Goal: Task Accomplishment & Management: Manage account settings

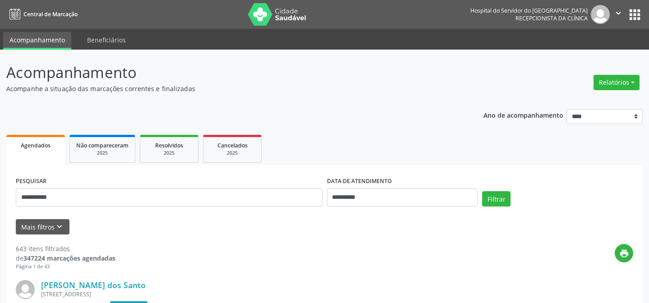
scroll to position [61, 0]
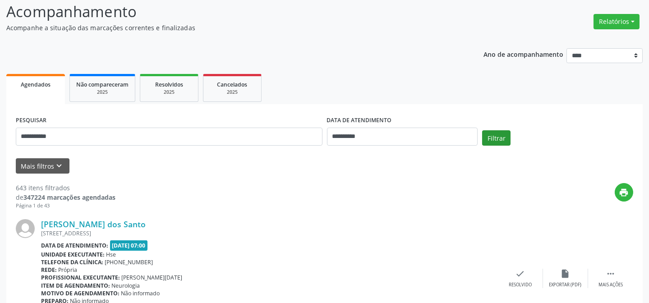
type input "**********"
click at [493, 135] on button "Filtrar" at bounding box center [496, 137] width 28 height 15
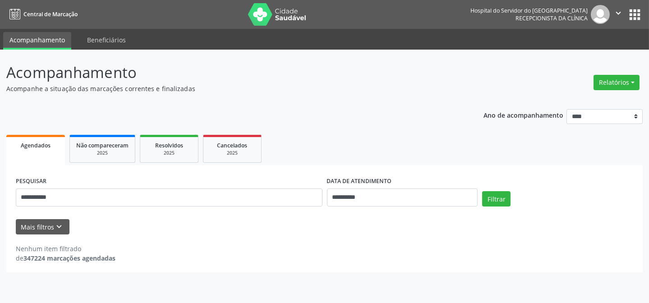
scroll to position [0, 0]
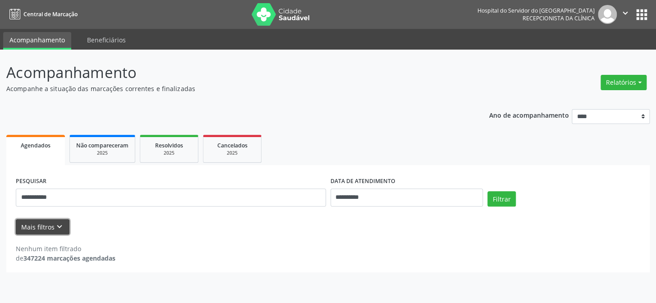
click at [45, 223] on button "Mais filtros keyboard_arrow_down" at bounding box center [43, 227] width 54 height 16
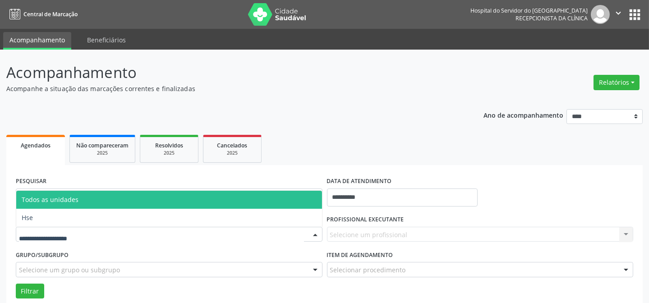
click at [227, 229] on div at bounding box center [169, 234] width 306 height 15
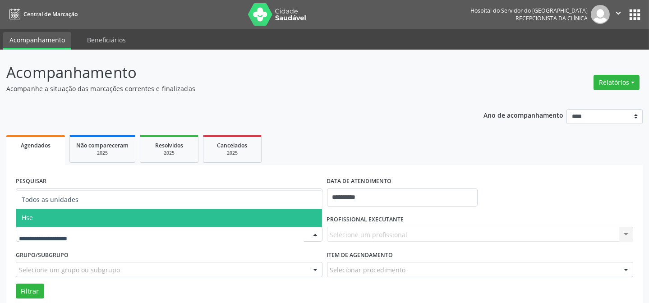
drag, startPoint x: 174, startPoint y: 212, endPoint x: 360, endPoint y: 256, distance: 191.2
click at [174, 213] on span "Hse" at bounding box center [169, 218] width 306 height 18
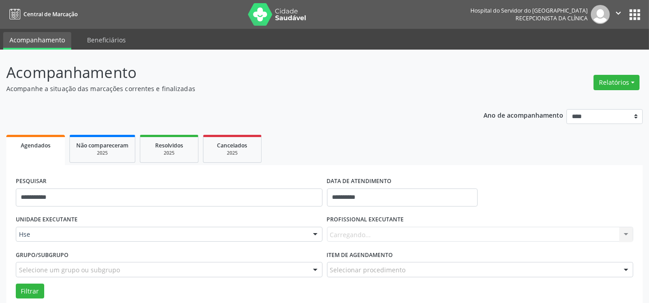
click at [388, 235] on div "Carregando... Nenhum resultado encontrado para: " " Não há nenhuma opção para s…" at bounding box center [480, 234] width 306 height 15
click at [352, 232] on div "Carregando... Nenhum resultado encontrado para: " " Não há nenhuma opção para s…" at bounding box center [480, 234] width 306 height 15
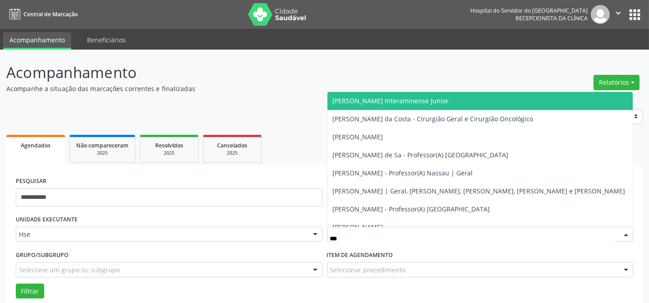
type input "****"
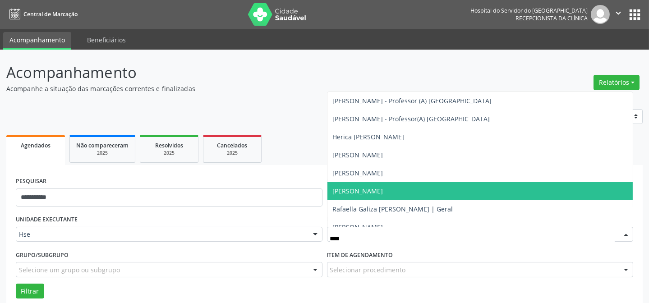
click at [363, 191] on span "[PERSON_NAME]" at bounding box center [358, 191] width 50 height 9
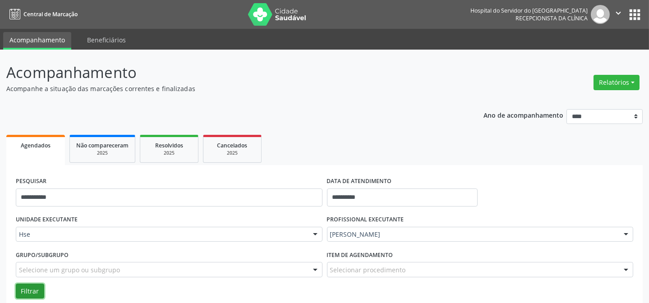
click at [40, 288] on button "Filtrar" at bounding box center [30, 290] width 28 height 15
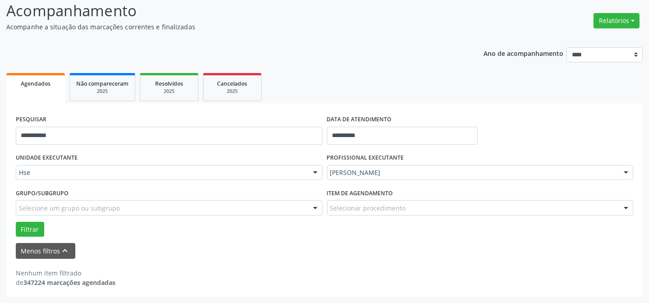
scroll to position [61, 0]
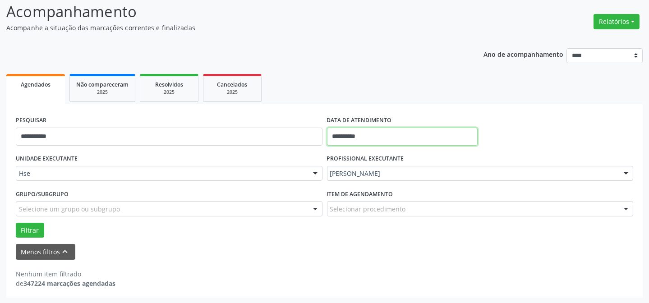
click at [390, 134] on input "**********" at bounding box center [402, 137] width 151 height 18
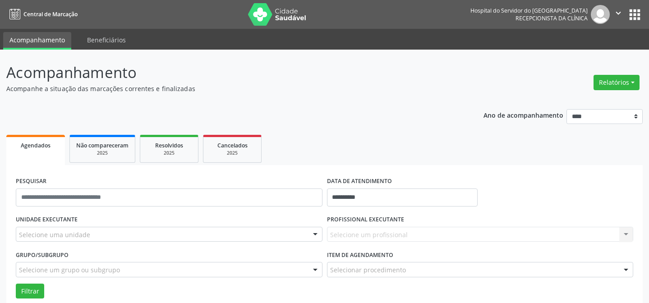
scroll to position [31, 0]
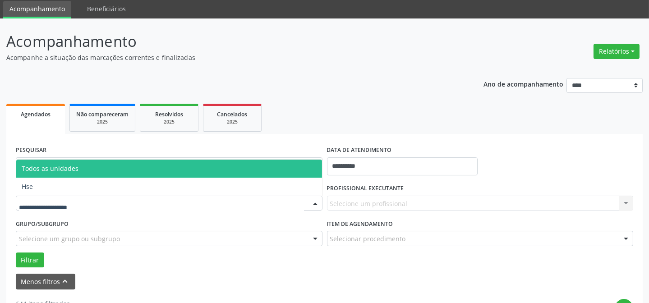
click at [301, 204] on div at bounding box center [169, 203] width 306 height 15
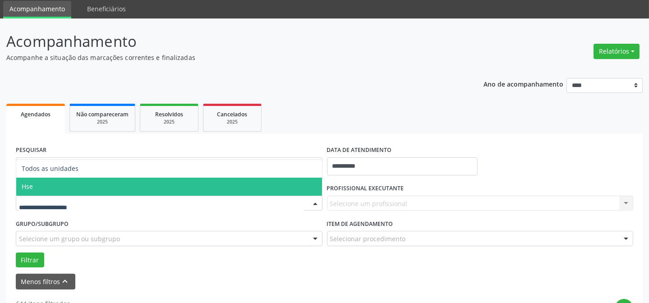
drag, startPoint x: 110, startPoint y: 183, endPoint x: 326, endPoint y: 180, distance: 215.9
click at [113, 183] on span "Hse" at bounding box center [169, 187] width 306 height 18
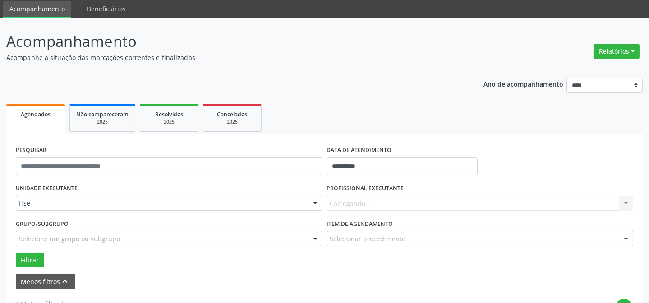
click at [374, 200] on div "Carregando... Nenhum resultado encontrado para: " " Não há nenhuma opção para s…" at bounding box center [480, 203] width 306 height 15
click at [367, 204] on div "Carregando... Nenhum resultado encontrado para: " " Não há nenhuma opção para s…" at bounding box center [480, 203] width 306 height 15
click at [365, 204] on div "Carregando... Nenhum resultado encontrado para: " " Não há nenhuma opção para s…" at bounding box center [480, 203] width 306 height 15
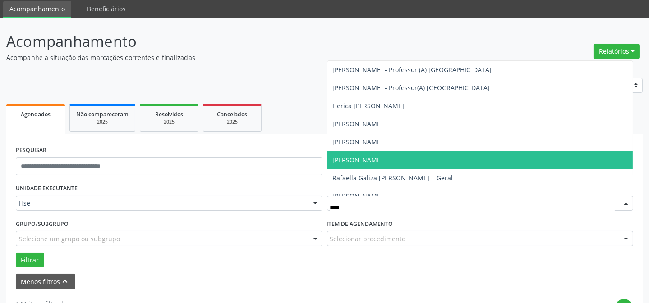
click at [370, 160] on span "[PERSON_NAME]" at bounding box center [358, 159] width 50 height 9
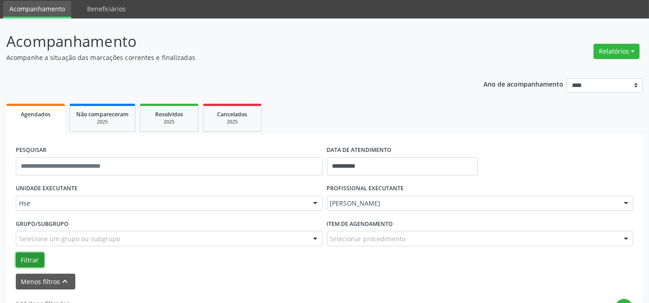
click at [26, 253] on button "Filtrar" at bounding box center [30, 259] width 28 height 15
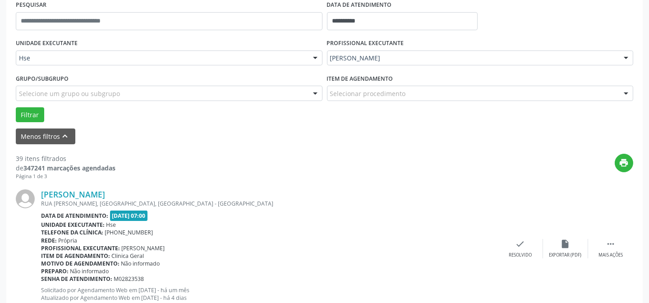
scroll to position [131, 0]
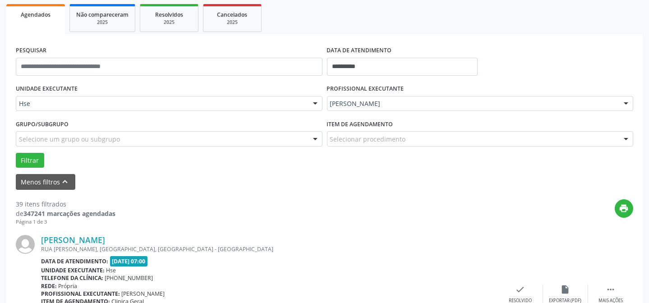
click at [431, 97] on div "[PERSON_NAME]" at bounding box center [480, 103] width 306 height 15
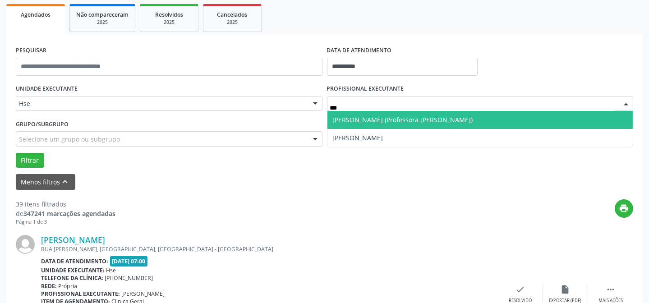
click at [371, 118] on span "[PERSON_NAME] (Professora [PERSON_NAME])" at bounding box center [403, 119] width 140 height 9
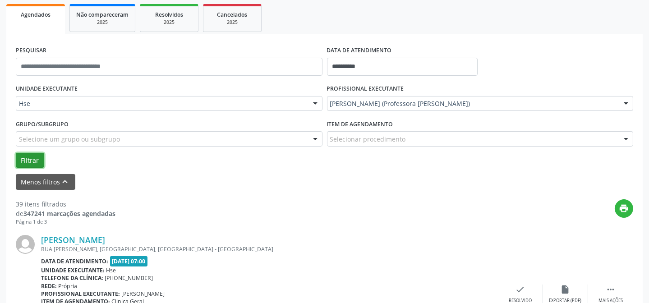
click at [31, 158] on button "Filtrar" at bounding box center [30, 160] width 28 height 15
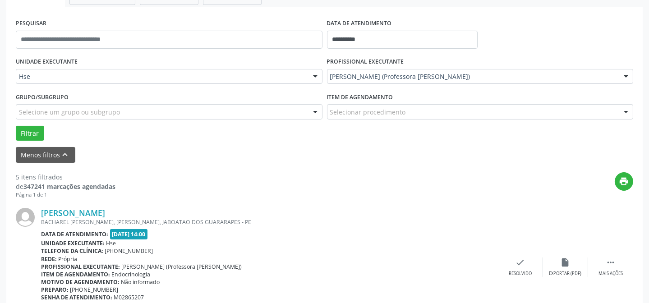
scroll to position [213, 0]
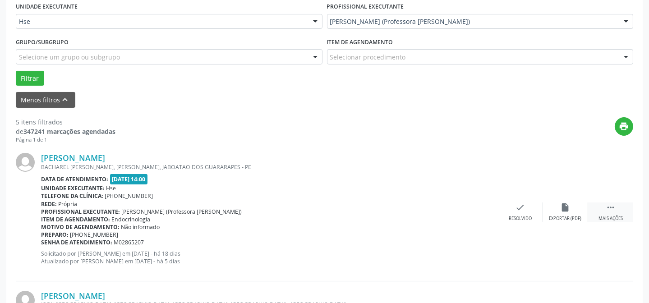
click at [617, 212] on div " Mais ações" at bounding box center [610, 211] width 45 height 19
click at [566, 209] on icon "alarm_off" at bounding box center [565, 207] width 10 height 10
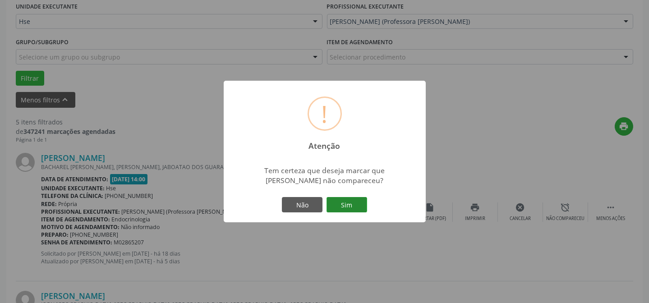
click at [336, 199] on button "Sim" at bounding box center [346, 204] width 41 height 15
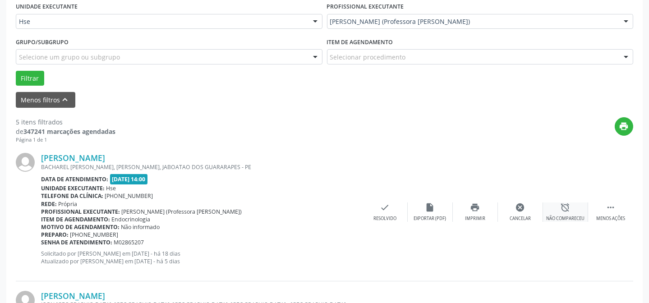
click at [573, 213] on div "alarm_off Não compareceu" at bounding box center [565, 211] width 45 height 19
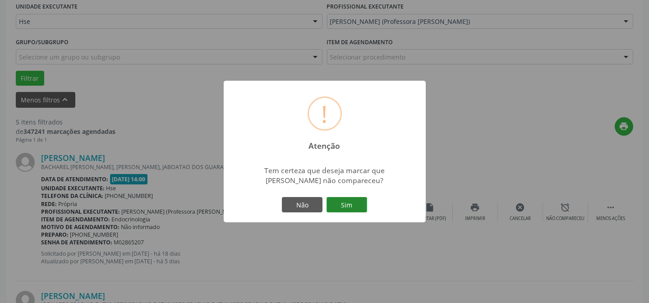
click at [352, 206] on button "Sim" at bounding box center [346, 204] width 41 height 15
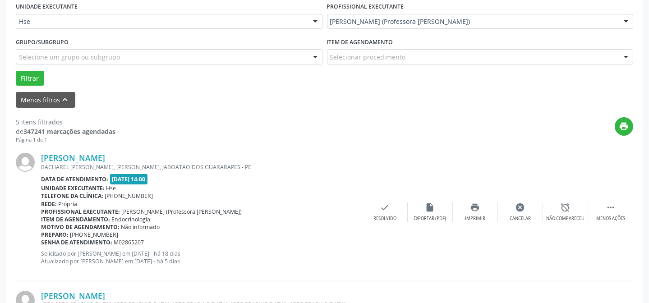
scroll to position [90, 0]
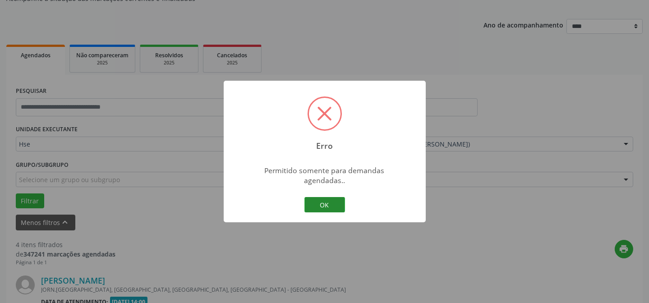
click at [315, 198] on button "OK" at bounding box center [324, 204] width 41 height 15
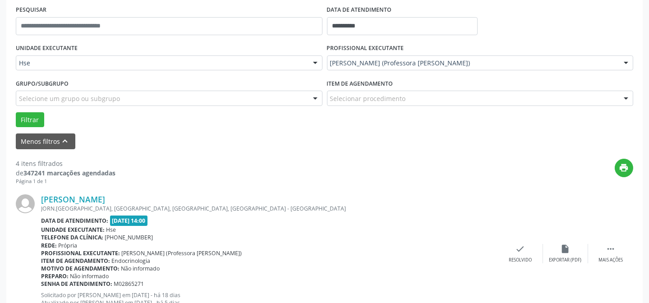
scroll to position [172, 0]
click at [612, 246] on icon "" at bounding box center [610, 248] width 10 height 10
click at [568, 243] on icon "alarm_off" at bounding box center [565, 248] width 10 height 10
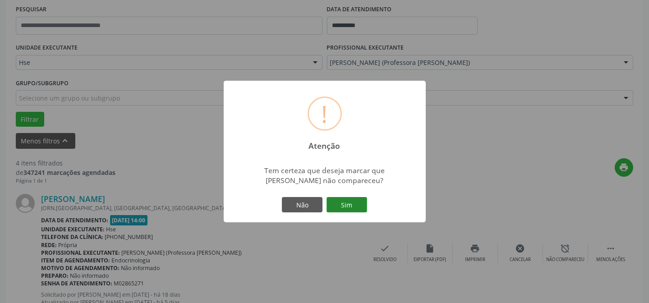
click at [356, 209] on button "Sim" at bounding box center [346, 204] width 41 height 15
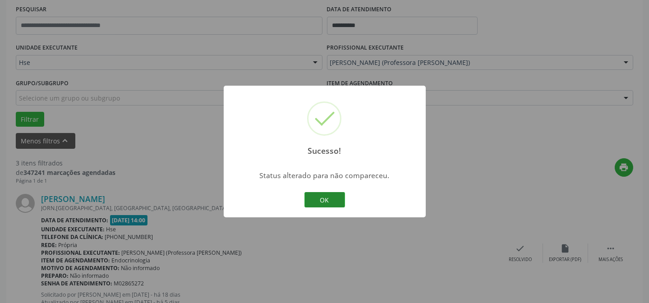
click at [323, 204] on button "OK" at bounding box center [324, 199] width 41 height 15
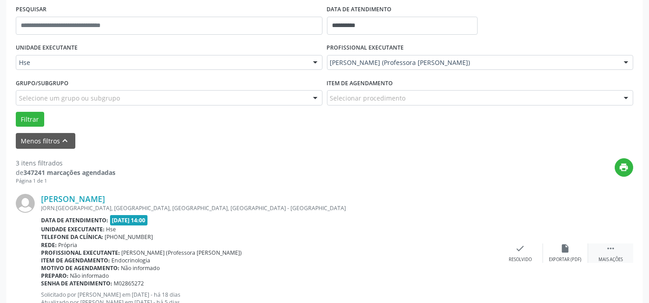
click at [607, 248] on icon "" at bounding box center [610, 248] width 10 height 10
click at [541, 244] on div "cancel Cancelar" at bounding box center [520, 252] width 45 height 19
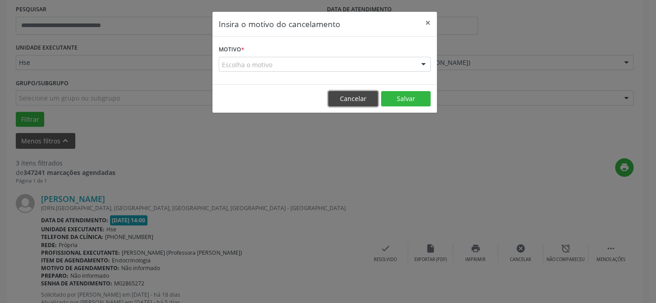
click at [364, 100] on button "Cancelar" at bounding box center [353, 98] width 50 height 15
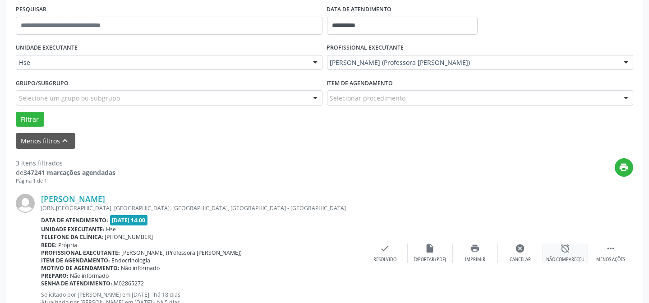
click at [550, 244] on div "alarm_off Não compareceu" at bounding box center [565, 252] width 45 height 19
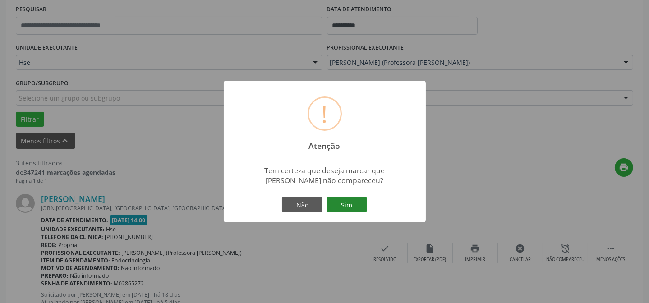
click at [351, 198] on button "Sim" at bounding box center [346, 204] width 41 height 15
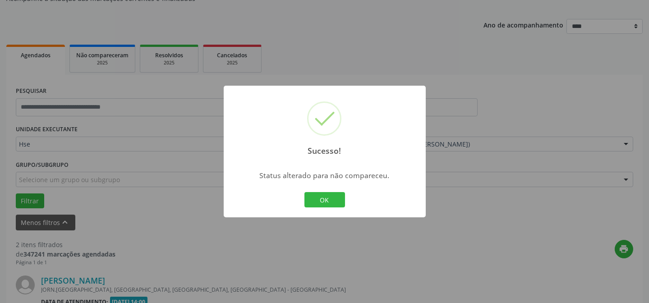
scroll to position [254, 0]
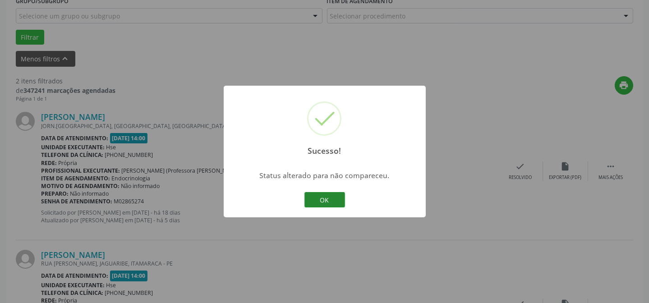
click at [342, 200] on button "OK" at bounding box center [324, 199] width 41 height 15
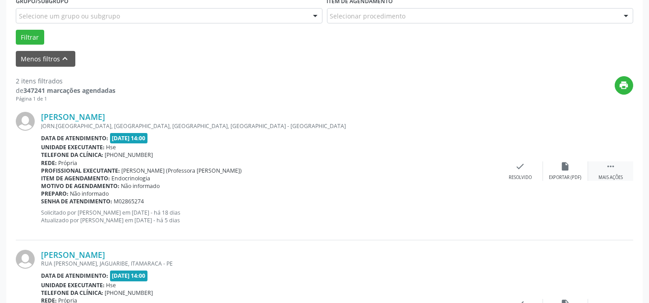
click at [607, 168] on icon "" at bounding box center [610, 166] width 10 height 10
click at [568, 174] on div "Não compareceu" at bounding box center [565, 177] width 38 height 6
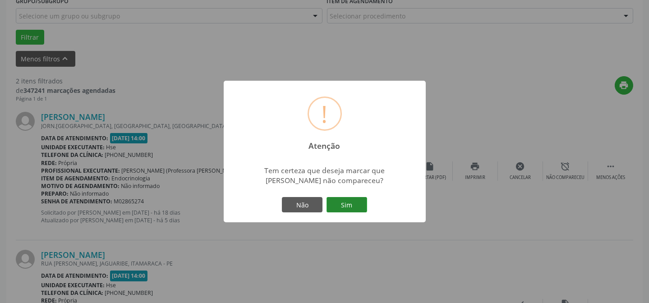
click at [351, 198] on button "Sim" at bounding box center [346, 204] width 41 height 15
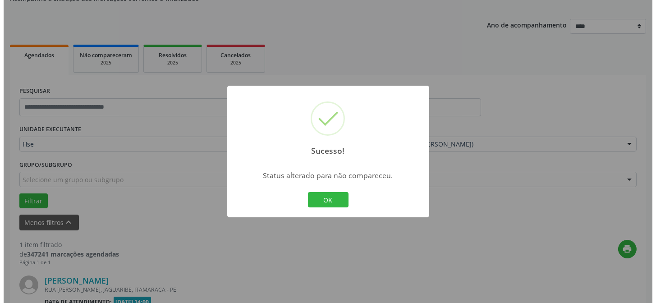
scroll to position [206, 0]
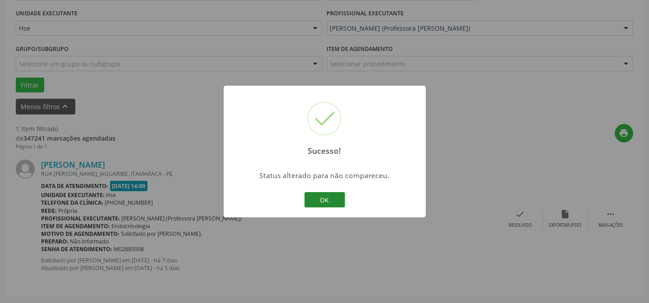
click at [318, 193] on button "OK" at bounding box center [324, 199] width 41 height 15
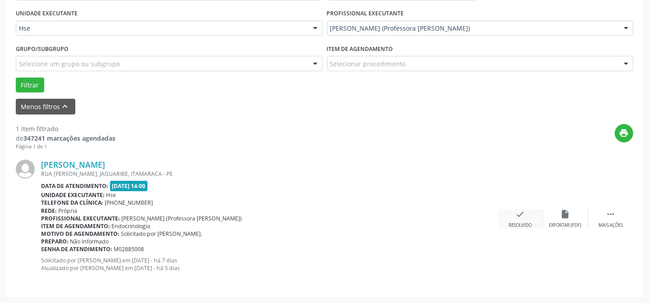
click at [517, 213] on icon "check" at bounding box center [520, 214] width 10 height 10
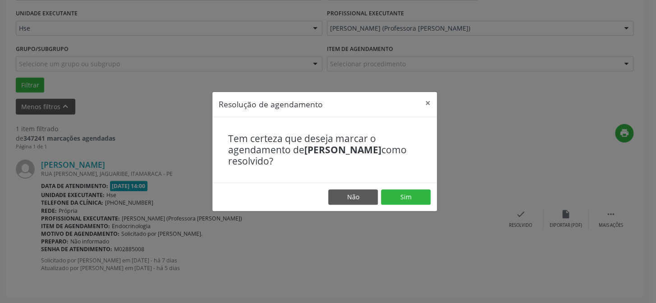
click at [402, 187] on footer "Não Sim" at bounding box center [324, 197] width 224 height 28
click at [403, 202] on button "Sim" at bounding box center [406, 196] width 50 height 15
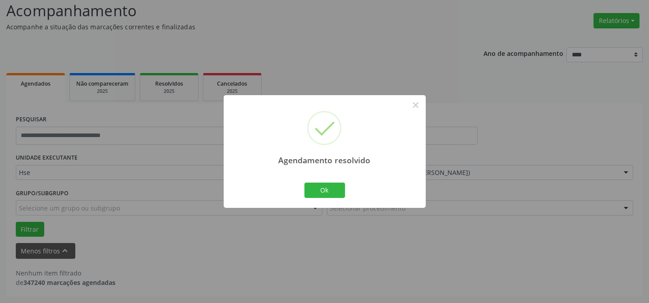
scroll to position [61, 0]
click at [343, 184] on button "Ok" at bounding box center [324, 190] width 41 height 15
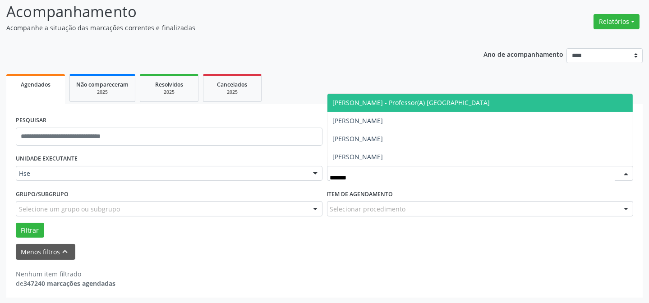
click at [409, 99] on span "[PERSON_NAME] - Professor(A) [GEOGRAPHIC_DATA]" at bounding box center [411, 102] width 157 height 9
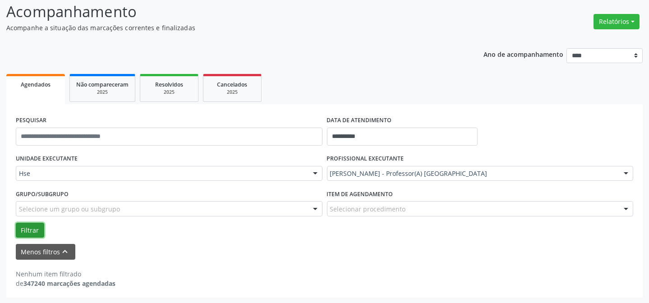
click at [41, 227] on button "Filtrar" at bounding box center [30, 230] width 28 height 15
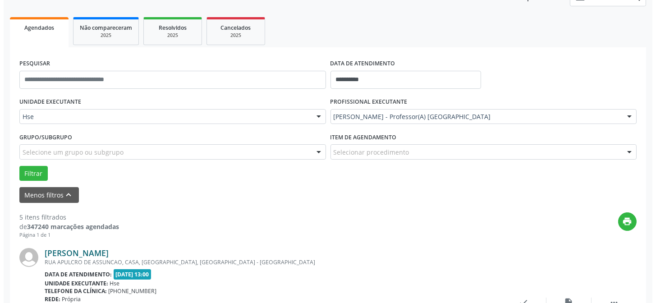
scroll to position [213, 0]
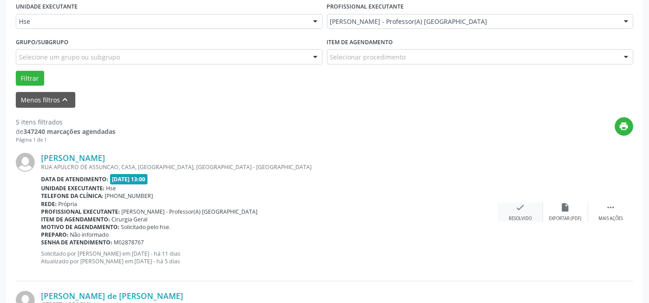
click at [528, 209] on div "check Resolvido" at bounding box center [520, 211] width 45 height 19
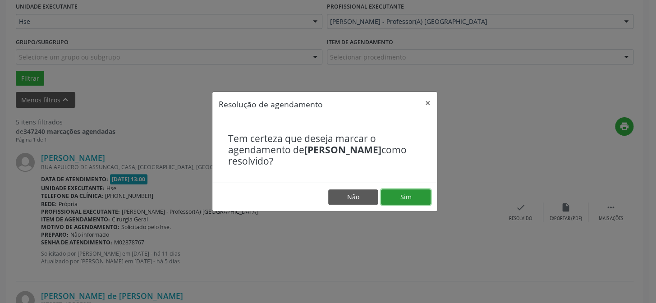
click at [416, 201] on button "Sim" at bounding box center [406, 196] width 50 height 15
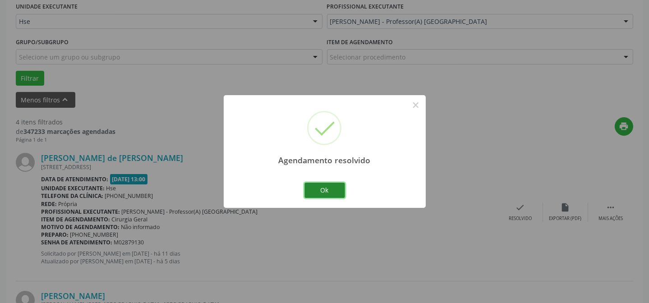
click at [329, 183] on button "Ok" at bounding box center [324, 190] width 41 height 15
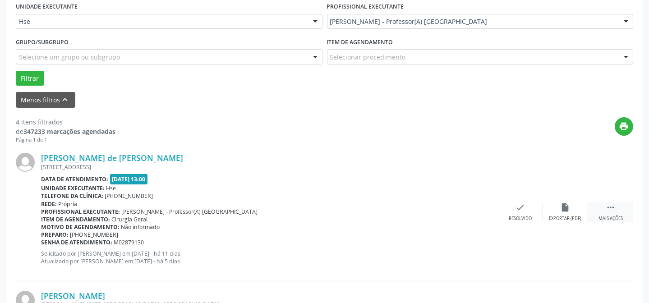
click at [609, 205] on icon "" at bounding box center [610, 207] width 10 height 10
click at [577, 206] on div "alarm_off Não compareceu" at bounding box center [565, 211] width 45 height 19
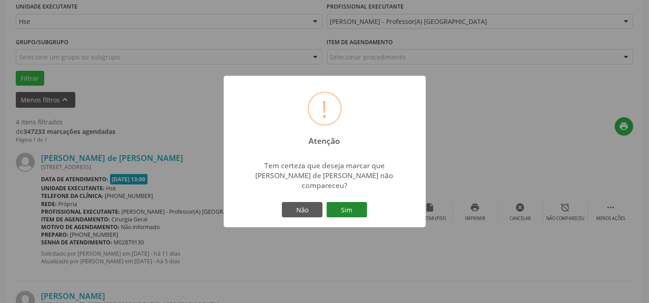
click at [335, 204] on button "Sim" at bounding box center [346, 209] width 41 height 15
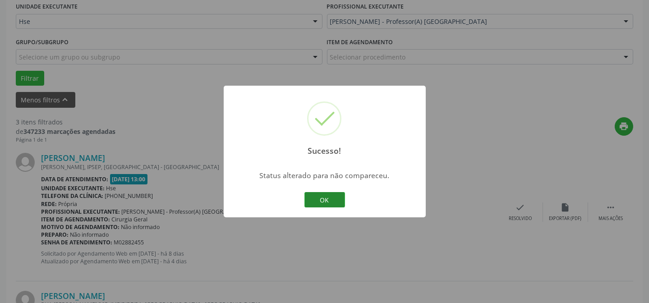
click at [317, 198] on button "OK" at bounding box center [324, 199] width 41 height 15
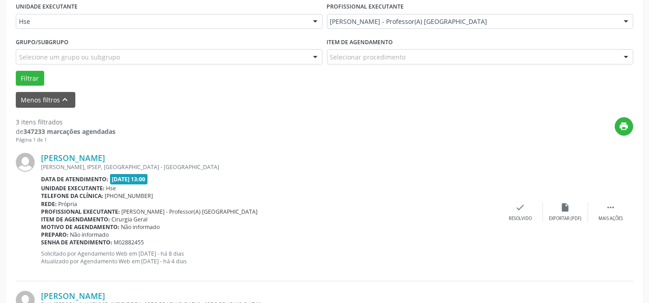
click at [517, 198] on div "[PERSON_NAME] [PERSON_NAME], IPSEP, [GEOGRAPHIC_DATA] - [GEOGRAPHIC_DATA] Data …" at bounding box center [324, 211] width 617 height 137
click at [512, 207] on div "check Resolvido" at bounding box center [520, 211] width 45 height 19
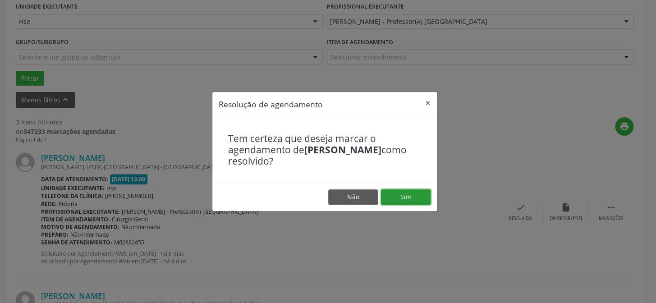
click at [412, 192] on button "Sim" at bounding box center [406, 196] width 50 height 15
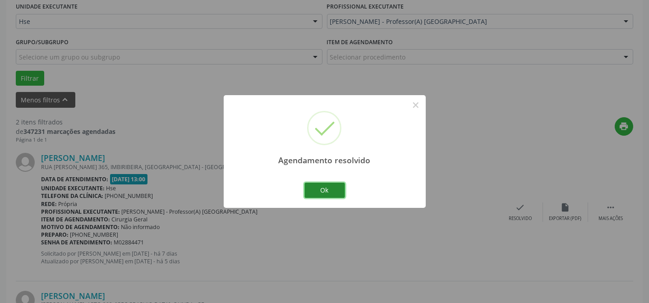
click at [313, 188] on button "Ok" at bounding box center [324, 190] width 41 height 15
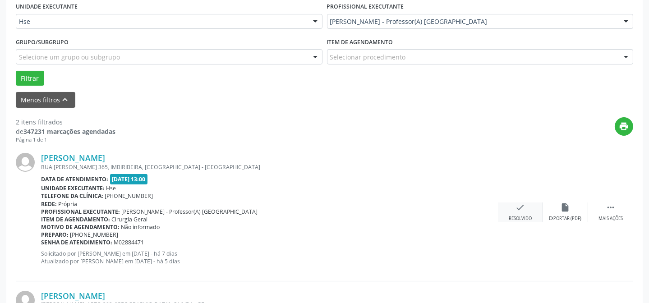
click at [513, 209] on div "check Resolvido" at bounding box center [520, 211] width 45 height 19
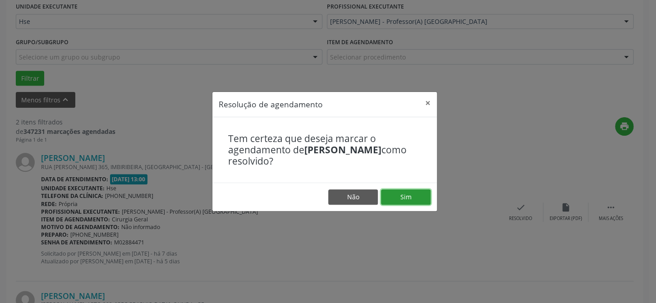
click at [402, 197] on button "Sim" at bounding box center [406, 196] width 50 height 15
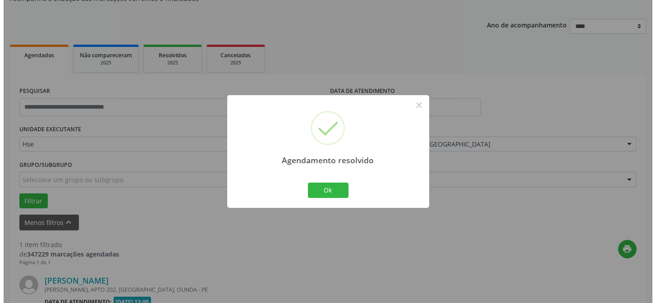
scroll to position [206, 0]
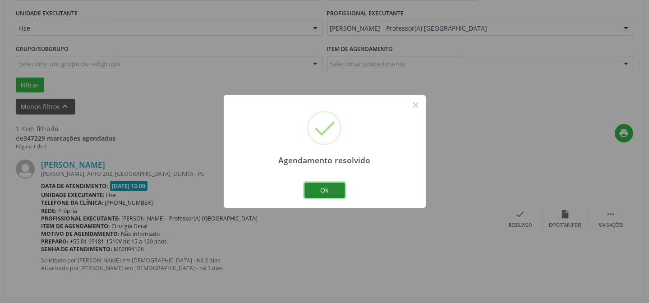
click at [326, 190] on button "Ok" at bounding box center [324, 190] width 41 height 15
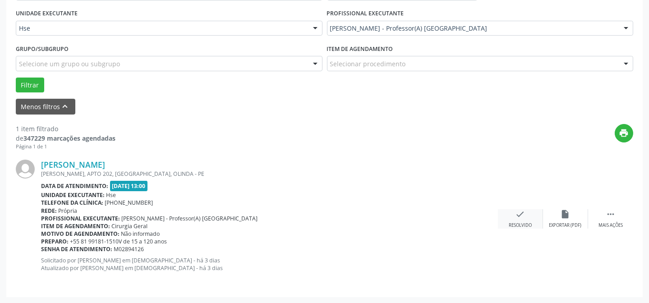
click at [523, 225] on div "Resolvido" at bounding box center [519, 225] width 23 height 6
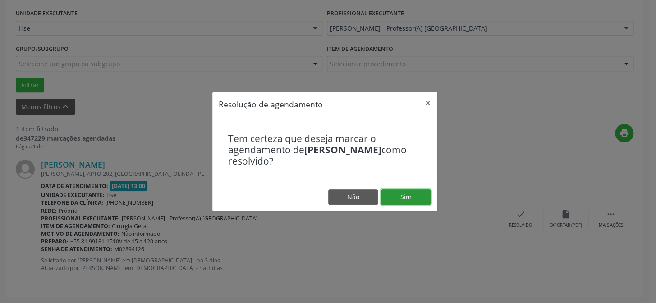
click at [395, 194] on button "Sim" at bounding box center [406, 196] width 50 height 15
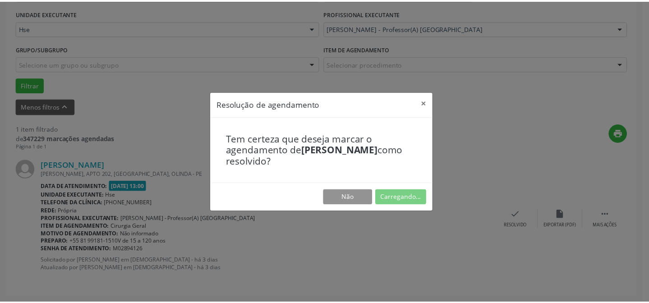
scroll to position [81, 0]
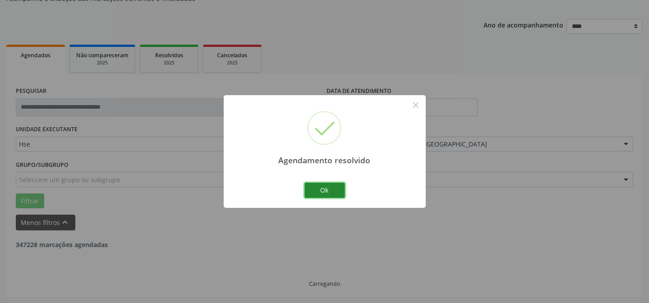
click at [327, 183] on button "Ok" at bounding box center [324, 190] width 41 height 15
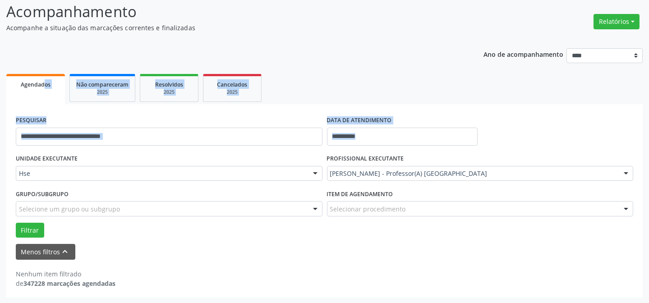
click at [104, 0] on html "**********" at bounding box center [324, 90] width 649 height 303
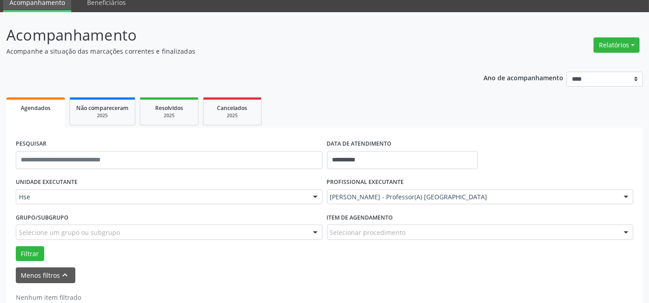
click at [191, 203] on div "Hse" at bounding box center [169, 196] width 306 height 15
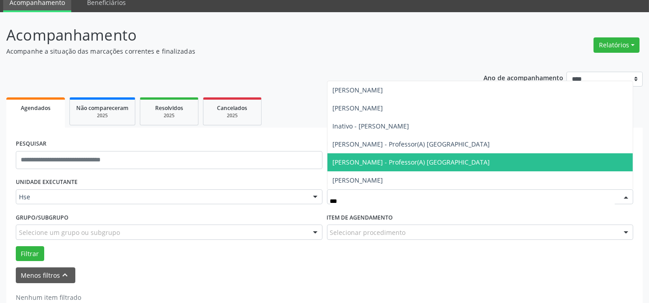
click at [408, 156] on span "[PERSON_NAME] - Professor(A) [GEOGRAPHIC_DATA]" at bounding box center [480, 162] width 306 height 18
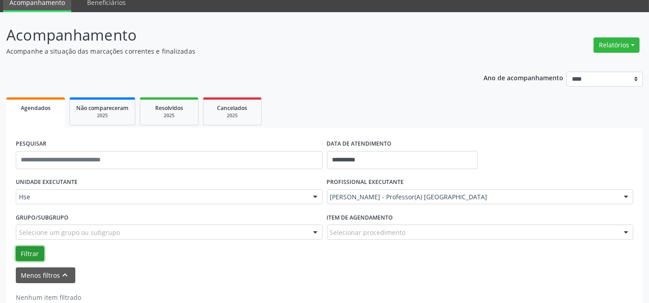
click at [27, 251] on button "Filtrar" at bounding box center [30, 253] width 28 height 15
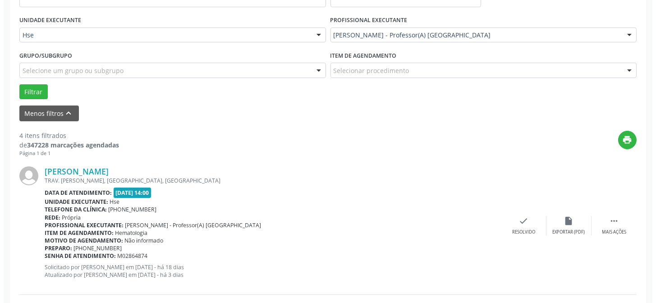
scroll to position [213, 0]
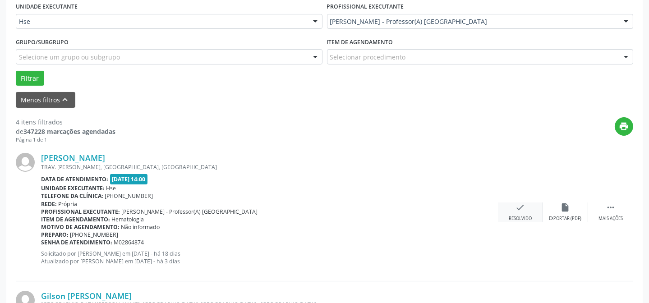
click at [518, 213] on div "check Resolvido" at bounding box center [520, 211] width 45 height 19
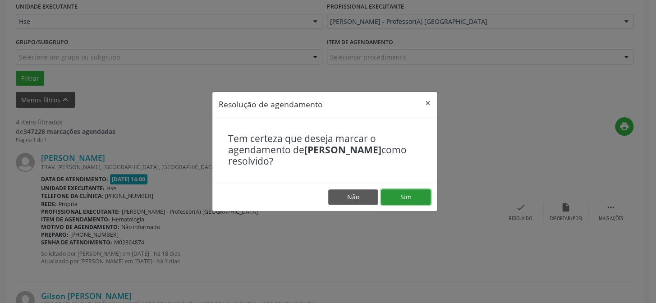
click at [410, 191] on button "Sim" at bounding box center [406, 196] width 50 height 15
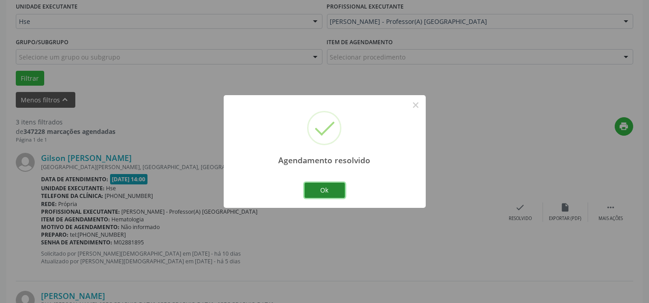
click at [325, 189] on button "Ok" at bounding box center [324, 190] width 41 height 15
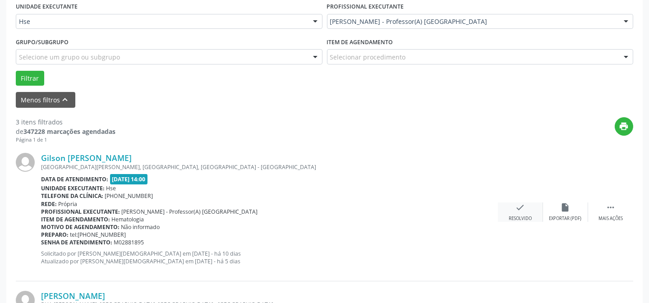
click at [513, 211] on div "check Resolvido" at bounding box center [520, 211] width 45 height 19
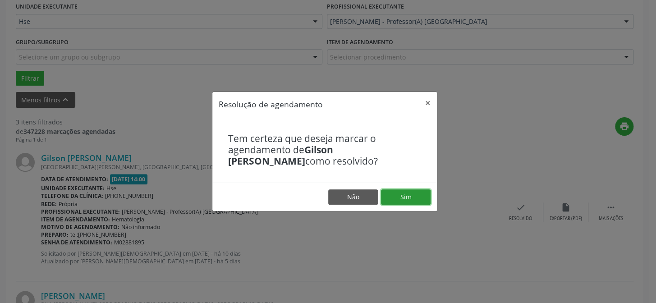
click at [406, 190] on button "Sim" at bounding box center [406, 196] width 50 height 15
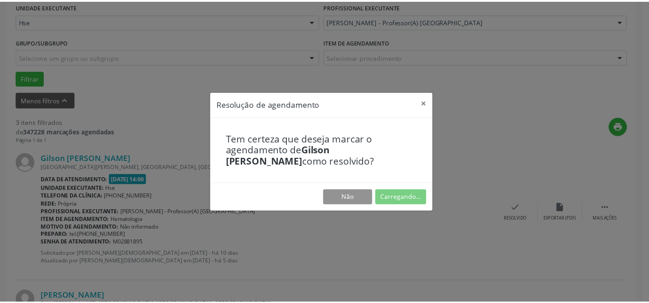
scroll to position [81, 0]
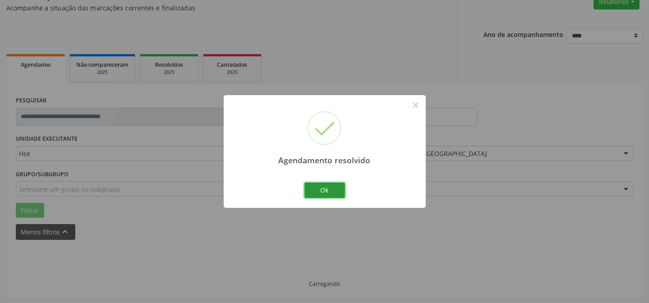
click at [332, 198] on div "Ok Cancel" at bounding box center [324, 190] width 45 height 19
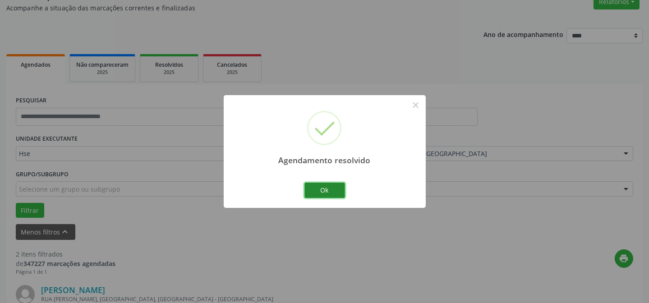
click at [332, 190] on button "Ok" at bounding box center [324, 190] width 41 height 15
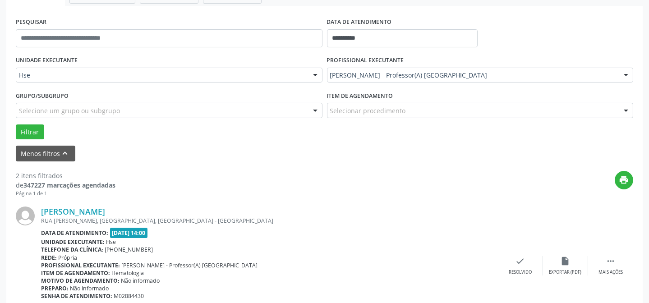
scroll to position [162, 0]
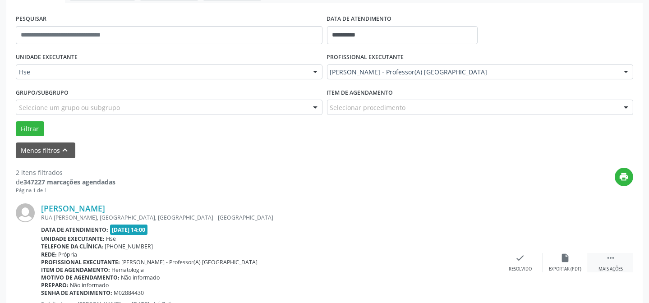
click at [604, 258] on div " Mais ações" at bounding box center [610, 262] width 45 height 19
click at [561, 253] on icon "alarm_off" at bounding box center [565, 258] width 10 height 10
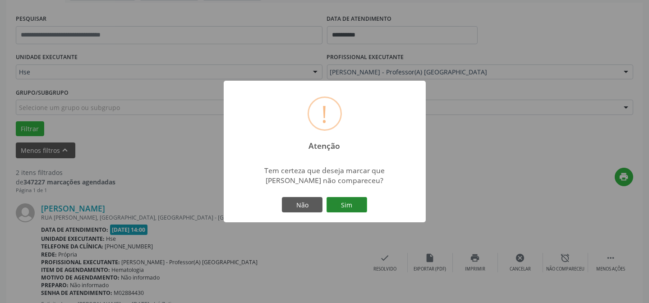
click at [356, 208] on button "Sim" at bounding box center [346, 204] width 41 height 15
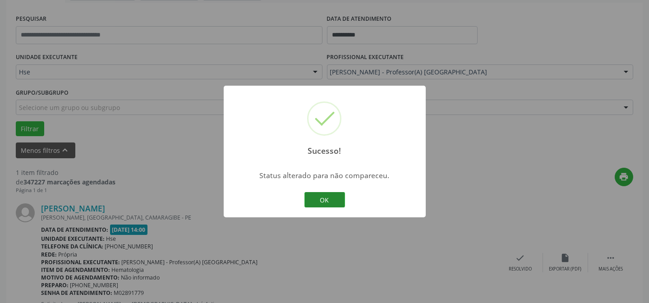
click at [338, 202] on button "OK" at bounding box center [324, 199] width 41 height 15
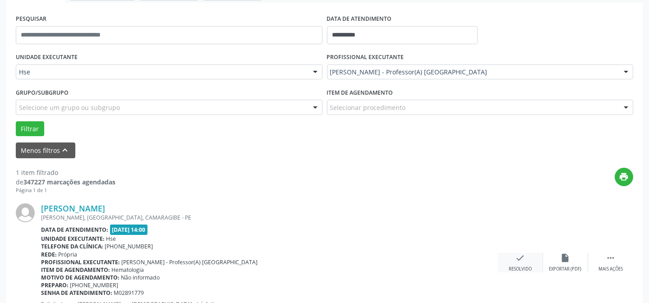
click at [526, 263] on div "check Resolvido" at bounding box center [520, 262] width 45 height 19
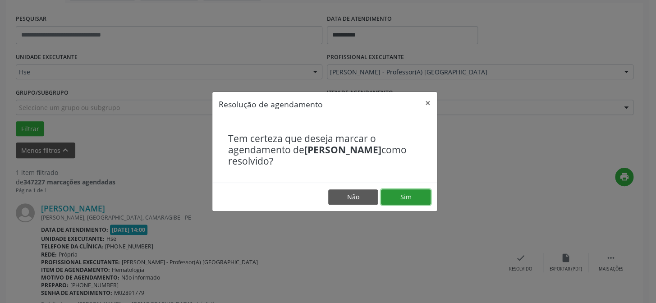
click at [408, 193] on button "Sim" at bounding box center [406, 196] width 50 height 15
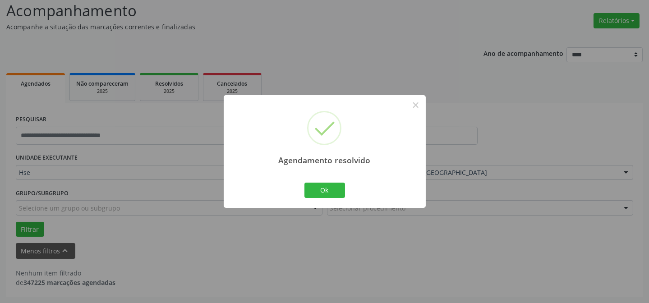
scroll to position [61, 0]
click at [317, 186] on button "Ok" at bounding box center [324, 190] width 41 height 15
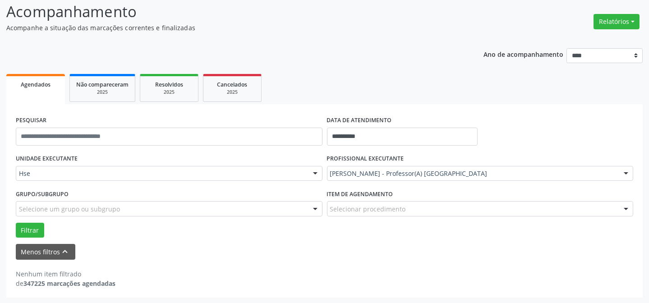
click at [444, 164] on div "PROFISSIONAL EXECUTANTE [PERSON_NAME] - Professor(A) Nassau Todos os profission…" at bounding box center [479, 169] width 311 height 35
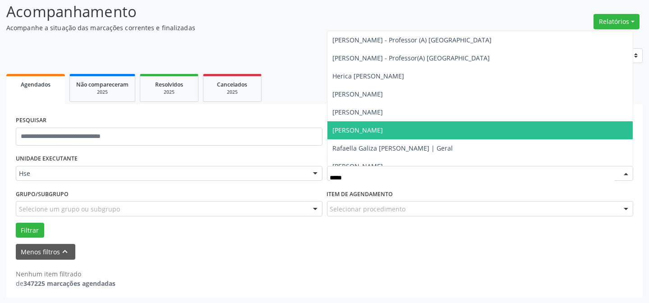
click at [383, 131] on span "[PERSON_NAME]" at bounding box center [358, 130] width 50 height 9
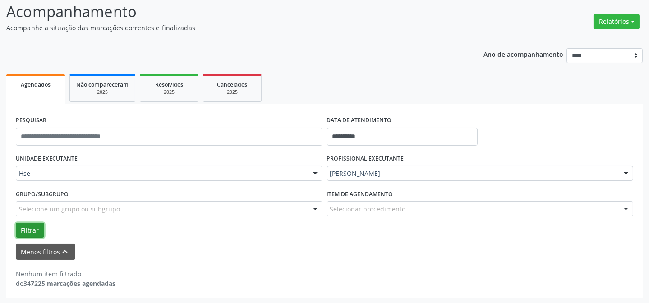
click at [21, 230] on button "Filtrar" at bounding box center [30, 230] width 28 height 15
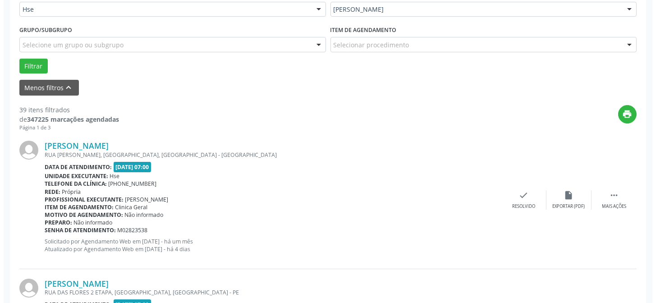
scroll to position [266, 0]
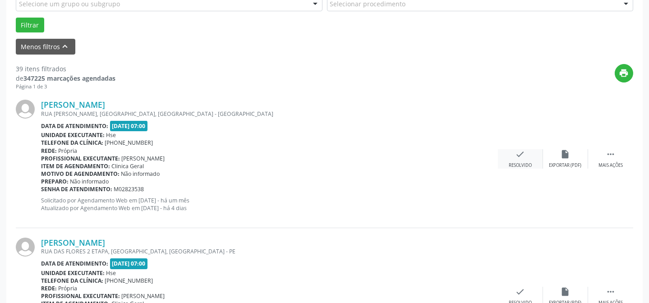
click at [515, 158] on icon "check" at bounding box center [520, 154] width 10 height 10
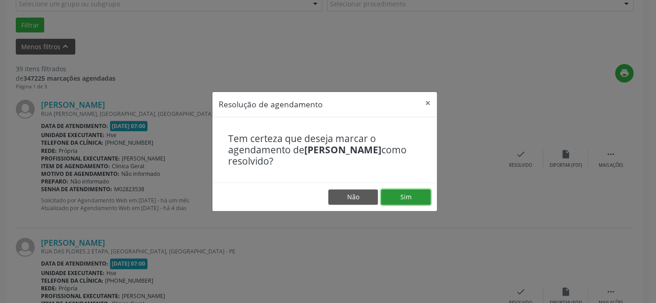
click at [419, 194] on button "Sim" at bounding box center [406, 196] width 50 height 15
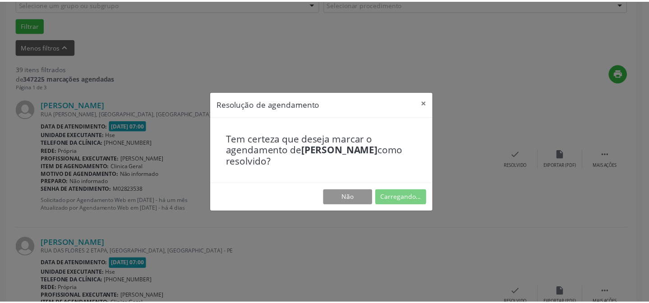
scroll to position [81, 0]
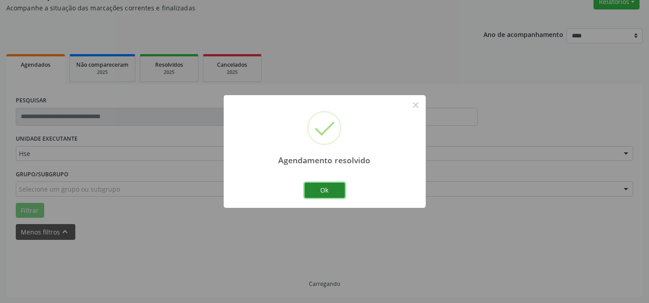
click at [333, 189] on button "Ok" at bounding box center [324, 190] width 41 height 15
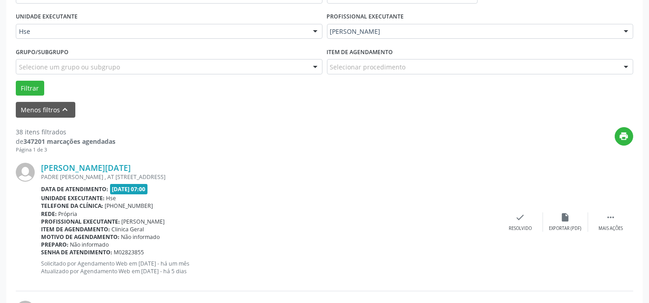
scroll to position [203, 0]
drag, startPoint x: 600, startPoint y: 216, endPoint x: 592, endPoint y: 213, distance: 9.0
click at [600, 215] on div " Mais ações" at bounding box center [610, 221] width 45 height 19
click at [560, 214] on icon "alarm_off" at bounding box center [565, 217] width 10 height 10
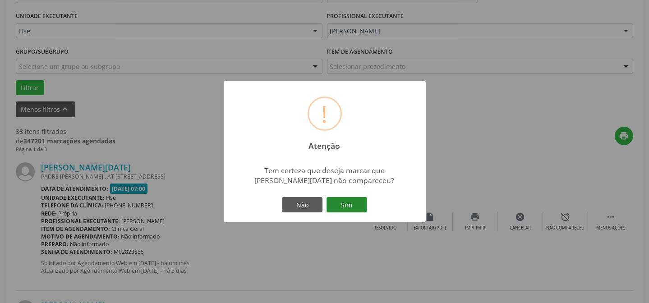
click at [356, 199] on button "Sim" at bounding box center [346, 204] width 41 height 15
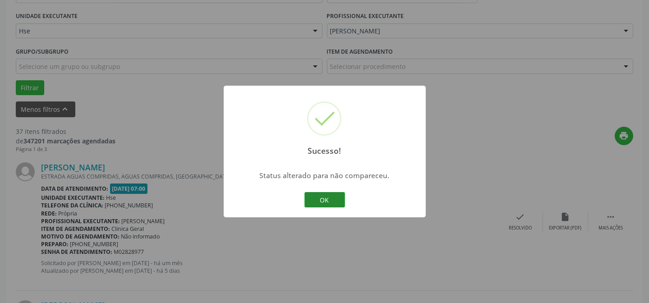
click at [324, 205] on button "OK" at bounding box center [324, 199] width 41 height 15
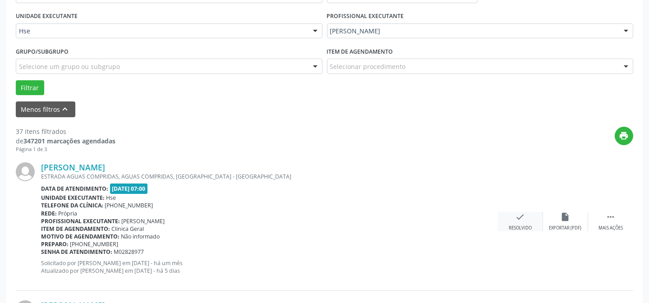
click at [516, 217] on icon "check" at bounding box center [520, 217] width 10 height 10
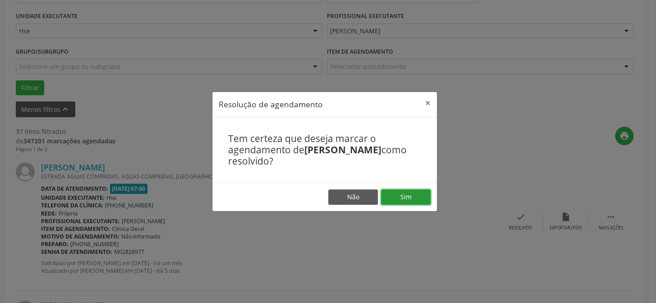
click at [420, 196] on button "Sim" at bounding box center [406, 196] width 50 height 15
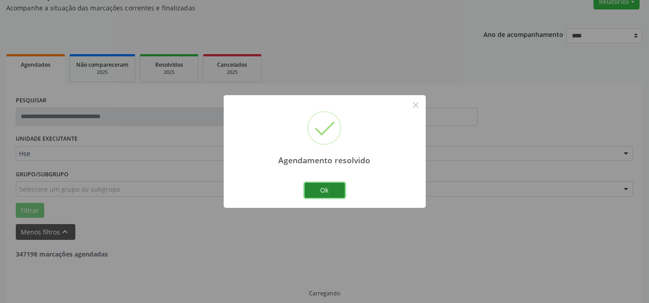
scroll to position [90, 0]
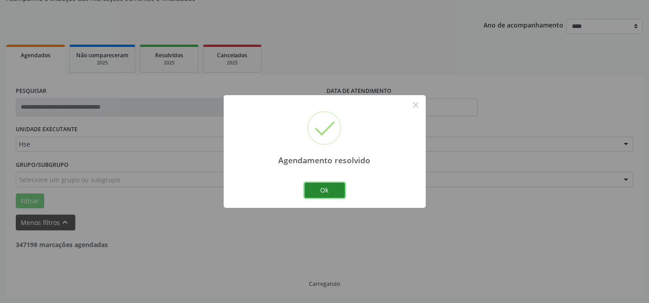
click at [327, 192] on button "Ok" at bounding box center [324, 190] width 41 height 15
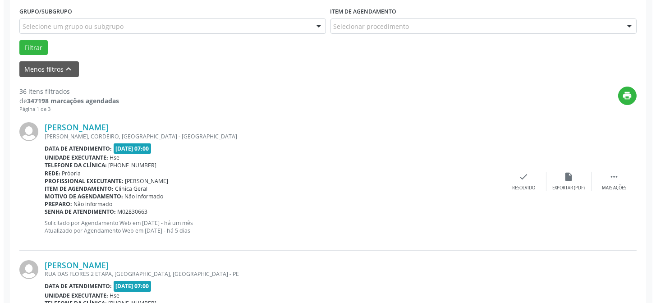
scroll to position [254, 0]
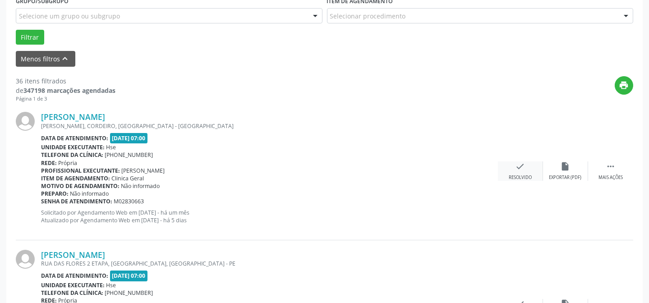
click at [516, 174] on div "Resolvido" at bounding box center [519, 177] width 23 height 6
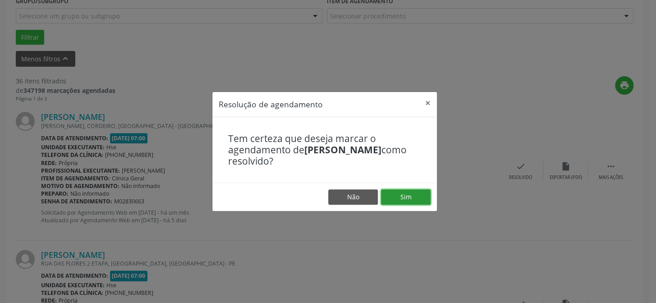
click at [402, 195] on button "Sim" at bounding box center [406, 196] width 50 height 15
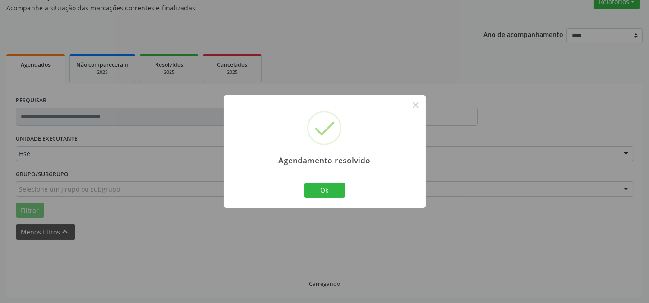
scroll to position [90, 0]
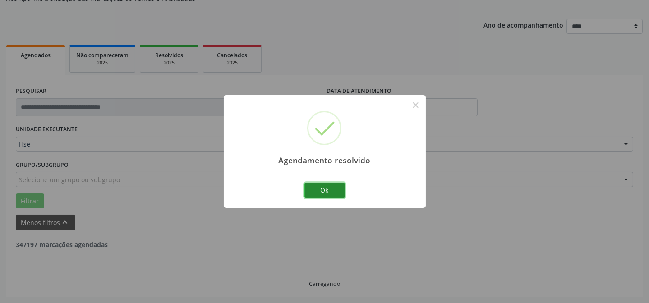
click at [326, 191] on button "Ok" at bounding box center [324, 190] width 41 height 15
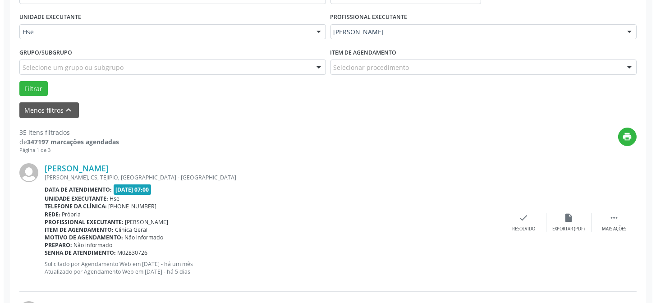
scroll to position [213, 0]
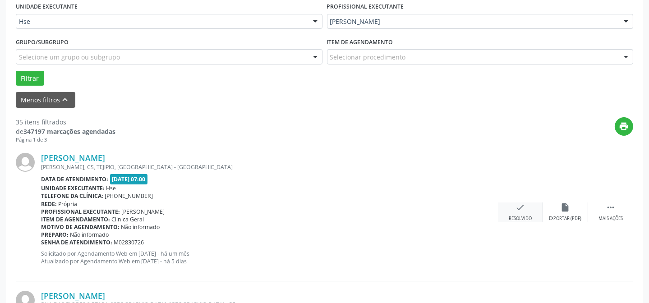
click at [513, 215] on div "Resolvido" at bounding box center [519, 218] width 23 height 6
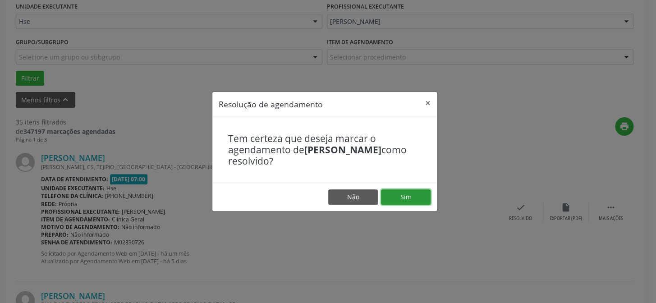
click at [401, 194] on button "Sim" at bounding box center [406, 196] width 50 height 15
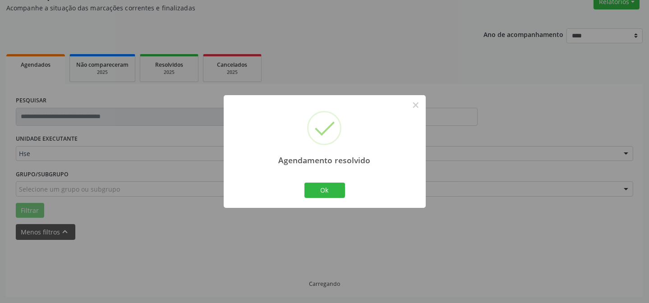
scroll to position [90, 0]
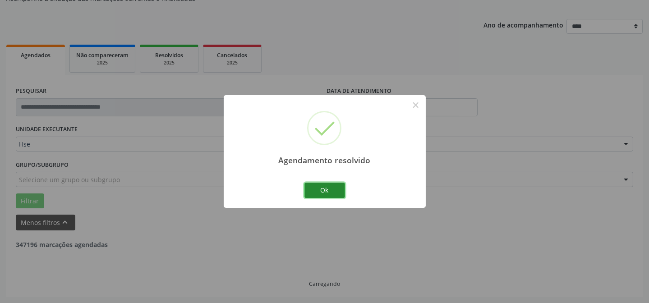
click at [322, 183] on button "Ok" at bounding box center [324, 190] width 41 height 15
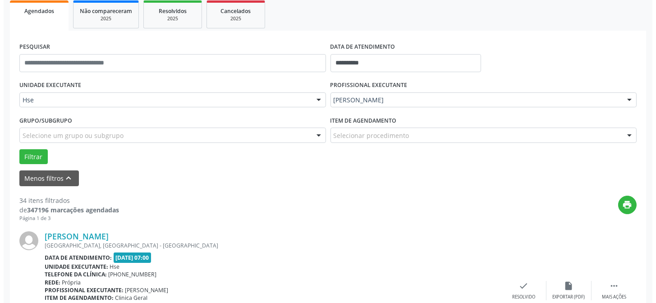
scroll to position [213, 0]
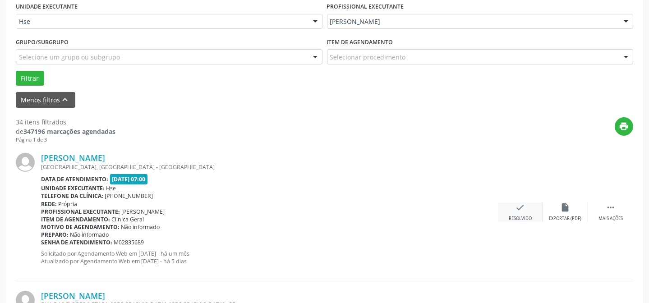
click at [523, 210] on icon "check" at bounding box center [520, 207] width 10 height 10
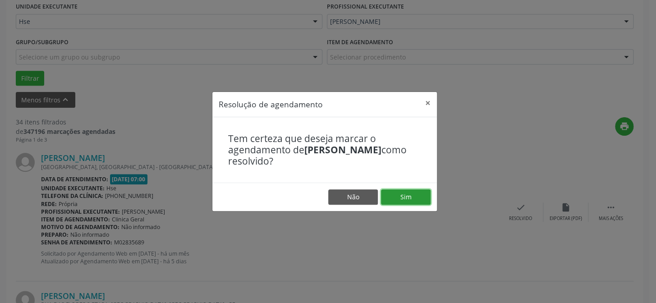
click at [419, 195] on button "Sim" at bounding box center [406, 196] width 50 height 15
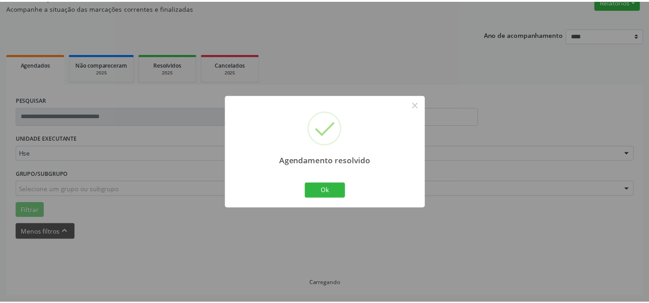
scroll to position [81, 0]
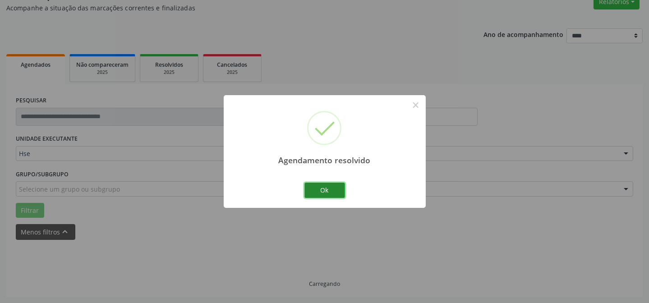
click at [328, 187] on button "Ok" at bounding box center [324, 190] width 41 height 15
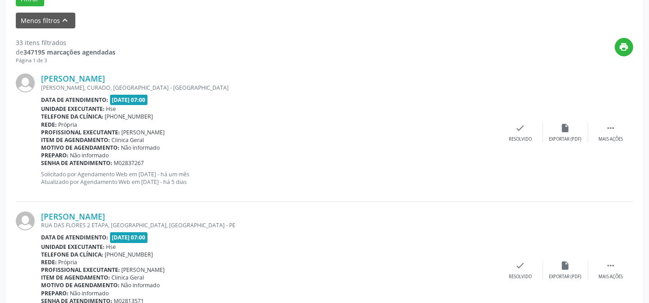
scroll to position [295, 0]
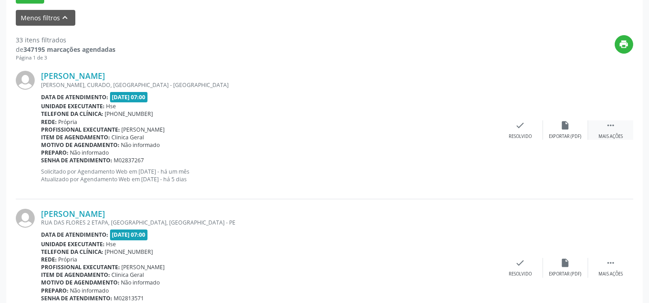
click at [604, 124] on div " Mais ações" at bounding box center [610, 129] width 45 height 19
click at [566, 129] on icon "alarm_off" at bounding box center [565, 125] width 10 height 10
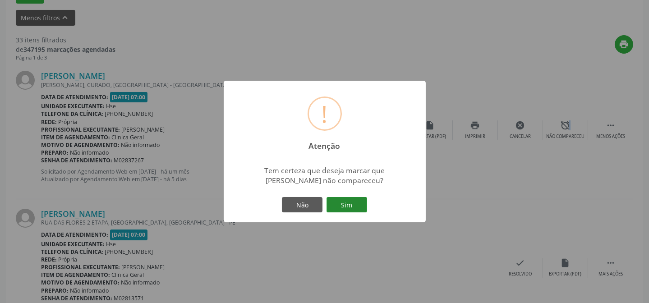
click at [351, 206] on button "Sim" at bounding box center [346, 204] width 41 height 15
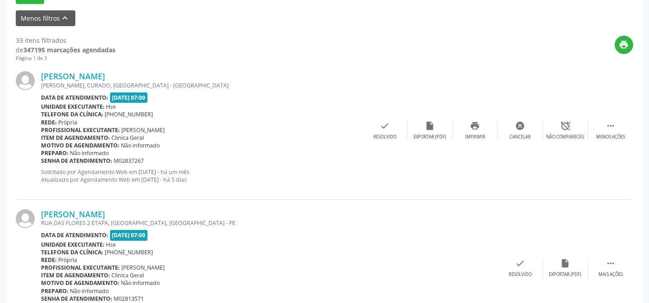
scroll to position [90, 0]
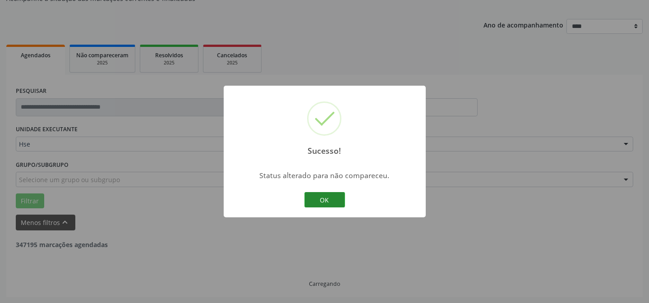
click at [315, 205] on button "OK" at bounding box center [324, 199] width 41 height 15
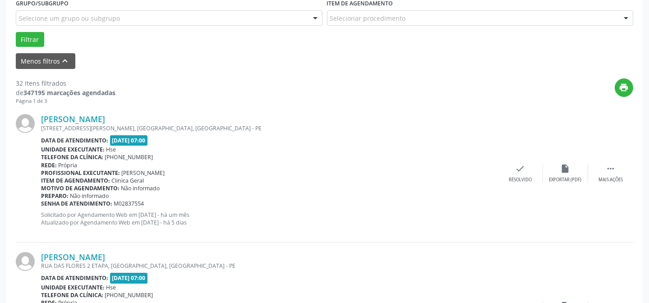
scroll to position [254, 0]
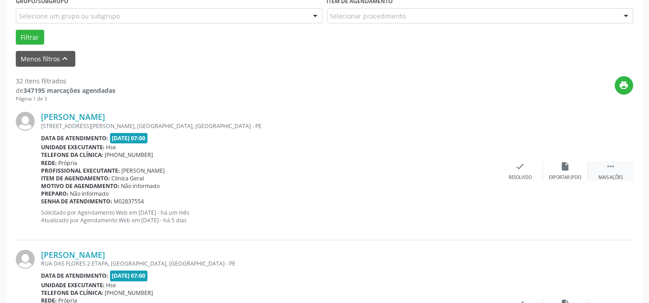
click at [607, 165] on icon "" at bounding box center [610, 166] width 10 height 10
click at [566, 171] on div "alarm_off Não compareceu" at bounding box center [565, 170] width 45 height 19
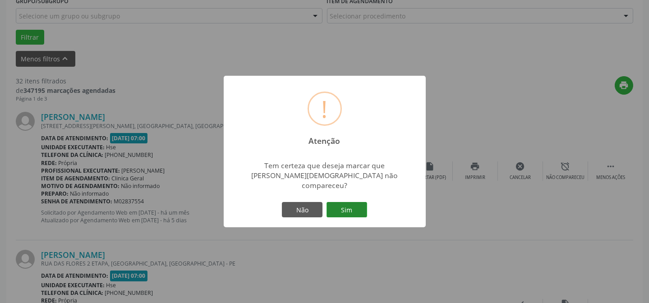
click at [342, 205] on button "Sim" at bounding box center [346, 209] width 41 height 15
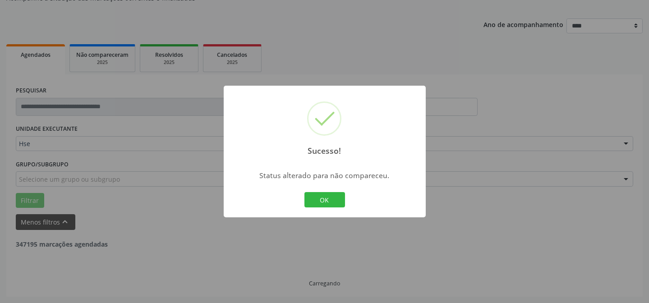
scroll to position [90, 0]
click at [320, 197] on button "OK" at bounding box center [324, 199] width 41 height 15
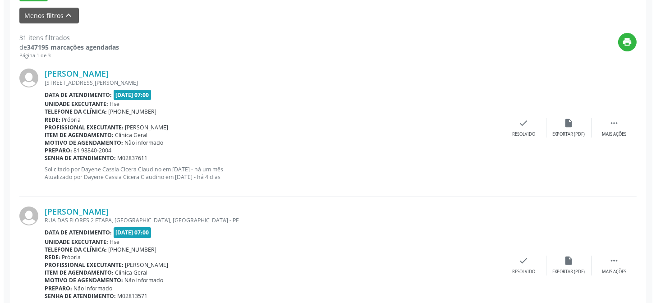
scroll to position [295, 0]
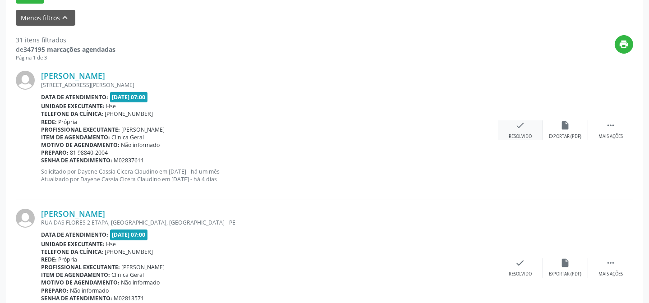
click at [523, 135] on div "Resolvido" at bounding box center [519, 136] width 23 height 6
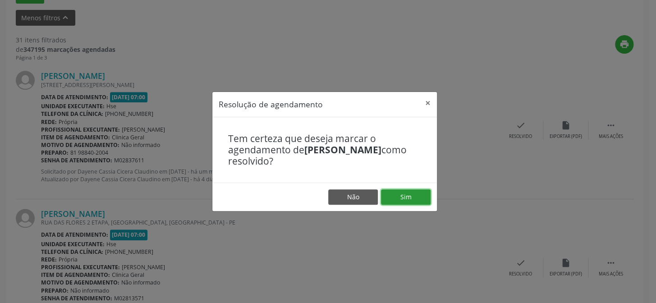
click at [411, 193] on button "Sim" at bounding box center [406, 196] width 50 height 15
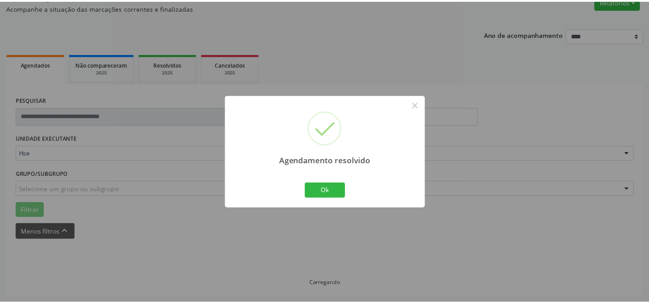
scroll to position [81, 0]
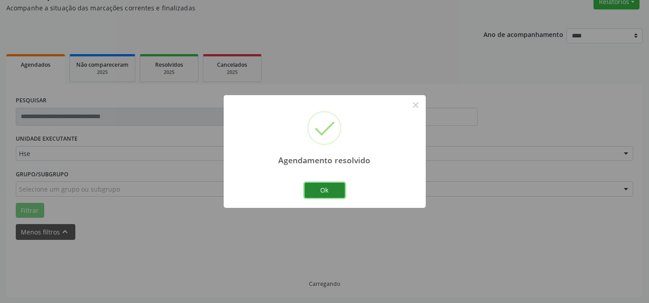
click at [321, 190] on button "Ok" at bounding box center [324, 190] width 41 height 15
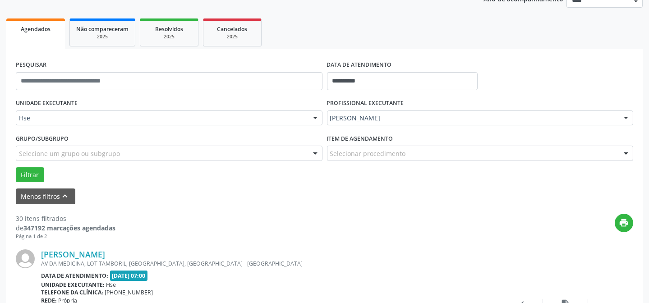
scroll to position [131, 0]
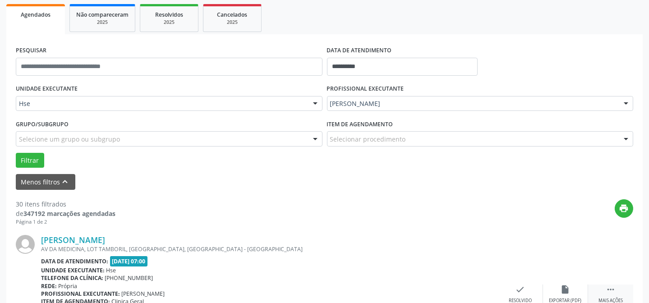
click at [610, 284] on icon "" at bounding box center [610, 289] width 10 height 10
click at [558, 284] on div "alarm_off Não compareceu" at bounding box center [565, 293] width 45 height 19
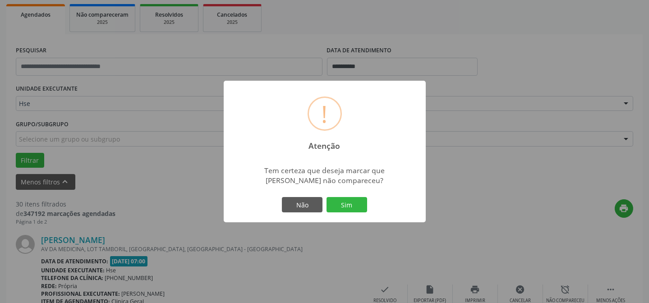
click at [365, 214] on div "! Atenção × Tem certeza que deseja marcar que [PERSON_NAME] não compareceu? Não…" at bounding box center [325, 152] width 202 height 142
click at [346, 208] on button "Sim" at bounding box center [346, 204] width 41 height 15
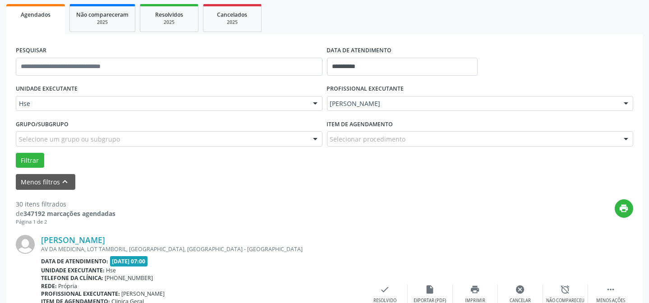
scroll to position [90, 0]
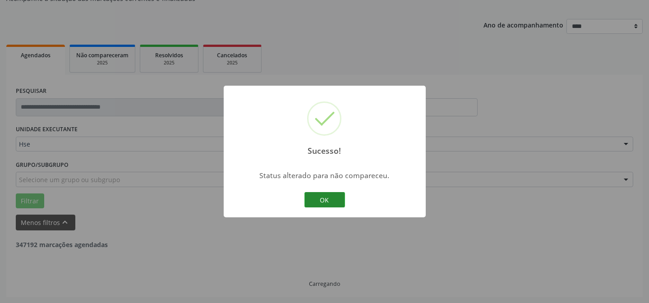
click at [323, 205] on button "OK" at bounding box center [324, 199] width 41 height 15
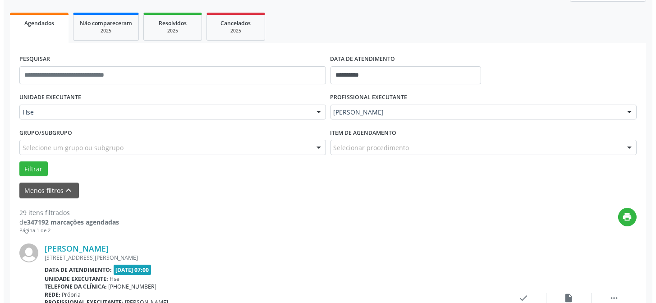
scroll to position [213, 0]
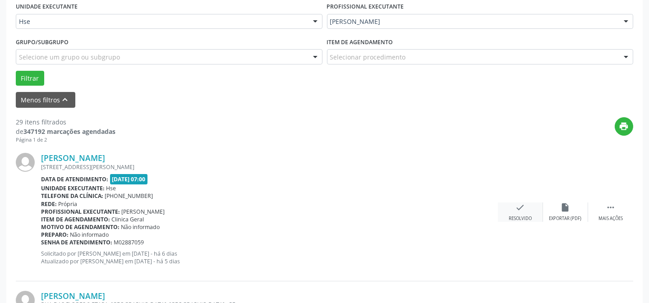
click at [523, 208] on icon "check" at bounding box center [520, 207] width 10 height 10
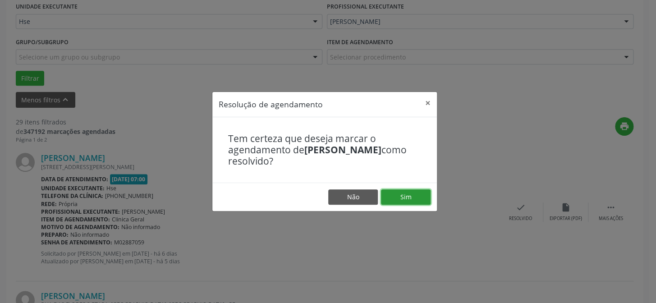
click at [423, 191] on button "Sim" at bounding box center [406, 196] width 50 height 15
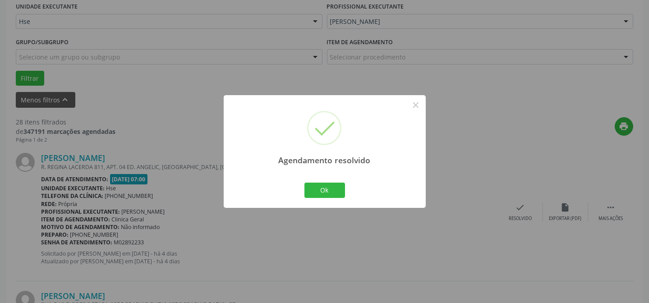
click at [311, 182] on div "Ok Cancel" at bounding box center [324, 190] width 45 height 19
click at [313, 191] on button "Ok" at bounding box center [324, 190] width 41 height 15
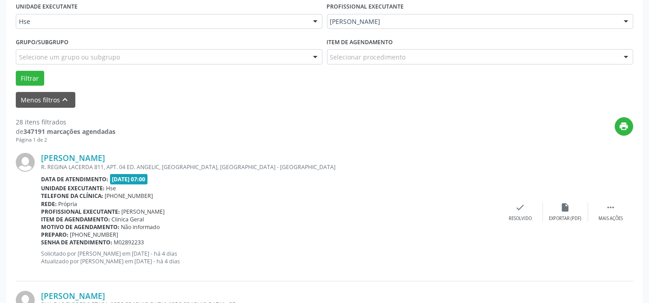
drag, startPoint x: 334, startPoint y: 150, endPoint x: 327, endPoint y: 152, distance: 8.0
drag, startPoint x: 327, startPoint y: 152, endPoint x: 347, endPoint y: 229, distance: 79.6
click at [347, 229] on div "Motivo de agendamento: Não informado" at bounding box center [269, 227] width 457 height 8
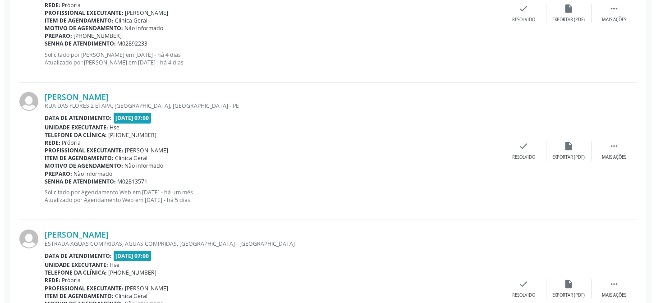
scroll to position [418, 0]
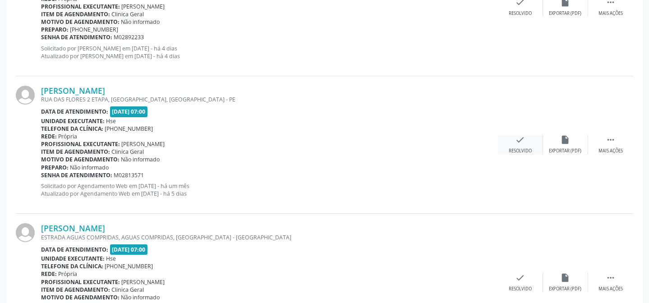
click at [518, 141] on icon "check" at bounding box center [520, 140] width 10 height 10
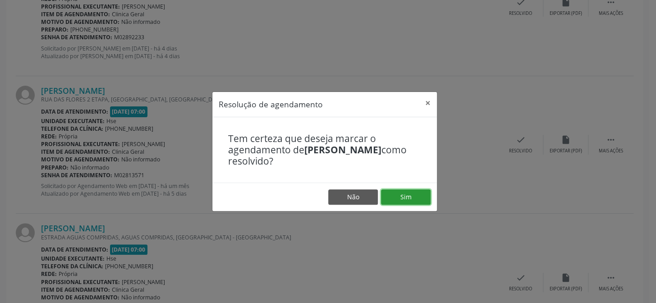
click at [420, 194] on button "Sim" at bounding box center [406, 196] width 50 height 15
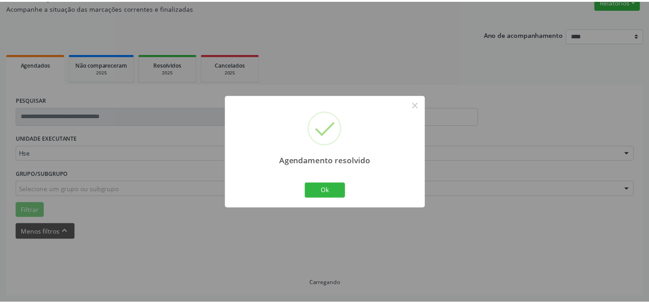
scroll to position [81, 0]
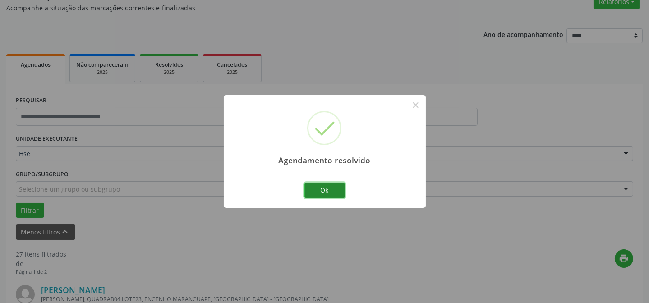
click at [337, 189] on button "Ok" at bounding box center [324, 190] width 41 height 15
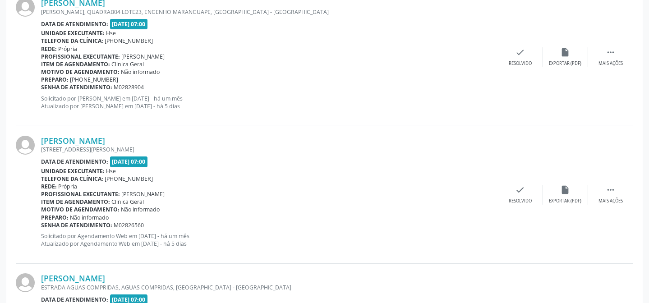
scroll to position [377, 0]
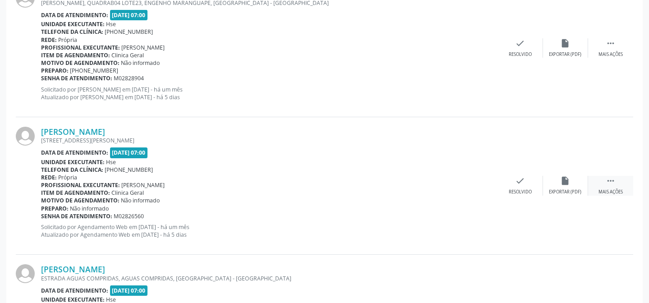
click at [604, 182] on div " Mais ações" at bounding box center [610, 185] width 45 height 19
click at [567, 185] on div "alarm_off Não compareceu" at bounding box center [565, 185] width 45 height 19
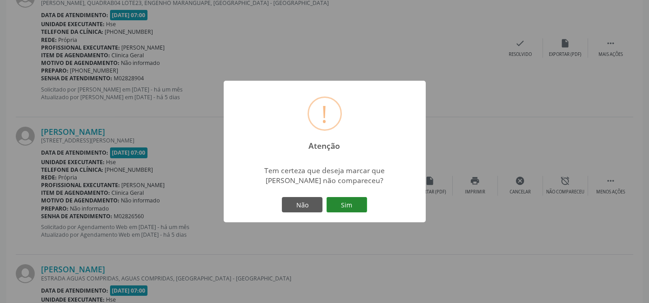
click at [348, 205] on button "Sim" at bounding box center [346, 204] width 41 height 15
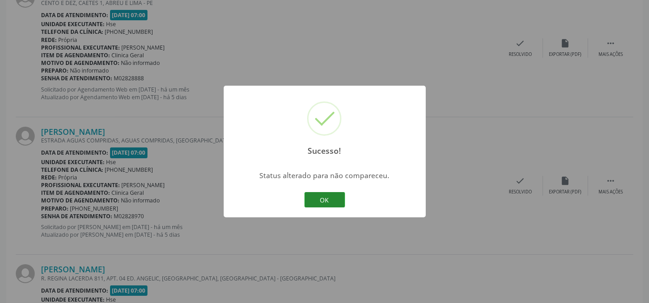
click at [337, 198] on button "OK" at bounding box center [324, 199] width 41 height 15
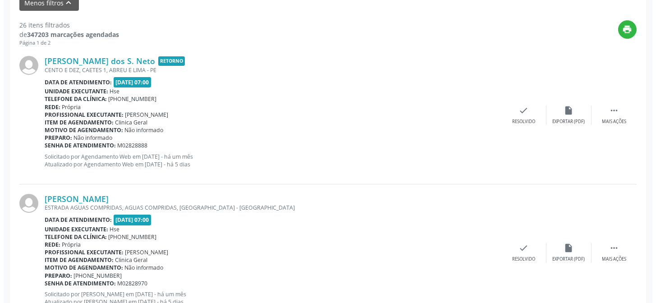
scroll to position [295, 0]
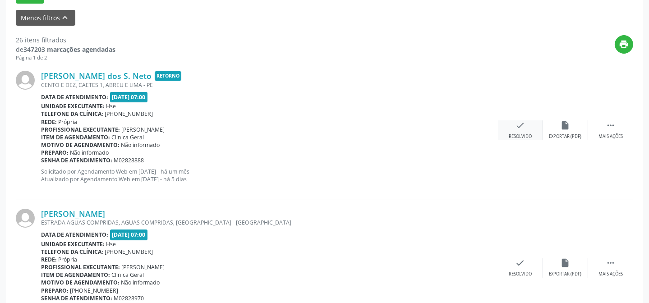
click at [514, 122] on div "check Resolvido" at bounding box center [520, 129] width 45 height 19
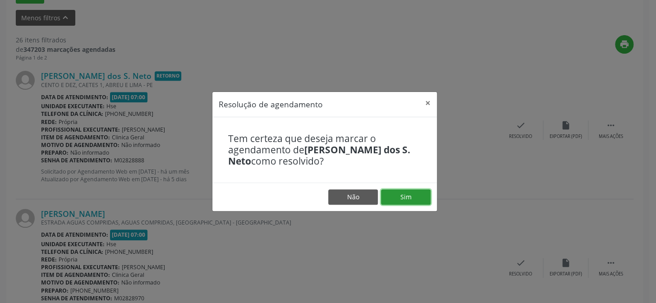
click at [405, 200] on button "Sim" at bounding box center [406, 196] width 50 height 15
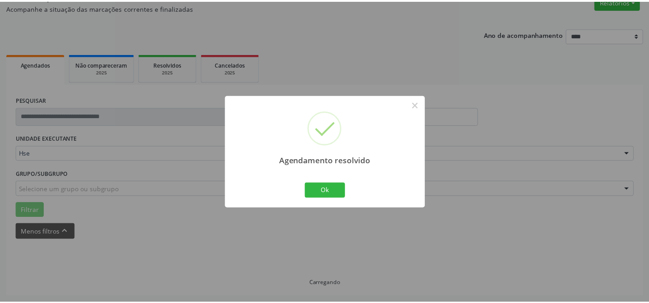
scroll to position [81, 0]
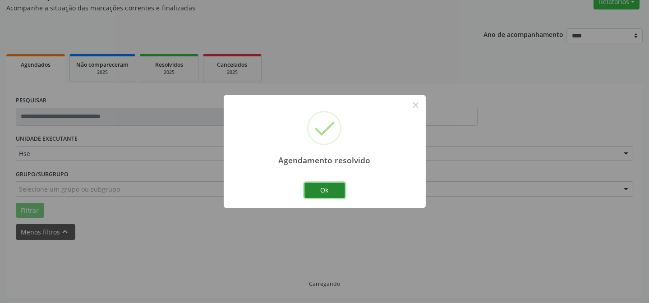
click at [331, 192] on button "Ok" at bounding box center [324, 190] width 41 height 15
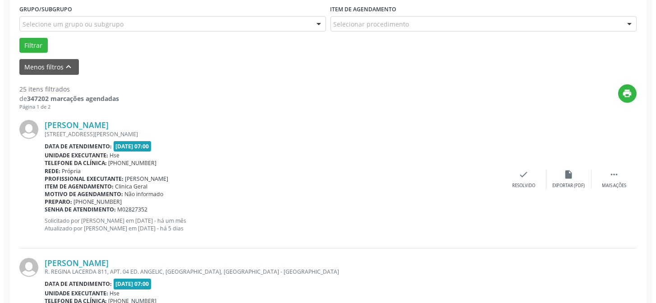
scroll to position [254, 0]
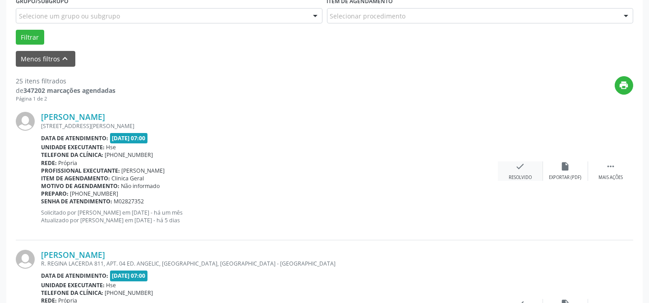
click at [527, 164] on div "check Resolvido" at bounding box center [520, 170] width 45 height 19
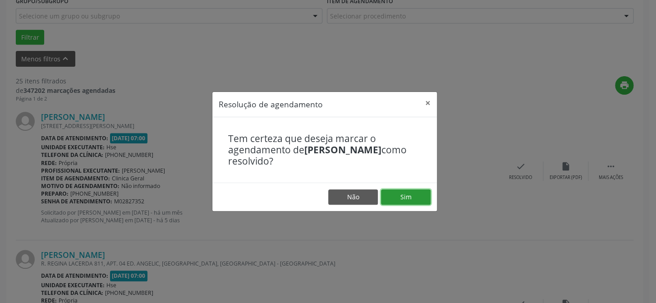
click at [412, 194] on button "Sim" at bounding box center [406, 196] width 50 height 15
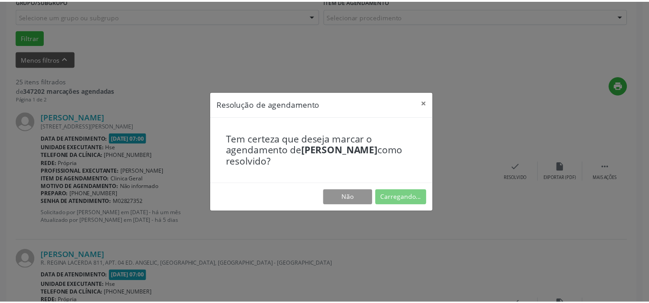
scroll to position [81, 0]
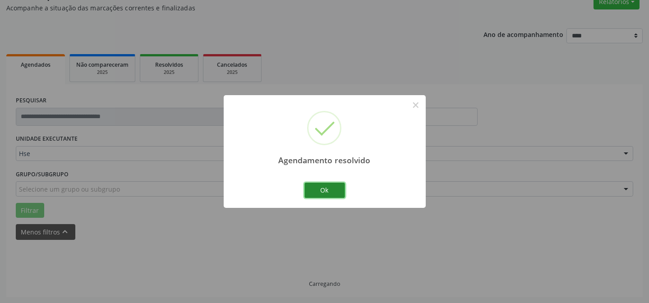
click at [313, 193] on button "Ok" at bounding box center [324, 190] width 41 height 15
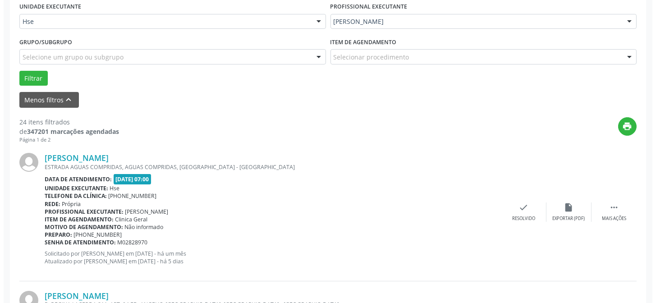
scroll to position [295, 0]
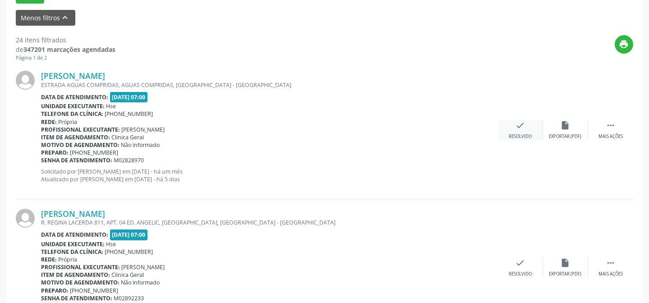
click at [521, 123] on icon "check" at bounding box center [520, 125] width 10 height 10
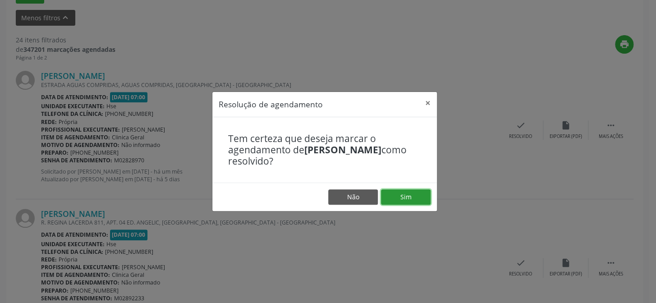
click at [402, 193] on button "Sim" at bounding box center [406, 196] width 50 height 15
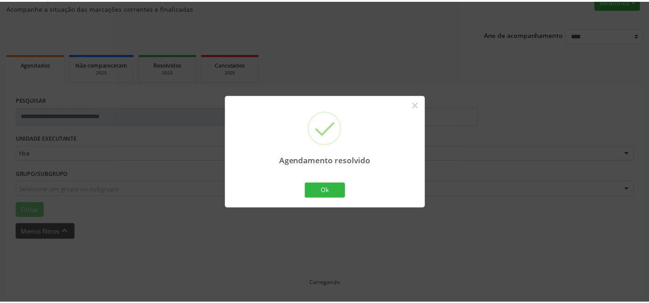
scroll to position [81, 0]
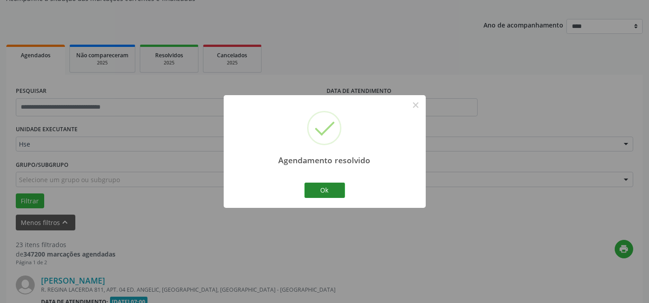
drag, startPoint x: 344, startPoint y: 187, endPoint x: 329, endPoint y: 191, distance: 16.3
click at [343, 187] on div "Ok Cancel" at bounding box center [324, 190] width 45 height 19
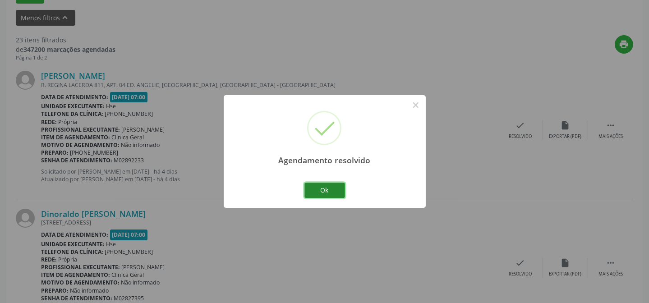
click at [329, 191] on button "Ok" at bounding box center [324, 190] width 41 height 15
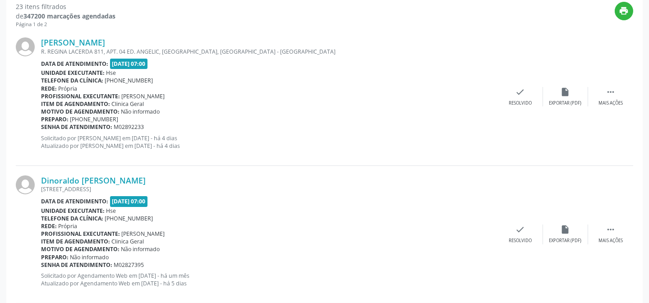
scroll to position [376, 0]
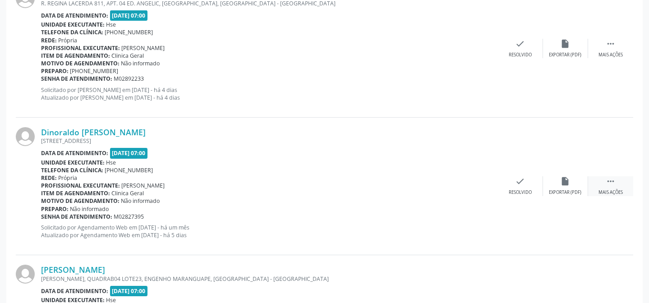
click at [604, 177] on div " Mais ações" at bounding box center [610, 185] width 45 height 19
click at [572, 186] on div "alarm_off Não compareceu" at bounding box center [565, 185] width 45 height 19
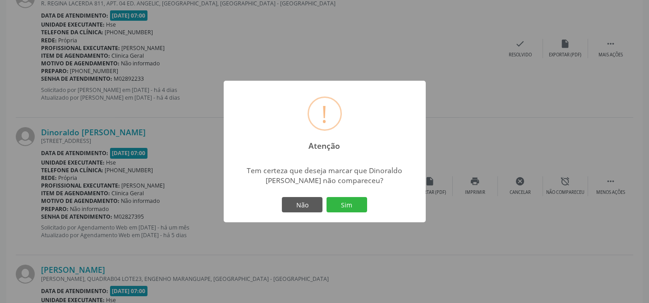
click at [343, 196] on div "Não Sim" at bounding box center [324, 204] width 89 height 19
click at [348, 209] on button "Sim" at bounding box center [346, 204] width 41 height 15
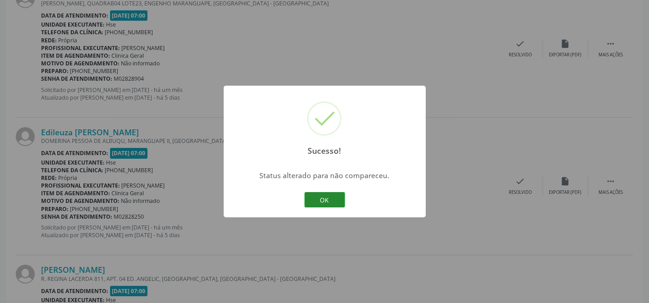
drag, startPoint x: 319, startPoint y: 207, endPoint x: 320, endPoint y: 200, distance: 7.2
click at [320, 203] on div "OK Cancel" at bounding box center [324, 199] width 45 height 19
click at [320, 198] on button "OK" at bounding box center [324, 199] width 41 height 15
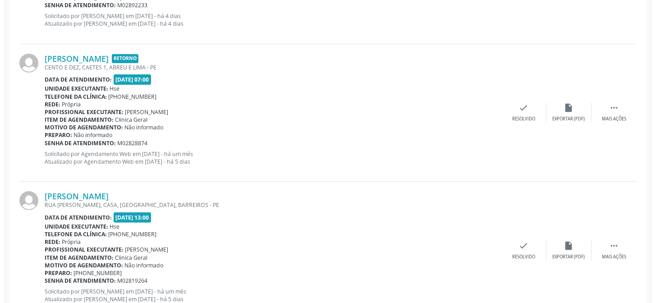
scroll to position [786, 0]
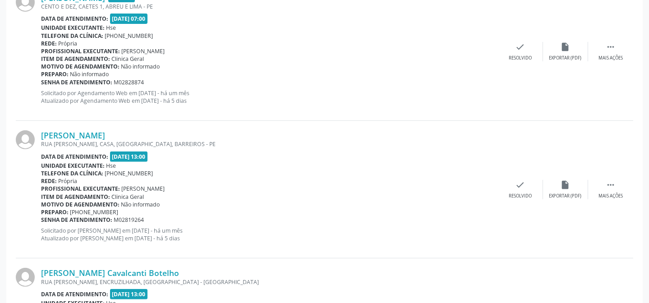
click at [515, 176] on div "[PERSON_NAME] [GEOGRAPHIC_DATA][PERSON_NAME], CASA, [GEOGRAPHIC_DATA], [GEOGRAP…" at bounding box center [324, 189] width 617 height 137
click at [516, 186] on icon "check" at bounding box center [520, 185] width 10 height 10
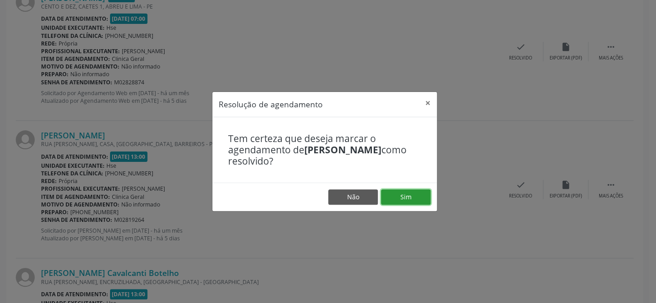
click at [414, 196] on button "Sim" at bounding box center [406, 196] width 50 height 15
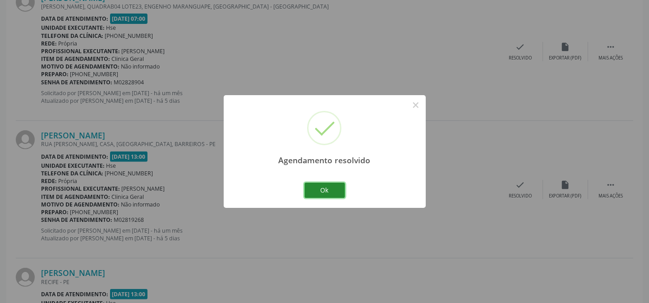
click at [332, 187] on button "Ok" at bounding box center [324, 190] width 41 height 15
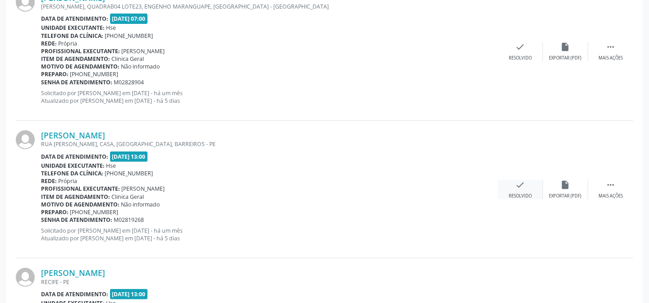
click at [516, 196] on div "Resolvido" at bounding box center [519, 196] width 23 height 6
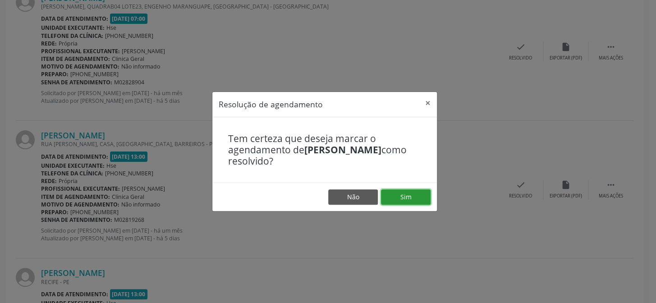
click at [408, 198] on button "Sim" at bounding box center [406, 196] width 50 height 15
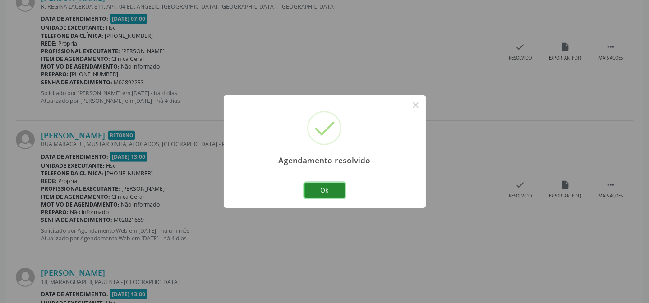
click at [321, 184] on button "Ok" at bounding box center [324, 190] width 41 height 15
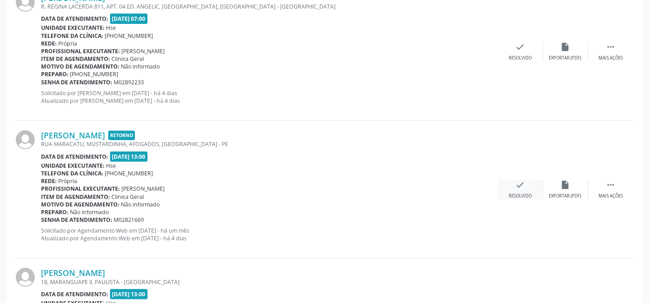
click at [521, 183] on icon "check" at bounding box center [520, 185] width 10 height 10
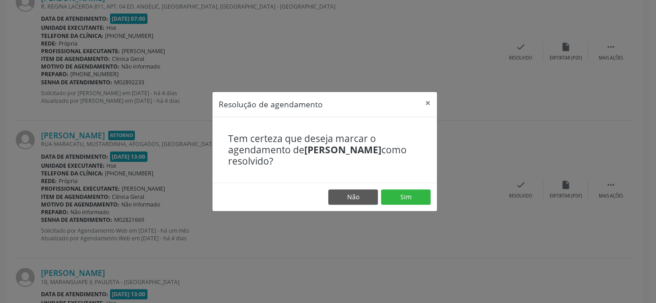
click at [416, 189] on footer "Não Sim" at bounding box center [324, 197] width 224 height 28
click at [414, 193] on button "Sim" at bounding box center [406, 196] width 50 height 15
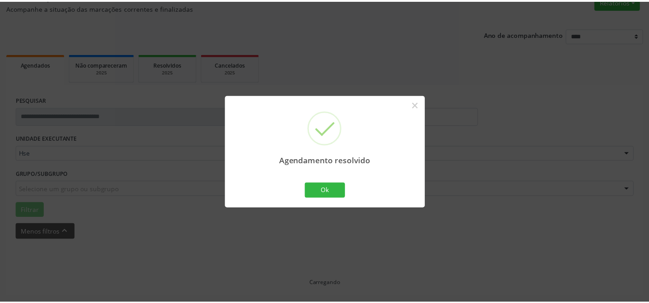
scroll to position [81, 0]
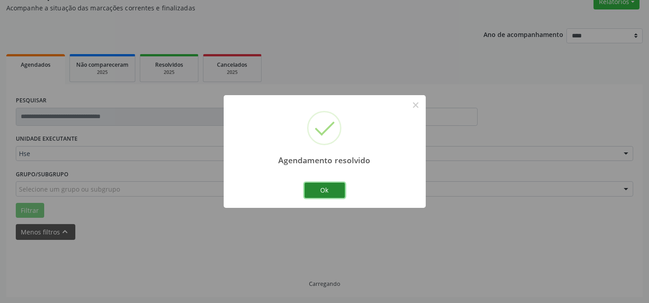
click at [313, 193] on button "Ok" at bounding box center [324, 190] width 41 height 15
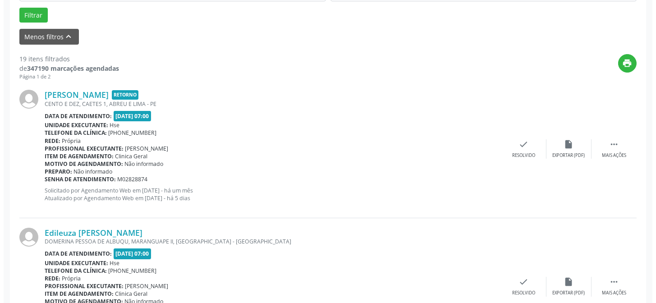
scroll to position [295, 0]
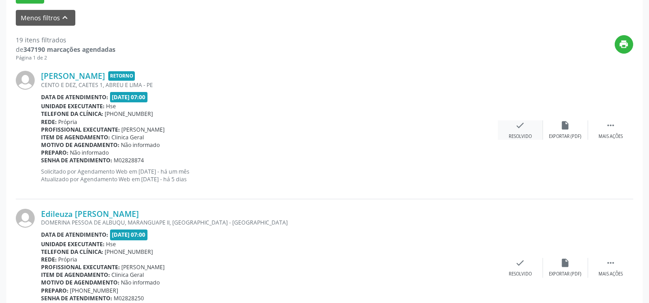
click at [529, 128] on div "check Resolvido" at bounding box center [520, 129] width 45 height 19
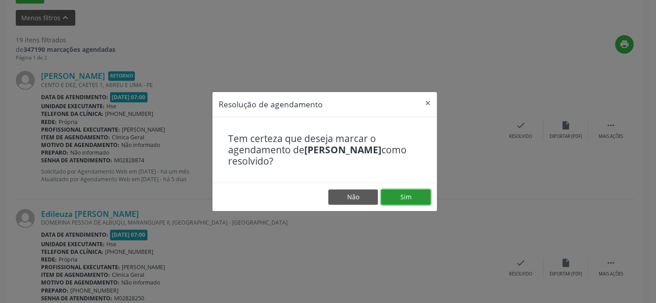
click at [405, 197] on button "Sim" at bounding box center [406, 196] width 50 height 15
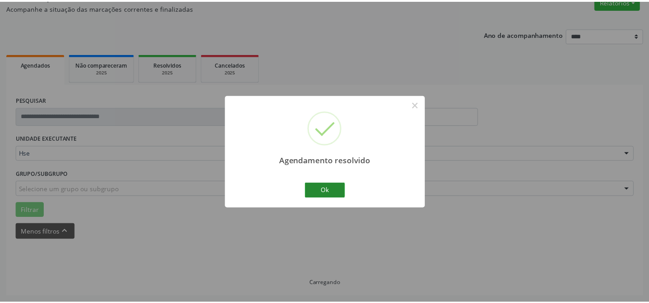
scroll to position [81, 0]
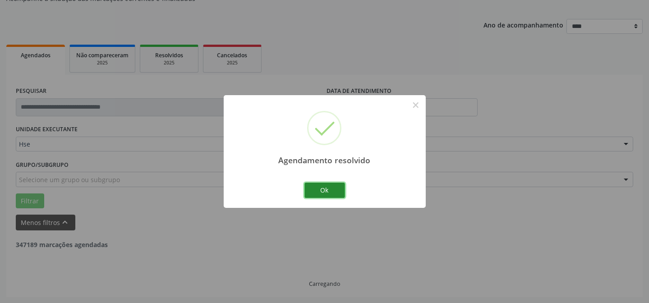
click at [323, 183] on button "Ok" at bounding box center [324, 190] width 41 height 15
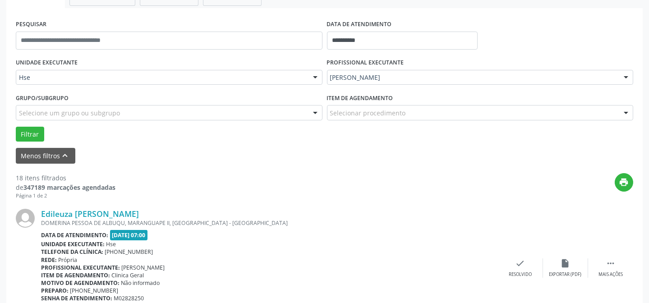
scroll to position [213, 0]
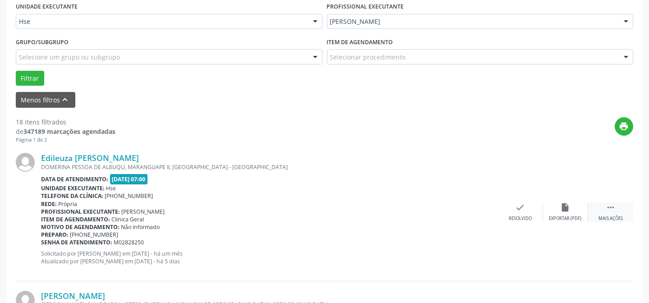
click at [621, 210] on div " Mais ações" at bounding box center [610, 211] width 45 height 19
click at [564, 208] on icon "alarm_off" at bounding box center [565, 207] width 10 height 10
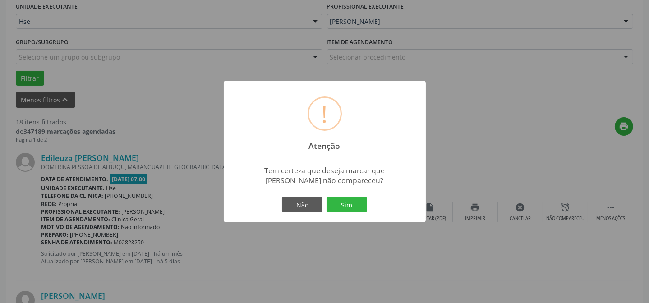
click at [354, 206] on button "Sim" at bounding box center [346, 204] width 41 height 15
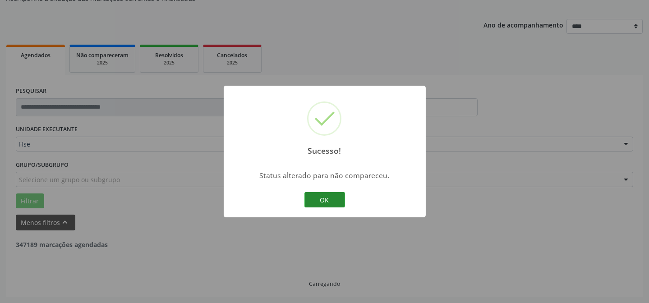
click at [310, 195] on button "OK" at bounding box center [324, 199] width 41 height 15
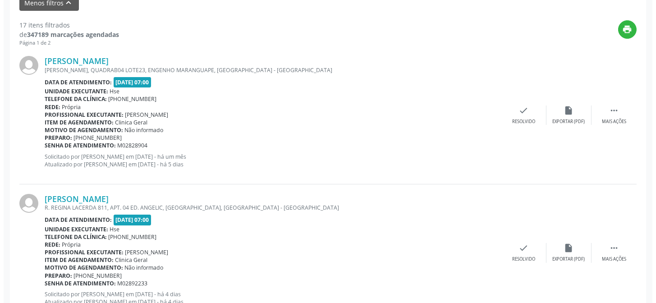
scroll to position [295, 0]
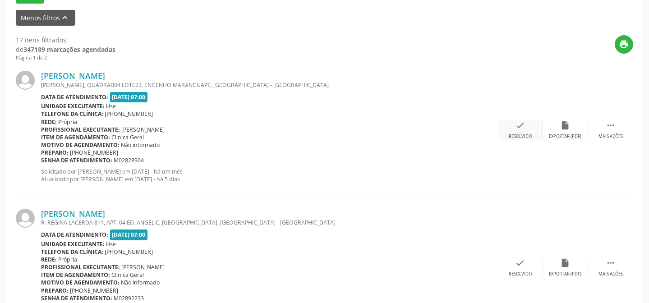
click at [515, 128] on icon "check" at bounding box center [520, 125] width 10 height 10
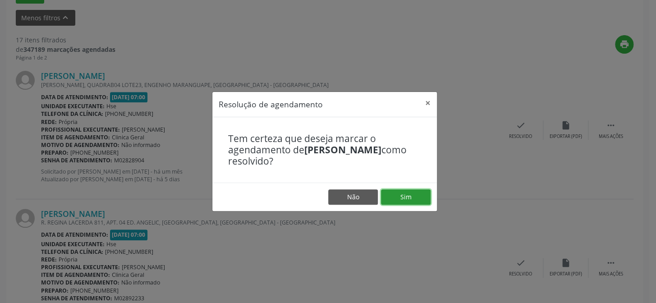
click at [415, 194] on button "Sim" at bounding box center [406, 196] width 50 height 15
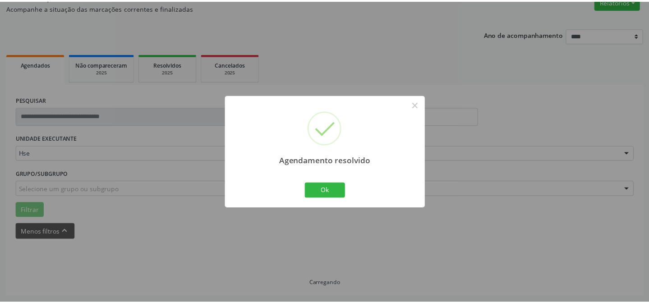
scroll to position [81, 0]
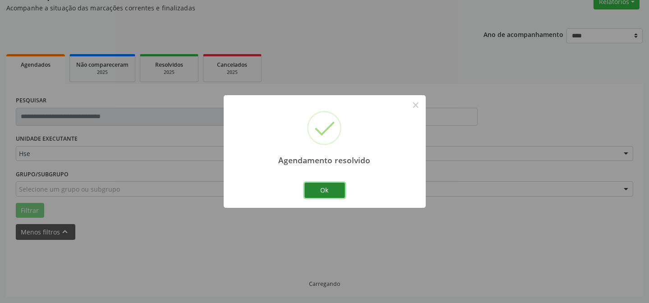
click at [329, 190] on button "Ok" at bounding box center [324, 190] width 41 height 15
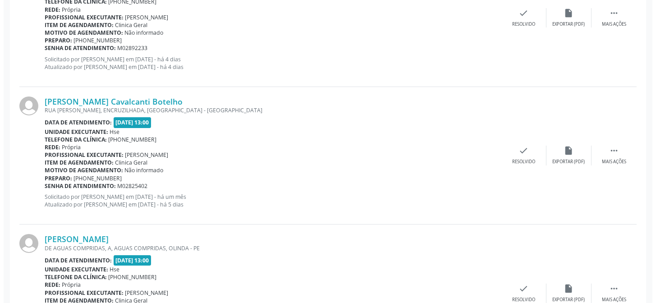
scroll to position [408, 0]
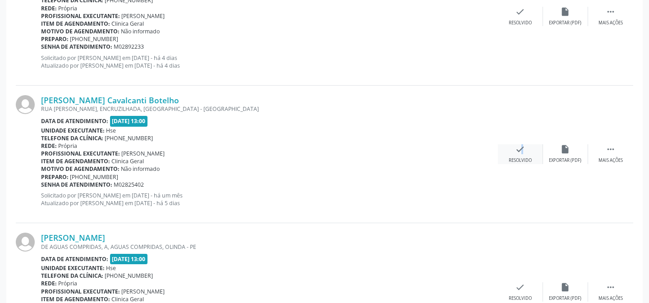
click at [516, 152] on icon "check" at bounding box center [520, 149] width 10 height 10
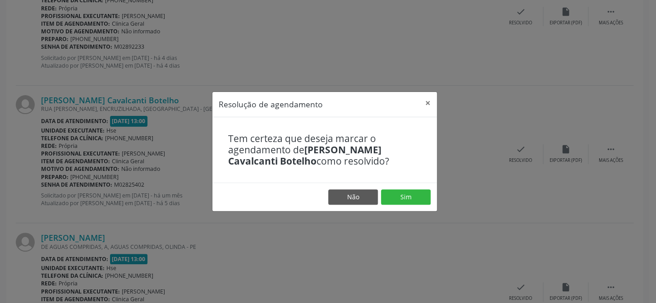
click at [429, 183] on footer "Não Sim" at bounding box center [324, 197] width 224 height 28
click at [422, 192] on button "Sim" at bounding box center [406, 196] width 50 height 15
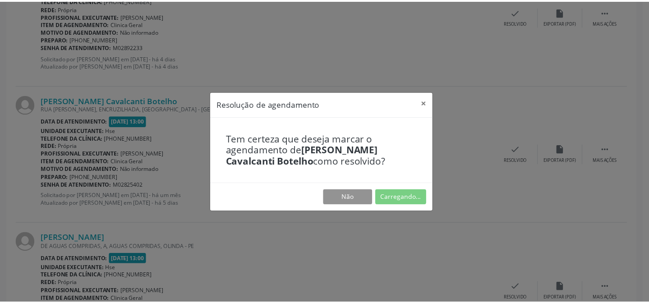
scroll to position [81, 0]
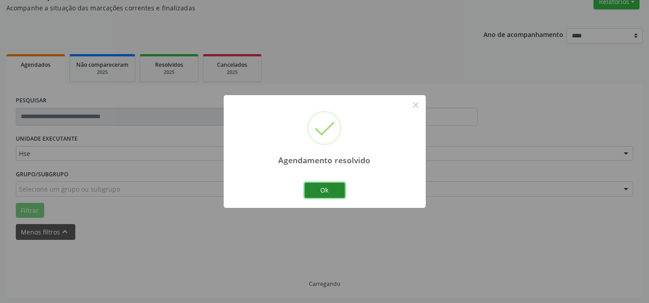
click at [337, 187] on button "Ok" at bounding box center [324, 190] width 41 height 15
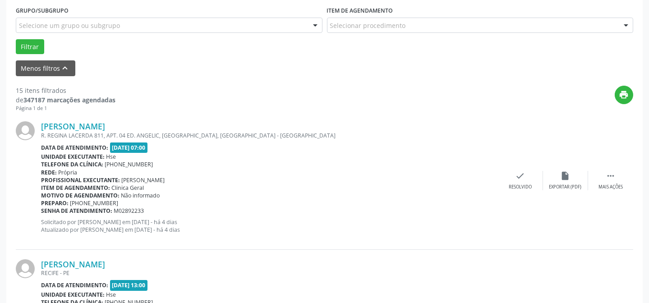
scroll to position [326, 0]
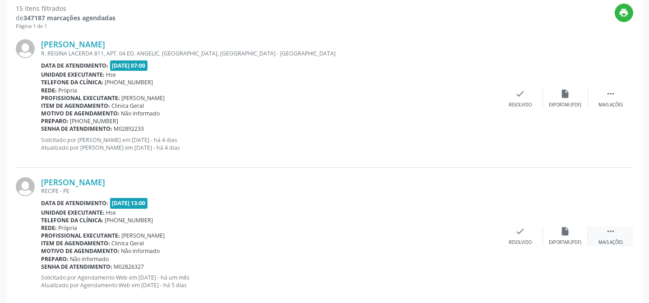
click at [615, 231] on div " Mais ações" at bounding box center [610, 235] width 45 height 19
click at [577, 235] on div "alarm_off Não compareceu" at bounding box center [565, 235] width 45 height 19
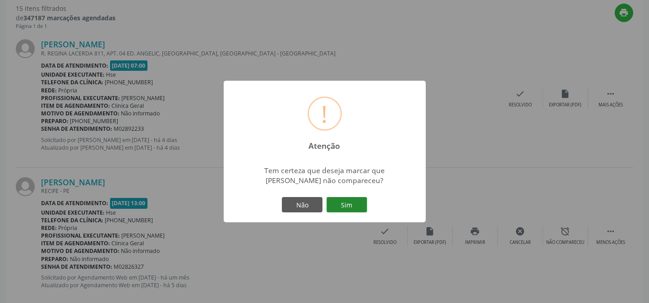
click at [349, 206] on button "Sim" at bounding box center [346, 204] width 41 height 15
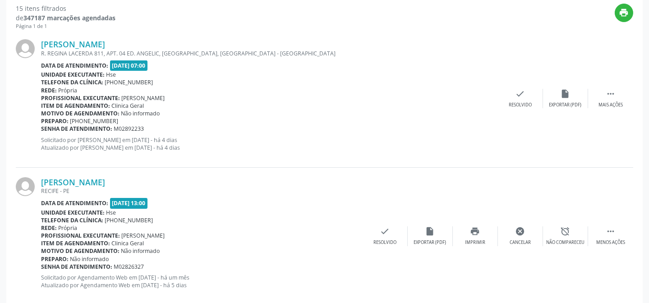
scroll to position [326, 0]
click at [573, 240] on div "Não compareceu" at bounding box center [565, 243] width 38 height 6
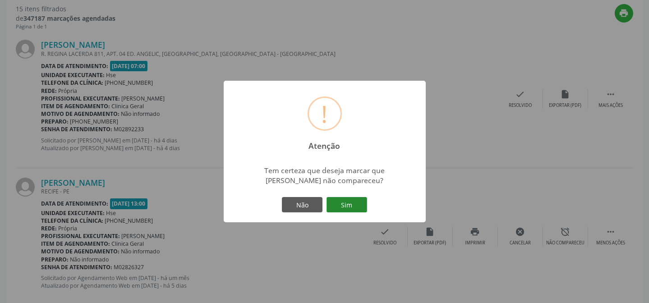
click at [344, 203] on button "Sim" at bounding box center [346, 204] width 41 height 15
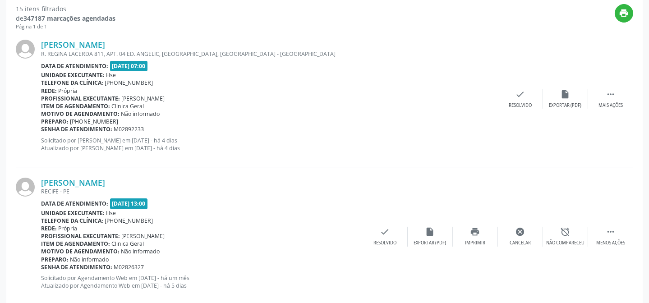
scroll to position [90, 0]
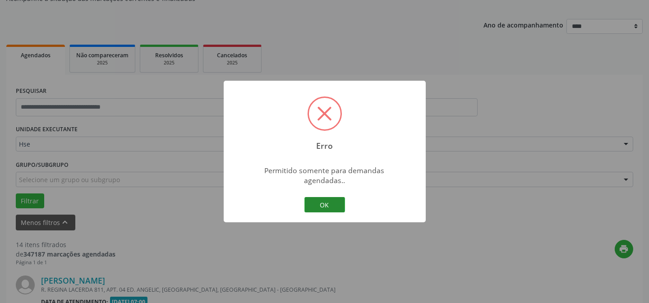
click at [332, 197] on button "OK" at bounding box center [324, 204] width 41 height 15
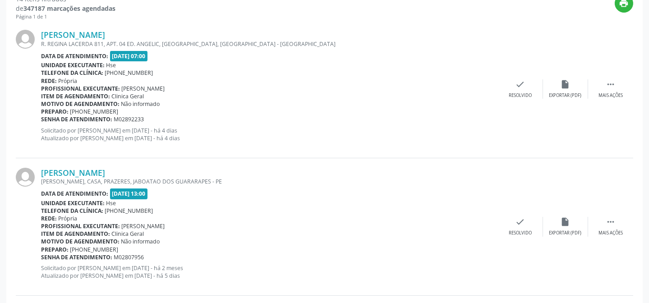
scroll to position [377, 0]
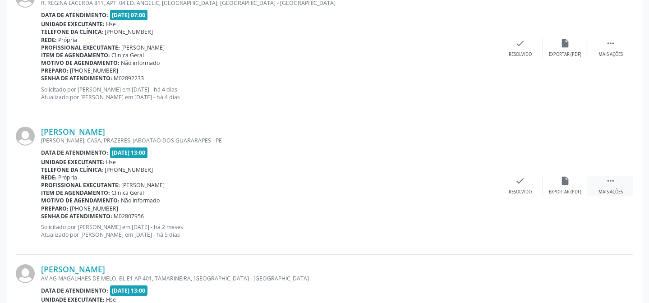
click at [610, 181] on icon "" at bounding box center [610, 181] width 10 height 10
click at [562, 187] on div "alarm_off Não compareceu" at bounding box center [565, 185] width 45 height 19
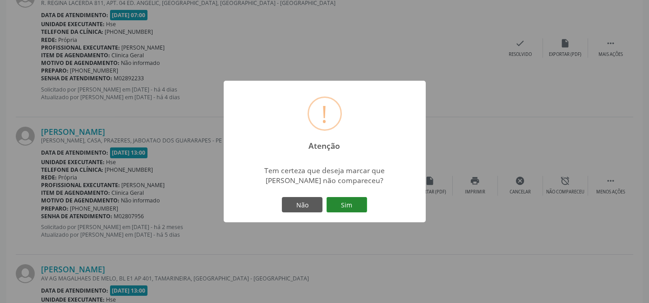
click at [359, 201] on button "Sim" at bounding box center [346, 204] width 41 height 15
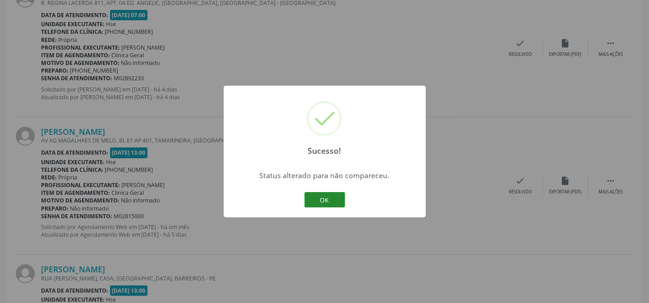
click at [315, 196] on button "OK" at bounding box center [324, 199] width 41 height 15
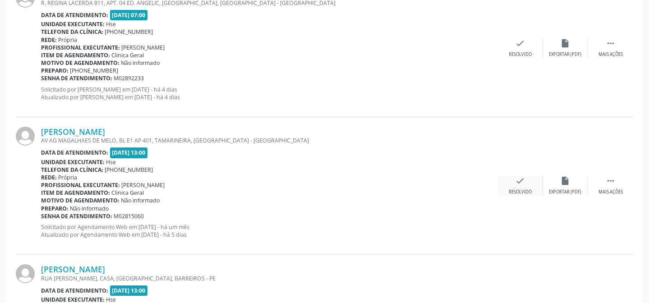
click at [523, 185] on icon "check" at bounding box center [520, 181] width 10 height 10
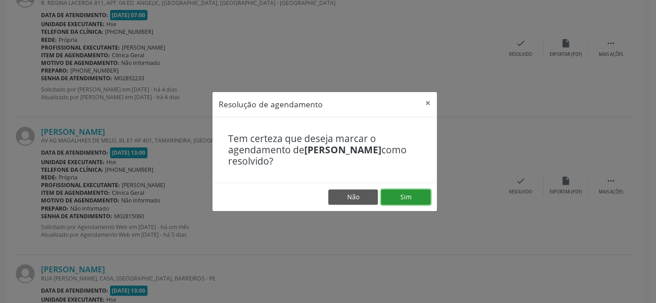
click at [401, 194] on button "Sim" at bounding box center [406, 196] width 50 height 15
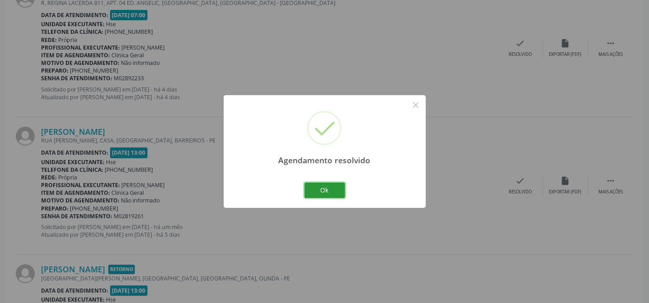
click at [329, 189] on button "Ok" at bounding box center [324, 190] width 41 height 15
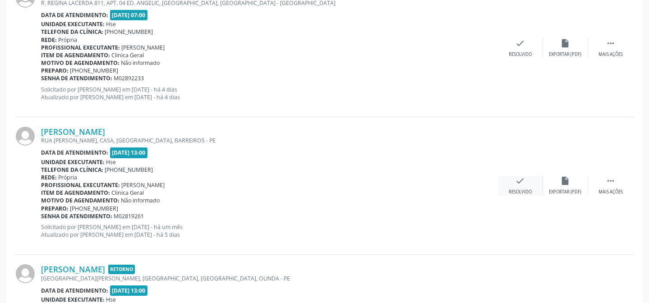
click at [515, 185] on icon "check" at bounding box center [520, 181] width 10 height 10
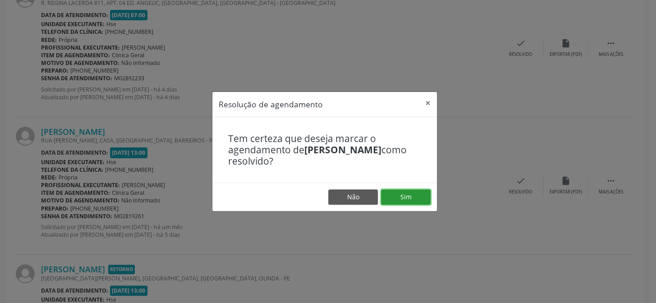
click at [402, 197] on button "Sim" at bounding box center [406, 196] width 50 height 15
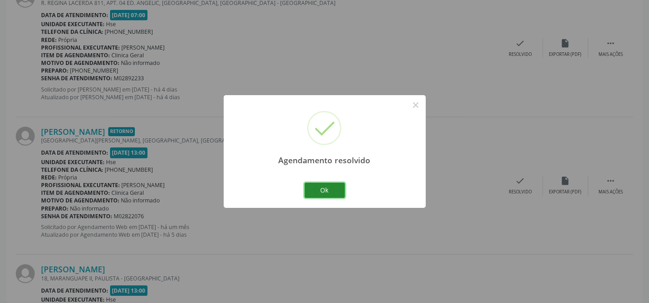
click at [329, 187] on button "Ok" at bounding box center [324, 190] width 41 height 15
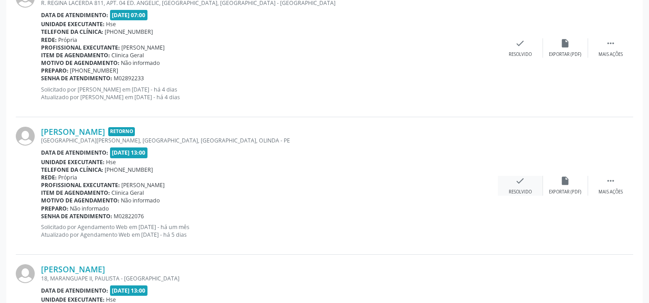
click at [519, 184] on icon "check" at bounding box center [520, 181] width 10 height 10
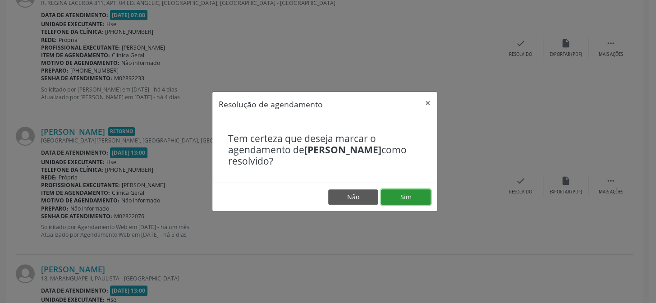
click at [408, 199] on button "Sim" at bounding box center [406, 196] width 50 height 15
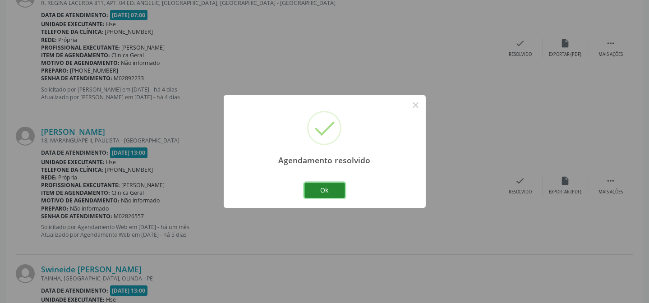
click at [333, 191] on button "Ok" at bounding box center [324, 190] width 41 height 15
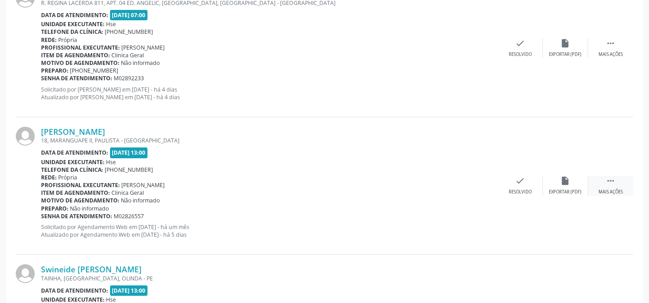
click at [601, 186] on div " Mais ações" at bounding box center [610, 185] width 45 height 19
click at [566, 186] on div "alarm_off Não compareceu" at bounding box center [565, 185] width 45 height 19
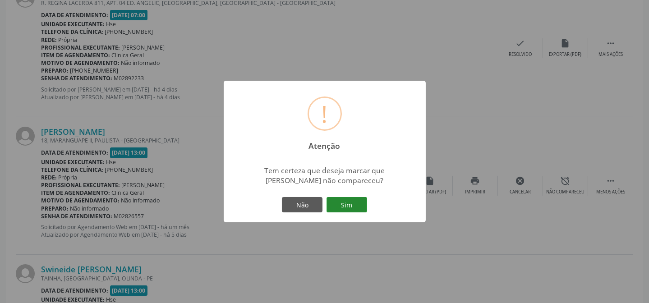
click at [351, 203] on button "Sim" at bounding box center [346, 204] width 41 height 15
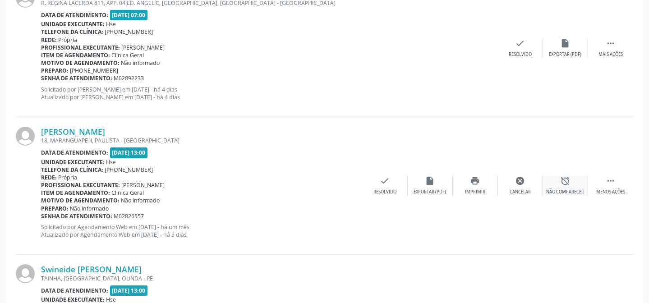
click at [562, 189] on div "Não compareceu" at bounding box center [565, 192] width 38 height 6
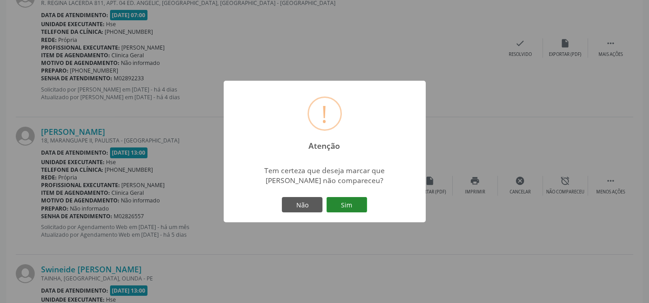
click at [343, 200] on button "Sim" at bounding box center [346, 204] width 41 height 15
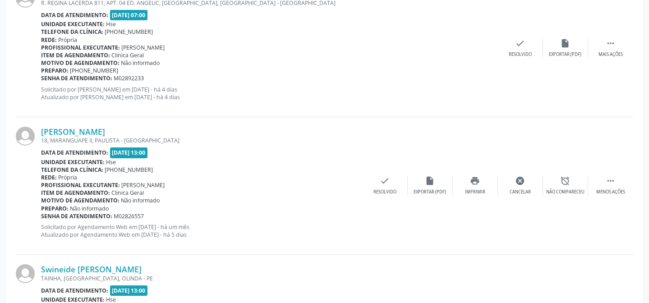
scroll to position [90, 0]
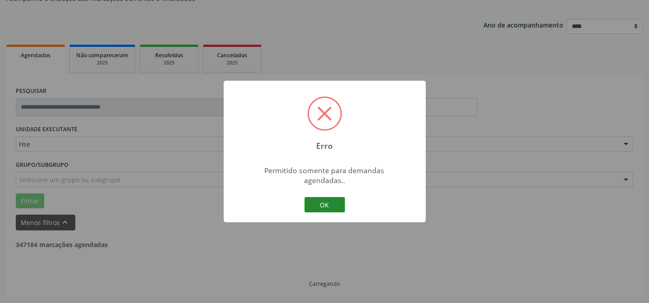
click at [337, 202] on button "OK" at bounding box center [324, 204] width 41 height 15
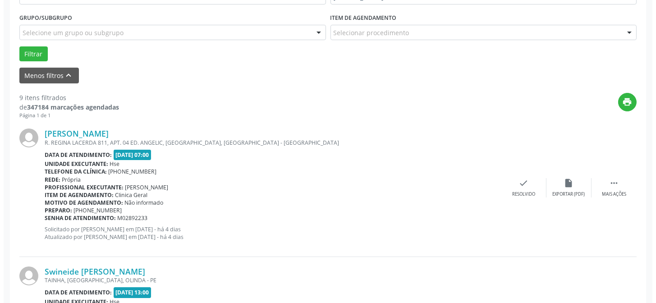
scroll to position [336, 0]
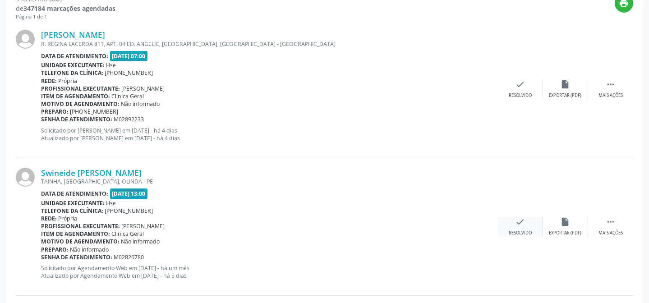
click at [516, 226] on div "check Resolvido" at bounding box center [520, 226] width 45 height 19
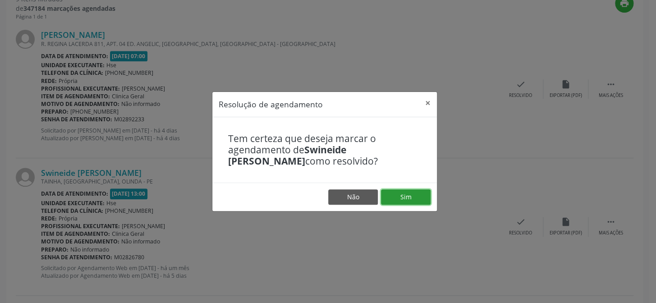
click at [423, 190] on button "Sim" at bounding box center [406, 196] width 50 height 15
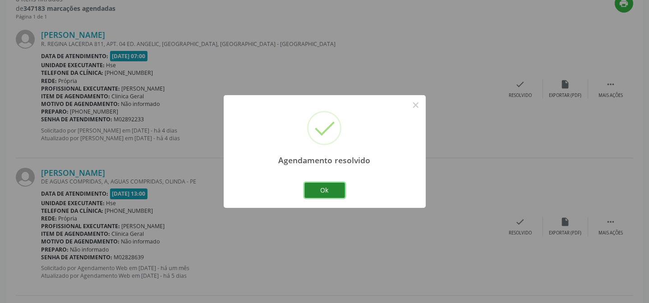
click at [330, 193] on button "Ok" at bounding box center [324, 190] width 41 height 15
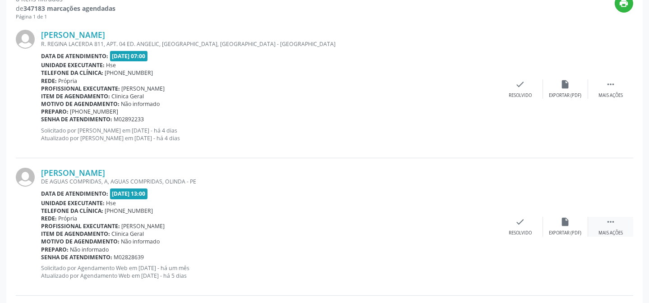
click at [623, 225] on div " Mais ações" at bounding box center [610, 226] width 45 height 19
click at [556, 218] on div "alarm_off Não compareceu" at bounding box center [565, 226] width 45 height 19
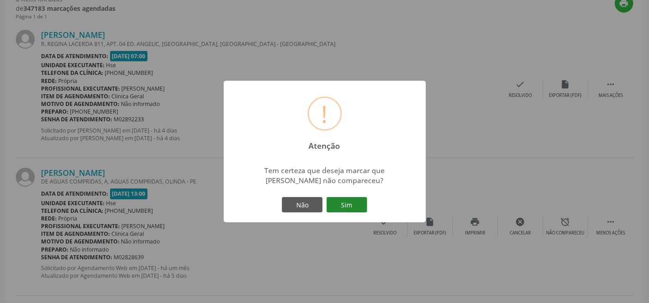
click at [338, 200] on button "Sim" at bounding box center [346, 204] width 41 height 15
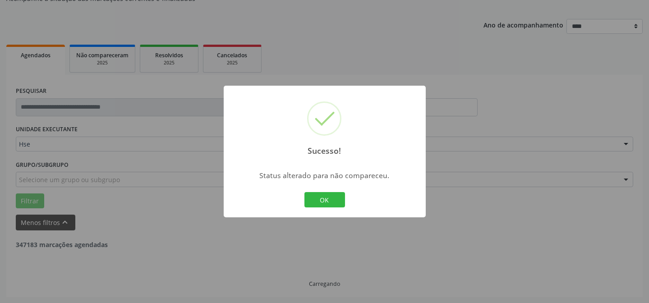
click at [339, 207] on div "OK Cancel" at bounding box center [324, 199] width 45 height 19
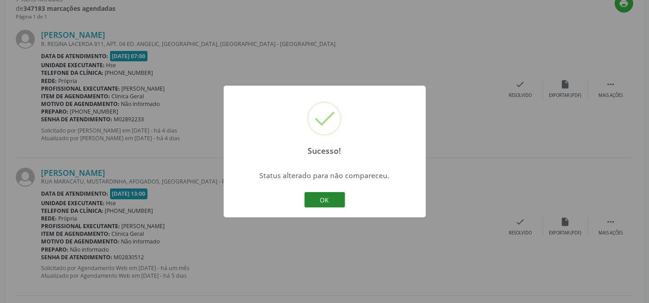
click at [334, 199] on button "OK" at bounding box center [324, 199] width 41 height 15
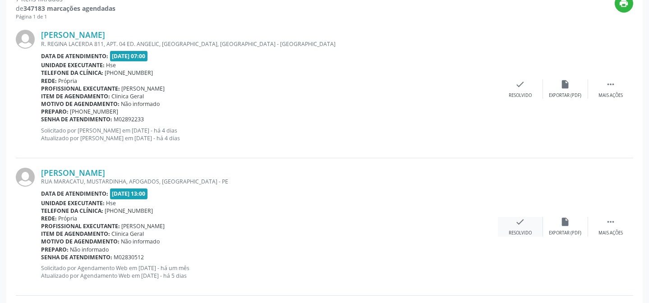
click at [524, 224] on icon "check" at bounding box center [520, 222] width 10 height 10
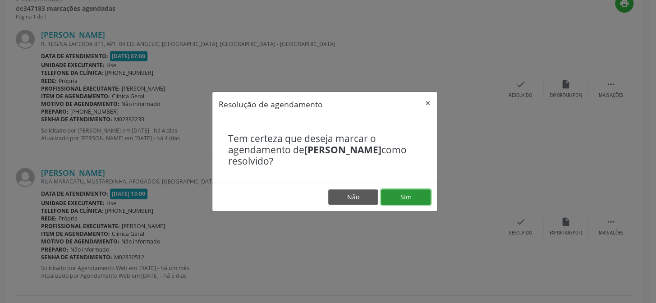
click at [406, 198] on button "Sim" at bounding box center [406, 196] width 50 height 15
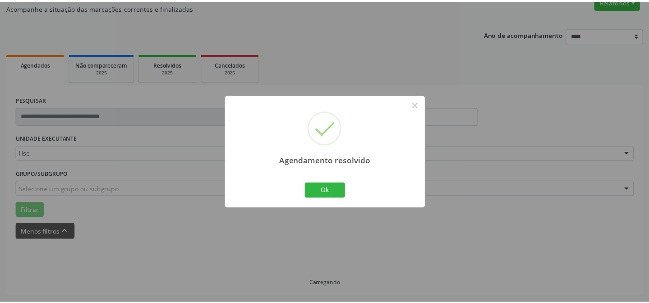
scroll to position [81, 0]
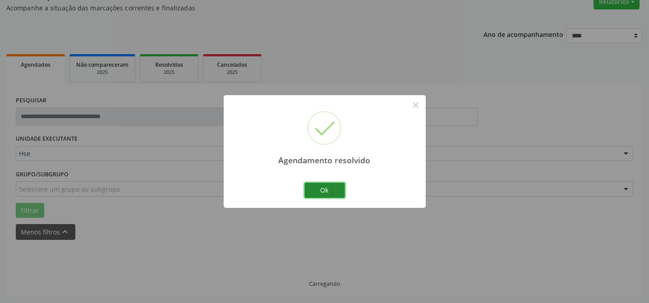
click at [337, 191] on button "Ok" at bounding box center [324, 190] width 41 height 15
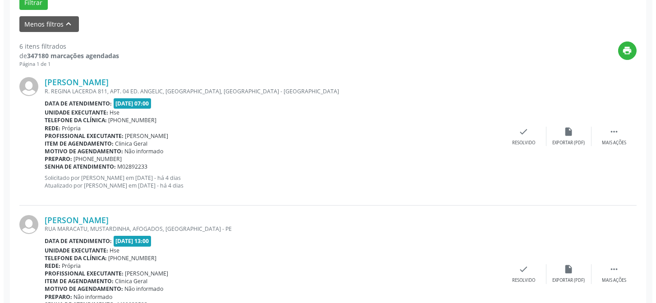
scroll to position [377, 0]
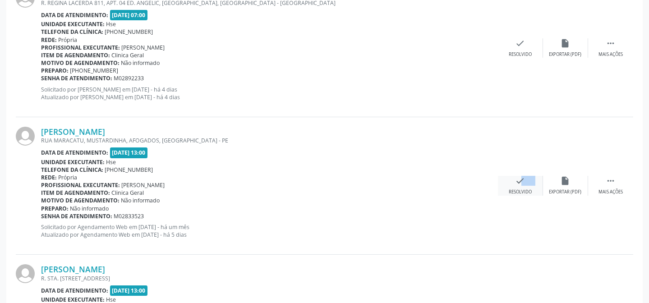
click at [511, 180] on div "check Resolvido" at bounding box center [520, 185] width 45 height 19
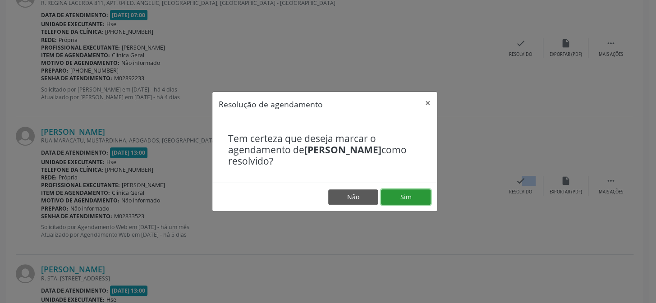
click at [425, 196] on button "Sim" at bounding box center [406, 196] width 50 height 15
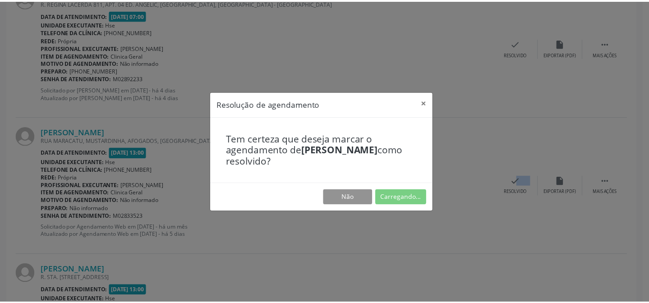
scroll to position [81, 0]
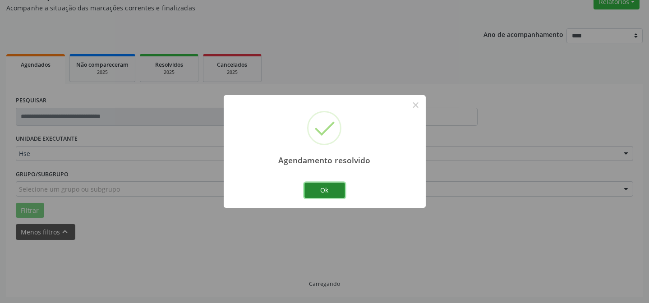
click at [320, 185] on button "Ok" at bounding box center [324, 190] width 41 height 15
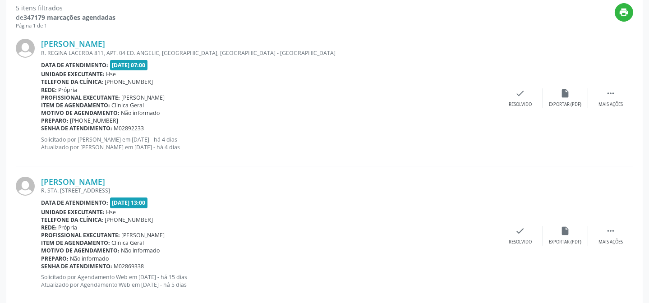
scroll to position [336, 0]
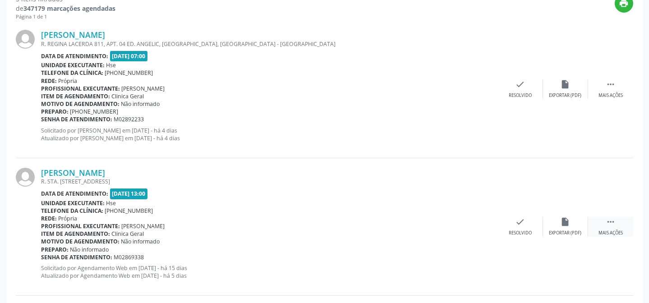
click at [606, 230] on div "Mais ações" at bounding box center [610, 233] width 24 height 6
click at [571, 224] on div "alarm_off Não compareceu" at bounding box center [565, 226] width 45 height 19
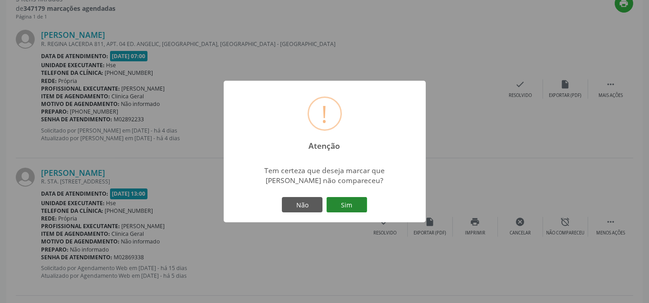
click at [356, 207] on button "Sim" at bounding box center [346, 204] width 41 height 15
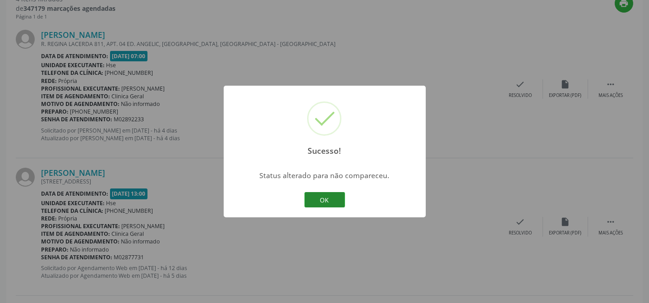
click at [333, 198] on button "OK" at bounding box center [324, 199] width 41 height 15
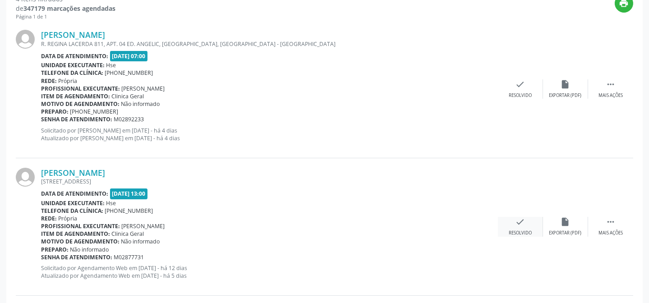
click at [523, 228] on div "check Resolvido" at bounding box center [520, 226] width 45 height 19
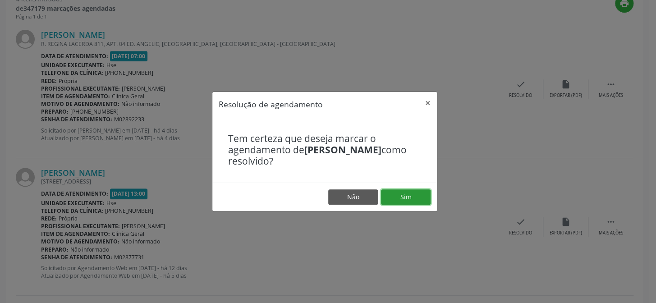
click at [420, 192] on button "Sim" at bounding box center [406, 196] width 50 height 15
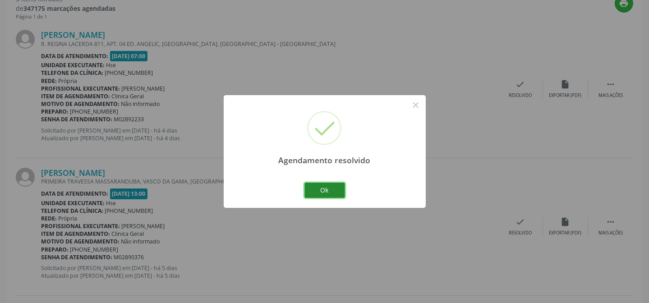
click at [314, 189] on button "Ok" at bounding box center [324, 190] width 41 height 15
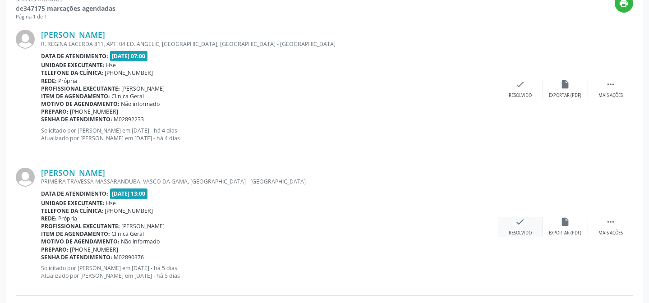
click at [516, 225] on icon "check" at bounding box center [520, 222] width 10 height 10
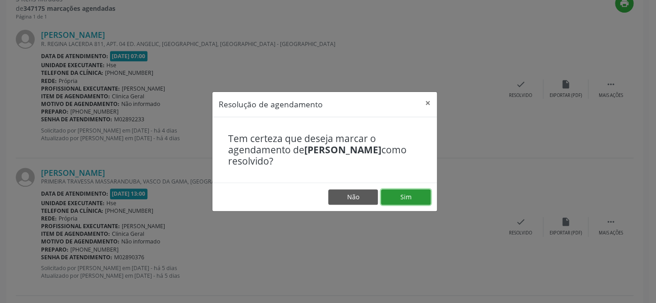
click at [408, 193] on button "Sim" at bounding box center [406, 196] width 50 height 15
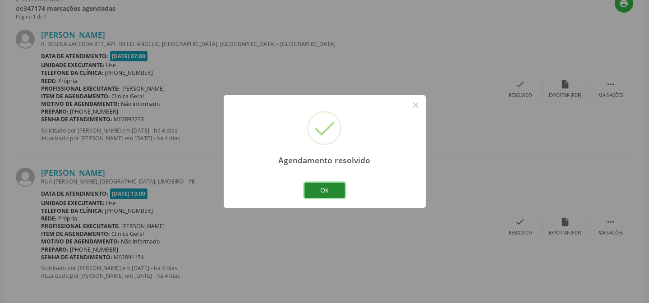
click at [328, 184] on button "Ok" at bounding box center [324, 190] width 41 height 15
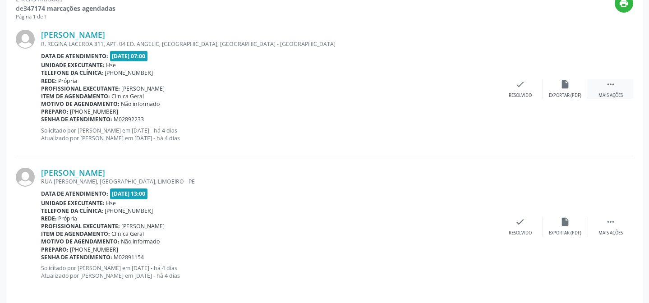
click at [610, 90] on div " Mais ações" at bounding box center [610, 88] width 45 height 19
click at [571, 87] on div "alarm_off Não compareceu" at bounding box center [565, 88] width 45 height 19
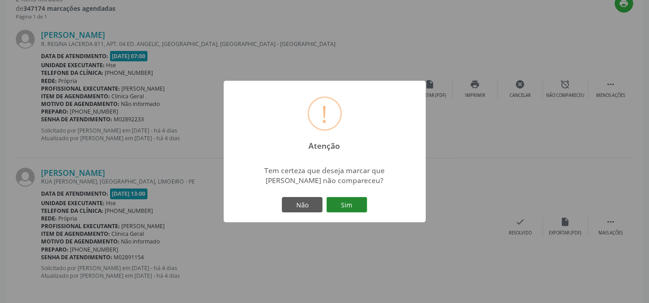
click at [349, 206] on button "Sim" at bounding box center [346, 204] width 41 height 15
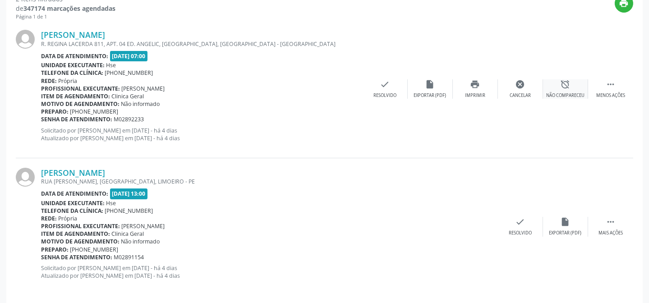
click at [563, 88] on icon "alarm_off" at bounding box center [565, 84] width 10 height 10
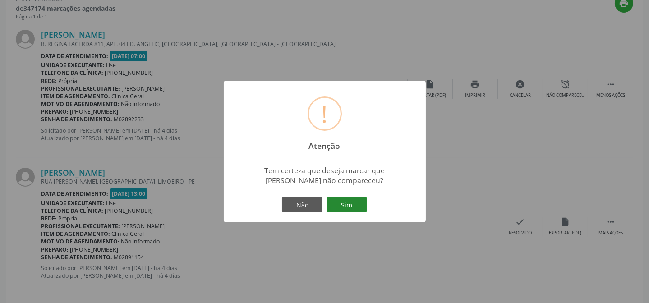
click at [345, 206] on button "Sim" at bounding box center [346, 204] width 41 height 15
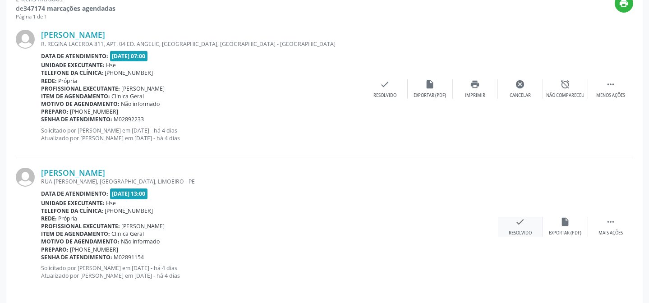
click at [520, 228] on div "check Resolvido" at bounding box center [520, 226] width 45 height 19
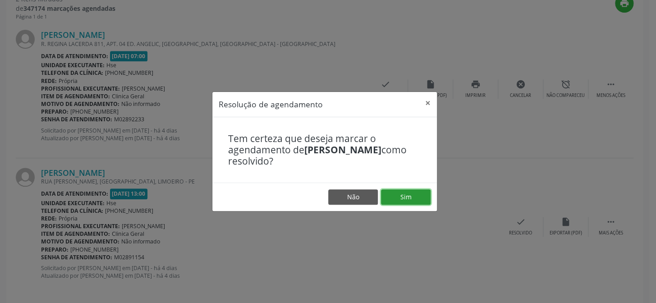
click at [397, 192] on button "Sim" at bounding box center [406, 196] width 50 height 15
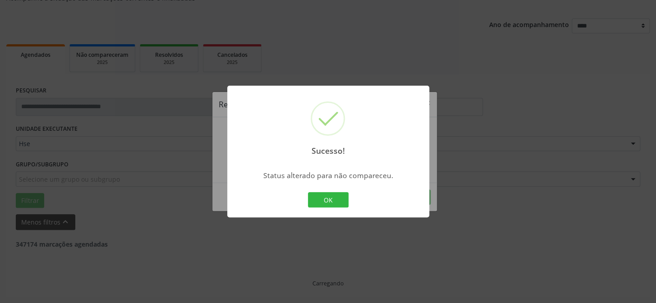
scroll to position [90, 0]
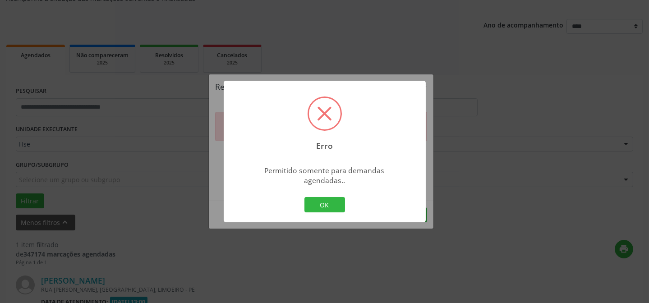
click at [333, 198] on button "OK" at bounding box center [324, 204] width 41 height 15
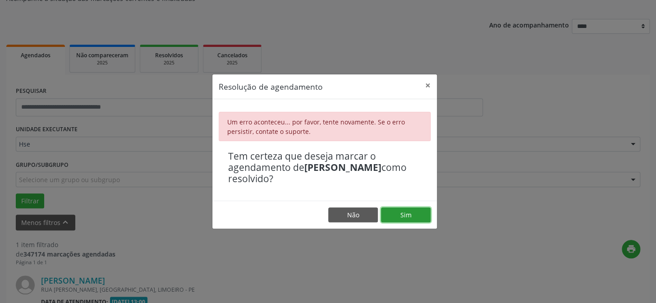
click at [397, 216] on button "Sim" at bounding box center [406, 214] width 50 height 15
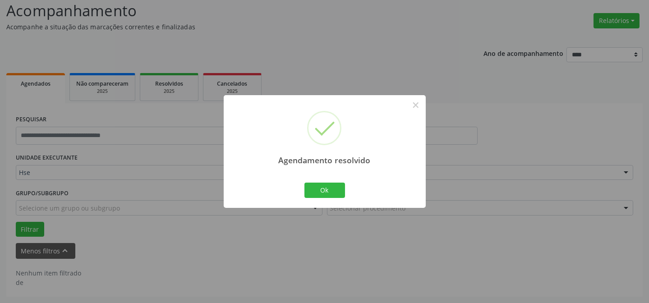
scroll to position [61, 0]
click at [327, 194] on button "Ok" at bounding box center [324, 190] width 41 height 15
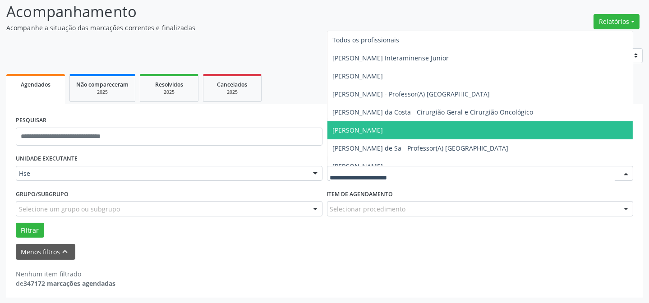
drag, startPoint x: 438, startPoint y: 175, endPoint x: 428, endPoint y: 168, distance: 12.9
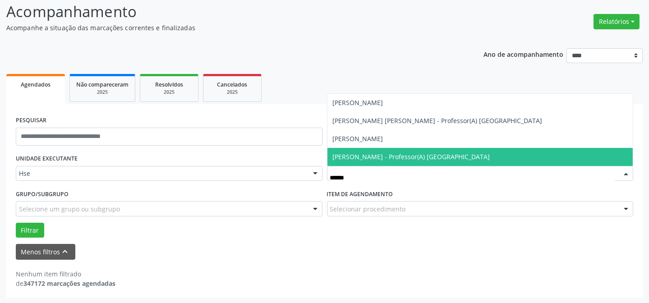
type input "*******"
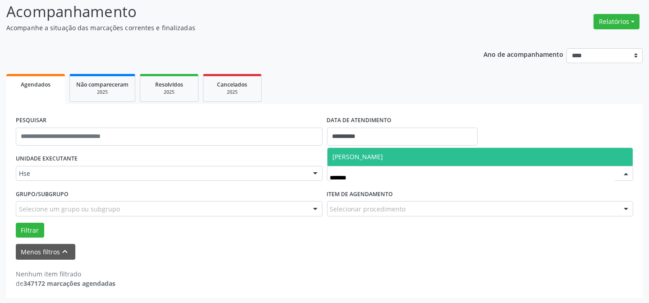
click at [383, 154] on span "[PERSON_NAME]" at bounding box center [358, 156] width 50 height 9
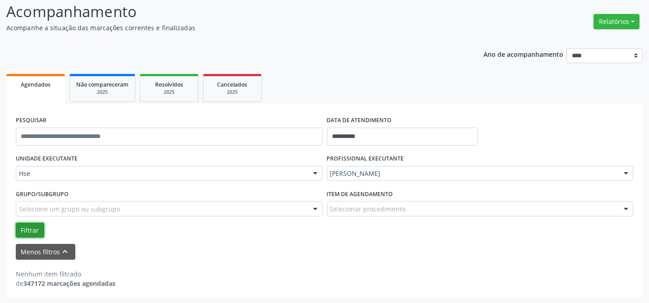
click at [32, 229] on button "Filtrar" at bounding box center [30, 230] width 28 height 15
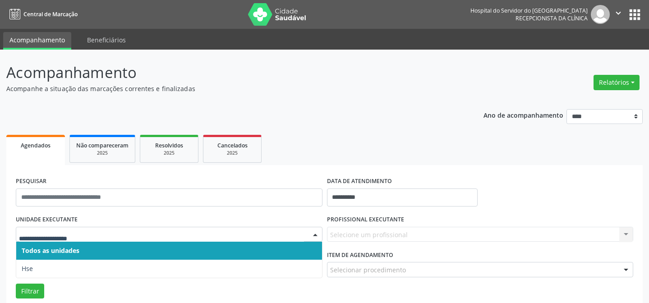
scroll to position [82, 0]
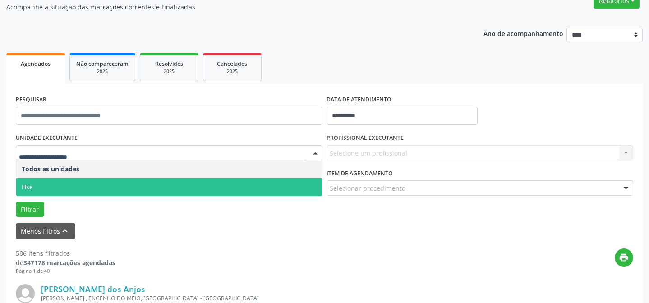
drag, startPoint x: 62, startPoint y: 182, endPoint x: 238, endPoint y: 162, distance: 177.8
click at [63, 182] on span "Hse" at bounding box center [169, 187] width 306 height 18
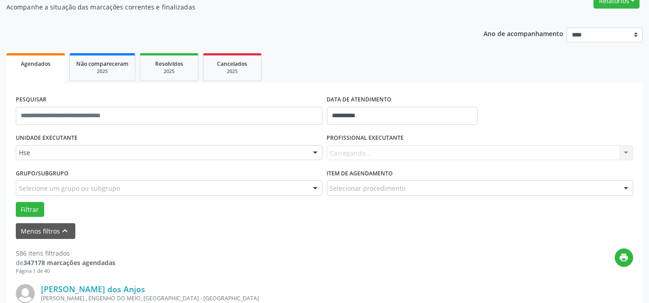
click at [362, 150] on div "Carregando... Nenhum resultado encontrado para: " " Não há nenhuma opção para s…" at bounding box center [480, 152] width 306 height 15
click at [366, 146] on div "Carregando... Nenhum resultado encontrado para: " " Não há nenhuma opção para s…" at bounding box center [480, 152] width 306 height 15
click at [370, 151] on div "Carregando... Nenhum resultado encontrado para: " " Não há nenhuma opção para s…" at bounding box center [480, 152] width 306 height 15
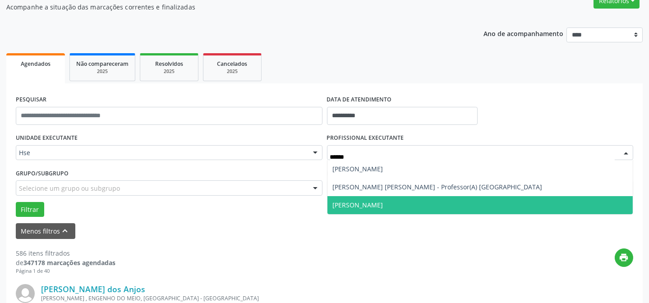
click at [383, 201] on span "[PERSON_NAME]" at bounding box center [358, 205] width 50 height 9
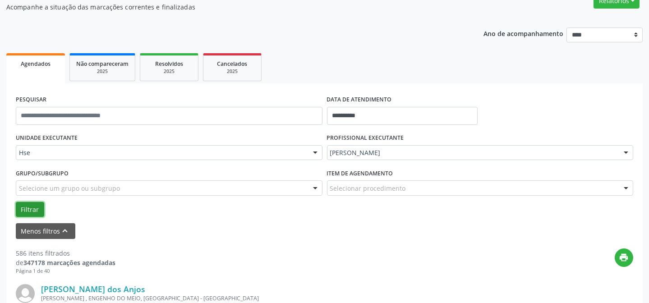
click at [40, 206] on button "Filtrar" at bounding box center [30, 209] width 28 height 15
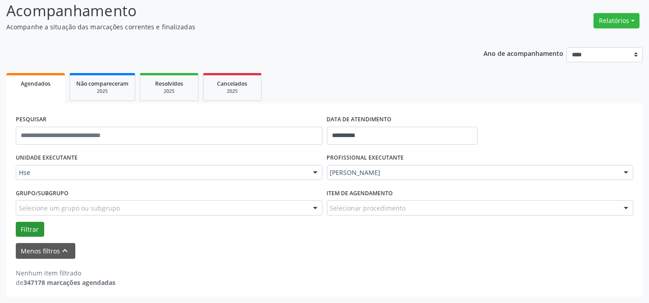
scroll to position [61, 0]
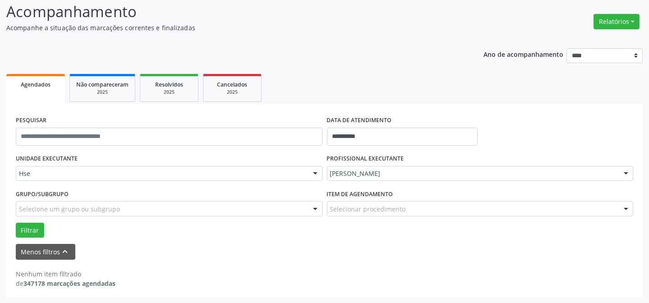
drag, startPoint x: 456, startPoint y: 174, endPoint x: 449, endPoint y: 164, distance: 11.8
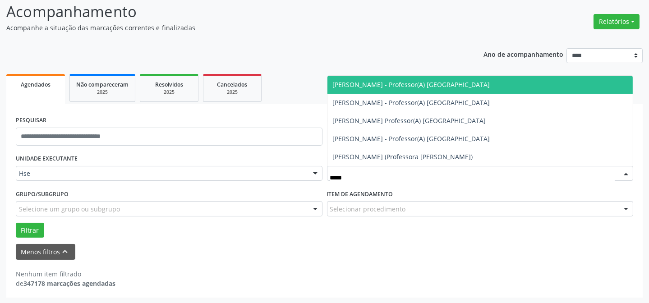
type input "******"
click at [420, 83] on span "[PERSON_NAME] - Professor(A) [GEOGRAPHIC_DATA]" at bounding box center [411, 84] width 157 height 9
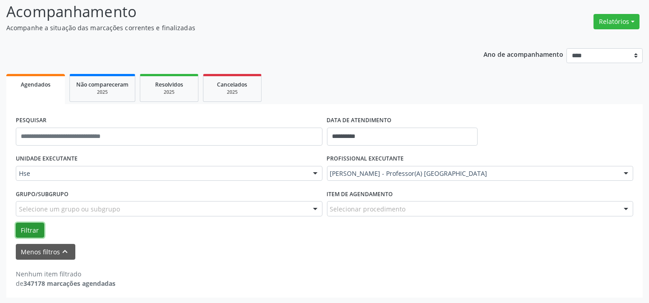
click at [37, 228] on button "Filtrar" at bounding box center [30, 230] width 28 height 15
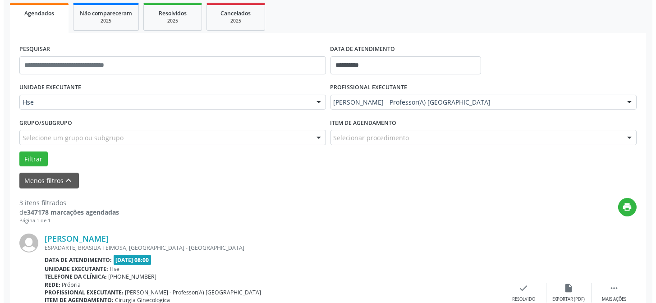
scroll to position [254, 0]
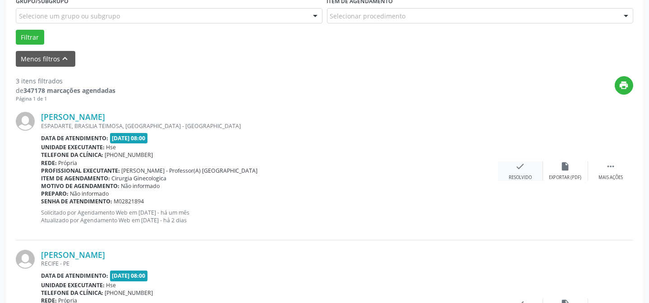
click at [515, 164] on icon "check" at bounding box center [520, 166] width 10 height 10
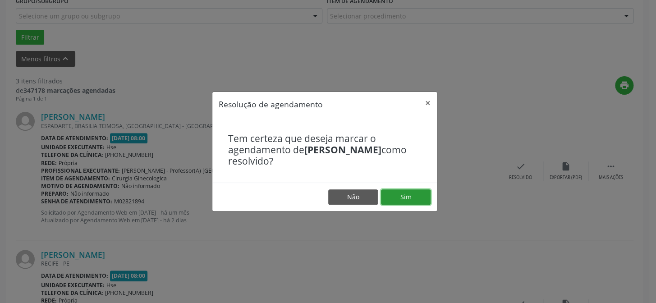
click at [398, 196] on button "Sim" at bounding box center [406, 196] width 50 height 15
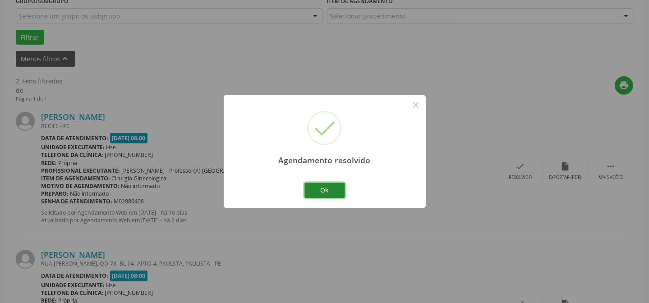
click at [321, 187] on button "Ok" at bounding box center [324, 190] width 41 height 15
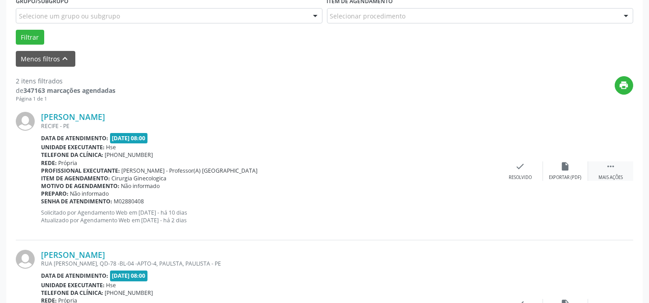
click at [605, 178] on div "Mais ações" at bounding box center [610, 177] width 24 height 6
click at [558, 170] on div "alarm_off Não compareceu" at bounding box center [565, 170] width 45 height 19
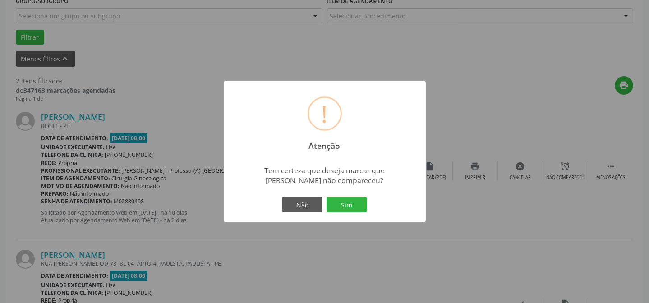
click at [324, 203] on div "Não Sim" at bounding box center [324, 204] width 89 height 19
click at [346, 202] on button "Sim" at bounding box center [346, 204] width 41 height 15
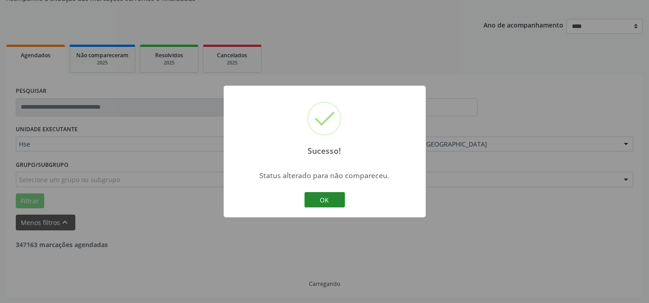
scroll to position [206, 0]
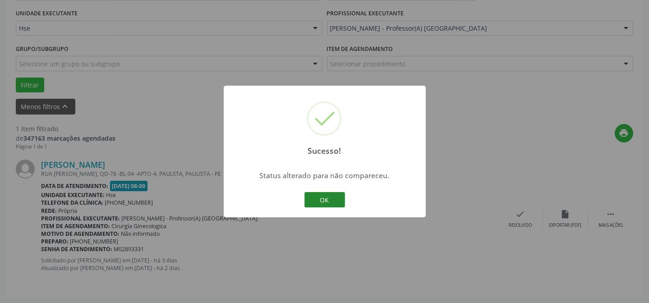
click at [326, 196] on button "OK" at bounding box center [324, 199] width 41 height 15
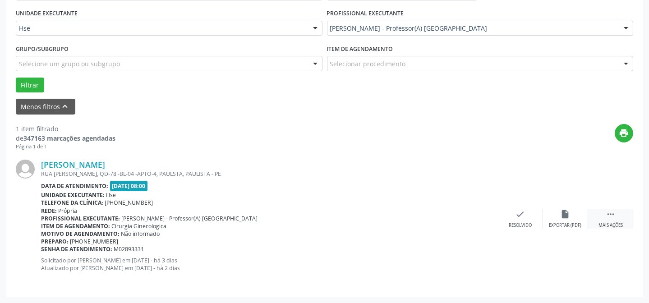
click at [607, 215] on icon "" at bounding box center [610, 214] width 10 height 10
click at [557, 214] on div "alarm_off Não compareceu" at bounding box center [565, 218] width 45 height 19
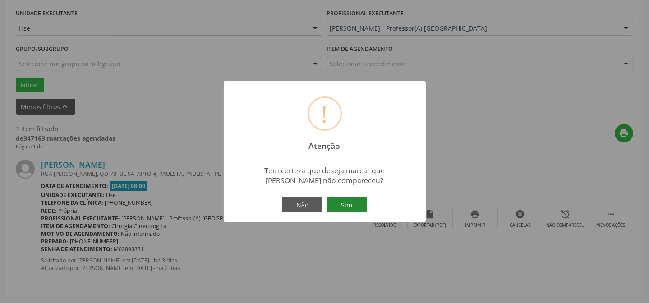
click at [352, 200] on button "Sim" at bounding box center [346, 204] width 41 height 15
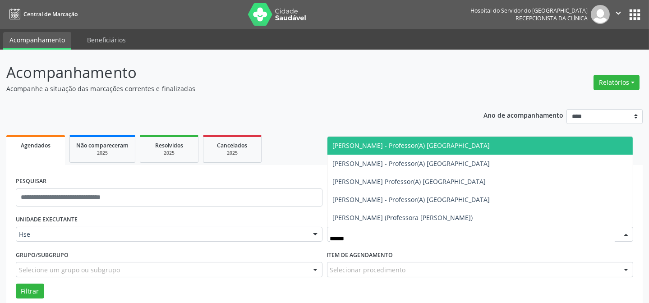
click at [407, 145] on span "[PERSON_NAME] - Professor(A) [GEOGRAPHIC_DATA]" at bounding box center [411, 145] width 157 height 9
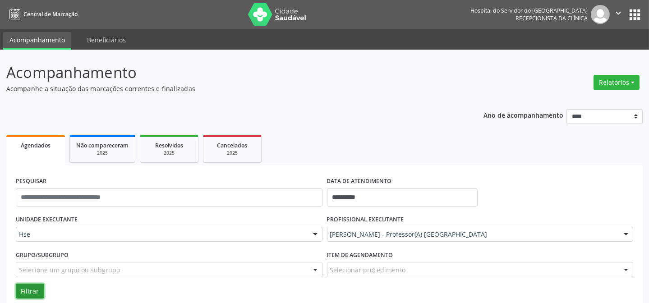
click at [33, 292] on button "Filtrar" at bounding box center [30, 290] width 28 height 15
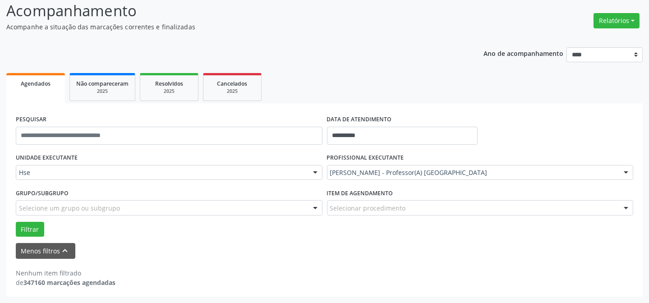
scroll to position [61, 0]
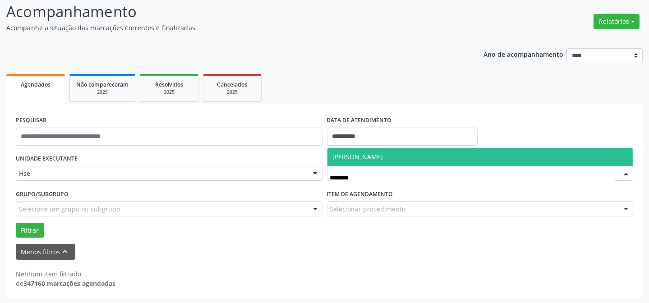
click at [365, 152] on span "[PERSON_NAME]" at bounding box center [358, 156] width 50 height 9
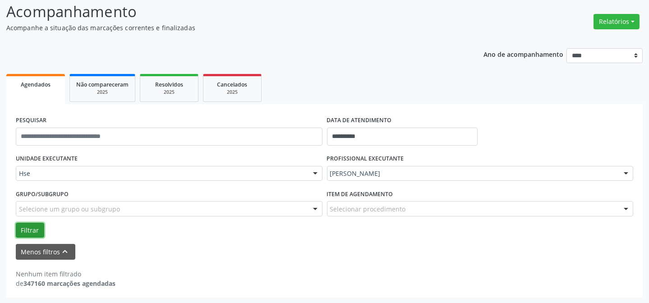
drag, startPoint x: 31, startPoint y: 227, endPoint x: 41, endPoint y: 220, distance: 13.0
click at [31, 228] on button "Filtrar" at bounding box center [30, 230] width 28 height 15
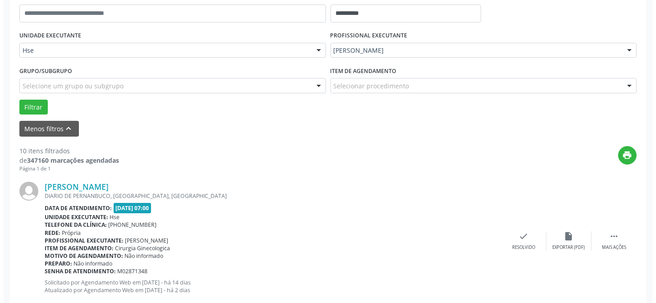
scroll to position [225, 0]
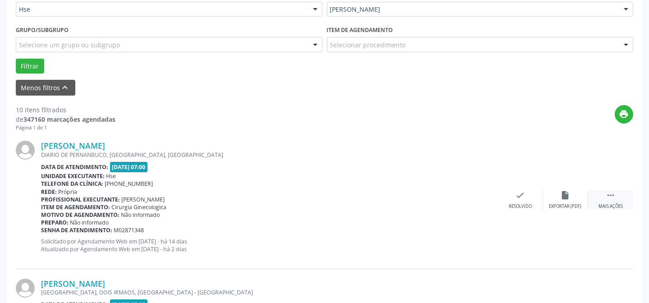
click at [608, 201] on div " Mais ações" at bounding box center [610, 199] width 45 height 19
click at [563, 196] on icon "alarm_off" at bounding box center [565, 195] width 10 height 10
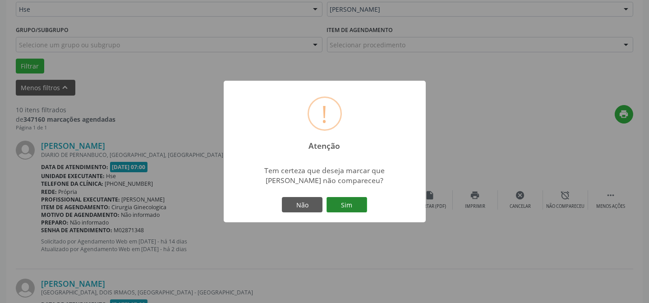
click at [355, 211] on button "Sim" at bounding box center [346, 204] width 41 height 15
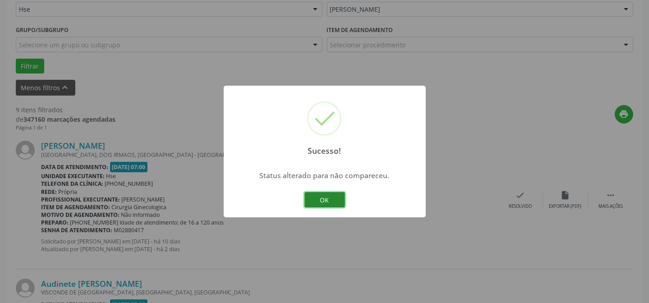
click at [325, 193] on button "OK" at bounding box center [324, 199] width 41 height 15
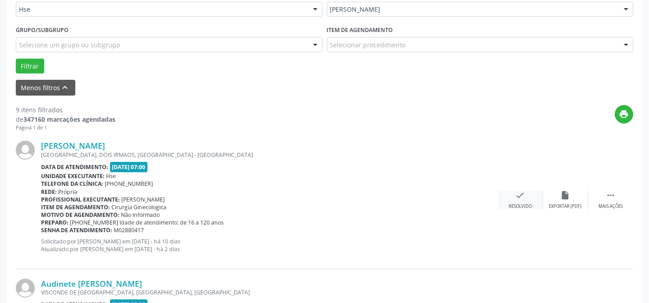
click at [513, 191] on div "check Resolvido" at bounding box center [520, 199] width 45 height 19
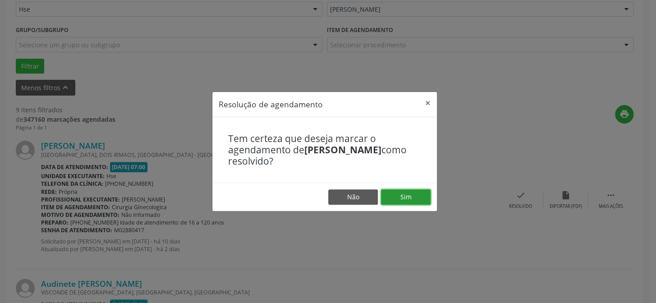
click at [410, 205] on button "Sim" at bounding box center [406, 196] width 50 height 15
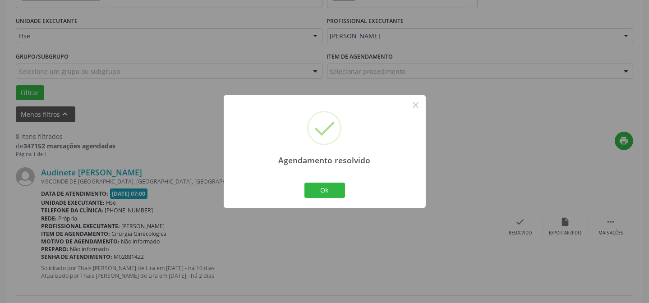
scroll to position [184, 0]
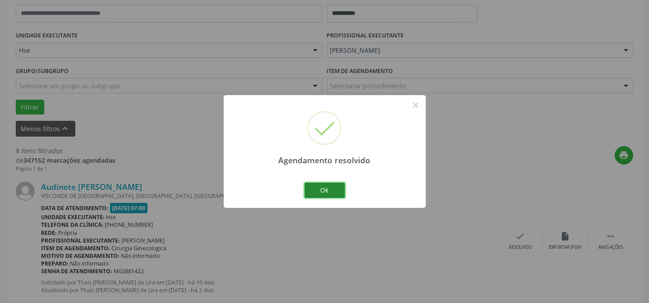
click at [324, 188] on button "Ok" at bounding box center [324, 190] width 41 height 15
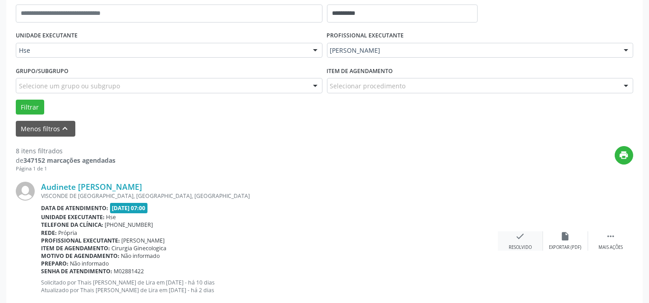
click at [527, 238] on div "check Resolvido" at bounding box center [520, 240] width 45 height 19
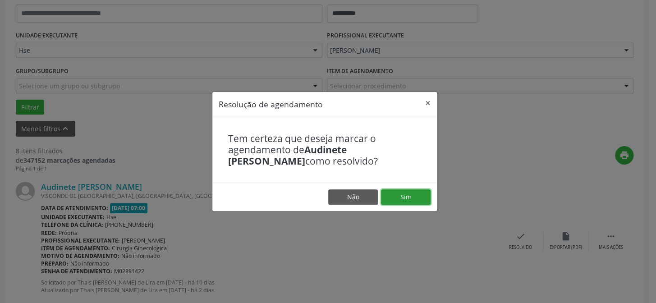
click at [411, 195] on button "Sim" at bounding box center [406, 196] width 50 height 15
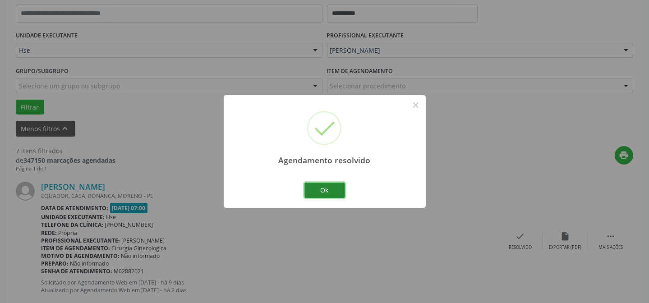
click at [329, 193] on button "Ok" at bounding box center [324, 190] width 41 height 15
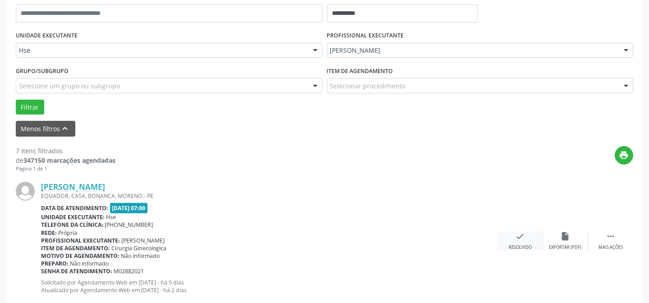
click at [523, 247] on div "Resolvido" at bounding box center [519, 247] width 23 height 6
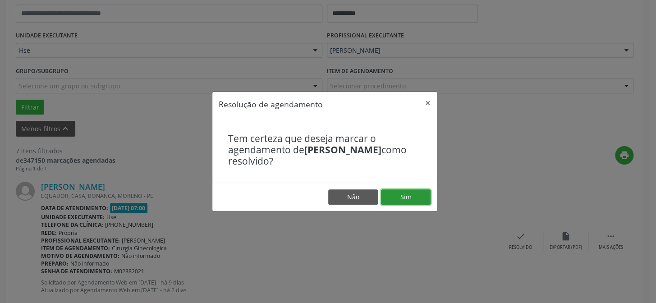
click at [419, 193] on button "Sim" at bounding box center [406, 196] width 50 height 15
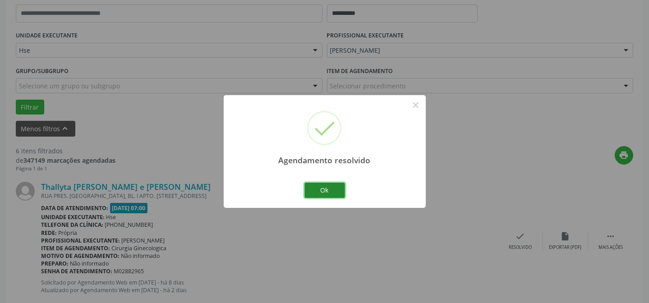
click at [329, 186] on button "Ok" at bounding box center [324, 190] width 41 height 15
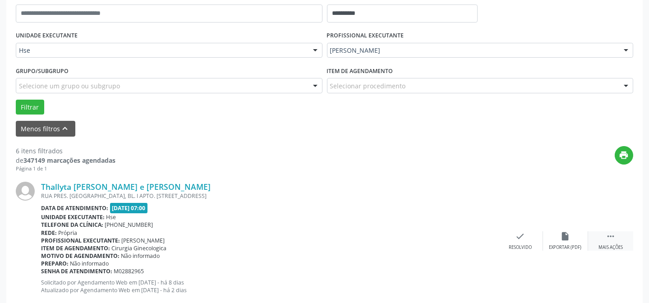
click at [610, 237] on icon "" at bounding box center [610, 236] width 10 height 10
click at [571, 239] on div "alarm_off Não compareceu" at bounding box center [565, 240] width 45 height 19
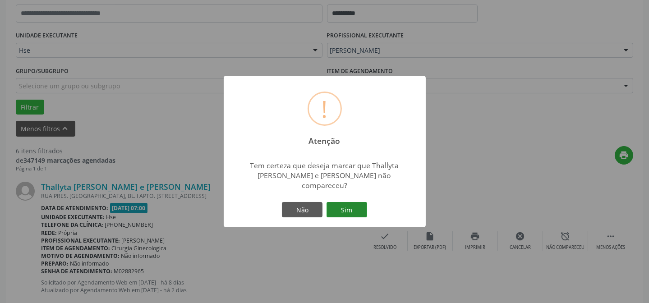
click at [348, 206] on button "Sim" at bounding box center [346, 209] width 41 height 15
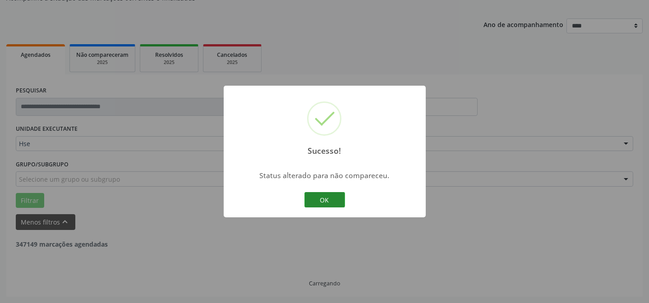
click at [311, 195] on button "OK" at bounding box center [324, 199] width 41 height 15
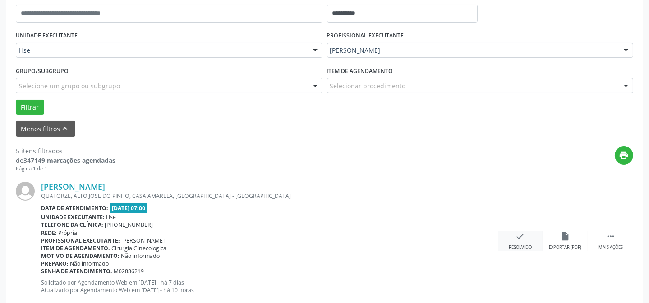
click at [521, 242] on div "check Resolvido" at bounding box center [520, 240] width 45 height 19
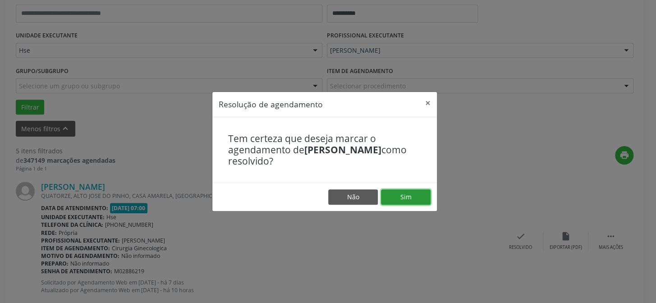
click at [400, 194] on button "Sim" at bounding box center [406, 196] width 50 height 15
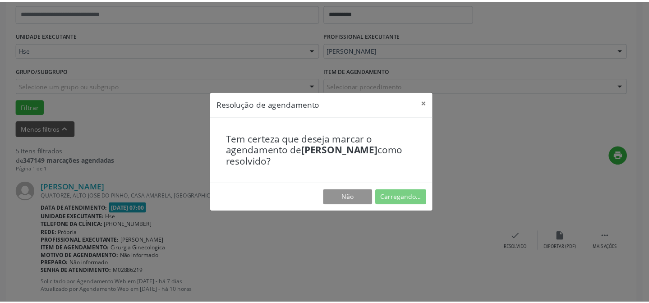
scroll to position [81, 0]
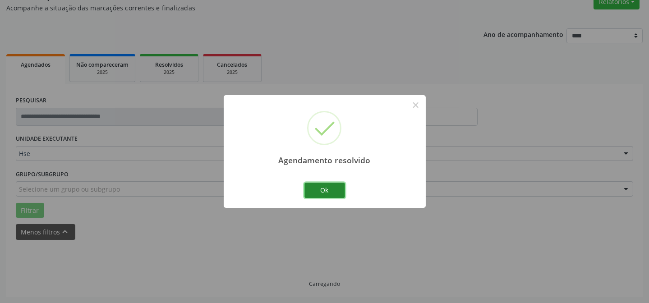
click at [336, 192] on button "Ok" at bounding box center [324, 190] width 41 height 15
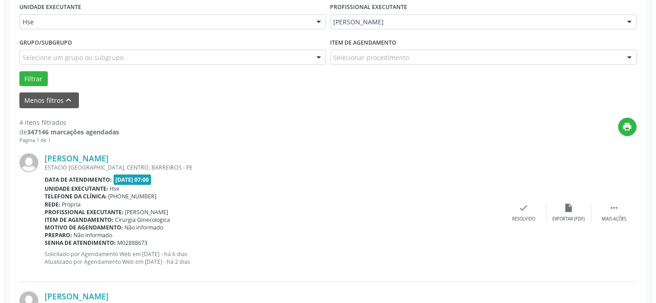
scroll to position [213, 0]
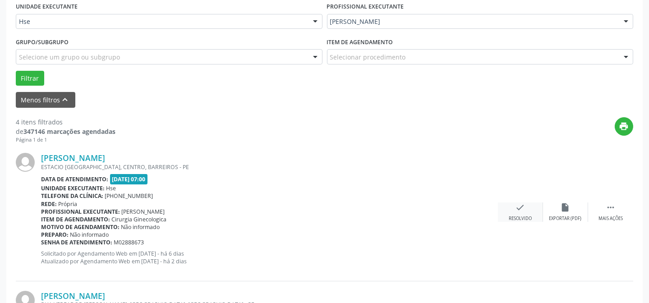
click at [520, 210] on icon "check" at bounding box center [520, 207] width 10 height 10
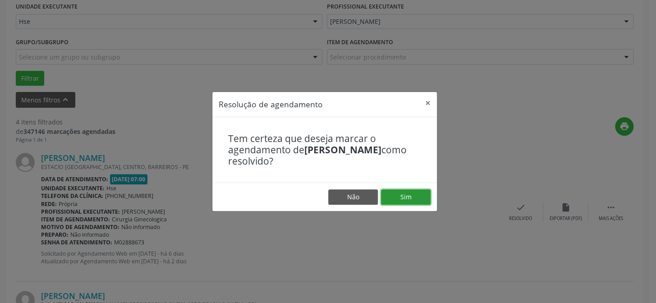
click at [403, 202] on button "Sim" at bounding box center [406, 196] width 50 height 15
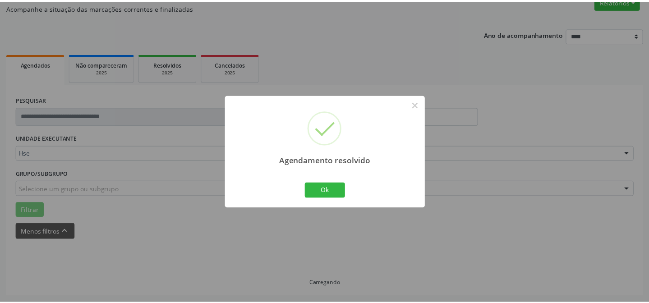
scroll to position [81, 0]
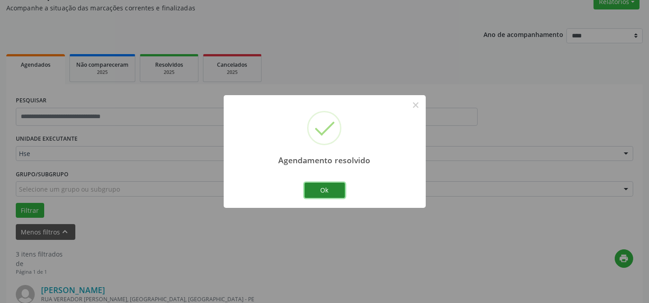
click at [327, 193] on button "Ok" at bounding box center [324, 190] width 41 height 15
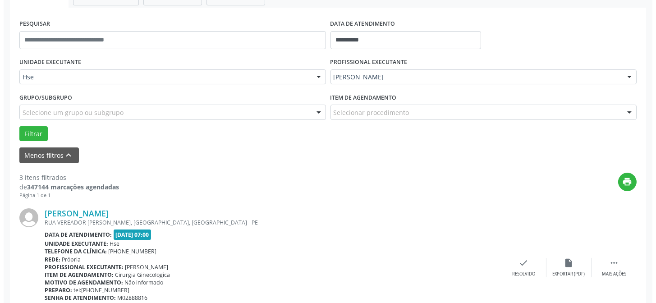
scroll to position [162, 0]
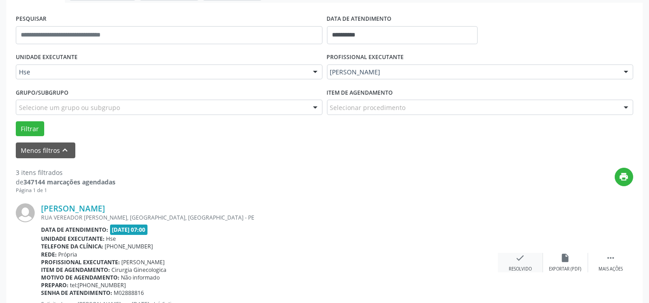
click at [518, 264] on div "check Resolvido" at bounding box center [520, 262] width 45 height 19
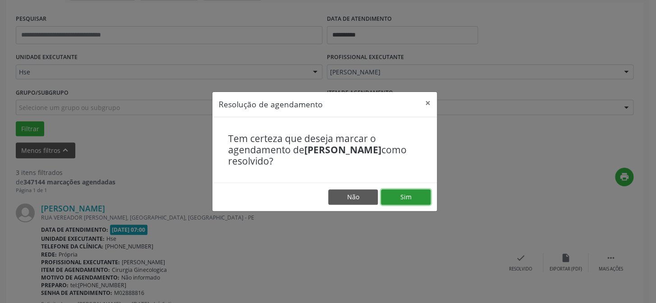
click at [397, 203] on button "Sim" at bounding box center [406, 196] width 50 height 15
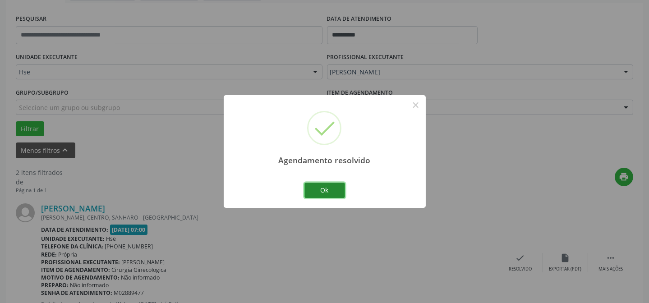
click at [334, 194] on button "Ok" at bounding box center [324, 190] width 41 height 15
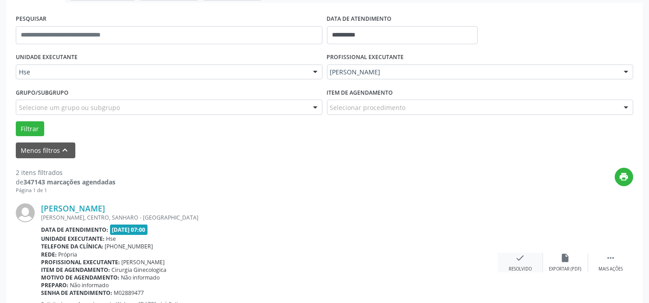
click at [516, 262] on div "check Resolvido" at bounding box center [520, 262] width 45 height 19
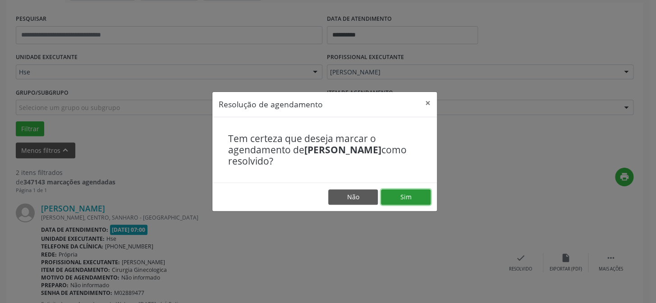
click at [401, 196] on button "Sim" at bounding box center [406, 196] width 50 height 15
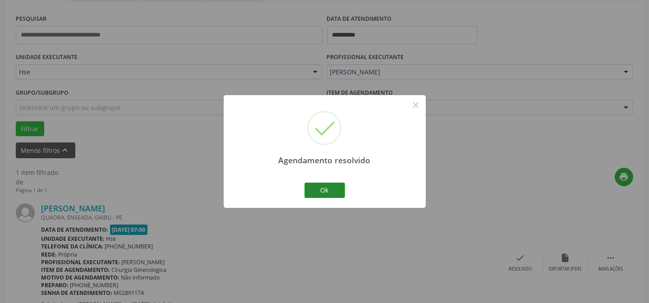
click at [327, 184] on div "Ok Cancel" at bounding box center [324, 190] width 45 height 19
click at [327, 186] on button "Ok" at bounding box center [324, 190] width 41 height 15
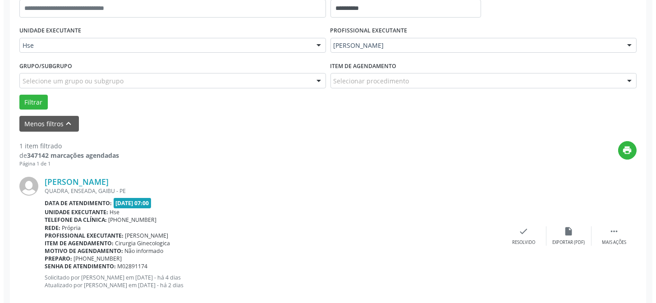
scroll to position [203, 0]
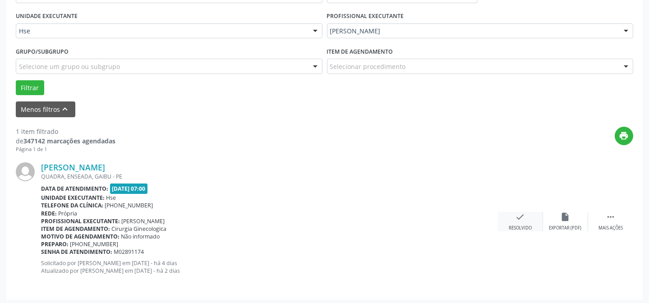
click at [509, 215] on div "check Resolvido" at bounding box center [520, 221] width 45 height 19
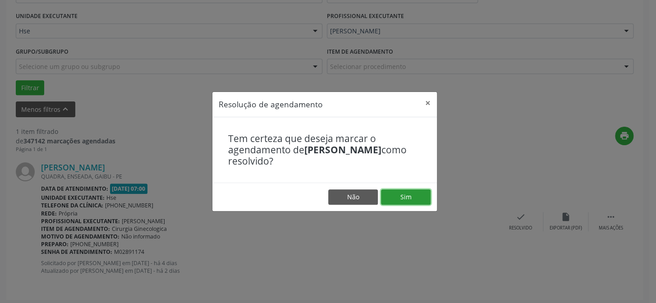
click at [401, 195] on button "Sim" at bounding box center [406, 196] width 50 height 15
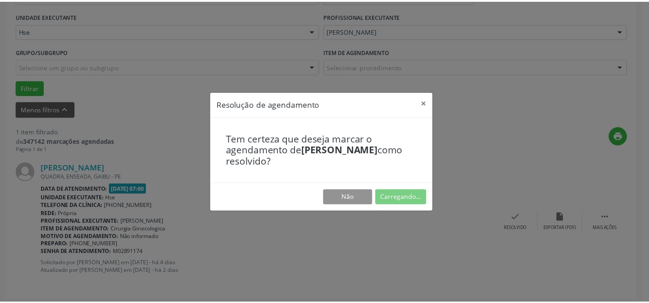
scroll to position [81, 0]
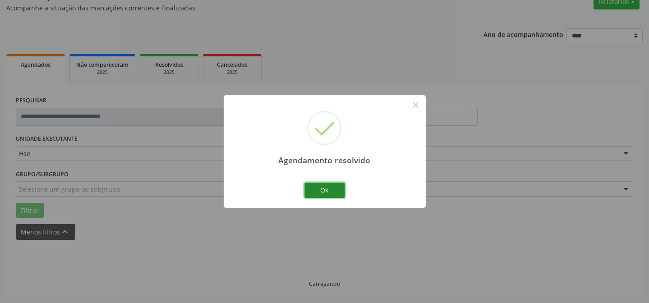
click at [336, 189] on button "Ok" at bounding box center [324, 190] width 41 height 15
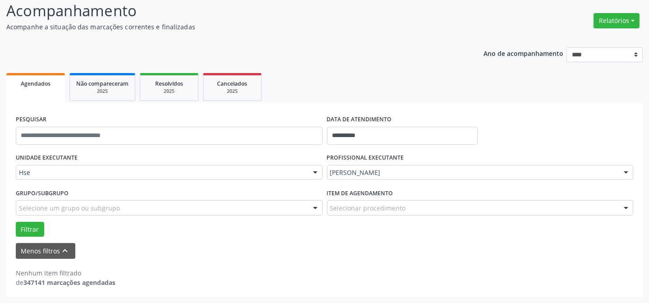
scroll to position [61, 0]
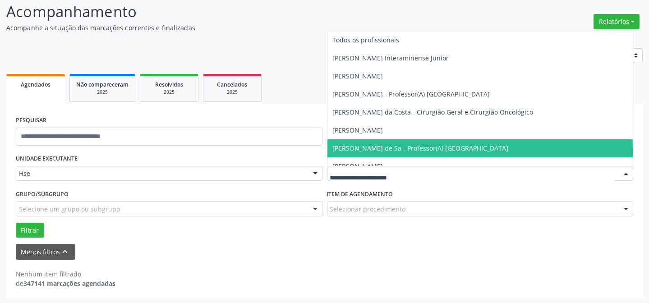
click at [432, 167] on div at bounding box center [480, 173] width 306 height 15
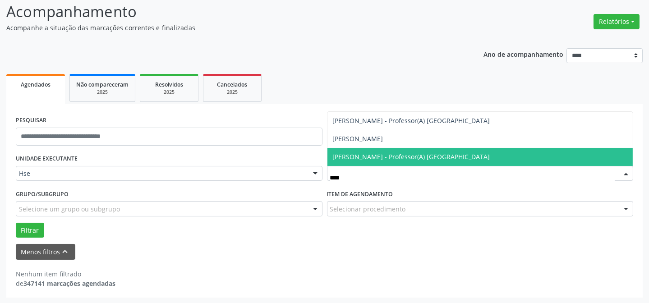
type input "*****"
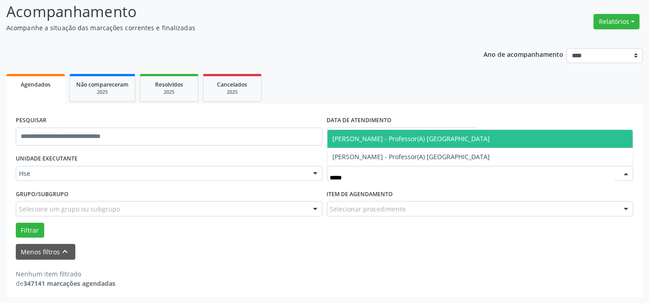
click at [419, 140] on span "[PERSON_NAME] - Professor(A) [GEOGRAPHIC_DATA]" at bounding box center [411, 138] width 157 height 9
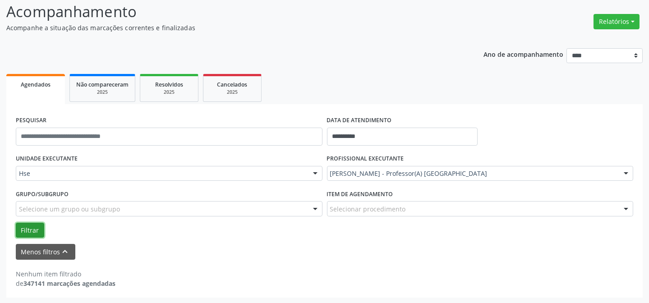
click at [35, 228] on button "Filtrar" at bounding box center [30, 230] width 28 height 15
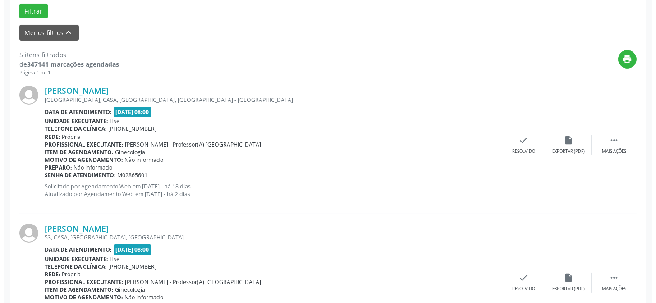
scroll to position [295, 0]
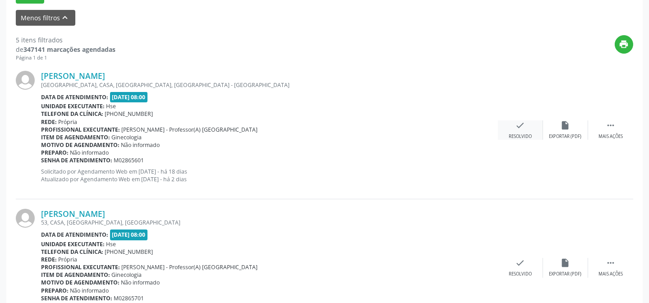
click at [520, 122] on icon "check" at bounding box center [520, 125] width 10 height 10
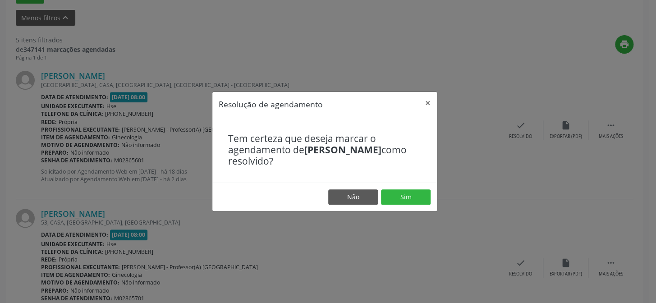
click at [419, 186] on footer "Não Sim" at bounding box center [324, 197] width 224 height 28
click at [419, 196] on button "Sim" at bounding box center [406, 196] width 50 height 15
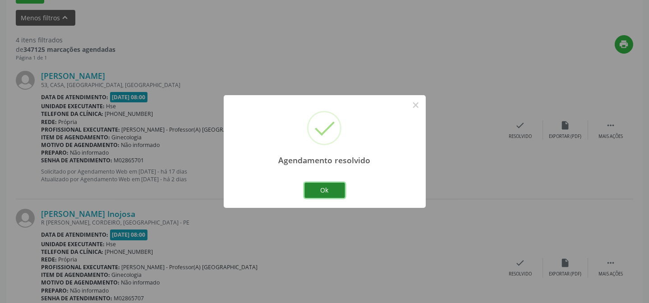
click at [333, 184] on button "Ok" at bounding box center [324, 190] width 41 height 15
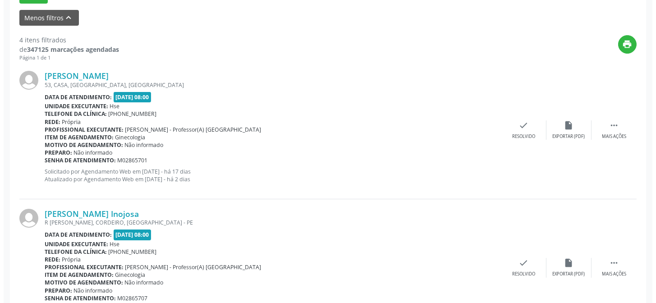
scroll to position [294, 0]
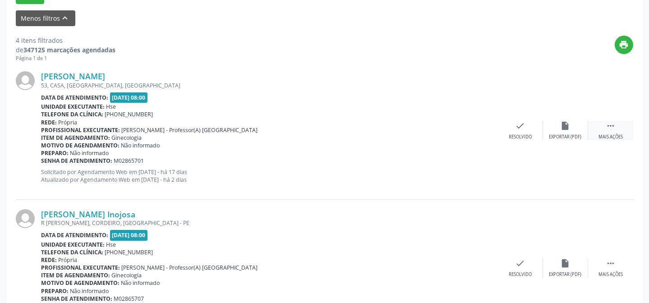
click at [607, 131] on div " Mais ações" at bounding box center [610, 130] width 45 height 19
click at [566, 123] on icon "alarm_off" at bounding box center [565, 126] width 10 height 10
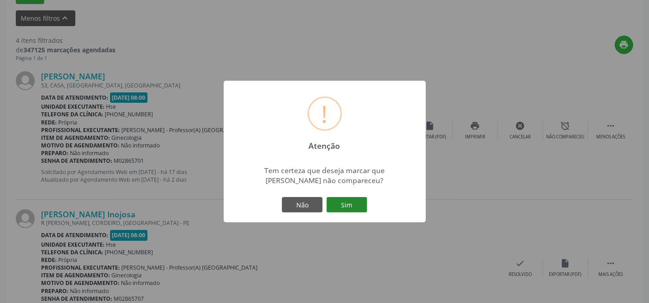
click at [361, 202] on button "Sim" at bounding box center [346, 204] width 41 height 15
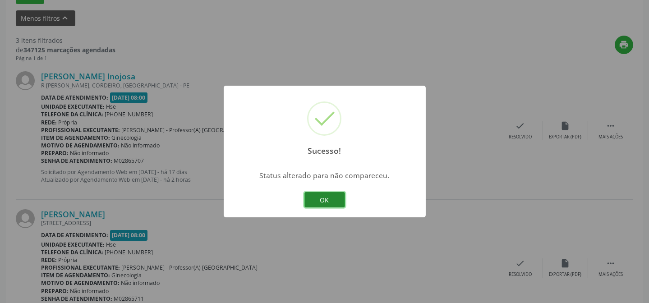
click at [335, 199] on button "OK" at bounding box center [324, 199] width 41 height 15
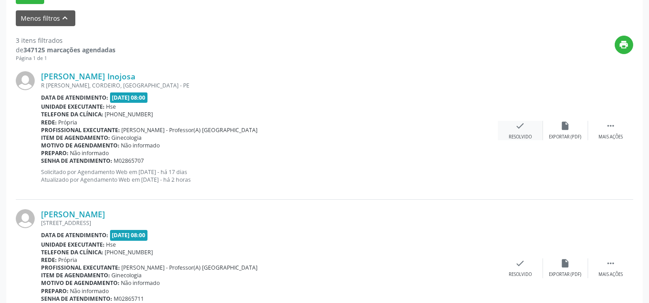
click at [509, 130] on div "check Resolvido" at bounding box center [520, 130] width 45 height 19
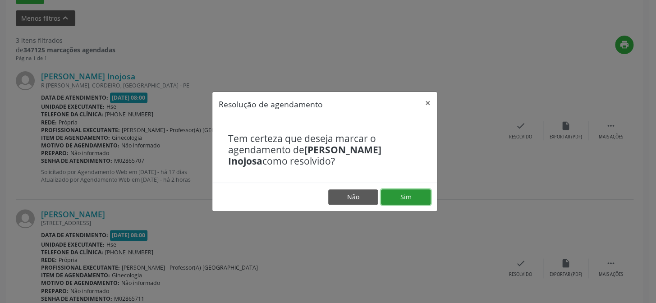
click at [405, 192] on button "Sim" at bounding box center [406, 196] width 50 height 15
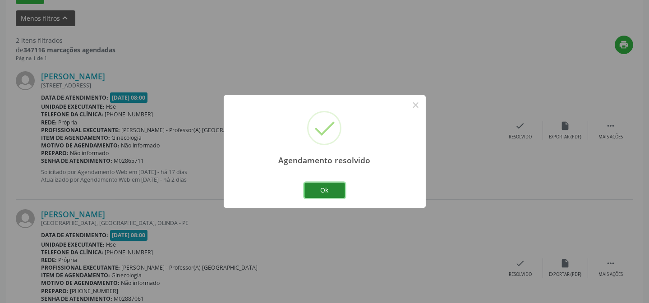
click at [333, 189] on button "Ok" at bounding box center [324, 190] width 41 height 15
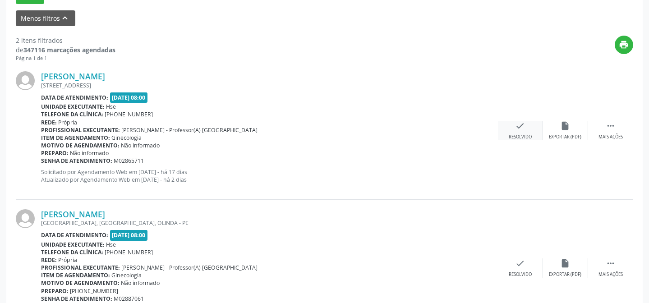
click at [515, 131] on div "check Resolvido" at bounding box center [520, 130] width 45 height 19
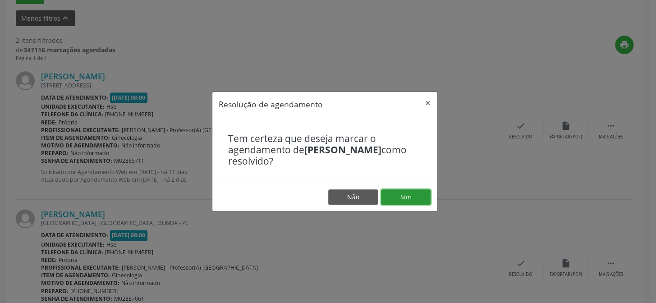
click at [397, 197] on button "Sim" at bounding box center [406, 196] width 50 height 15
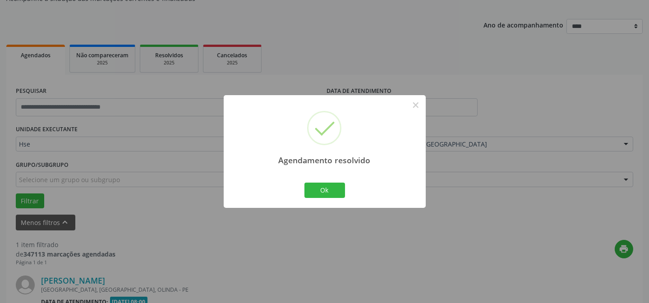
scroll to position [206, 0]
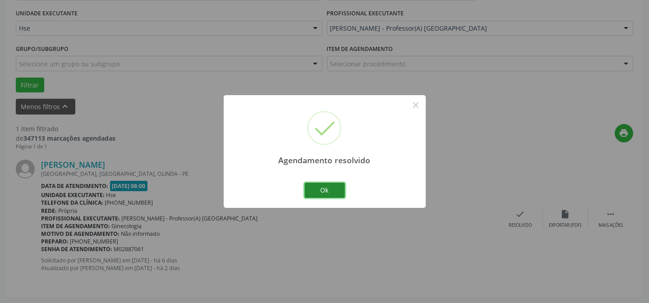
click at [324, 183] on button "Ok" at bounding box center [324, 190] width 41 height 15
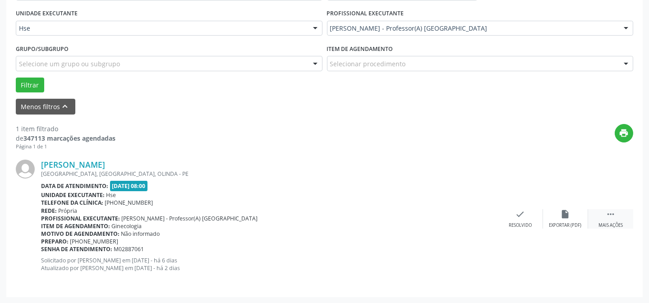
click at [591, 211] on div " Mais ações" at bounding box center [610, 218] width 45 height 19
click at [563, 218] on icon "alarm_off" at bounding box center [565, 214] width 10 height 10
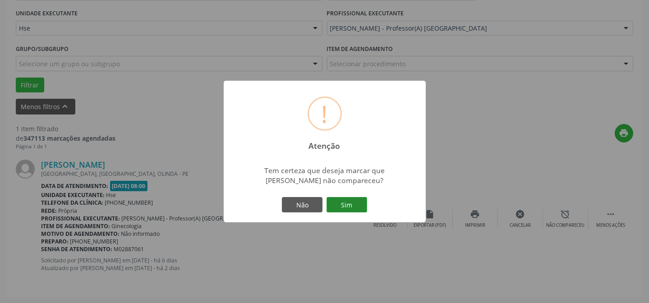
click at [354, 204] on button "Sim" at bounding box center [346, 204] width 41 height 15
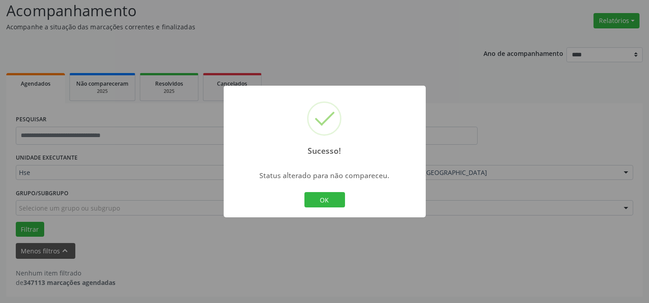
scroll to position [61, 0]
click at [325, 203] on button "OK" at bounding box center [324, 199] width 41 height 15
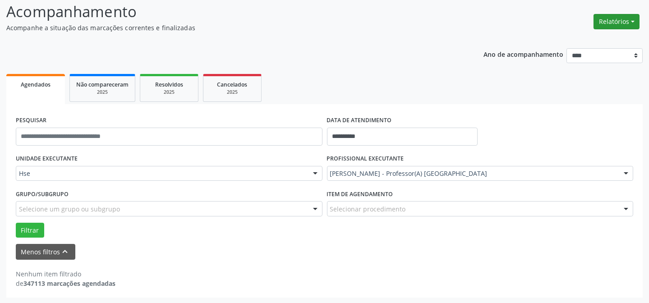
click at [617, 18] on button "Relatórios" at bounding box center [616, 21] width 46 height 15
click at [586, 40] on link "Agendamentos" at bounding box center [590, 40] width 97 height 13
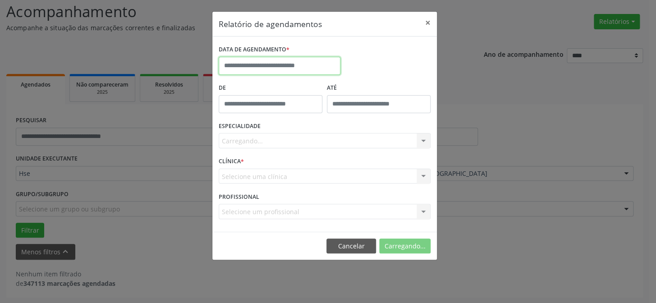
click at [298, 64] on input "text" at bounding box center [280, 66] width 122 height 18
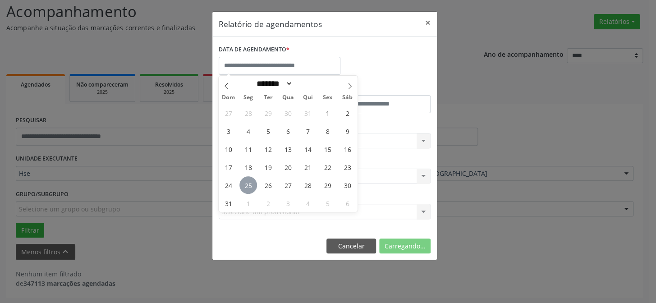
click at [245, 184] on span "25" at bounding box center [248, 185] width 18 height 18
type input "**********"
click at [245, 183] on span "25" at bounding box center [248, 185] width 18 height 18
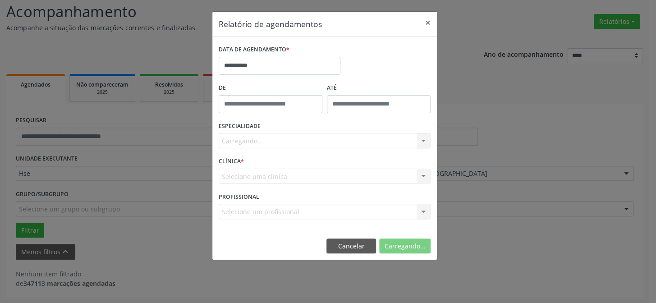
click at [256, 138] on div "Carregando... Nenhum resultado encontrado para: " " Não há nenhuma opção para s…" at bounding box center [325, 140] width 212 height 15
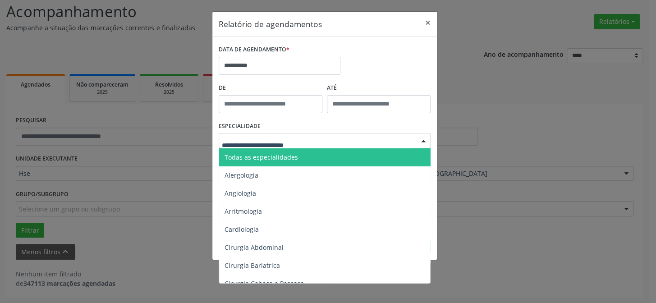
click at [279, 153] on span "Todas as especialidades" at bounding box center [260, 157] width 73 height 9
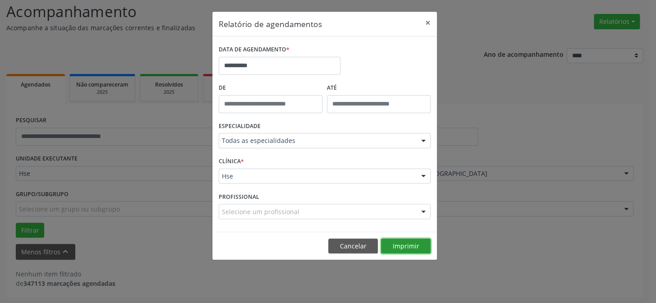
click at [402, 242] on button "Imprimir" at bounding box center [406, 245] width 50 height 15
click at [358, 244] on button "Cancelar" at bounding box center [353, 245] width 50 height 15
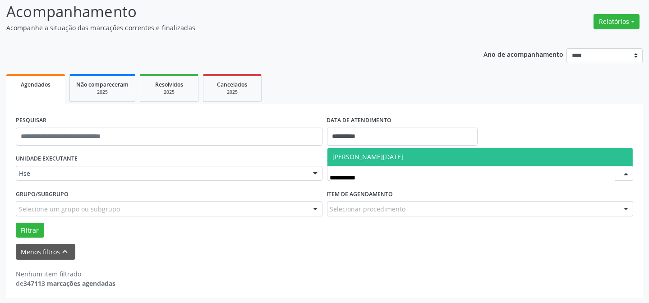
click at [385, 150] on span "[PERSON_NAME][DATE]" at bounding box center [480, 157] width 306 height 18
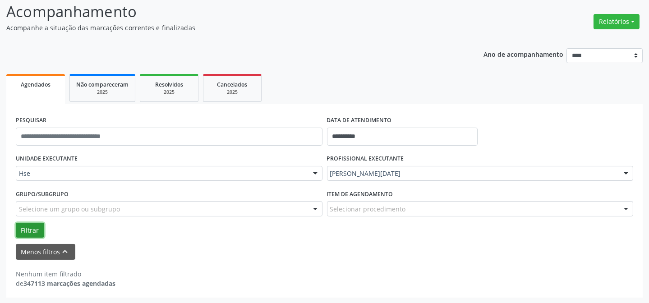
click at [27, 227] on button "Filtrar" at bounding box center [30, 230] width 28 height 15
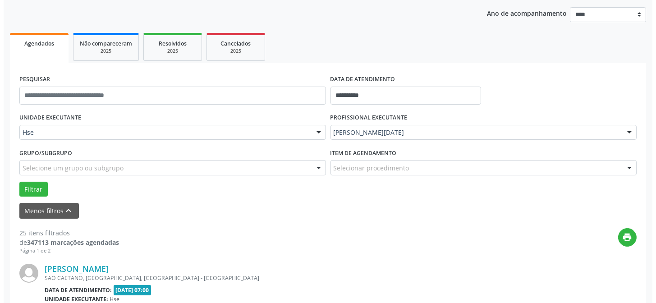
scroll to position [143, 0]
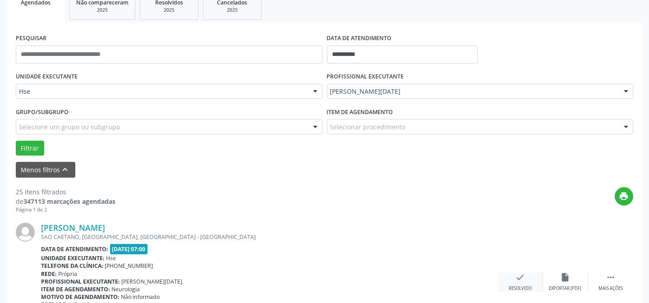
click at [520, 279] on icon "check" at bounding box center [520, 277] width 10 height 10
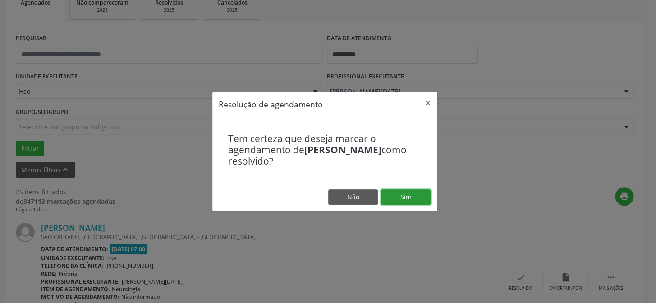
click at [407, 198] on button "Sim" at bounding box center [406, 196] width 50 height 15
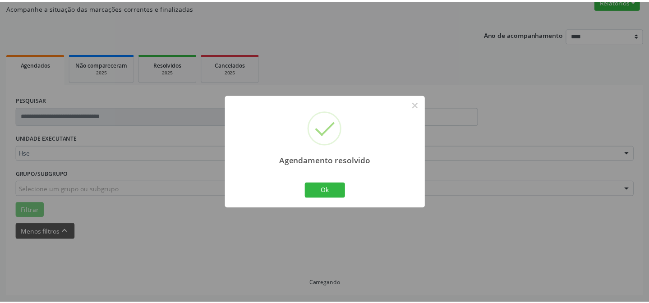
scroll to position [81, 0]
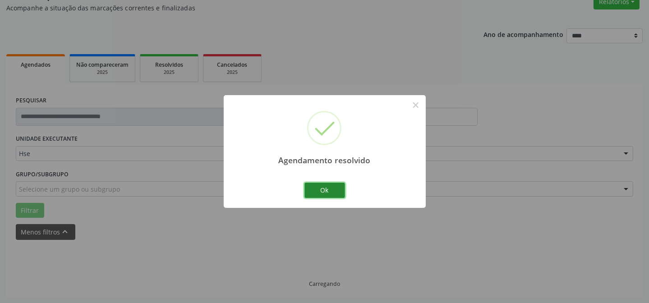
click at [315, 186] on button "Ok" at bounding box center [324, 190] width 41 height 15
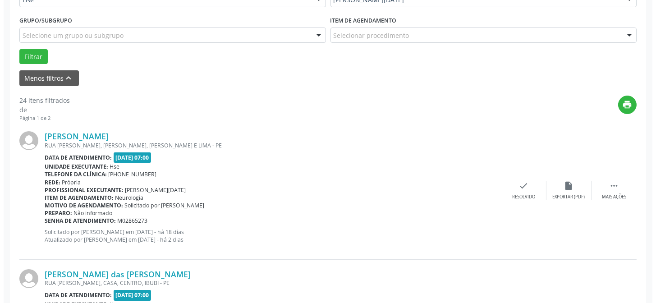
scroll to position [244, 0]
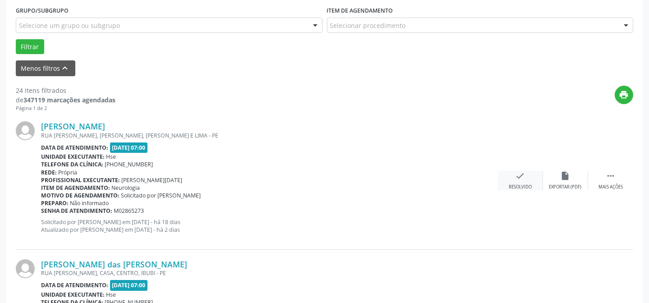
click at [516, 181] on div "check Resolvido" at bounding box center [520, 180] width 45 height 19
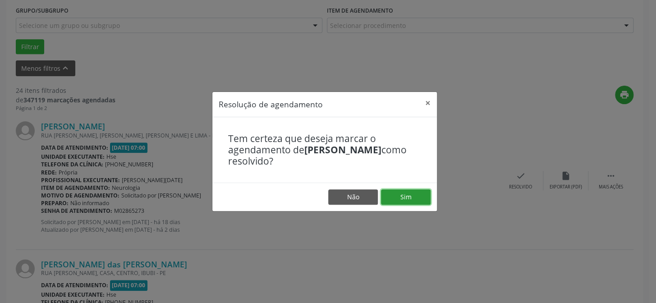
click at [402, 190] on button "Sim" at bounding box center [406, 196] width 50 height 15
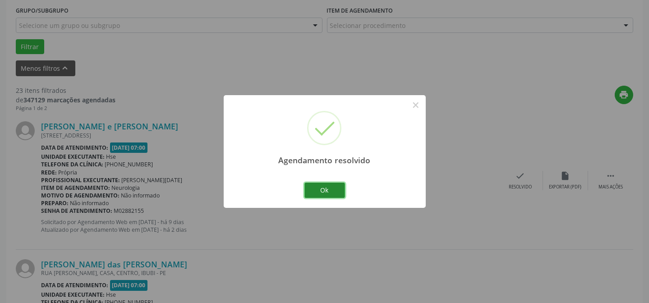
click at [338, 189] on button "Ok" at bounding box center [324, 190] width 41 height 15
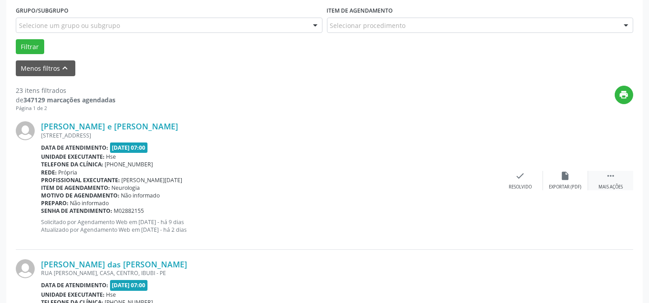
click at [604, 171] on div " Mais ações" at bounding box center [610, 180] width 45 height 19
click at [556, 179] on div "alarm_off Não compareceu" at bounding box center [565, 180] width 45 height 19
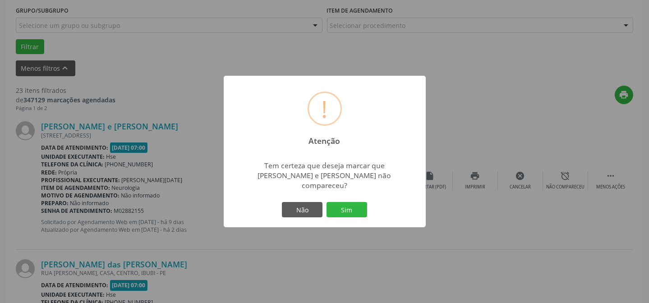
click at [356, 200] on div "Não Sim" at bounding box center [324, 209] width 89 height 19
click at [352, 203] on button "Sim" at bounding box center [346, 209] width 41 height 15
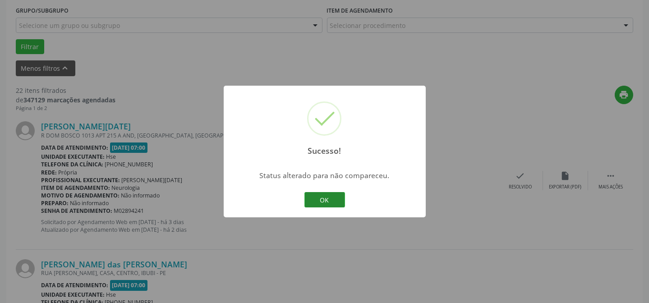
click at [339, 197] on button "OK" at bounding box center [324, 199] width 41 height 15
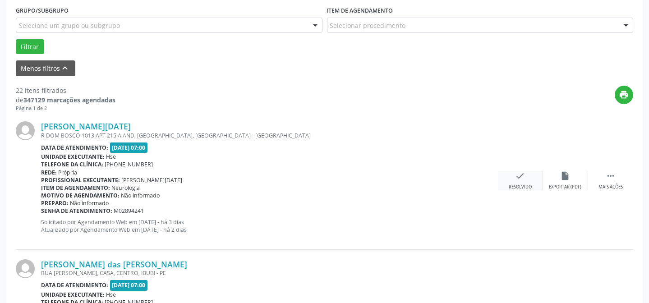
click at [517, 182] on div "check Resolvido" at bounding box center [520, 180] width 45 height 19
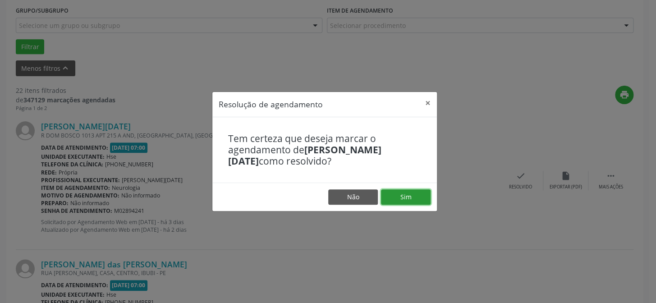
click at [403, 198] on button "Sim" at bounding box center [406, 196] width 50 height 15
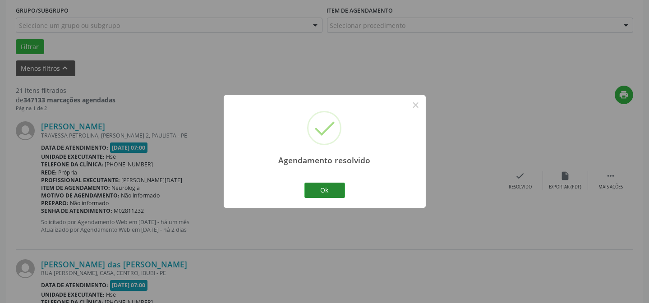
drag, startPoint x: 328, startPoint y: 178, endPoint x: 326, endPoint y: 183, distance: 4.9
click at [326, 182] on div "Agendamento resolvido × Ok Cancel" at bounding box center [325, 151] width 202 height 112
click at [326, 183] on button "Ok" at bounding box center [324, 190] width 41 height 15
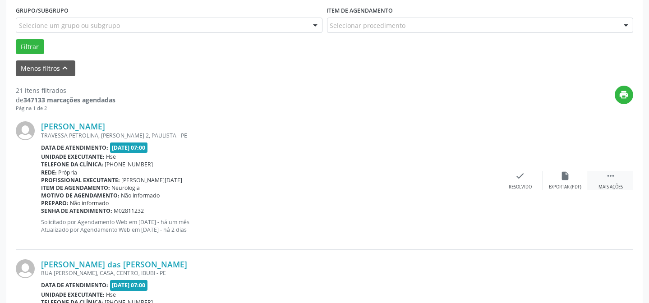
click at [607, 177] on icon "" at bounding box center [610, 176] width 10 height 10
click at [582, 174] on div "alarm_off Não compareceu" at bounding box center [565, 180] width 45 height 19
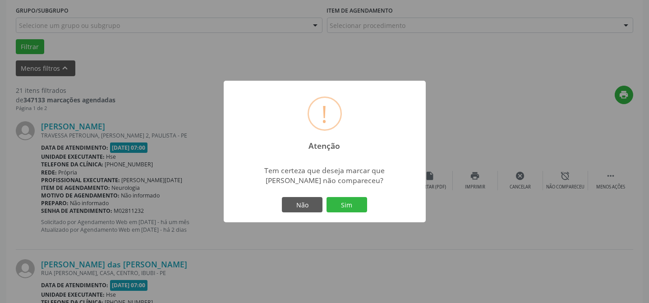
click at [568, 174] on div "! Atenção × Tem certeza que deseja marcar que Severino Felix Lopes não comparec…" at bounding box center [324, 151] width 649 height 303
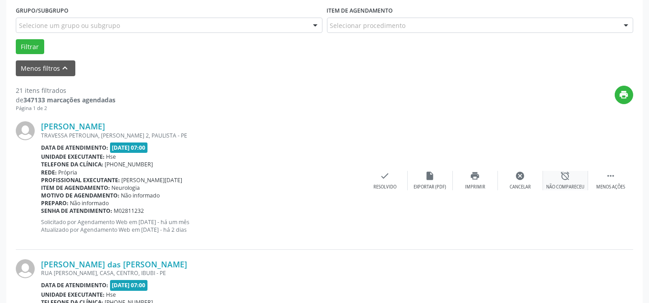
click at [557, 182] on div "alarm_off Não compareceu" at bounding box center [565, 180] width 45 height 19
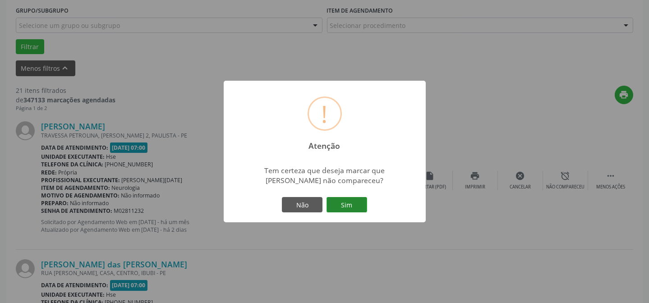
click at [347, 202] on button "Sim" at bounding box center [346, 204] width 41 height 15
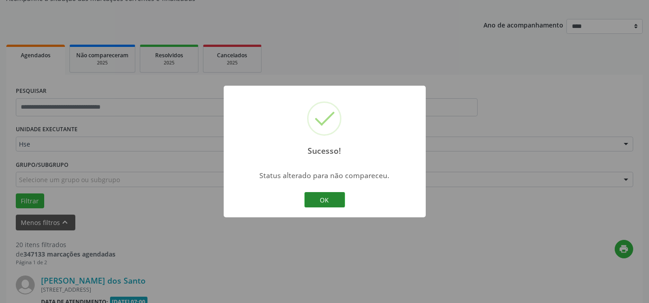
click at [308, 192] on button "OK" at bounding box center [324, 199] width 41 height 15
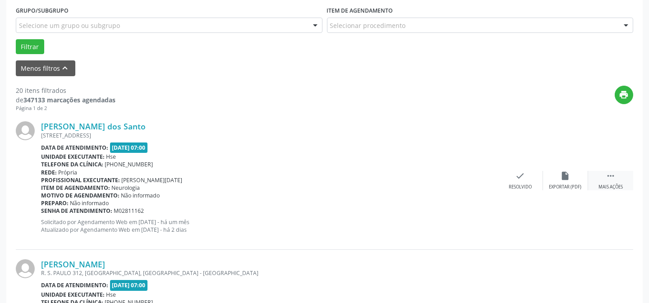
click at [605, 181] on div " Mais ações" at bounding box center [610, 180] width 45 height 19
click at [552, 178] on div "alarm_off Não compareceu" at bounding box center [565, 180] width 45 height 19
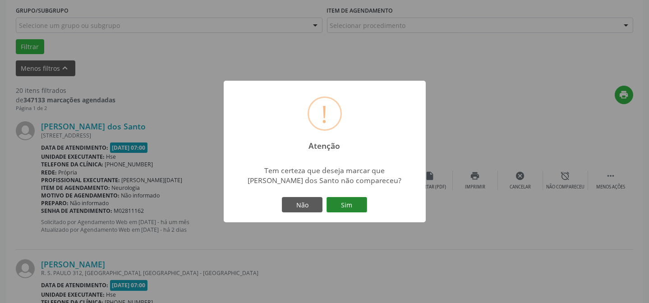
click at [338, 208] on button "Sim" at bounding box center [346, 204] width 41 height 15
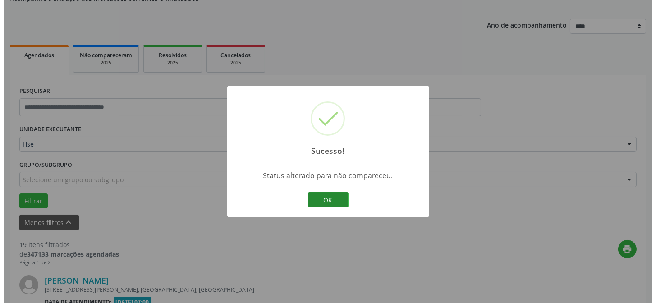
scroll to position [285, 0]
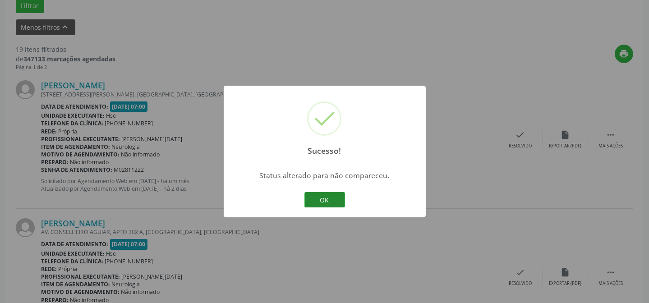
click at [315, 193] on button "OK" at bounding box center [324, 199] width 41 height 15
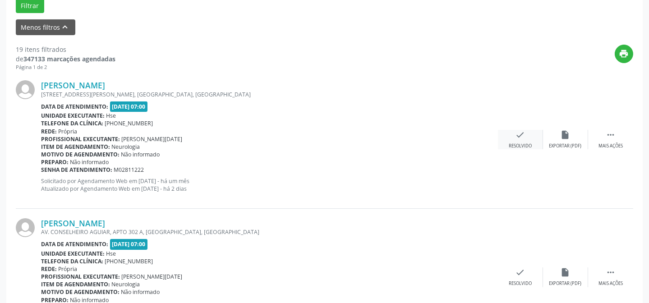
click at [514, 138] on div "check Resolvido" at bounding box center [520, 139] width 45 height 19
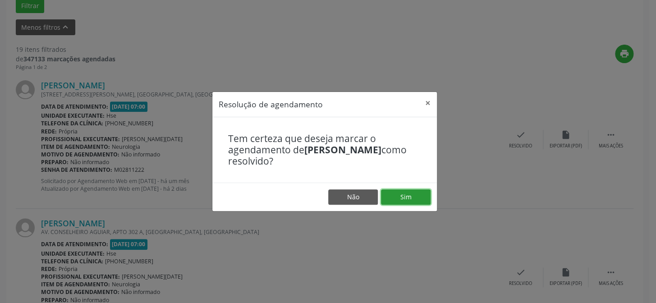
click at [415, 191] on button "Sim" at bounding box center [406, 196] width 50 height 15
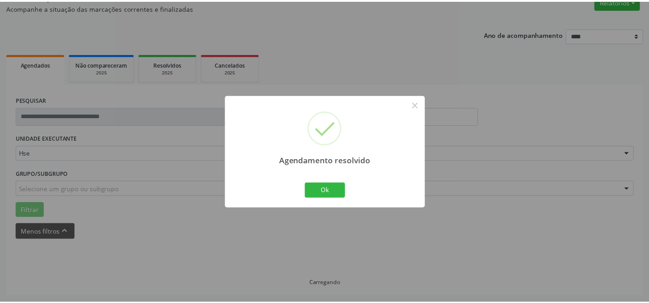
scroll to position [81, 0]
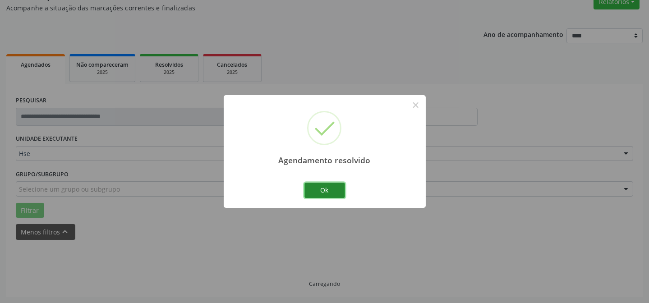
click at [329, 193] on button "Ok" at bounding box center [324, 190] width 41 height 15
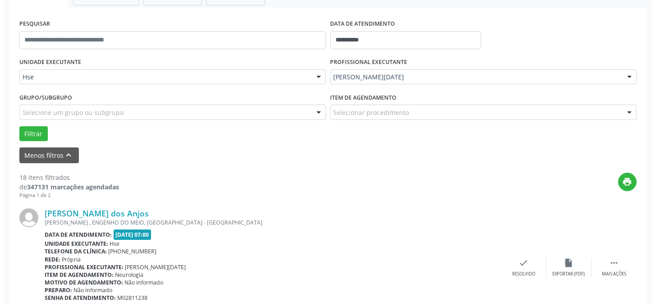
scroll to position [172, 0]
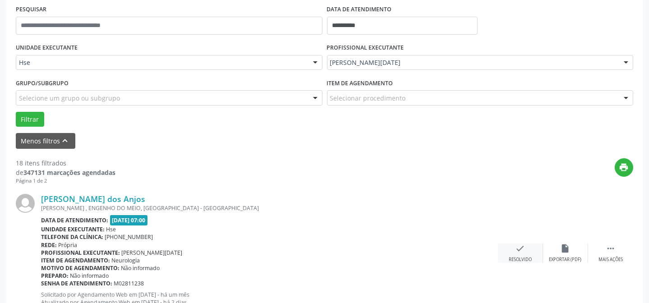
click at [515, 252] on icon "check" at bounding box center [520, 248] width 10 height 10
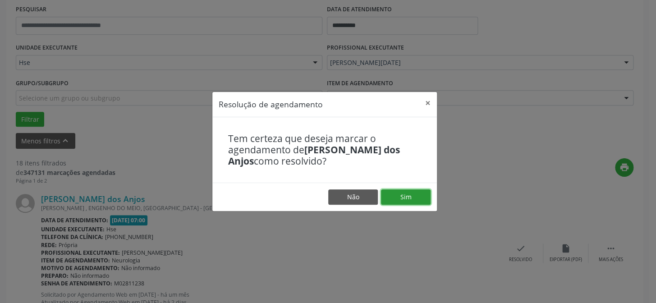
click at [410, 196] on button "Sim" at bounding box center [406, 196] width 50 height 15
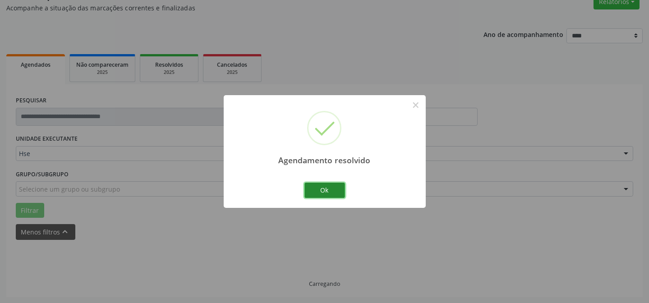
scroll to position [90, 0]
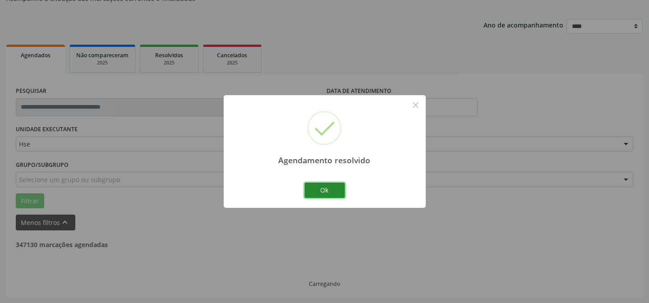
click at [321, 190] on button "Ok" at bounding box center [324, 190] width 41 height 15
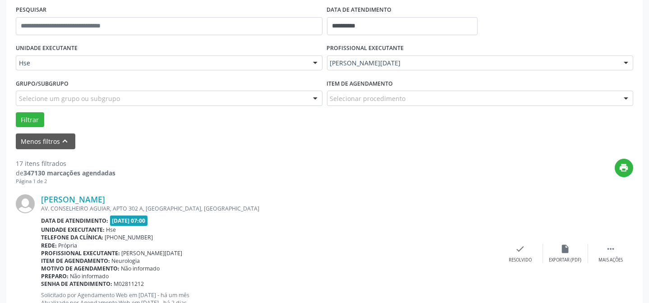
scroll to position [172, 0]
click at [609, 250] on icon "" at bounding box center [610, 248] width 10 height 10
click at [569, 251] on icon "alarm_off" at bounding box center [565, 248] width 10 height 10
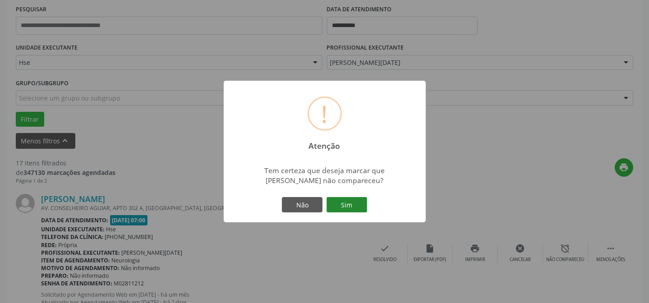
click at [358, 200] on button "Sim" at bounding box center [346, 204] width 41 height 15
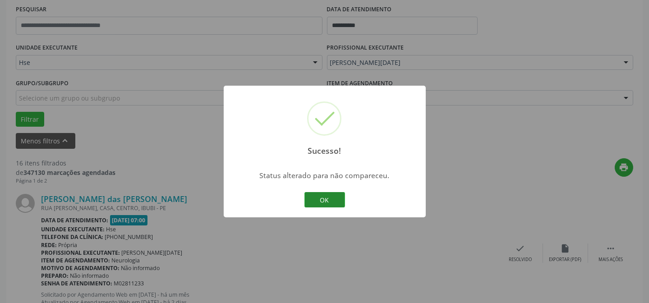
click at [325, 195] on button "OK" at bounding box center [324, 199] width 41 height 15
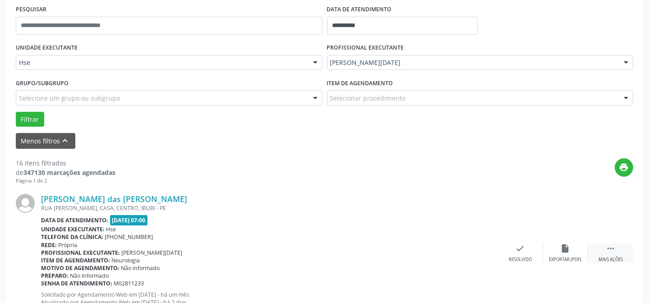
click at [607, 251] on icon "" at bounding box center [610, 248] width 10 height 10
click at [577, 248] on div "alarm_off Não compareceu" at bounding box center [565, 252] width 45 height 19
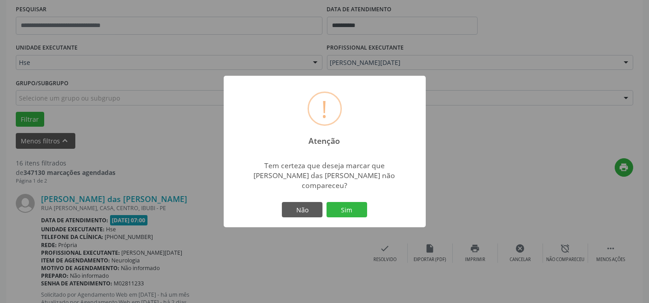
drag, startPoint x: 363, startPoint y: 205, endPoint x: 359, endPoint y: 204, distance: 4.7
click at [361, 205] on button "Sim" at bounding box center [346, 209] width 41 height 15
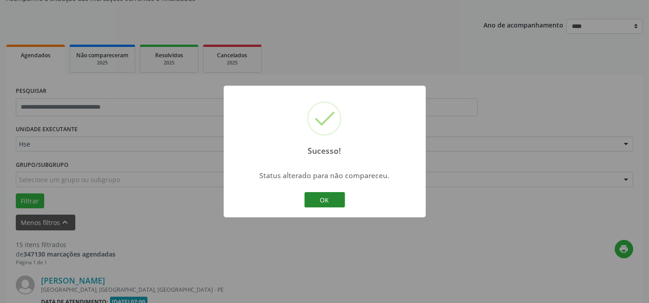
click at [320, 197] on button "OK" at bounding box center [324, 199] width 41 height 15
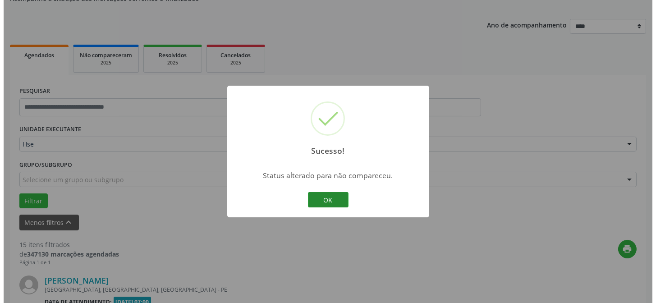
scroll to position [213, 0]
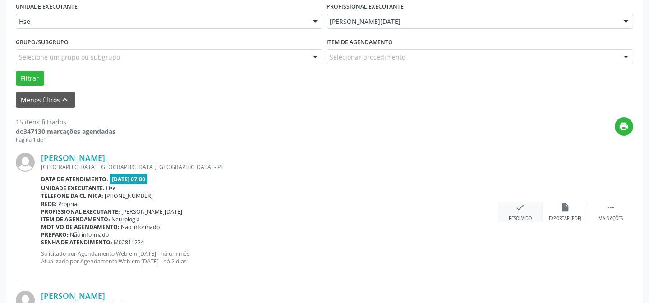
click at [529, 206] on div "check Resolvido" at bounding box center [520, 211] width 45 height 19
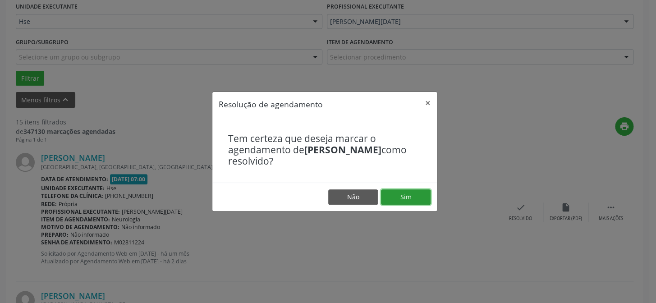
click at [414, 193] on button "Sim" at bounding box center [406, 196] width 50 height 15
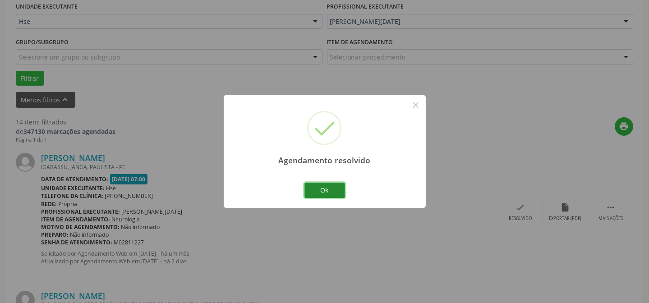
click at [323, 188] on button "Ok" at bounding box center [324, 190] width 41 height 15
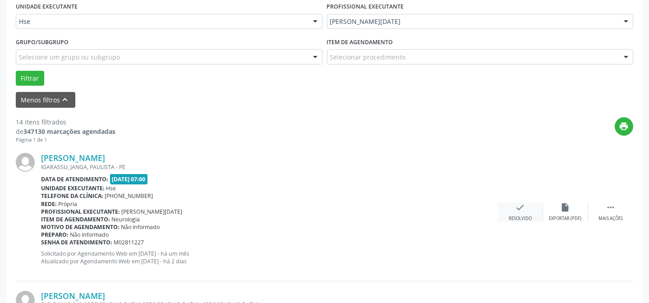
click at [530, 209] on div "check Resolvido" at bounding box center [520, 211] width 45 height 19
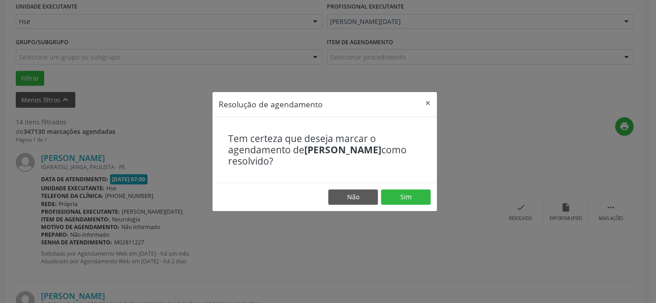
drag, startPoint x: 410, startPoint y: 206, endPoint x: 409, endPoint y: 196, distance: 10.4
click at [410, 205] on footer "Não Sim" at bounding box center [324, 197] width 224 height 28
click at [409, 196] on button "Sim" at bounding box center [406, 196] width 50 height 15
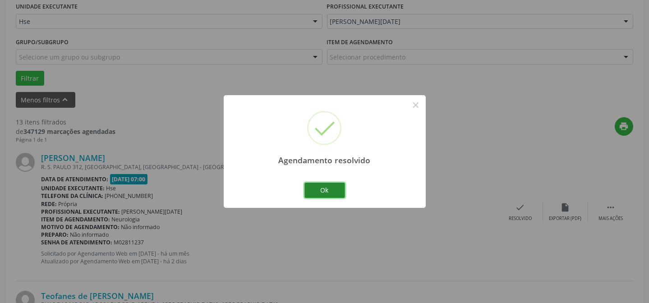
click at [327, 187] on button "Ok" at bounding box center [324, 190] width 41 height 15
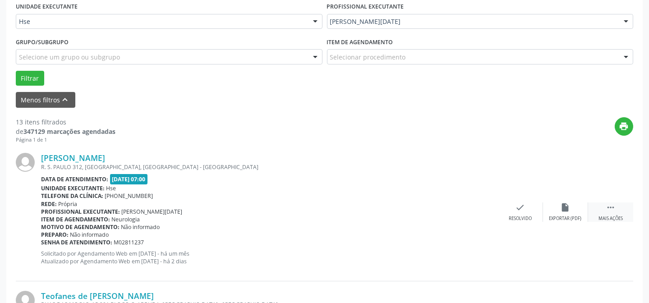
click at [604, 206] on div " Mais ações" at bounding box center [610, 211] width 45 height 19
click at [572, 203] on div "alarm_off Não compareceu" at bounding box center [565, 211] width 45 height 19
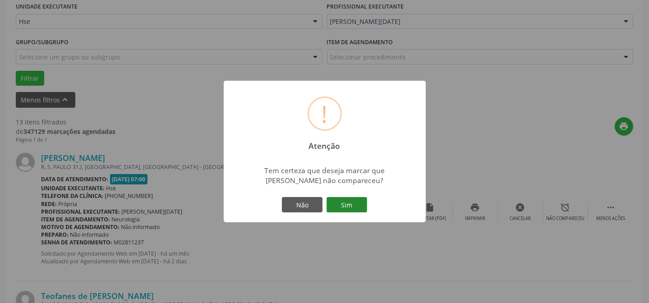
click at [352, 200] on button "Sim" at bounding box center [346, 204] width 41 height 15
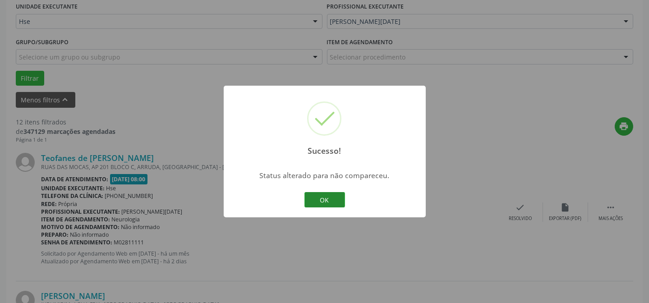
click at [320, 201] on button "OK" at bounding box center [324, 199] width 41 height 15
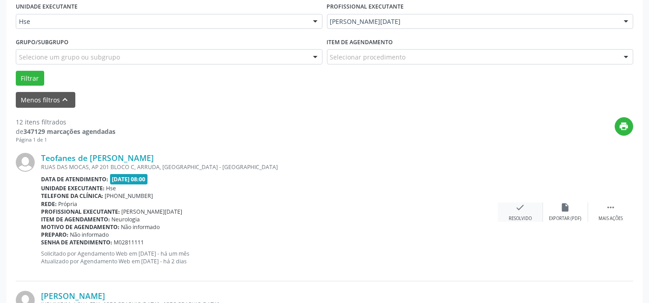
click at [525, 206] on div "check Resolvido" at bounding box center [520, 211] width 45 height 19
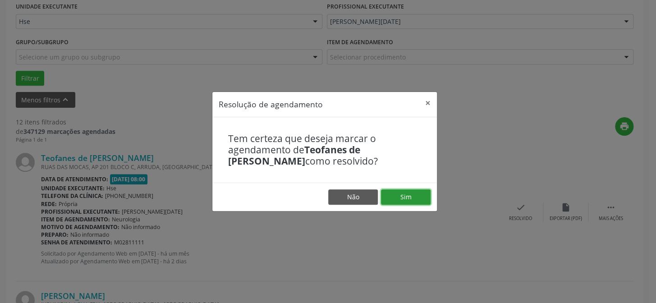
click at [408, 189] on button "Sim" at bounding box center [406, 196] width 50 height 15
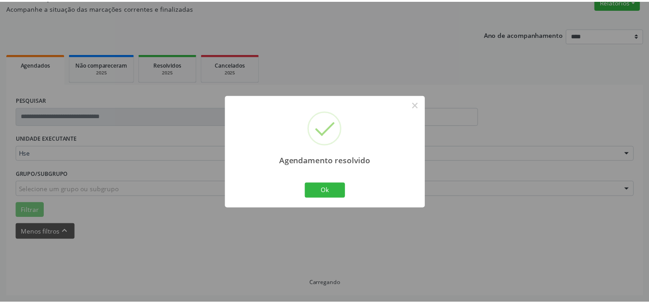
scroll to position [81, 0]
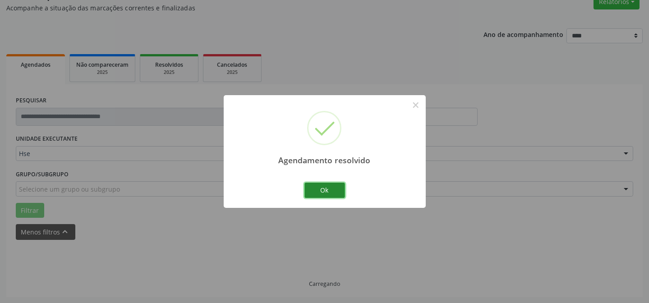
click at [311, 192] on button "Ok" at bounding box center [324, 190] width 41 height 15
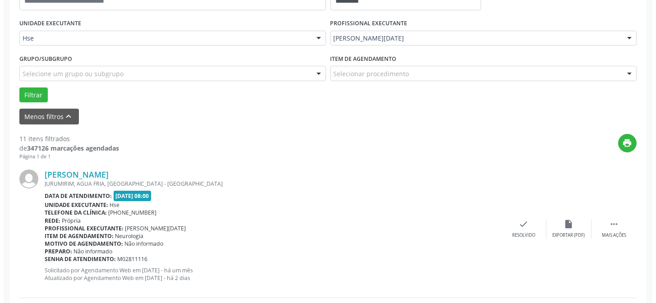
scroll to position [203, 0]
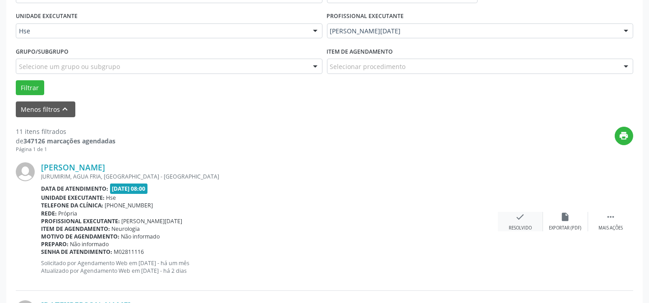
click at [518, 216] on icon "check" at bounding box center [520, 217] width 10 height 10
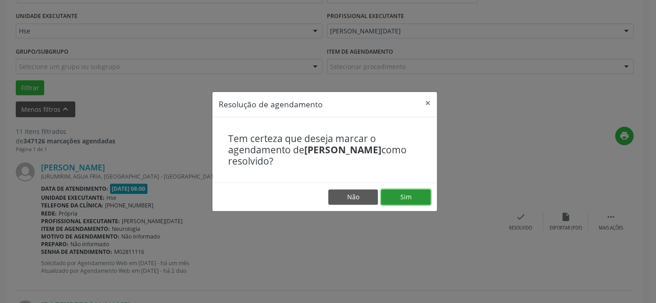
click at [401, 194] on button "Sim" at bounding box center [406, 196] width 50 height 15
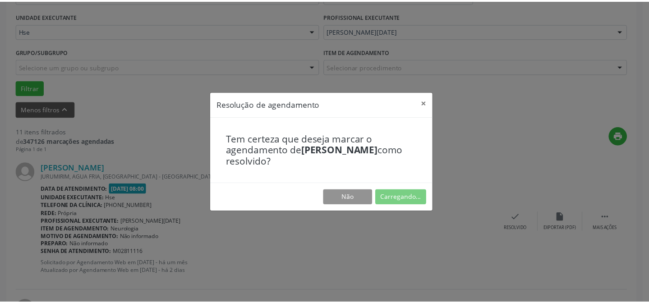
scroll to position [81, 0]
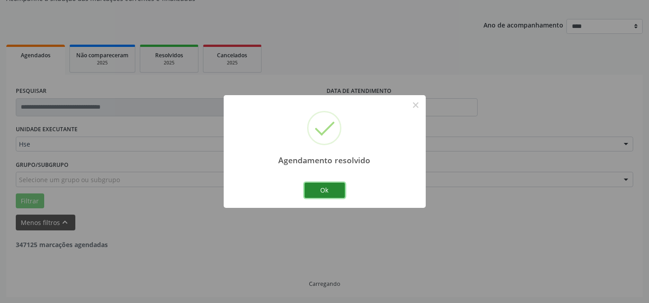
click at [320, 191] on button "Ok" at bounding box center [324, 190] width 41 height 15
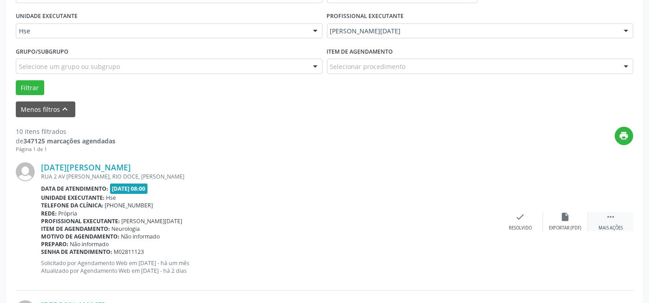
click at [613, 221] on div " Mais ações" at bounding box center [610, 221] width 45 height 19
click at [557, 219] on div "alarm_off Não compareceu" at bounding box center [565, 221] width 45 height 19
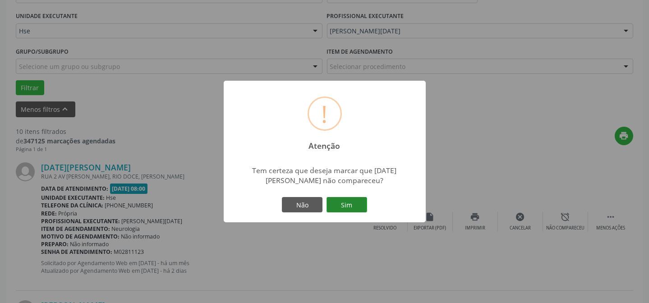
click at [352, 202] on button "Sim" at bounding box center [346, 204] width 41 height 15
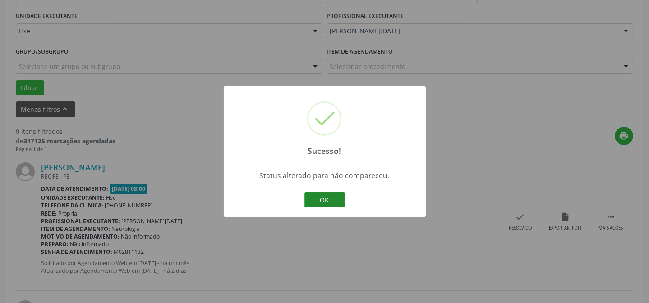
click at [328, 201] on button "OK" at bounding box center [324, 199] width 41 height 15
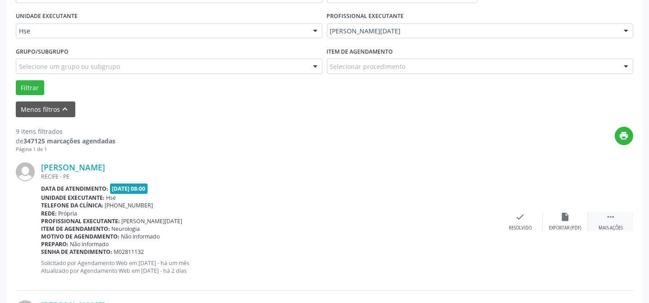
click at [607, 217] on icon "" at bounding box center [610, 217] width 10 height 10
click at [566, 216] on icon "alarm_off" at bounding box center [565, 217] width 10 height 10
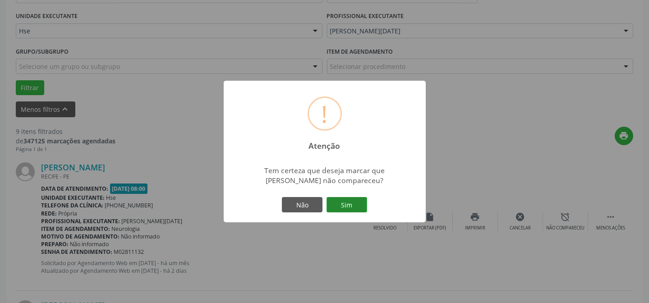
click at [331, 200] on button "Sim" at bounding box center [346, 204] width 41 height 15
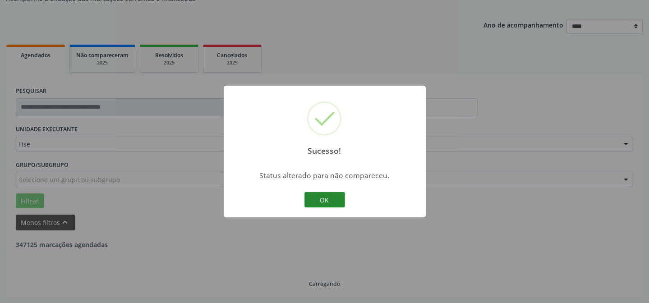
click at [329, 193] on button "OK" at bounding box center [324, 199] width 41 height 15
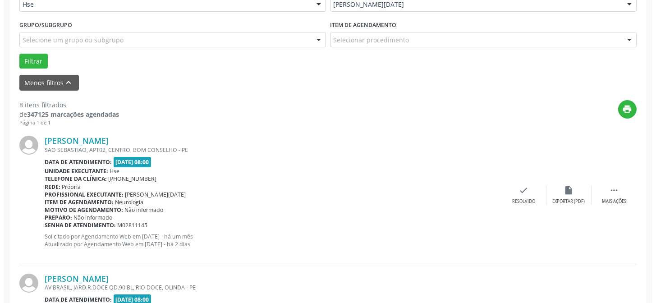
scroll to position [244, 0]
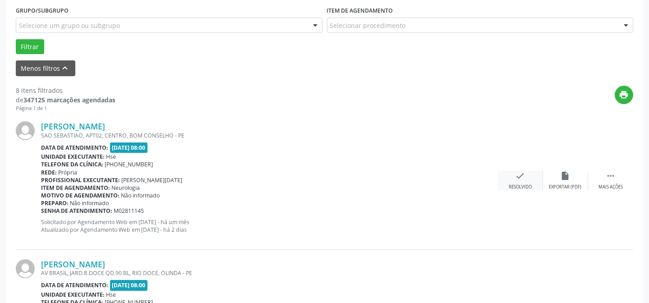
click at [516, 182] on div "check Resolvido" at bounding box center [520, 180] width 45 height 19
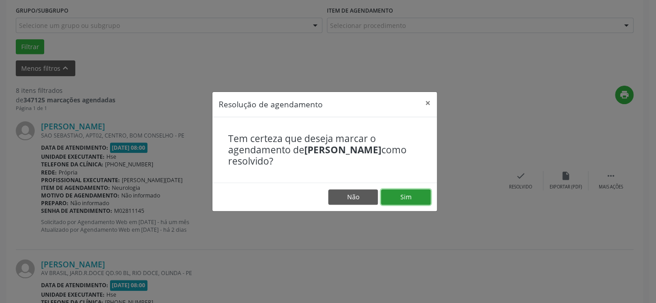
click at [400, 194] on button "Sim" at bounding box center [406, 196] width 50 height 15
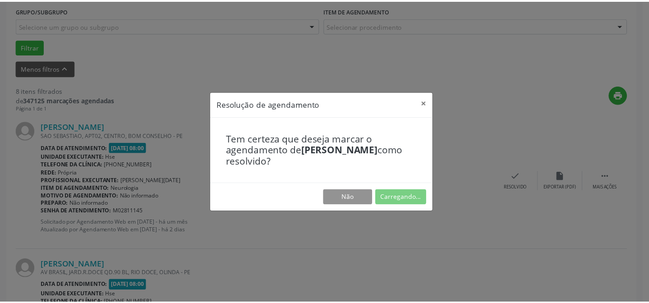
scroll to position [81, 0]
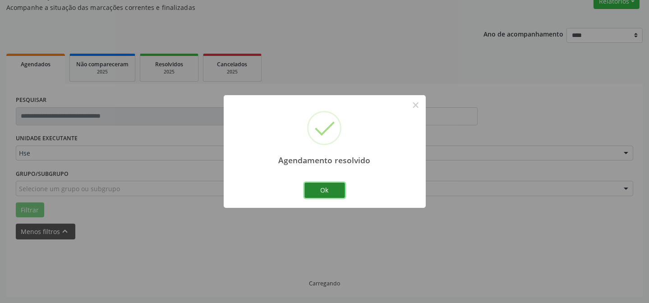
click at [333, 195] on button "Ok" at bounding box center [324, 190] width 41 height 15
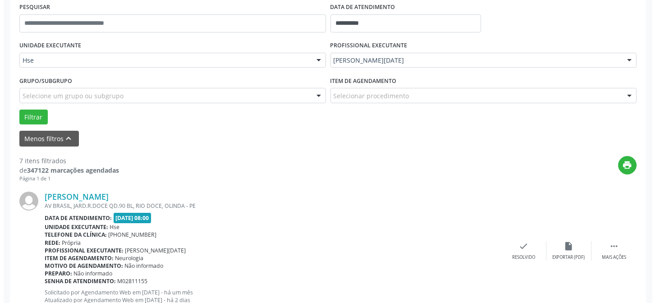
scroll to position [213, 0]
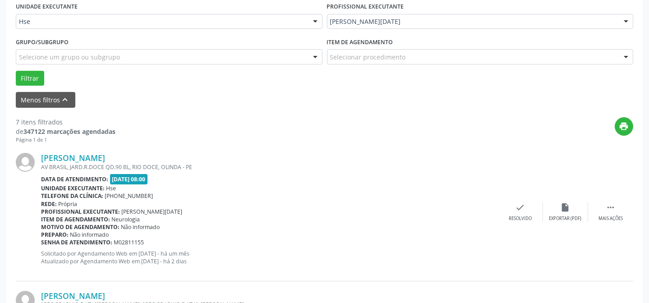
click at [550, 0] on div "PROFISSIONAL EXECUTANTE Maria Lucia Costa Lira Todos os profissionais Adalberto…" at bounding box center [479, 17] width 311 height 35
click at [526, 209] on div "check Resolvido" at bounding box center [520, 211] width 45 height 19
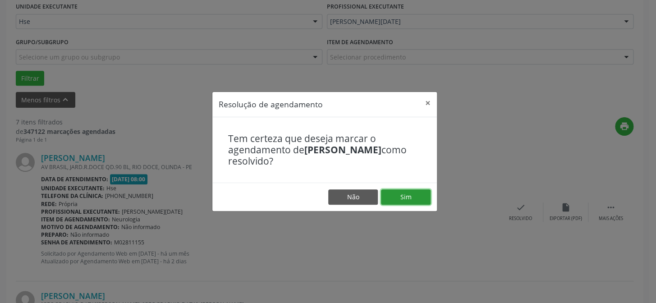
click at [415, 196] on button "Sim" at bounding box center [406, 196] width 50 height 15
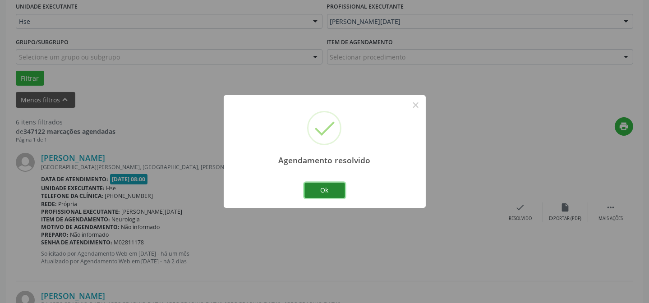
click at [333, 186] on button "Ok" at bounding box center [324, 190] width 41 height 15
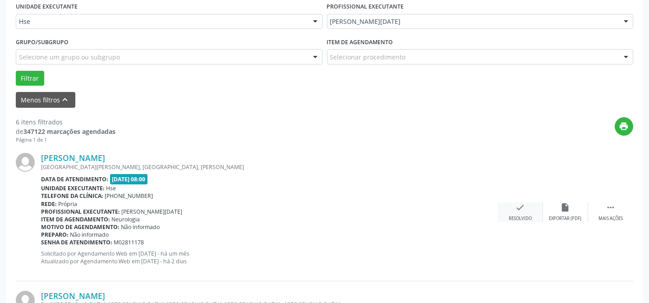
click at [511, 211] on div "check Resolvido" at bounding box center [520, 211] width 45 height 19
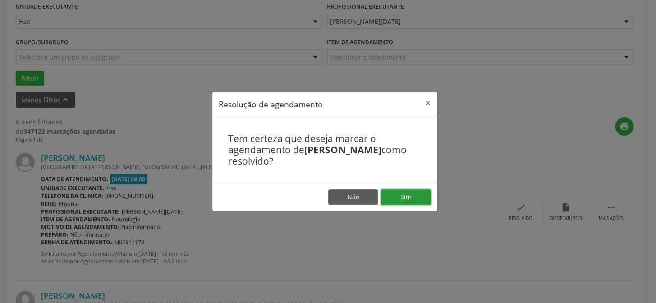
click at [408, 197] on button "Sim" at bounding box center [406, 196] width 50 height 15
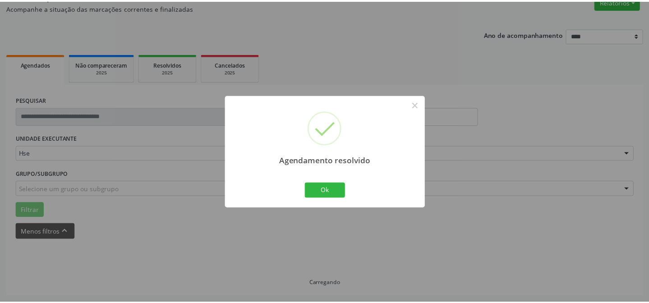
scroll to position [81, 0]
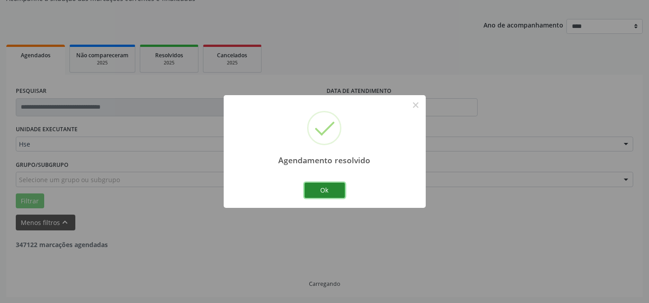
click at [327, 192] on button "Ok" at bounding box center [324, 190] width 41 height 15
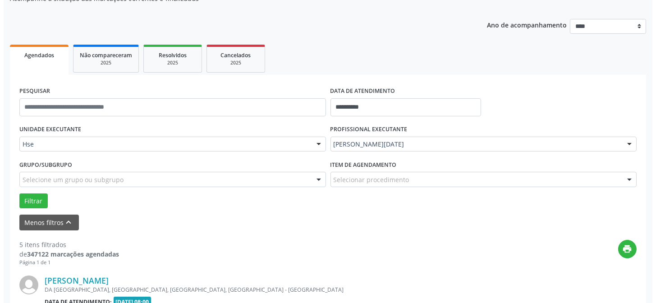
scroll to position [213, 0]
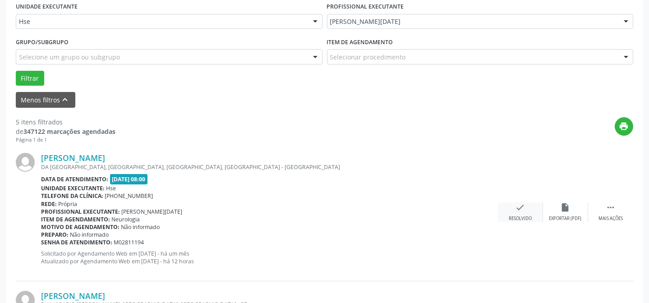
click at [514, 205] on div "check Resolvido" at bounding box center [520, 211] width 45 height 19
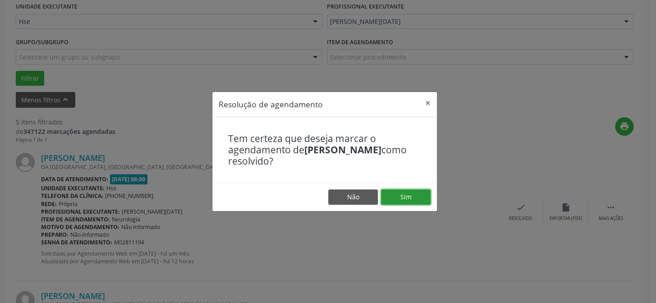
click at [405, 194] on button "Sim" at bounding box center [406, 196] width 50 height 15
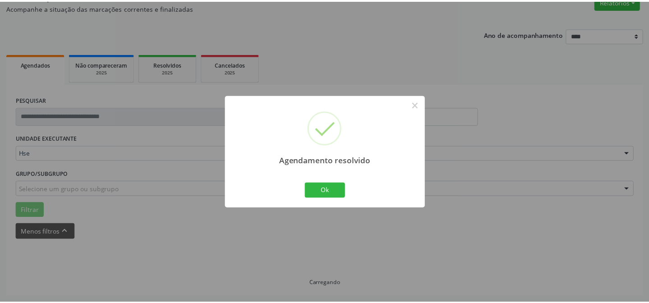
scroll to position [81, 0]
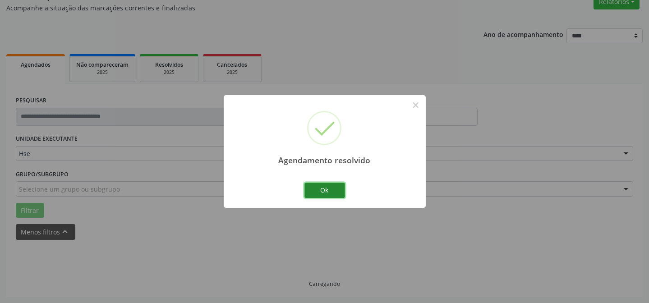
click at [325, 192] on button "Ok" at bounding box center [324, 190] width 41 height 15
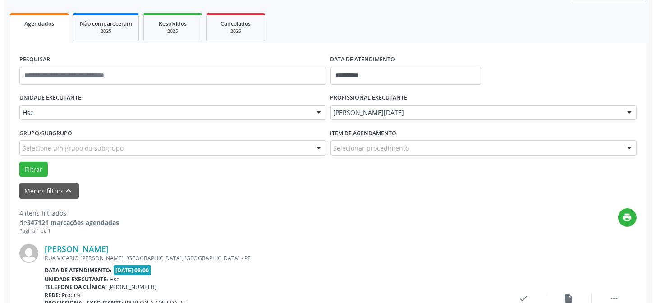
scroll to position [162, 0]
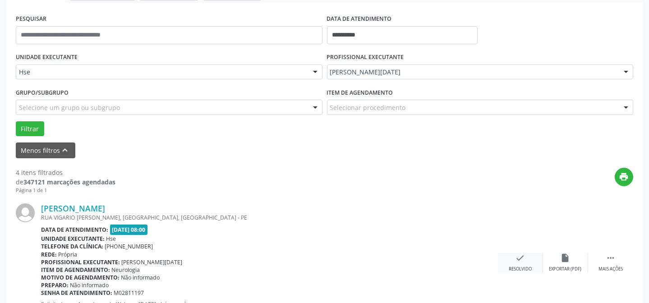
click at [530, 258] on div "check Resolvido" at bounding box center [520, 262] width 45 height 19
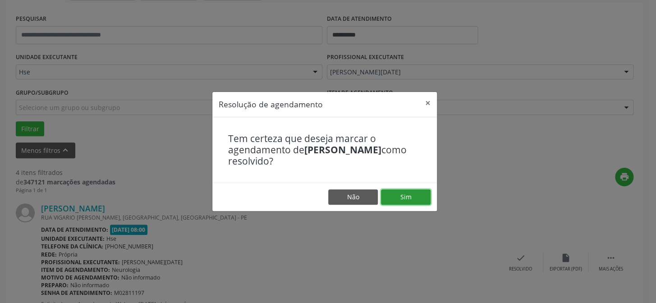
click at [399, 193] on button "Sim" at bounding box center [406, 196] width 50 height 15
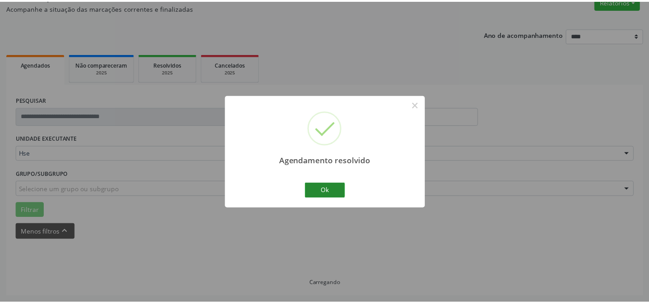
scroll to position [81, 0]
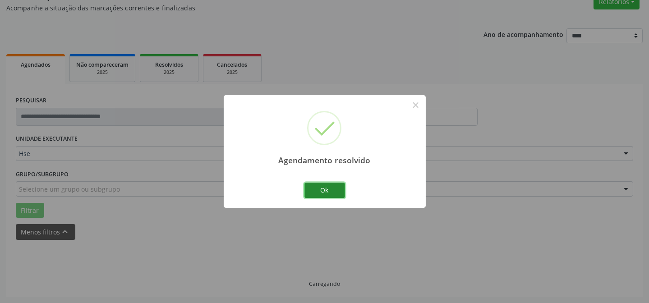
click at [320, 189] on button "Ok" at bounding box center [324, 190] width 41 height 15
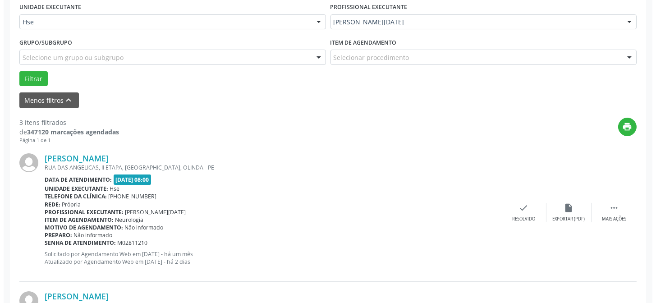
scroll to position [213, 0]
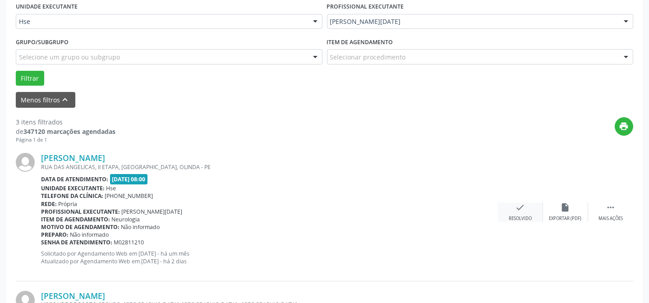
click at [519, 202] on icon "check" at bounding box center [520, 207] width 10 height 10
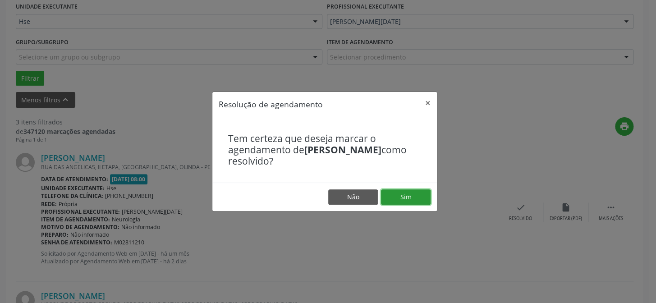
click at [390, 192] on button "Sim" at bounding box center [406, 196] width 50 height 15
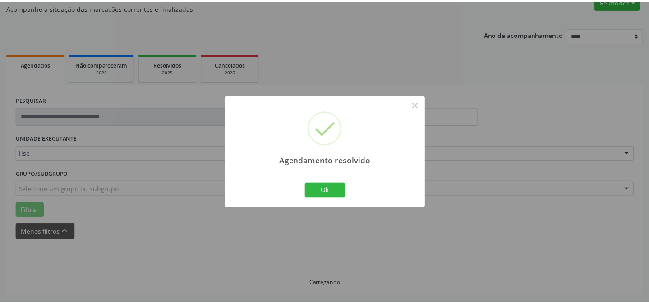
scroll to position [81, 0]
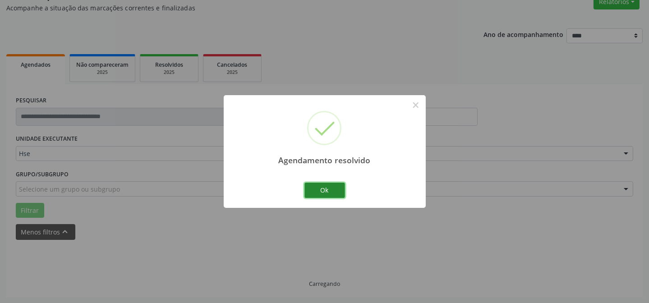
click at [324, 185] on button "Ok" at bounding box center [324, 190] width 41 height 15
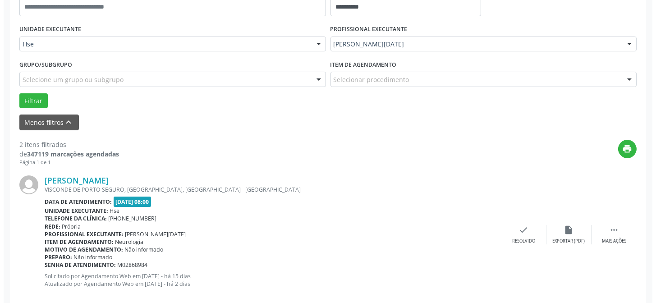
scroll to position [203, 0]
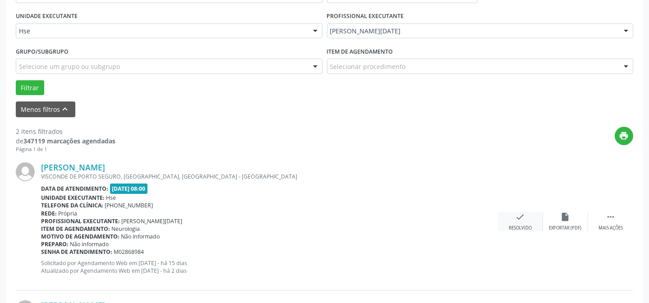
click at [520, 220] on icon "check" at bounding box center [520, 217] width 10 height 10
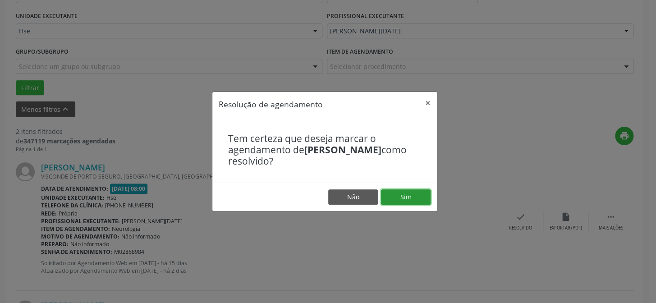
click at [408, 192] on button "Sim" at bounding box center [406, 196] width 50 height 15
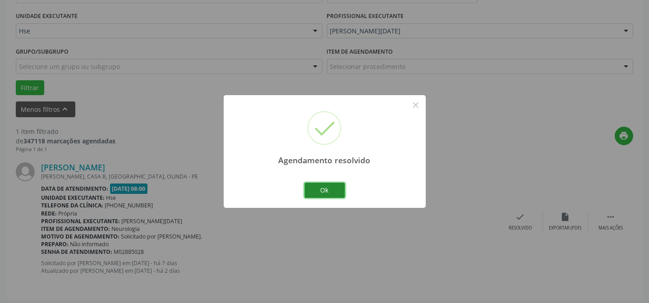
click at [333, 187] on button "Ok" at bounding box center [324, 190] width 41 height 15
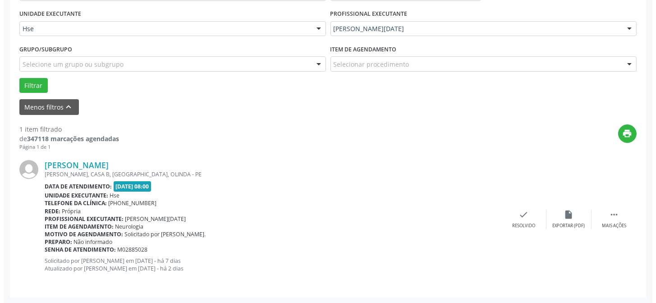
scroll to position [206, 0]
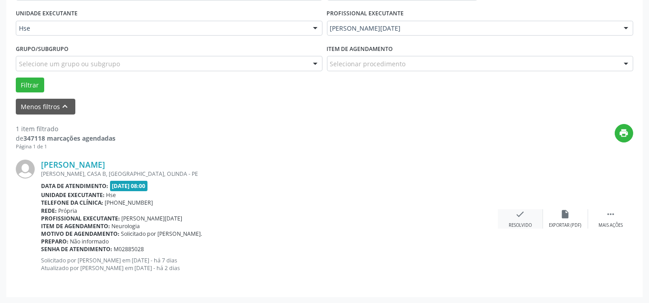
click at [511, 215] on div "check Resolvido" at bounding box center [520, 218] width 45 height 19
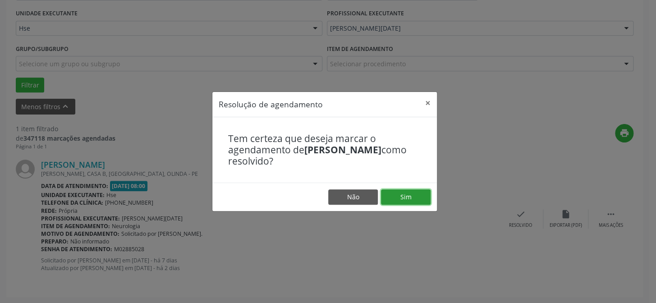
click at [402, 194] on button "Sim" at bounding box center [406, 196] width 50 height 15
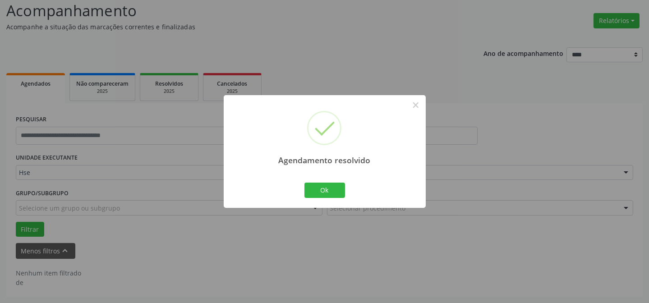
scroll to position [61, 0]
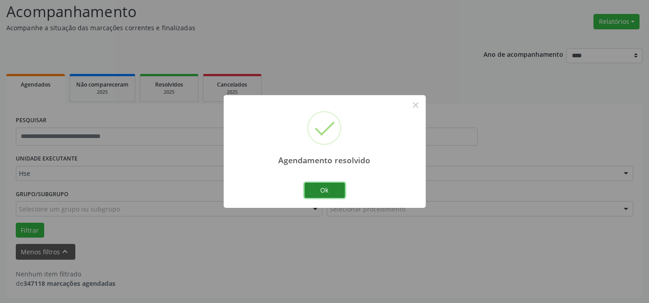
drag, startPoint x: 331, startPoint y: 188, endPoint x: 336, endPoint y: 187, distance: 5.1
click at [333, 188] on button "Ok" at bounding box center [324, 190] width 41 height 15
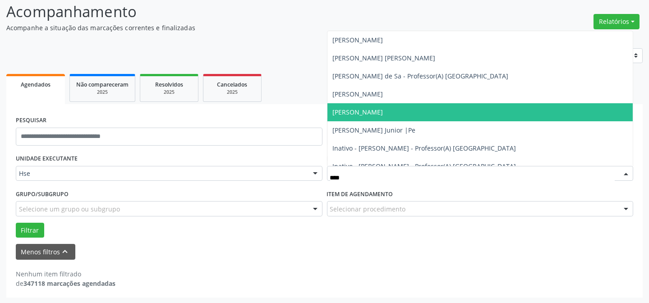
type input "*****"
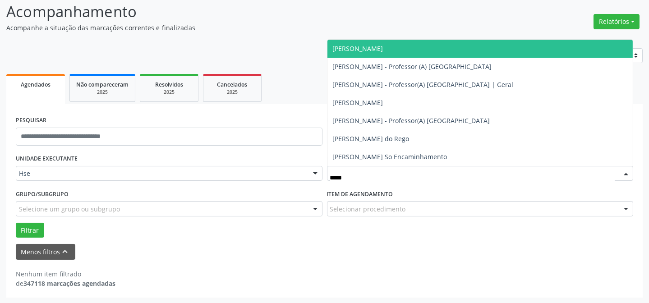
click at [383, 50] on span "[PERSON_NAME]" at bounding box center [358, 48] width 50 height 9
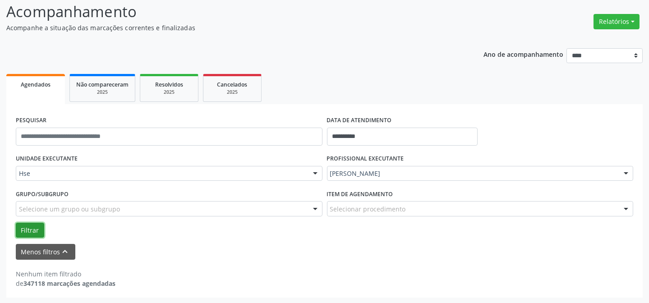
click at [29, 226] on button "Filtrar" at bounding box center [30, 230] width 28 height 15
click at [370, 129] on input "**********" at bounding box center [402, 137] width 151 height 18
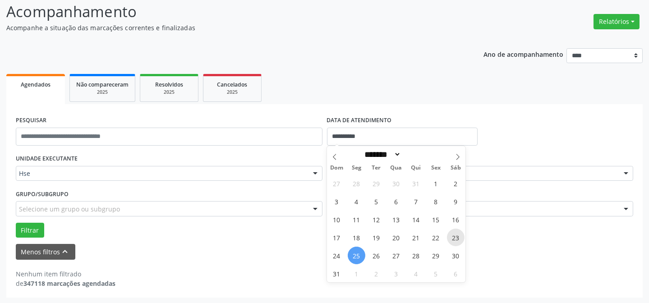
click at [454, 237] on span "23" at bounding box center [456, 237] width 18 height 18
type input "**********"
click at [454, 237] on span "23" at bounding box center [456, 237] width 18 height 18
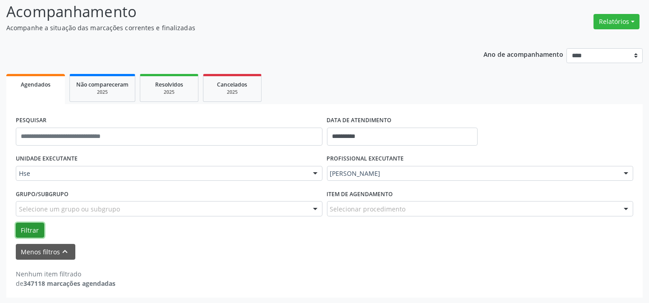
click at [30, 233] on button "Filtrar" at bounding box center [30, 230] width 28 height 15
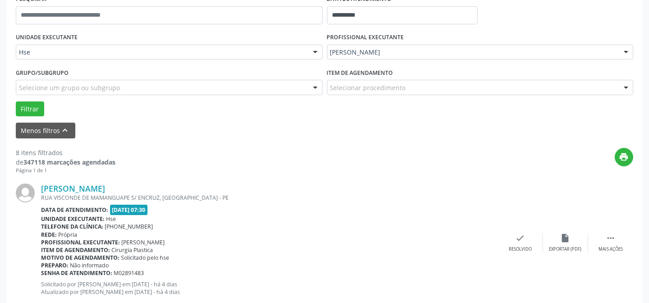
scroll to position [184, 0]
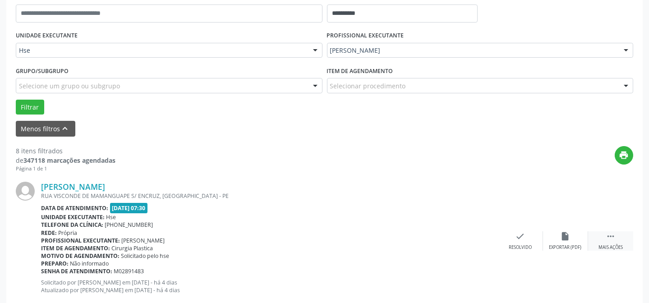
click at [613, 244] on div "Mais ações" at bounding box center [610, 247] width 24 height 6
click at [550, 238] on div "alarm_off Não compareceu" at bounding box center [565, 240] width 45 height 19
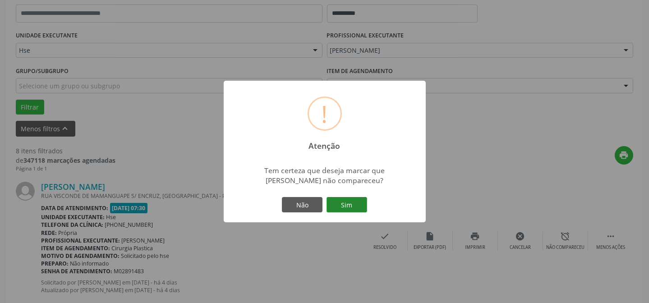
click at [344, 201] on button "Sim" at bounding box center [346, 204] width 41 height 15
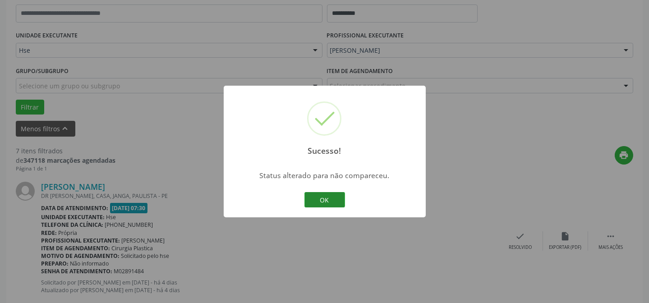
click at [325, 197] on button "OK" at bounding box center [324, 199] width 41 height 15
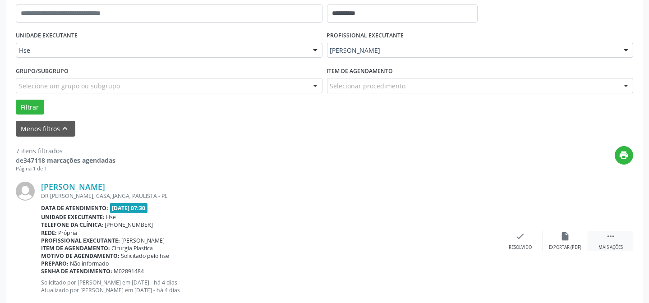
click at [606, 240] on icon "" at bounding box center [610, 236] width 10 height 10
click at [581, 234] on div "alarm_off Não compareceu" at bounding box center [565, 240] width 45 height 19
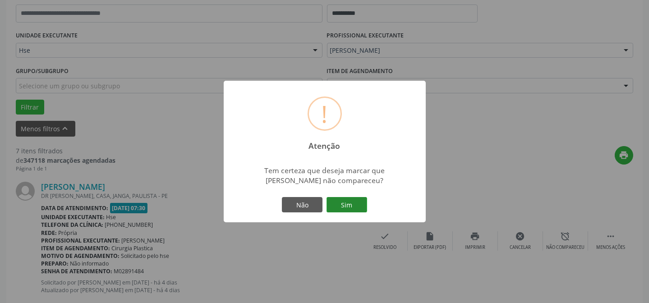
click at [357, 204] on button "Sim" at bounding box center [346, 204] width 41 height 15
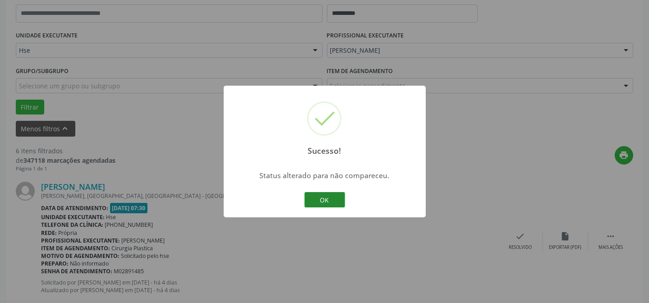
click at [326, 203] on button "OK" at bounding box center [324, 199] width 41 height 15
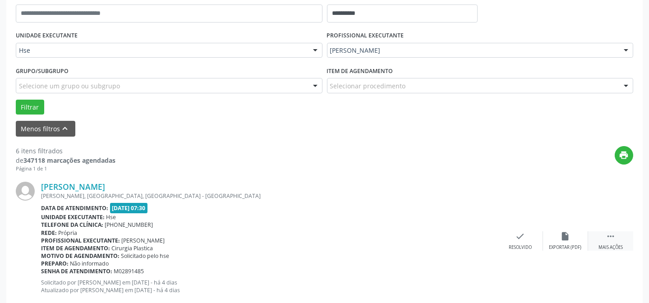
click at [597, 237] on div " Mais ações" at bounding box center [610, 240] width 45 height 19
click at [560, 236] on icon "alarm_off" at bounding box center [565, 236] width 10 height 10
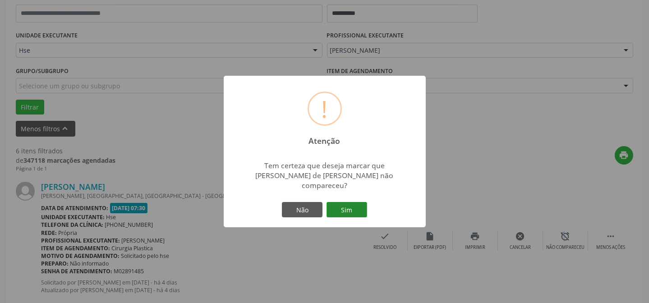
click at [352, 202] on button "Sim" at bounding box center [346, 209] width 41 height 15
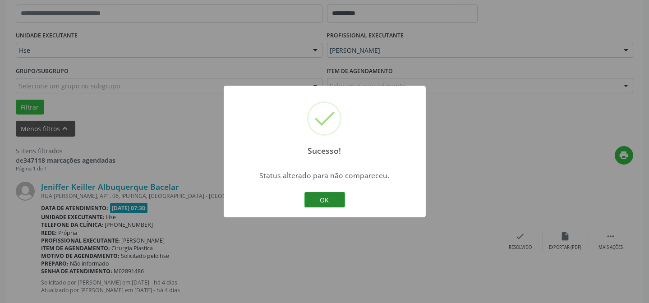
click at [341, 201] on button "OK" at bounding box center [324, 199] width 41 height 15
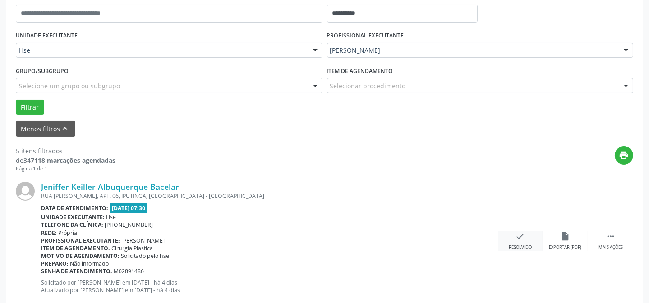
click at [513, 233] on div "check Resolvido" at bounding box center [520, 240] width 45 height 19
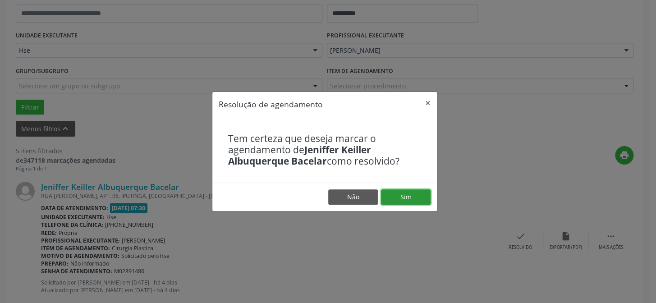
click at [407, 198] on button "Sim" at bounding box center [406, 196] width 50 height 15
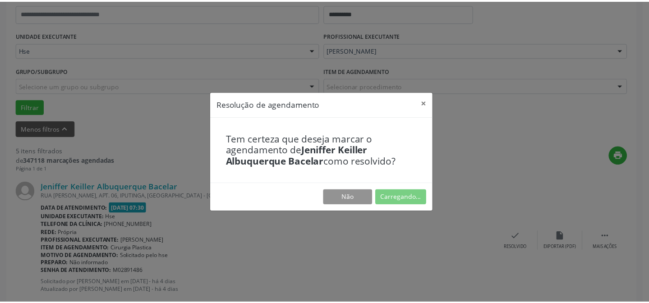
scroll to position [81, 0]
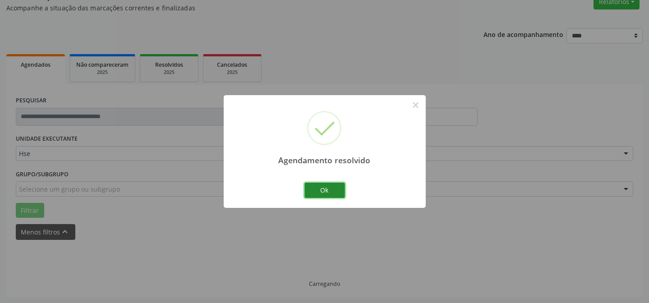
click at [339, 192] on button "Ok" at bounding box center [324, 190] width 41 height 15
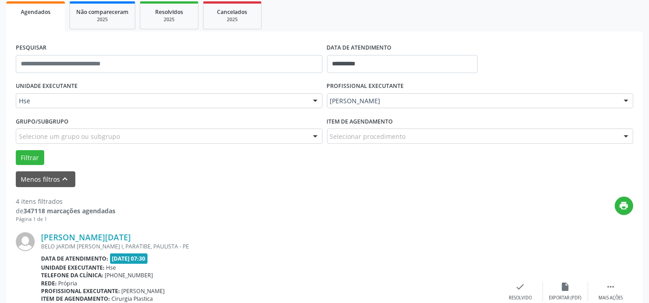
scroll to position [172, 0]
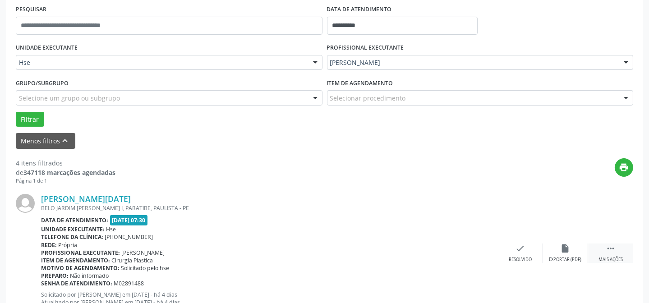
click at [607, 252] on icon "" at bounding box center [610, 248] width 10 height 10
click at [564, 241] on div "Maria Lucia Araujo de Freitas BELO JARDIM ARTUR LUNDGREN I, PARATIBE, PAULISTA …" at bounding box center [324, 252] width 617 height 137
click at [568, 249] on icon "alarm_off" at bounding box center [565, 248] width 10 height 10
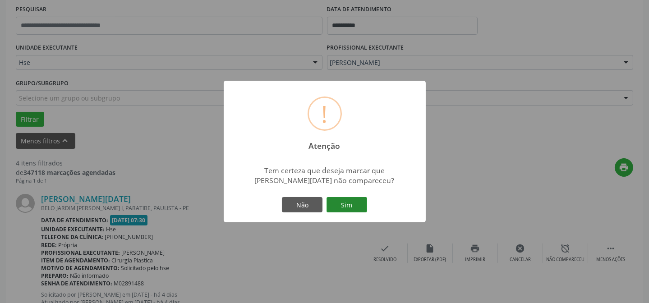
click at [356, 207] on button "Sim" at bounding box center [346, 204] width 41 height 15
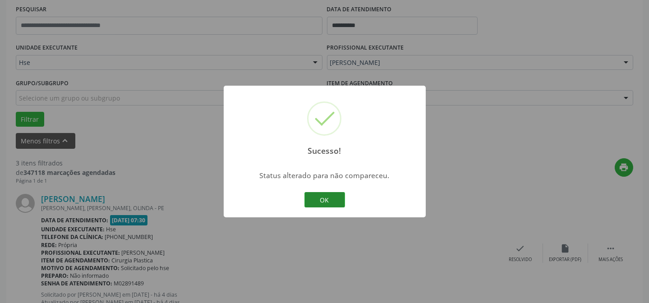
click at [319, 201] on button "OK" at bounding box center [324, 199] width 41 height 15
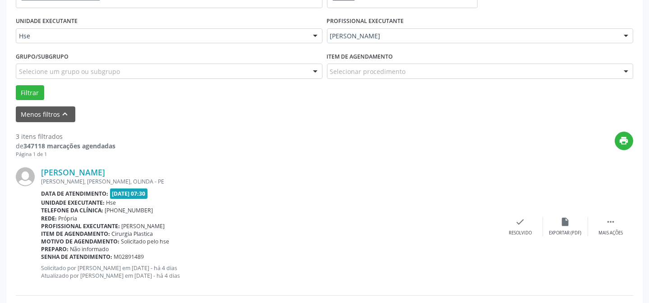
scroll to position [213, 0]
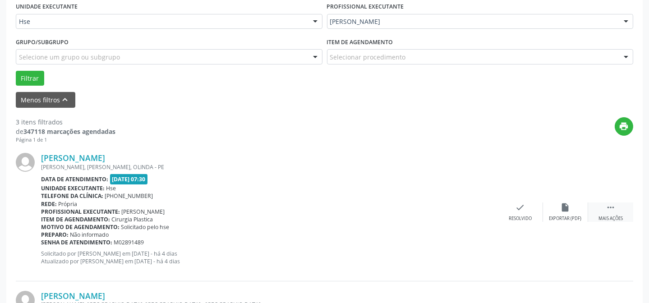
drag, startPoint x: 613, startPoint y: 210, endPoint x: 590, endPoint y: 210, distance: 23.0
click at [613, 210] on icon "" at bounding box center [610, 207] width 10 height 10
click at [561, 210] on icon "alarm_off" at bounding box center [565, 207] width 10 height 10
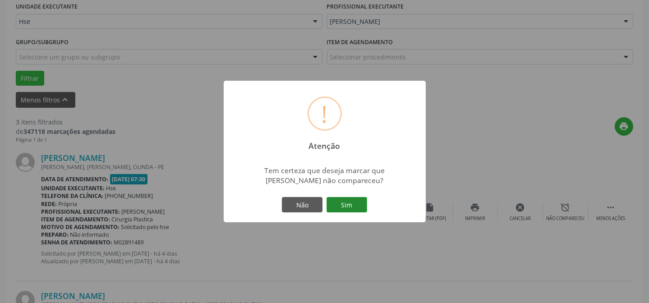
click at [354, 205] on button "Sim" at bounding box center [346, 204] width 41 height 15
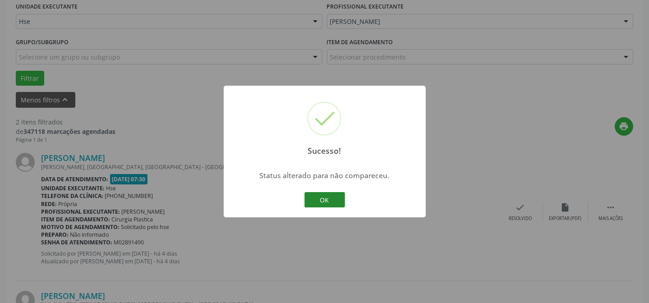
click at [331, 196] on button "OK" at bounding box center [324, 199] width 41 height 15
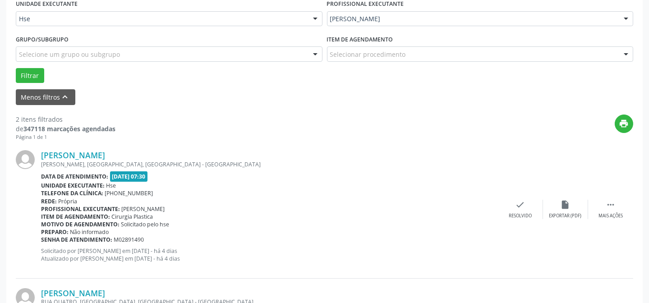
scroll to position [254, 0]
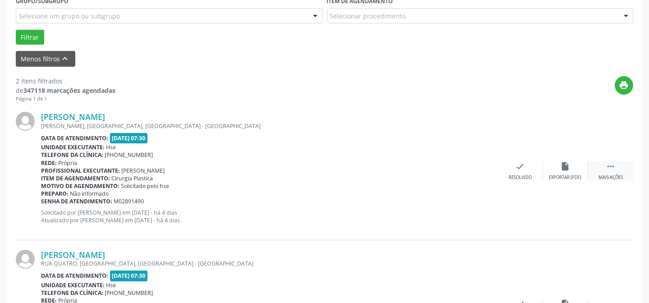
click at [607, 170] on icon "" at bounding box center [610, 166] width 10 height 10
click at [564, 166] on icon "alarm_off" at bounding box center [565, 166] width 10 height 10
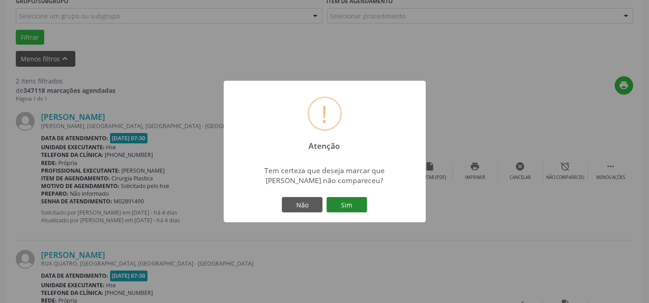
click at [350, 204] on button "Sim" at bounding box center [346, 204] width 41 height 15
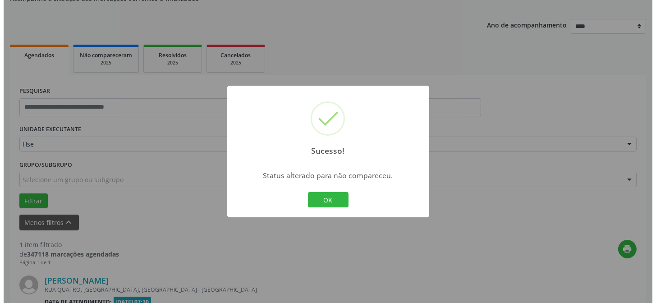
scroll to position [206, 0]
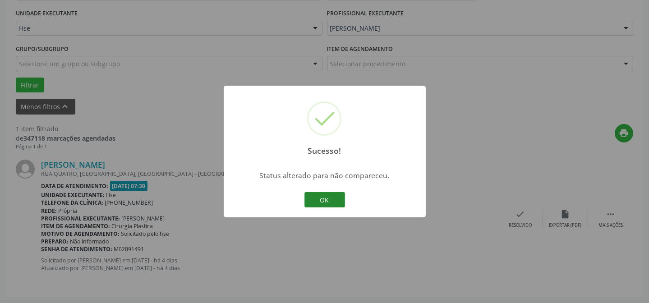
click at [316, 198] on button "OK" at bounding box center [324, 199] width 41 height 15
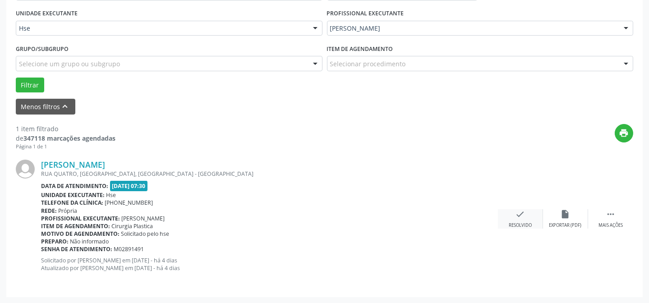
click at [513, 216] on div "check Resolvido" at bounding box center [520, 218] width 45 height 19
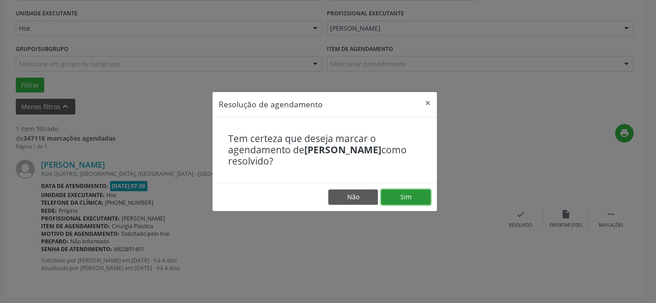
click at [404, 198] on button "Sim" at bounding box center [406, 196] width 50 height 15
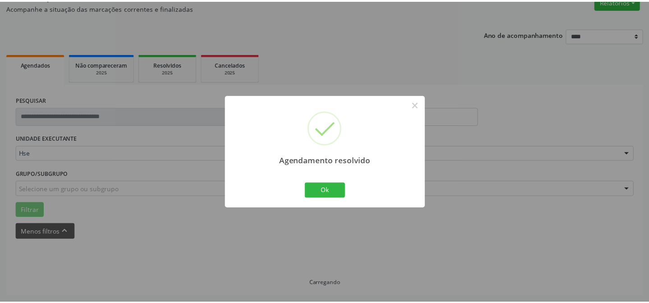
scroll to position [81, 0]
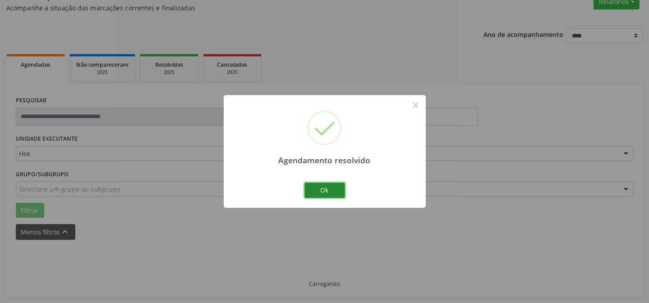
click at [325, 192] on button "Ok" at bounding box center [324, 190] width 41 height 15
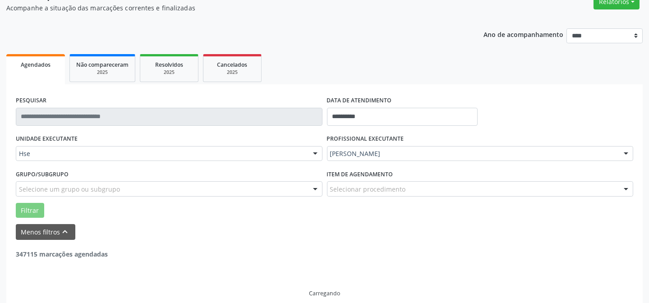
scroll to position [61, 0]
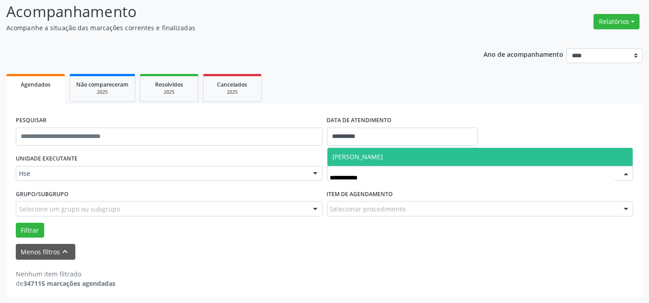
click at [403, 153] on span "[PERSON_NAME]" at bounding box center [480, 157] width 306 height 18
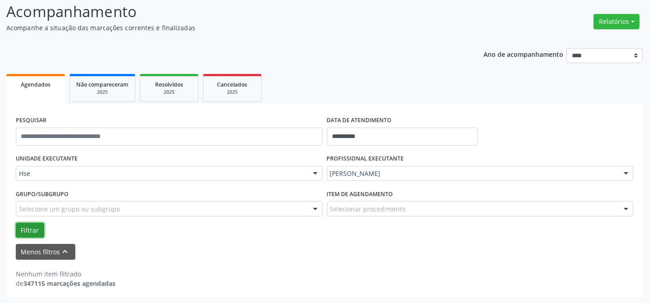
click at [24, 227] on button "Filtrar" at bounding box center [30, 230] width 28 height 15
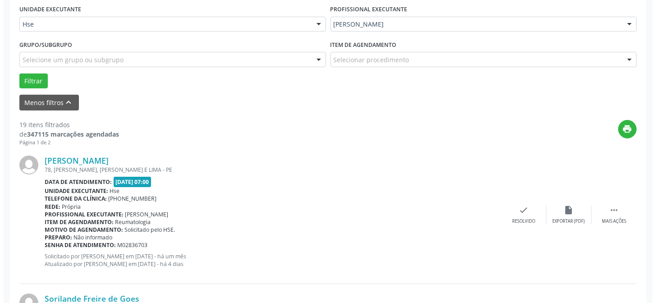
scroll to position [225, 0]
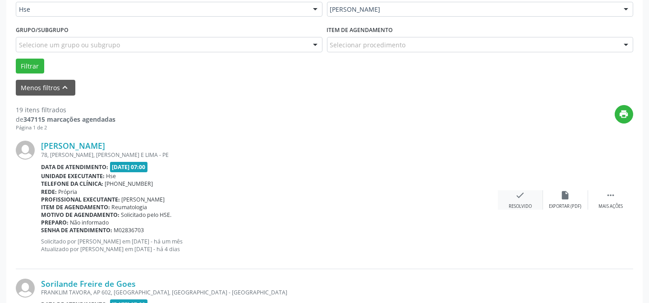
click at [526, 203] on div "Resolvido" at bounding box center [519, 206] width 23 height 6
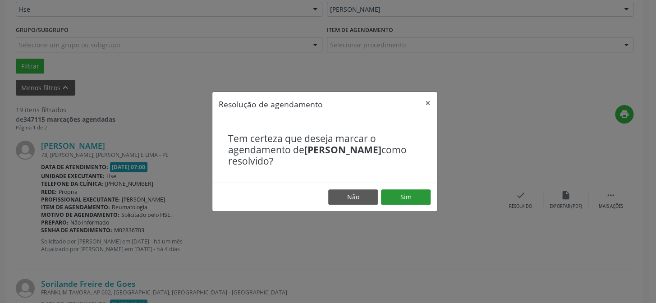
drag, startPoint x: 398, startPoint y: 185, endPoint x: 401, endPoint y: 196, distance: 11.7
click at [397, 186] on footer "Não Sim" at bounding box center [324, 197] width 224 height 28
click at [405, 203] on button "Sim" at bounding box center [406, 196] width 50 height 15
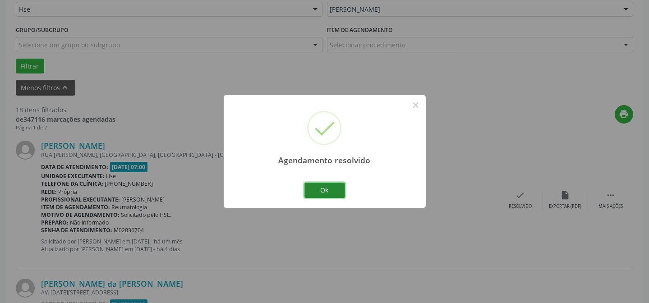
click at [329, 190] on button "Ok" at bounding box center [324, 190] width 41 height 15
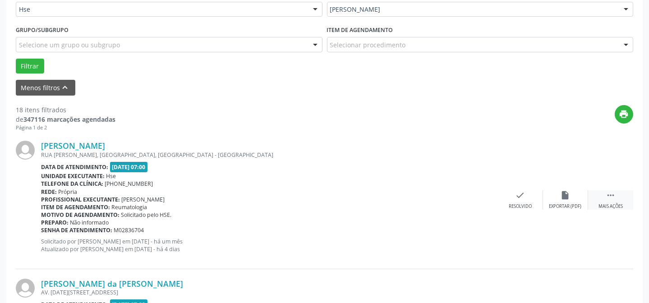
click at [619, 198] on div " Mais ações" at bounding box center [610, 199] width 45 height 19
drag, startPoint x: 594, startPoint y: 198, endPoint x: 568, endPoint y: 198, distance: 26.1
click at [568, 198] on icon "alarm_off" at bounding box center [565, 195] width 10 height 10
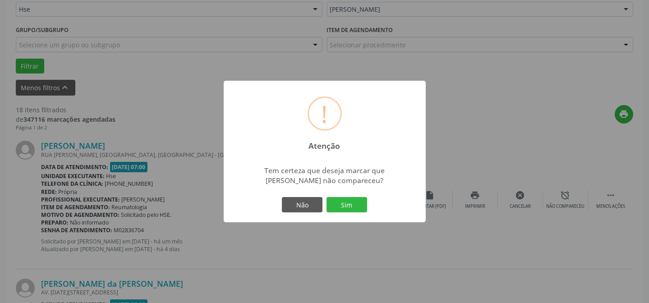
click at [346, 213] on div "Não Sim" at bounding box center [324, 204] width 89 height 19
click at [349, 208] on button "Sim" at bounding box center [346, 204] width 41 height 15
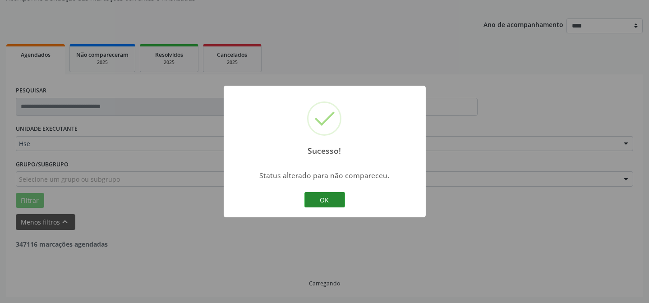
click at [318, 196] on button "OK" at bounding box center [324, 199] width 41 height 15
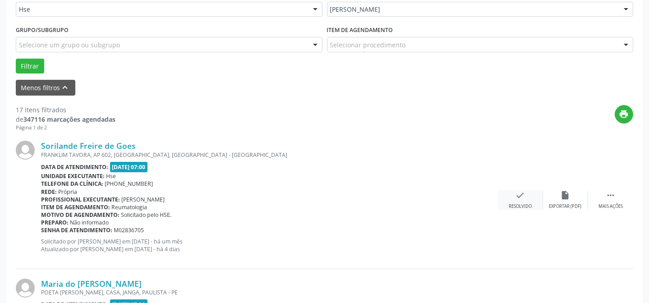
click at [522, 200] on div "check Resolvido" at bounding box center [520, 199] width 45 height 19
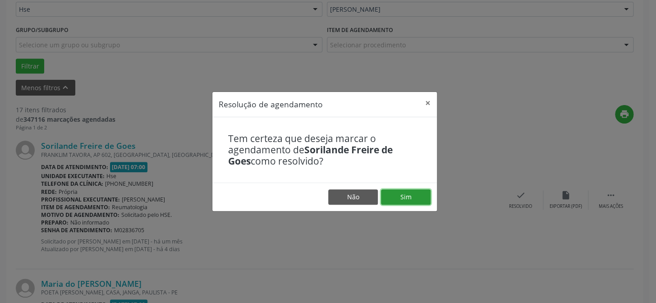
click at [387, 191] on button "Sim" at bounding box center [406, 196] width 50 height 15
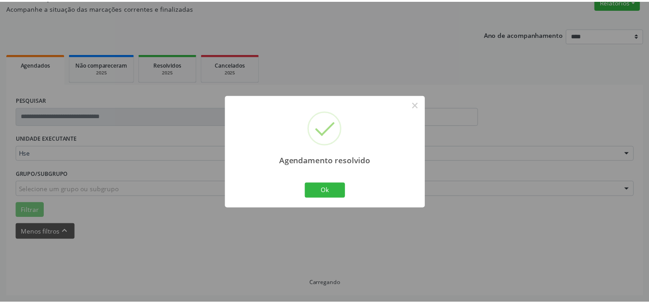
scroll to position [81, 0]
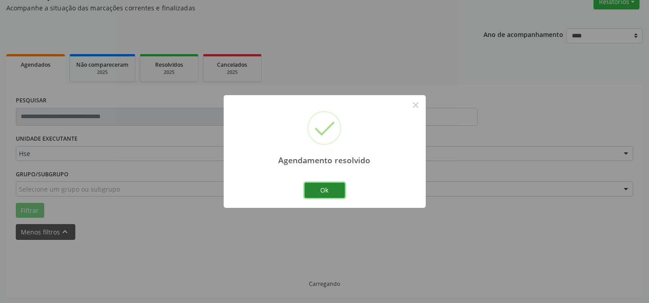
click at [317, 192] on button "Ok" at bounding box center [324, 190] width 41 height 15
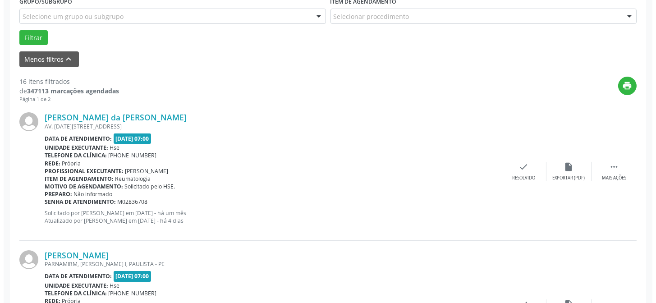
scroll to position [254, 0]
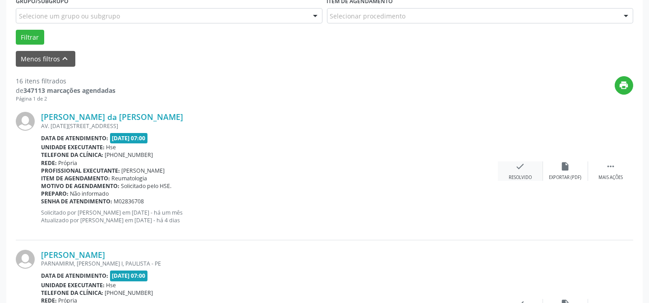
click at [519, 167] on icon "check" at bounding box center [520, 166] width 10 height 10
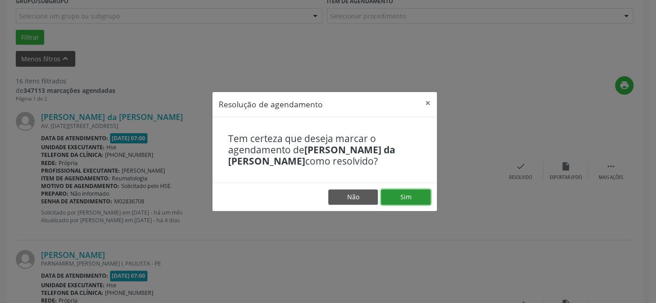
click at [405, 192] on button "Sim" at bounding box center [406, 196] width 50 height 15
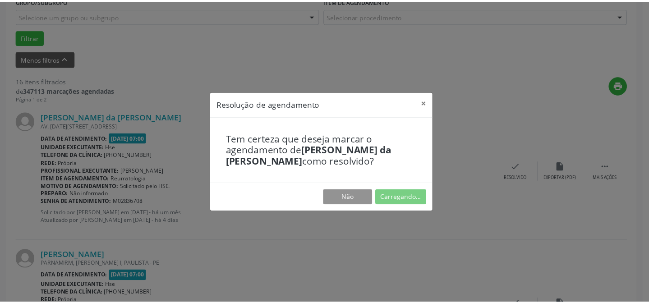
scroll to position [81, 0]
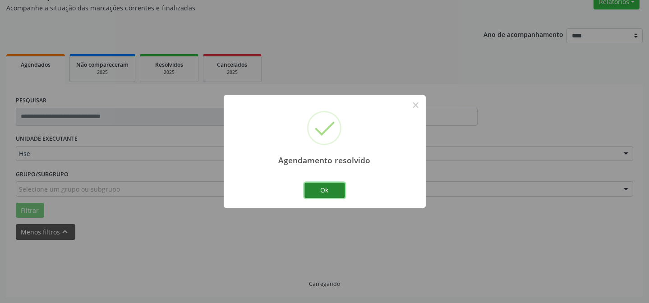
click at [329, 189] on button "Ok" at bounding box center [324, 190] width 41 height 15
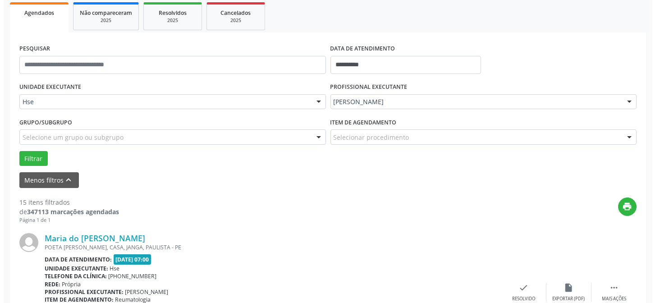
scroll to position [254, 0]
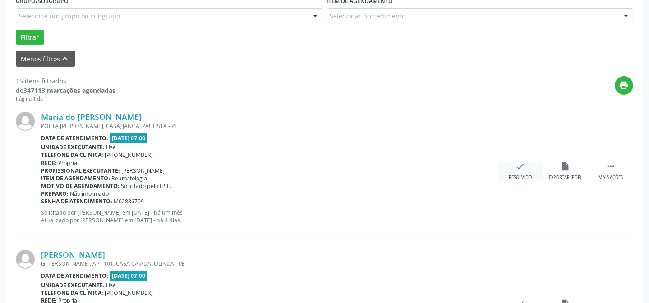
click at [522, 169] on icon "check" at bounding box center [520, 166] width 10 height 10
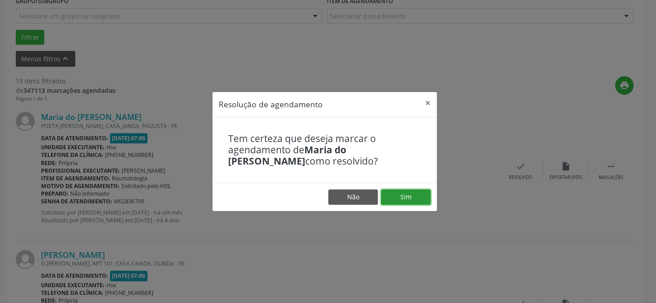
click at [411, 190] on button "Sim" at bounding box center [406, 196] width 50 height 15
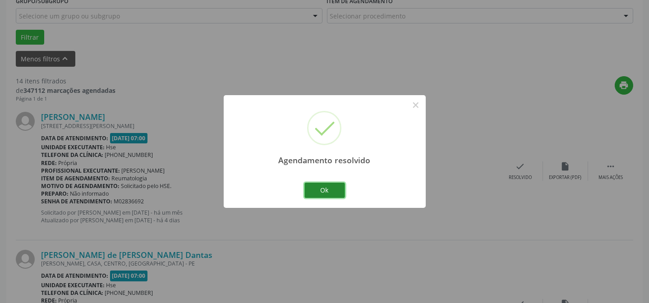
click at [311, 188] on button "Ok" at bounding box center [324, 190] width 41 height 15
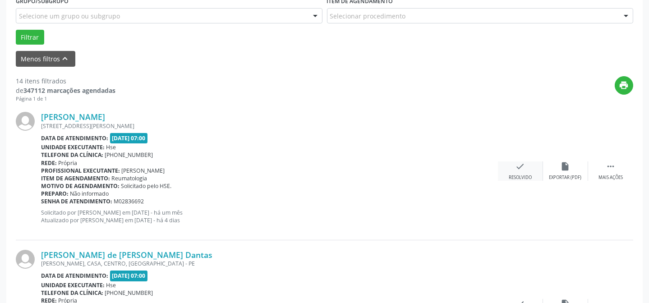
click at [527, 169] on div "check Resolvido" at bounding box center [520, 170] width 45 height 19
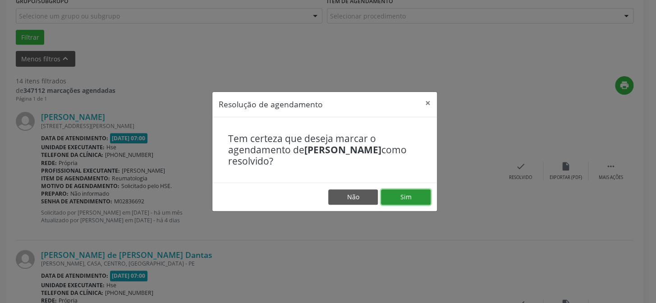
click at [412, 193] on button "Sim" at bounding box center [406, 196] width 50 height 15
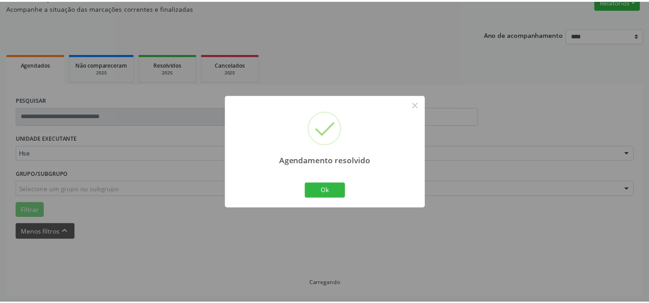
scroll to position [81, 0]
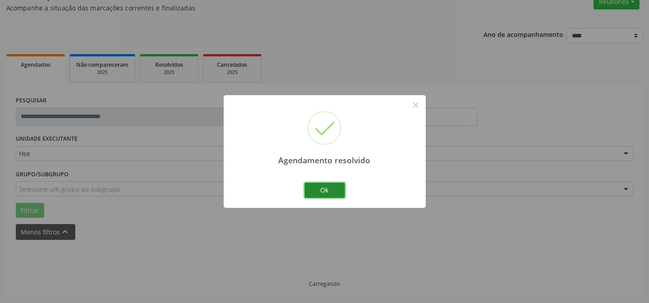
click at [334, 190] on button "Ok" at bounding box center [324, 190] width 41 height 15
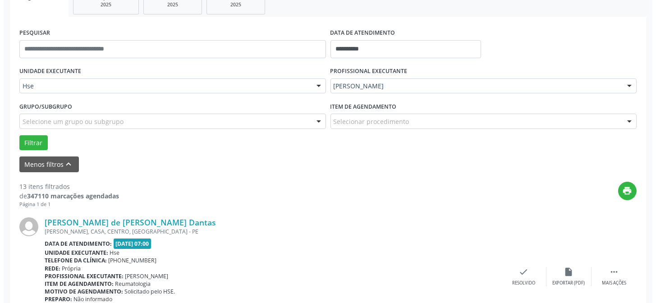
scroll to position [213, 0]
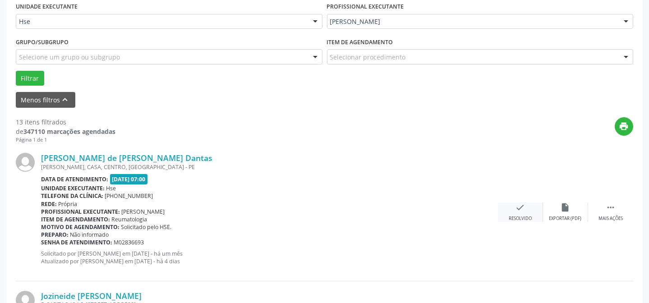
click at [524, 205] on icon "check" at bounding box center [520, 207] width 10 height 10
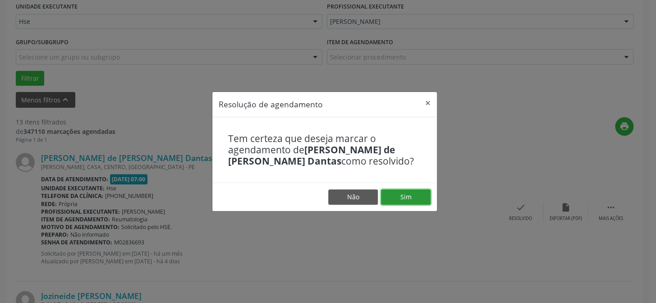
click at [405, 190] on button "Sim" at bounding box center [406, 196] width 50 height 15
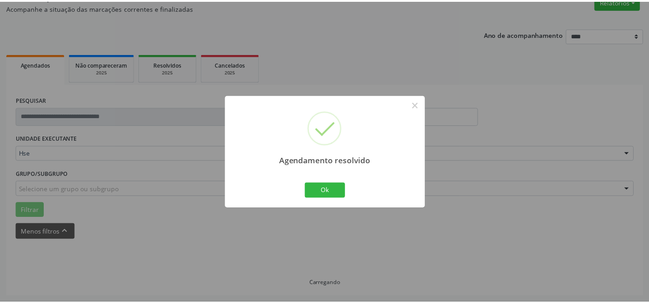
scroll to position [81, 0]
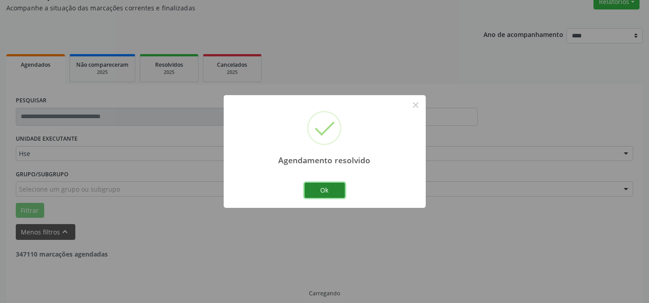
click at [326, 190] on button "Ok" at bounding box center [324, 190] width 41 height 15
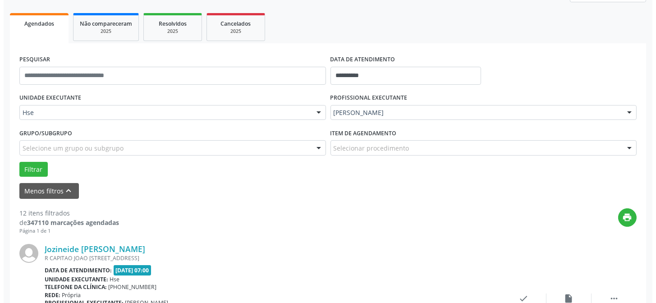
scroll to position [162, 0]
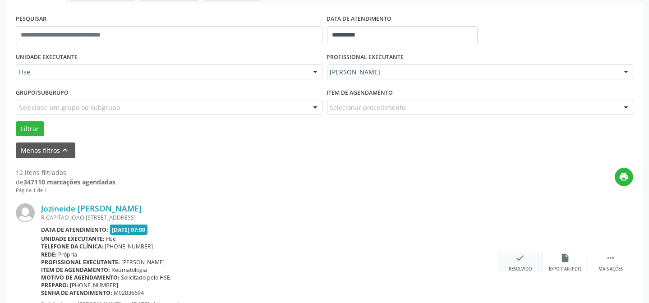
click at [518, 266] on div "Resolvido" at bounding box center [519, 269] width 23 height 6
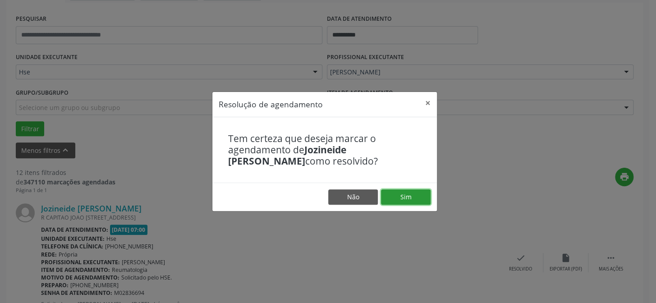
click at [411, 191] on button "Sim" at bounding box center [406, 196] width 50 height 15
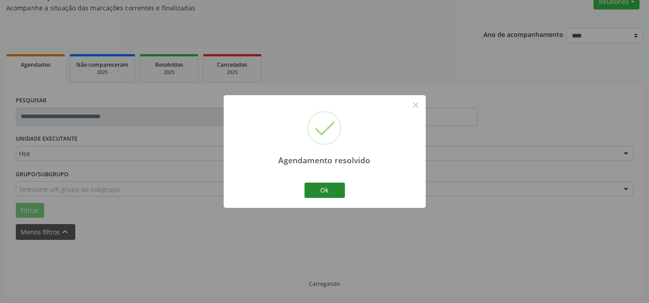
scroll to position [90, 0]
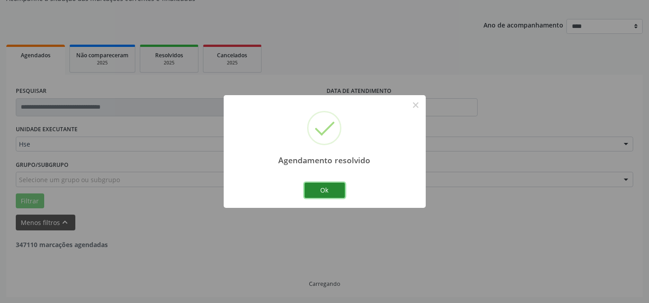
click at [311, 183] on button "Ok" at bounding box center [324, 190] width 41 height 15
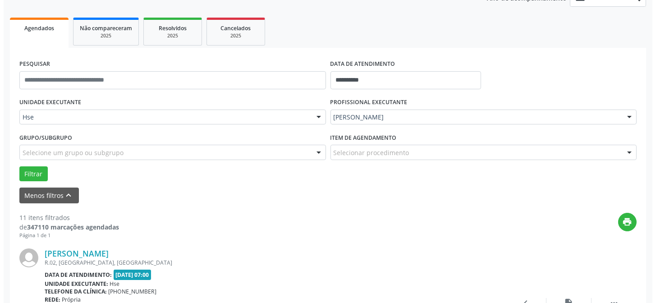
scroll to position [172, 0]
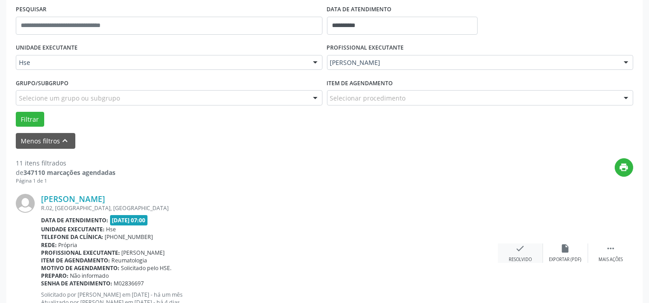
click at [527, 243] on div "check Resolvido" at bounding box center [520, 252] width 45 height 19
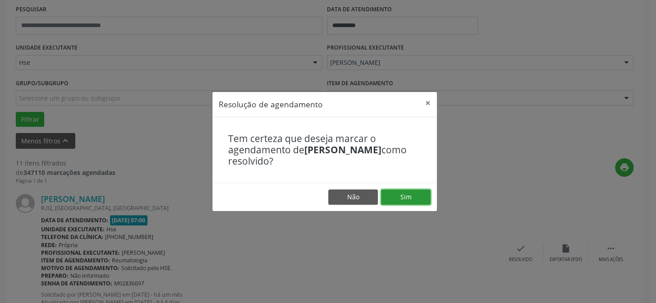
click at [411, 193] on button "Sim" at bounding box center [406, 196] width 50 height 15
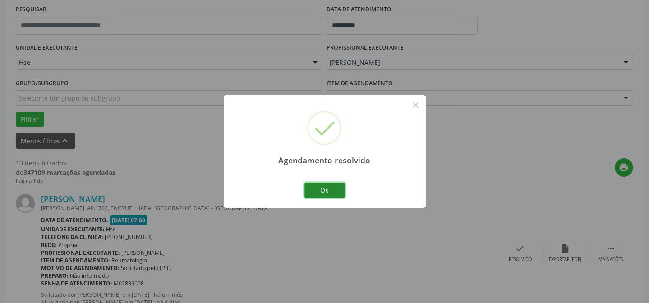
click at [333, 186] on button "Ok" at bounding box center [324, 190] width 41 height 15
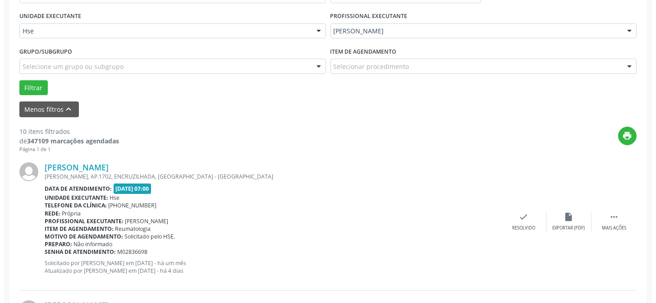
scroll to position [213, 0]
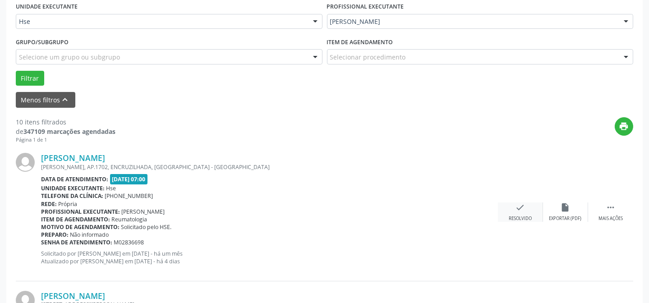
click at [514, 210] on div "check Resolvido" at bounding box center [520, 211] width 45 height 19
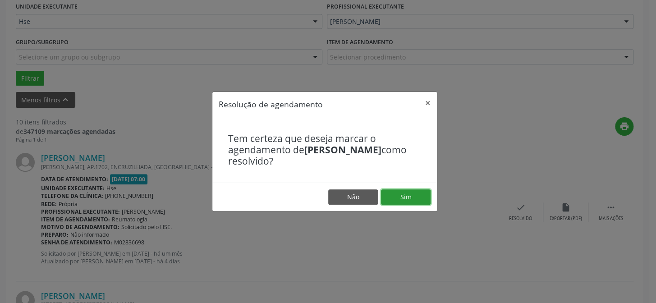
click at [413, 196] on button "Sim" at bounding box center [406, 196] width 50 height 15
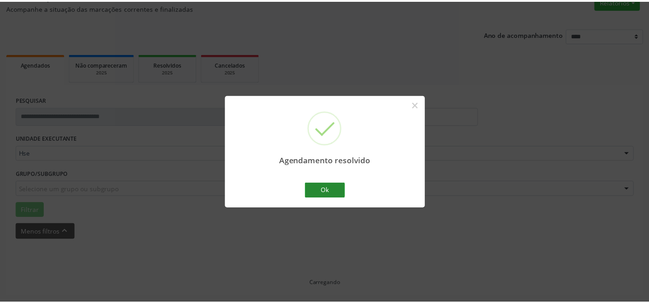
scroll to position [81, 0]
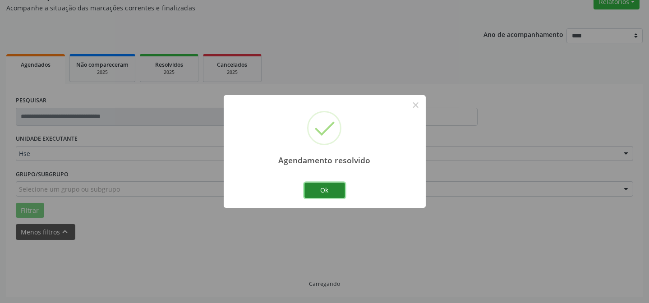
click at [318, 184] on button "Ok" at bounding box center [324, 190] width 41 height 15
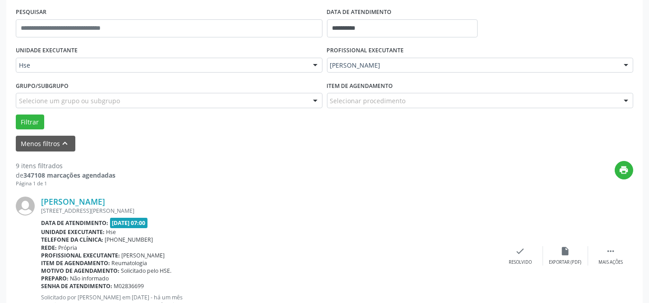
scroll to position [172, 0]
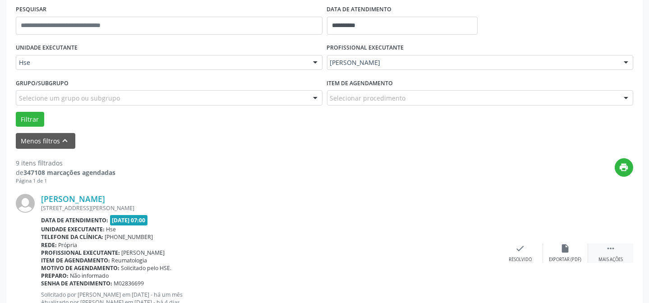
click at [616, 253] on div " Mais ações" at bounding box center [610, 252] width 45 height 19
click at [572, 251] on div "alarm_off Não compareceu" at bounding box center [565, 252] width 45 height 19
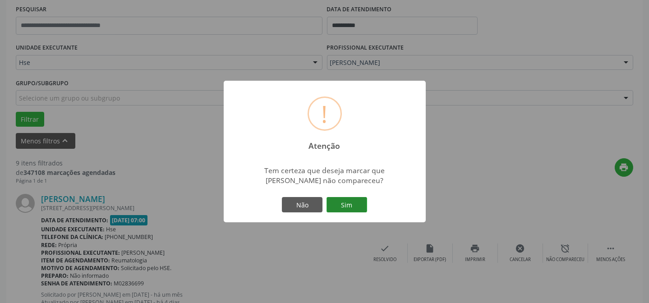
click at [343, 208] on button "Sim" at bounding box center [346, 204] width 41 height 15
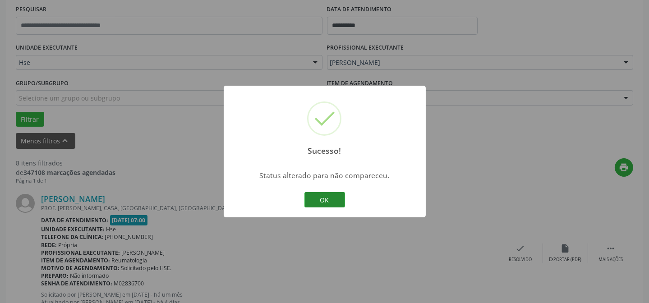
click at [342, 205] on button "OK" at bounding box center [324, 199] width 41 height 15
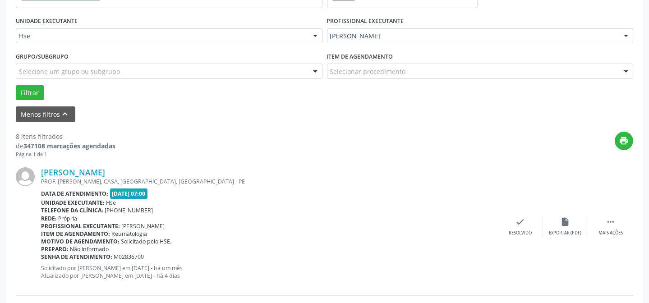
scroll to position [213, 0]
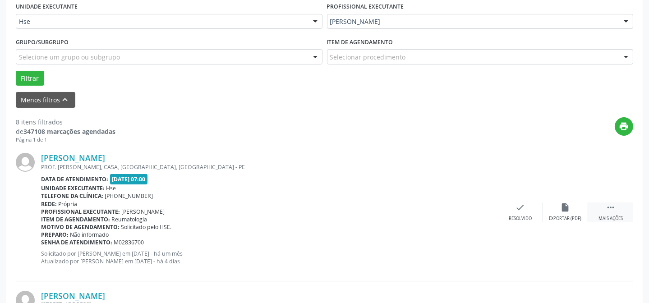
click at [598, 211] on div " Mais ações" at bounding box center [610, 211] width 45 height 19
click at [566, 210] on icon "alarm_off" at bounding box center [565, 207] width 10 height 10
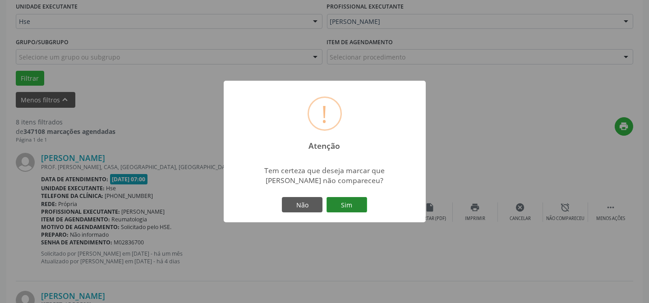
click at [356, 212] on button "Sim" at bounding box center [346, 204] width 41 height 15
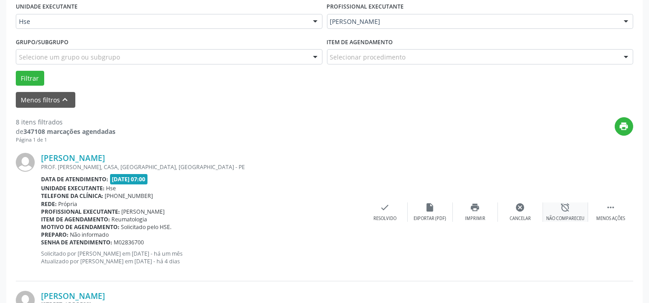
click at [562, 213] on div "alarm_off Não compareceu" at bounding box center [565, 211] width 45 height 19
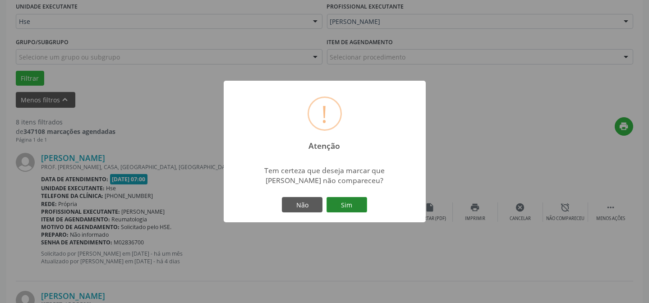
click at [345, 208] on button "Sim" at bounding box center [346, 204] width 41 height 15
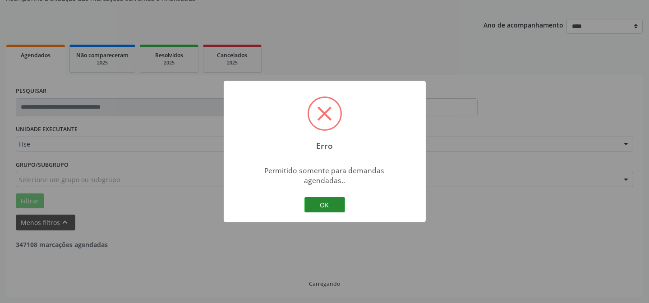
click at [329, 199] on button "OK" at bounding box center [324, 204] width 41 height 15
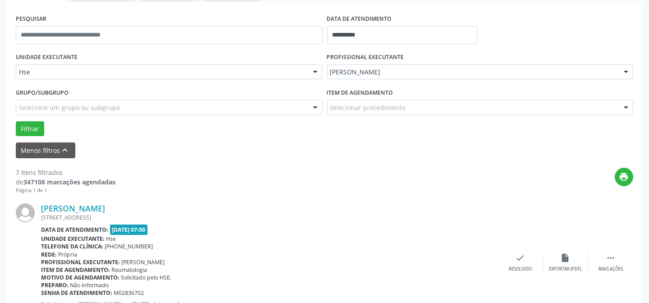
scroll to position [172, 0]
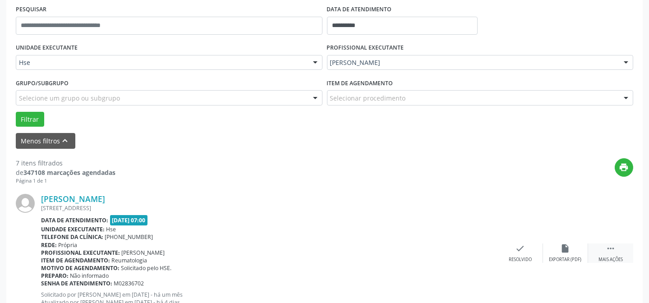
click at [607, 255] on div " Mais ações" at bounding box center [610, 252] width 45 height 19
click at [560, 251] on icon "alarm_off" at bounding box center [565, 248] width 10 height 10
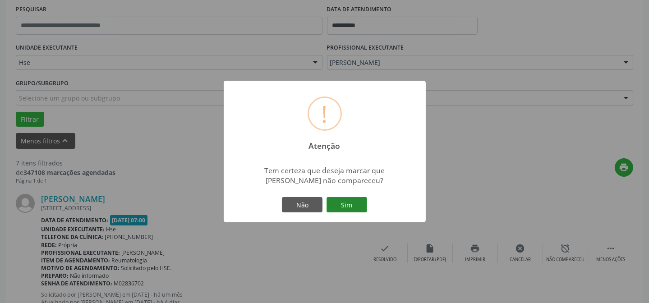
click at [338, 198] on button "Sim" at bounding box center [346, 204] width 41 height 15
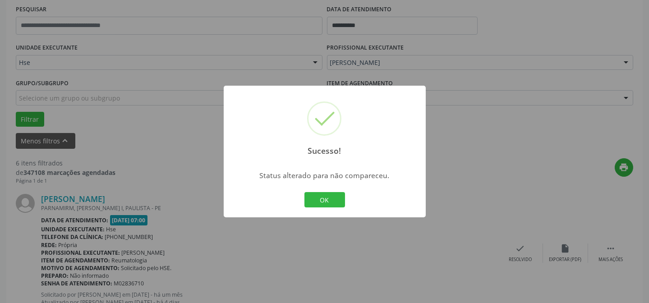
click at [338, 198] on button "OK" at bounding box center [324, 199] width 41 height 15
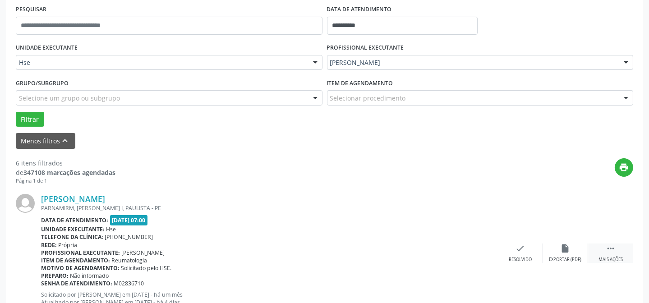
click at [617, 247] on div " Mais ações" at bounding box center [610, 252] width 45 height 19
click at [566, 247] on icon "alarm_off" at bounding box center [565, 248] width 10 height 10
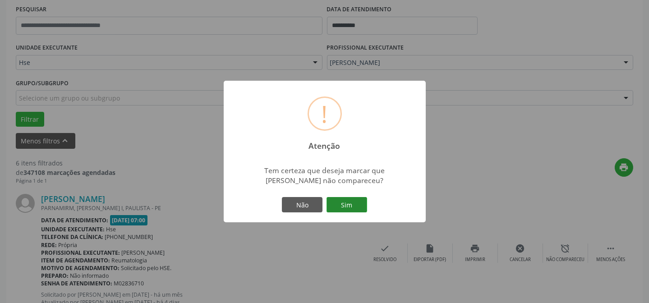
click at [342, 206] on button "Sim" at bounding box center [346, 204] width 41 height 15
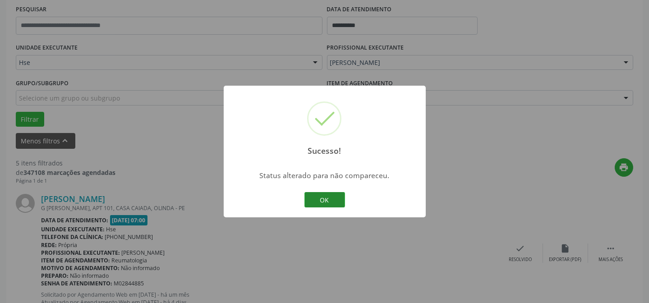
click at [339, 202] on button "OK" at bounding box center [324, 199] width 41 height 15
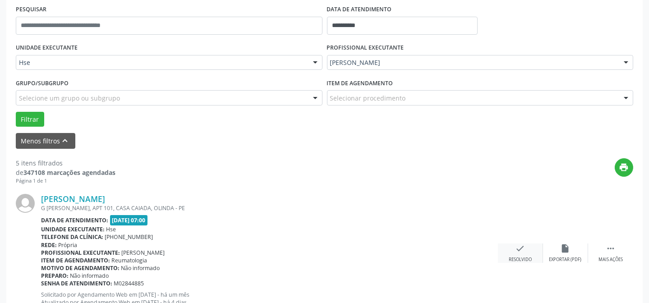
click at [523, 248] on icon "check" at bounding box center [520, 248] width 10 height 10
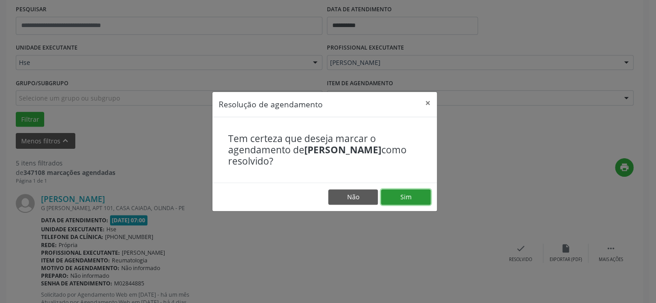
click at [414, 201] on button "Sim" at bounding box center [406, 196] width 50 height 15
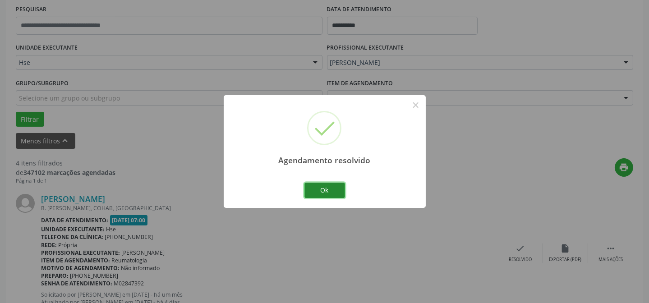
click at [318, 188] on button "Ok" at bounding box center [324, 190] width 41 height 15
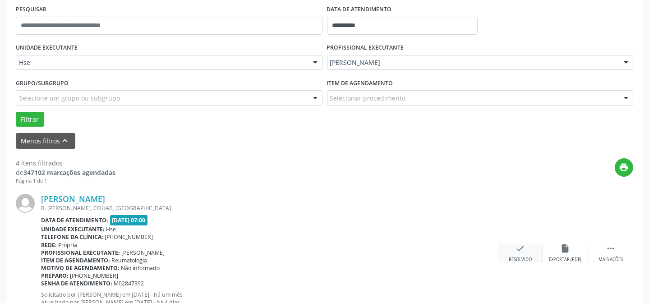
click at [525, 256] on div "Resolvido" at bounding box center [519, 259] width 23 height 6
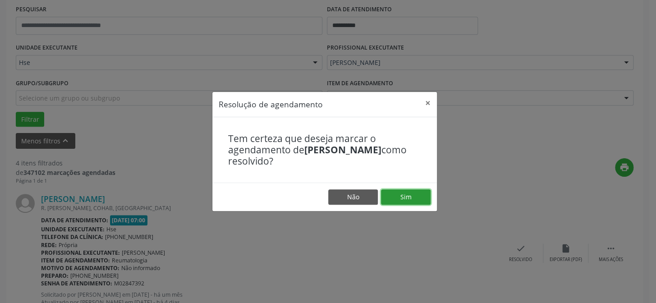
click at [411, 202] on button "Sim" at bounding box center [406, 196] width 50 height 15
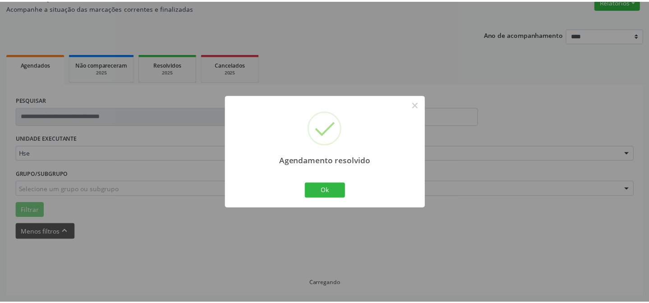
scroll to position [81, 0]
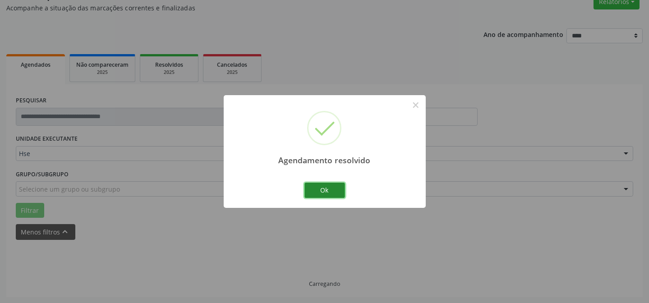
click at [332, 191] on button "Ok" at bounding box center [324, 190] width 41 height 15
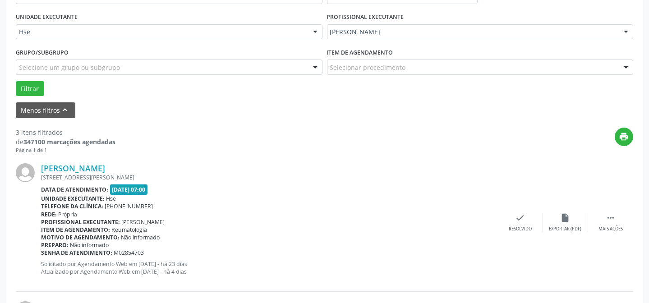
scroll to position [203, 0]
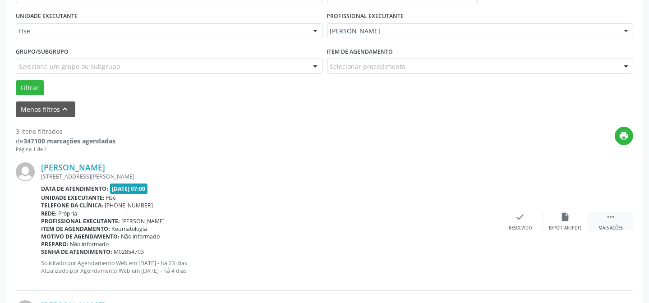
click at [617, 212] on div " Mais ações" at bounding box center [610, 221] width 45 height 19
click at [560, 209] on div "Jorge Coelho Neto RUA PRESIDENTE CASTELO BRANCO , 167, CAJA, Carpina - PE Data …" at bounding box center [324, 221] width 617 height 137
click at [560, 220] on icon "alarm_off" at bounding box center [565, 217] width 10 height 10
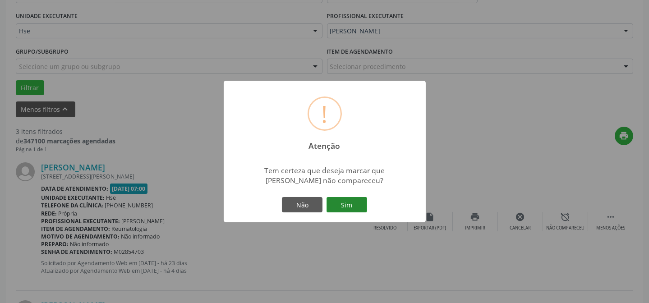
click at [339, 199] on button "Sim" at bounding box center [346, 204] width 41 height 15
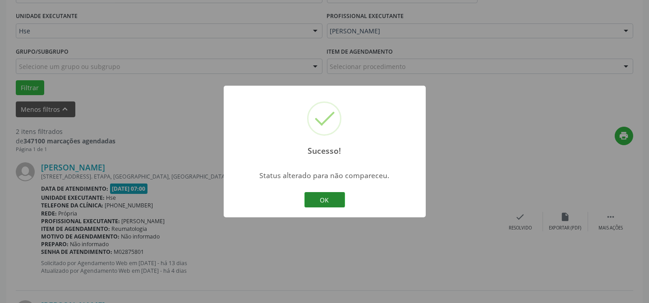
click at [341, 198] on button "OK" at bounding box center [324, 199] width 41 height 15
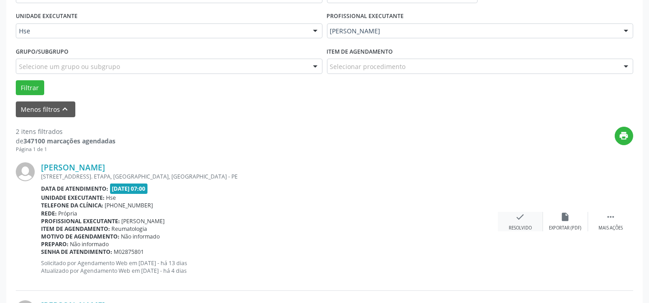
click at [529, 218] on div "check Resolvido" at bounding box center [520, 221] width 45 height 19
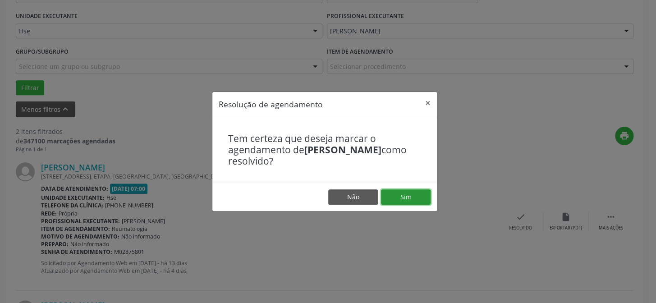
click at [408, 196] on button "Sim" at bounding box center [406, 196] width 50 height 15
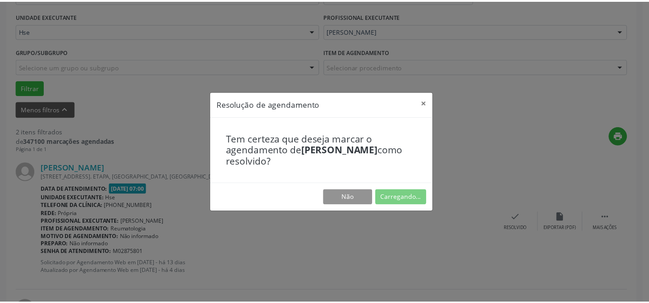
scroll to position [81, 0]
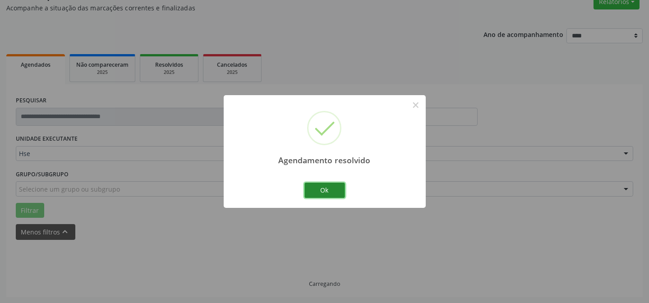
click at [335, 189] on button "Ok" at bounding box center [324, 190] width 41 height 15
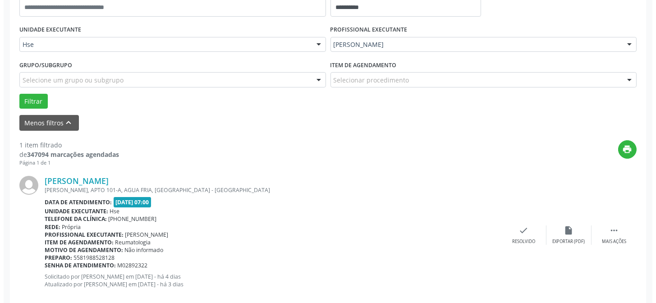
scroll to position [206, 0]
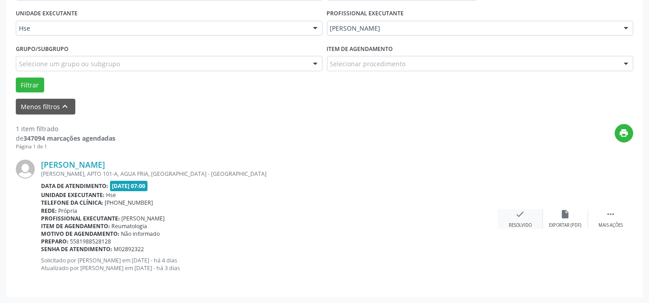
click at [521, 216] on icon "check" at bounding box center [520, 214] width 10 height 10
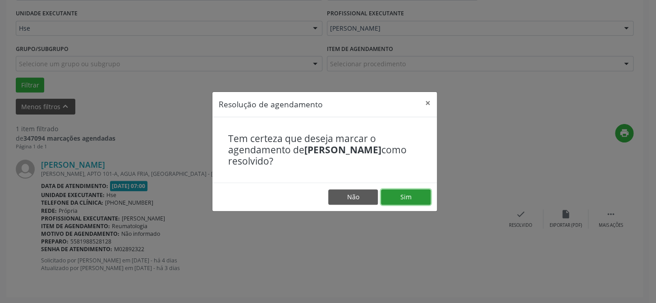
click at [397, 198] on button "Sim" at bounding box center [406, 196] width 50 height 15
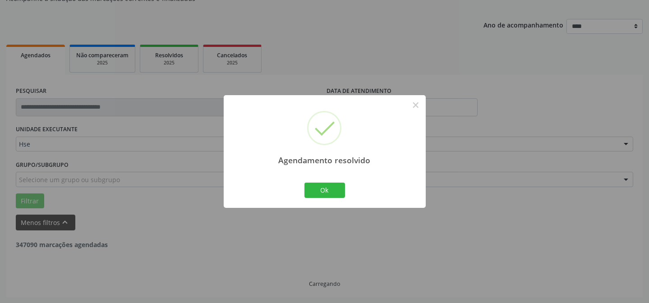
scroll to position [61, 0]
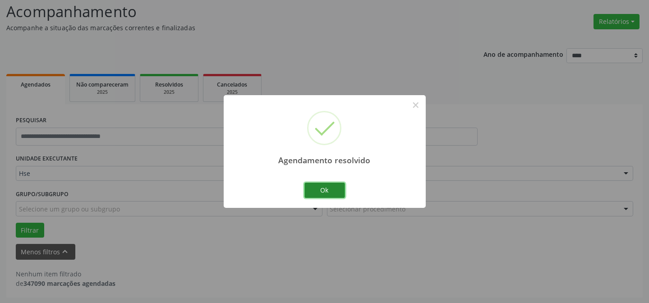
click at [330, 187] on button "Ok" at bounding box center [324, 190] width 41 height 15
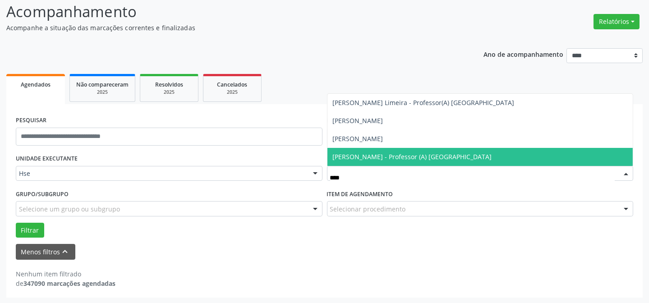
type input "*****"
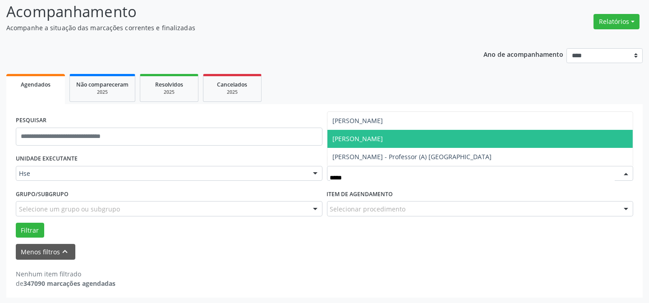
click at [383, 135] on span "[PERSON_NAME]" at bounding box center [358, 138] width 50 height 9
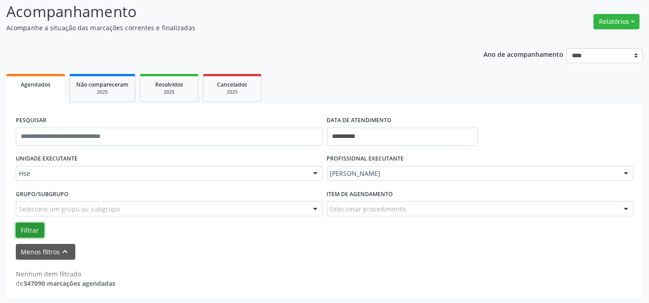
click at [26, 227] on button "Filtrar" at bounding box center [30, 230] width 28 height 15
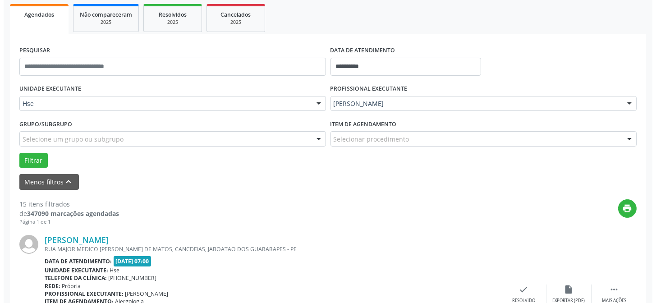
scroll to position [172, 0]
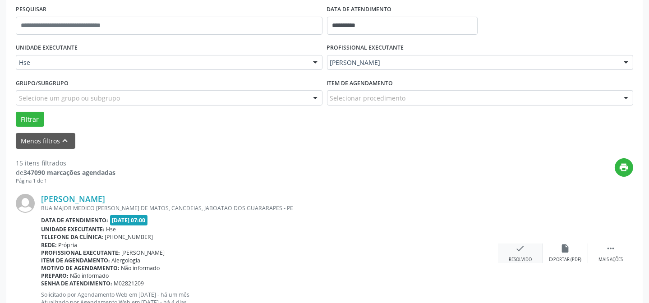
click at [522, 250] on icon "check" at bounding box center [520, 248] width 10 height 10
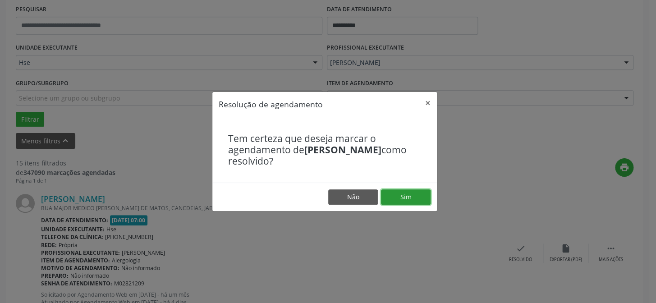
click at [406, 197] on button "Sim" at bounding box center [406, 196] width 50 height 15
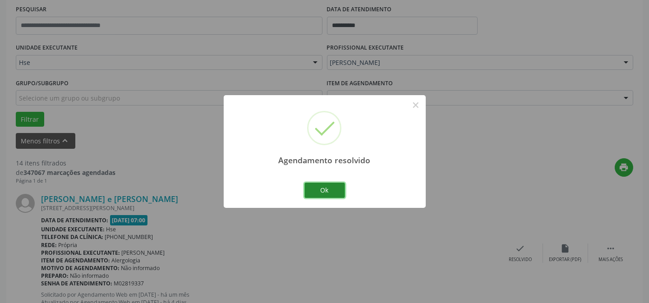
click at [333, 194] on button "Ok" at bounding box center [324, 190] width 41 height 15
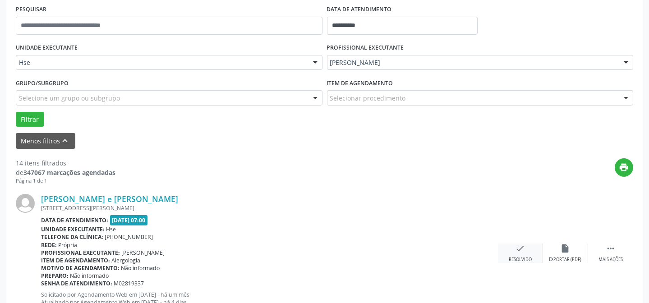
click at [530, 252] on div "check Resolvido" at bounding box center [520, 252] width 45 height 19
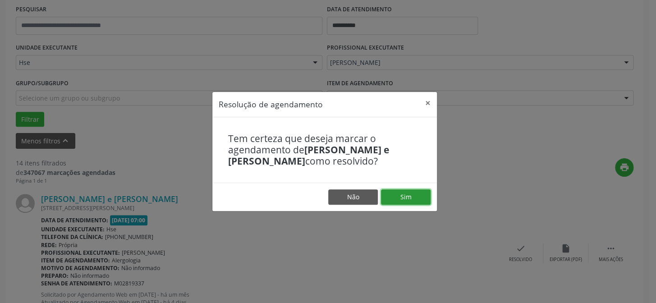
click at [418, 196] on button "Sim" at bounding box center [406, 196] width 50 height 15
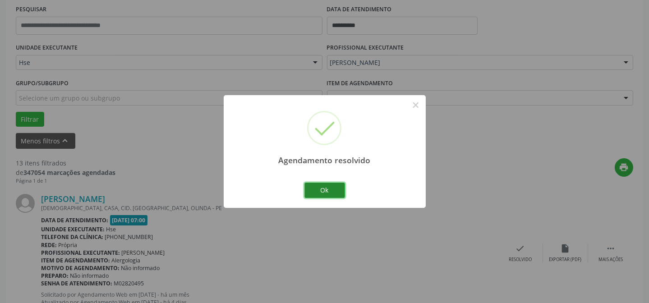
click at [327, 189] on button "Ok" at bounding box center [324, 190] width 41 height 15
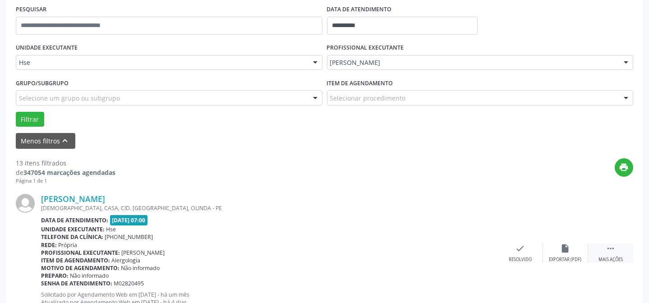
click at [610, 251] on icon "" at bounding box center [610, 248] width 10 height 10
click at [564, 239] on div "Arthur Enrik Alves da Costa JUDIA, CASA, CID. TABAJARA, OLINDA - PE Data de ate…" at bounding box center [324, 252] width 617 height 137
click at [563, 249] on icon "alarm_off" at bounding box center [565, 248] width 10 height 10
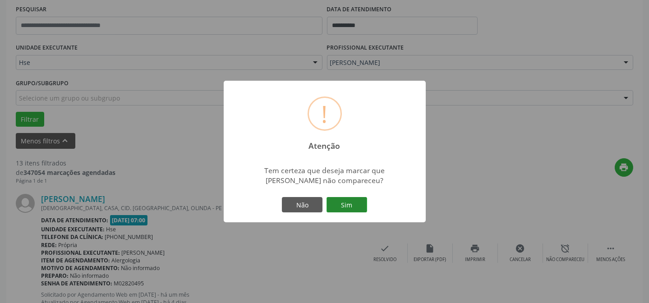
click at [345, 207] on button "Sim" at bounding box center [346, 204] width 41 height 15
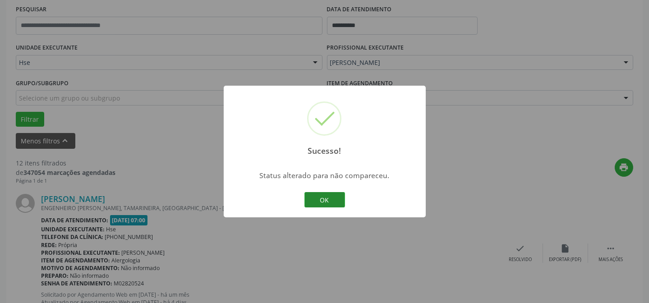
click at [341, 201] on button "OK" at bounding box center [324, 199] width 41 height 15
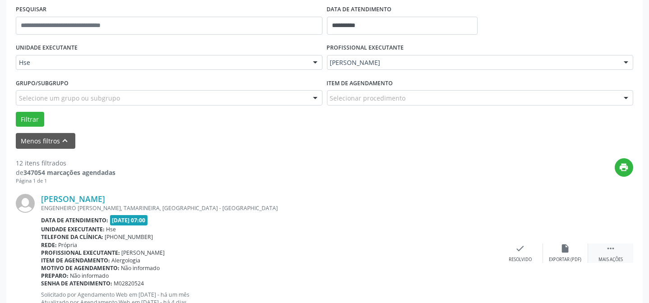
click at [608, 251] on icon "" at bounding box center [610, 248] width 10 height 10
click at [578, 252] on div "alarm_off Não compareceu" at bounding box center [565, 252] width 45 height 19
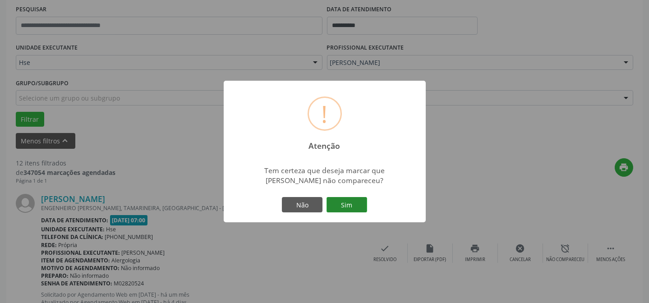
click at [344, 209] on button "Sim" at bounding box center [346, 204] width 41 height 15
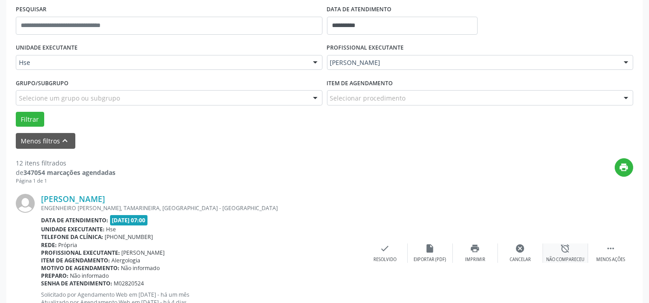
click at [562, 254] on div "alarm_off Não compareceu" at bounding box center [565, 252] width 45 height 19
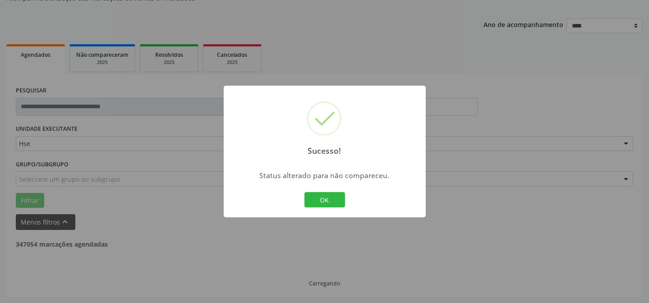
scroll to position [90, 0]
click at [335, 203] on button "OK" at bounding box center [324, 199] width 41 height 15
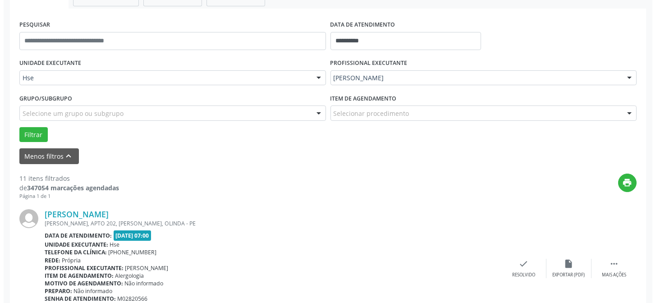
scroll to position [172, 0]
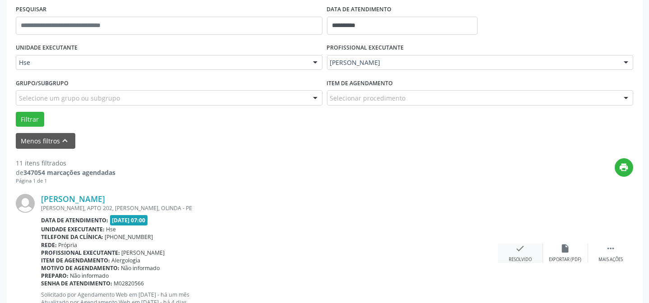
click at [521, 245] on icon "check" at bounding box center [520, 248] width 10 height 10
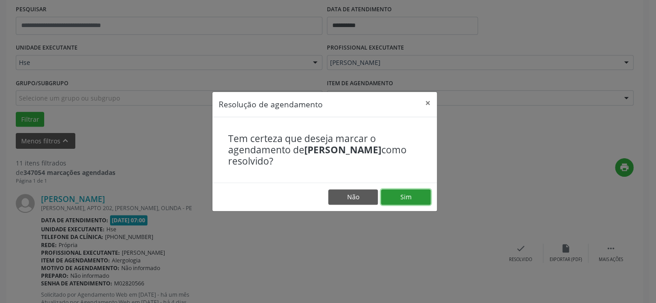
click at [409, 201] on button "Sim" at bounding box center [406, 196] width 50 height 15
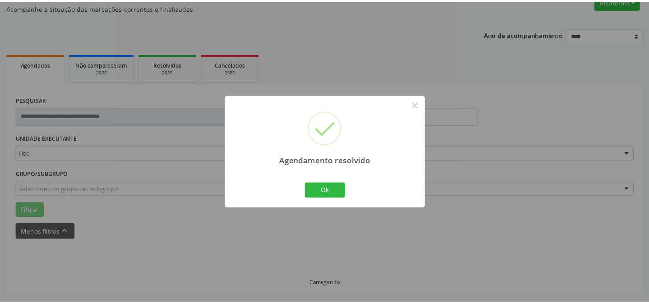
scroll to position [81, 0]
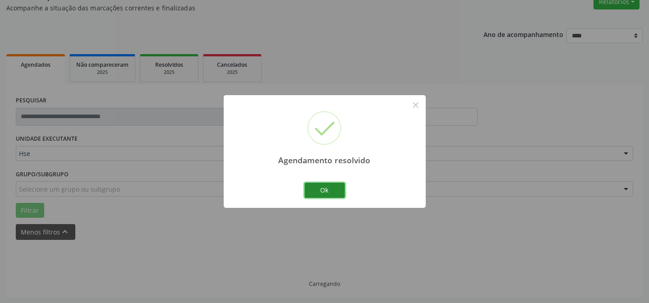
click at [334, 189] on button "Ok" at bounding box center [324, 190] width 41 height 15
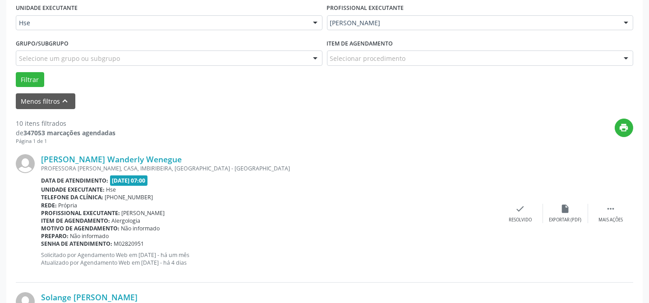
scroll to position [213, 0]
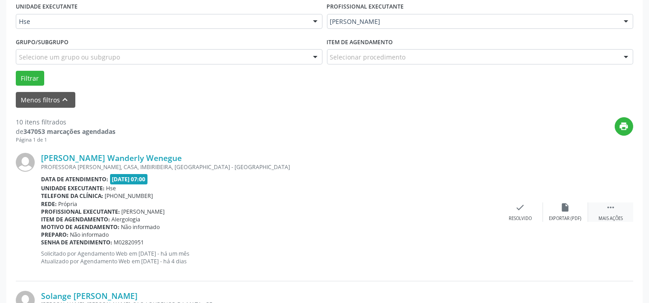
click at [601, 210] on div " Mais ações" at bounding box center [610, 211] width 45 height 19
click at [572, 208] on div "alarm_off Não compareceu" at bounding box center [565, 211] width 45 height 19
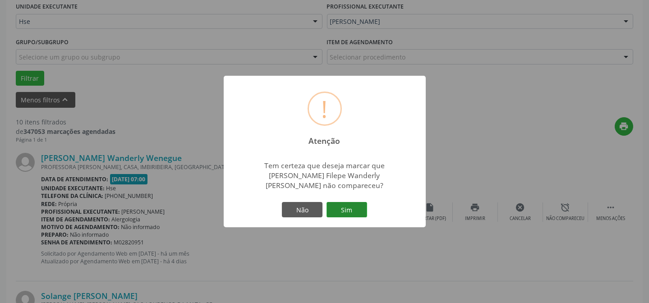
click at [343, 203] on button "Sim" at bounding box center [346, 209] width 41 height 15
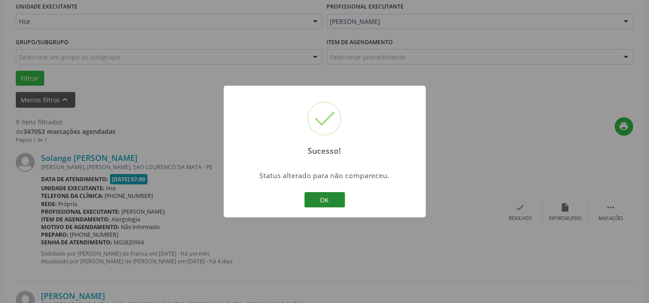
click at [318, 198] on button "OK" at bounding box center [324, 199] width 41 height 15
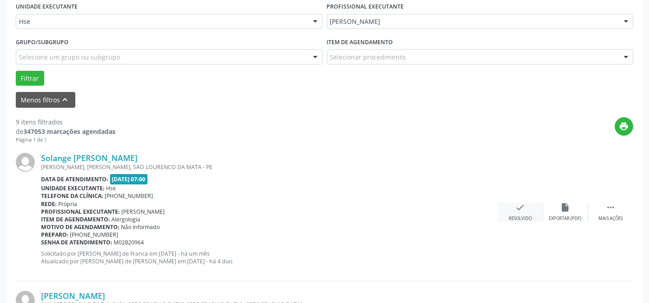
click at [534, 212] on div "check Resolvido" at bounding box center [520, 211] width 45 height 19
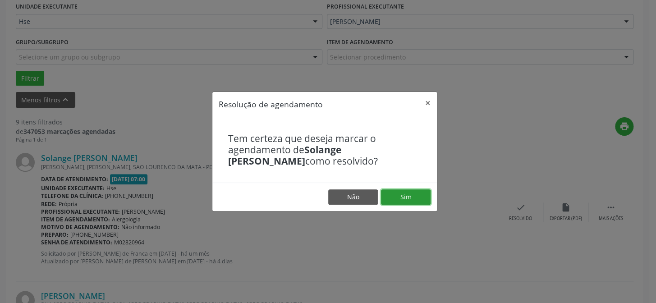
click at [416, 190] on button "Sim" at bounding box center [406, 196] width 50 height 15
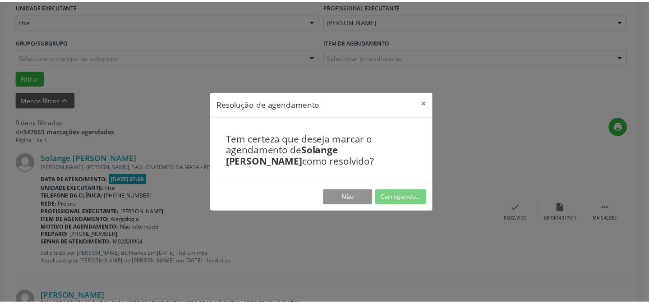
scroll to position [81, 0]
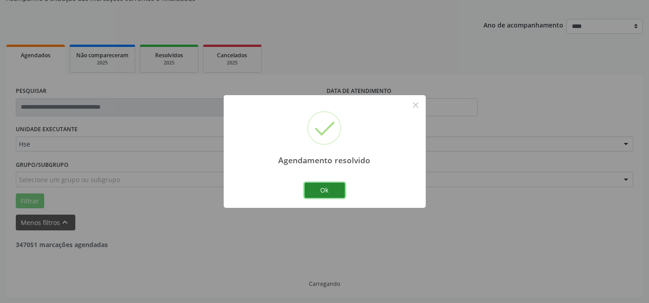
click at [338, 192] on button "Ok" at bounding box center [324, 190] width 41 height 15
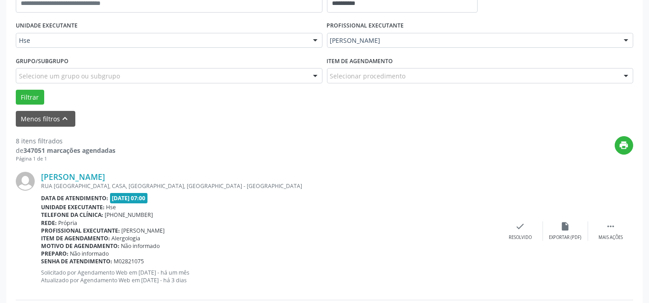
scroll to position [213, 0]
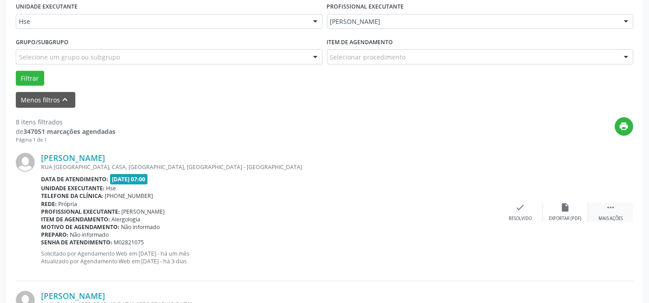
click at [611, 203] on icon "" at bounding box center [610, 207] width 10 height 10
click at [558, 215] on div "Não compareceu" at bounding box center [565, 218] width 38 height 6
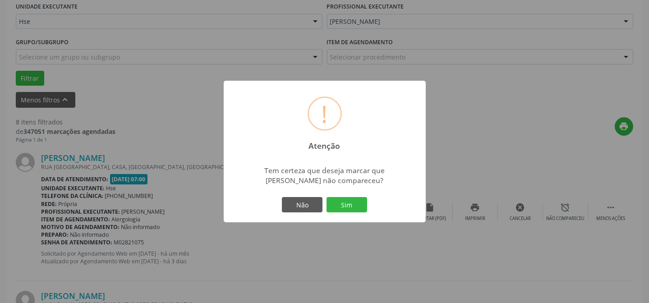
click at [325, 204] on div "Não Sim" at bounding box center [324, 204] width 89 height 19
click at [347, 205] on button "Sim" at bounding box center [346, 204] width 41 height 15
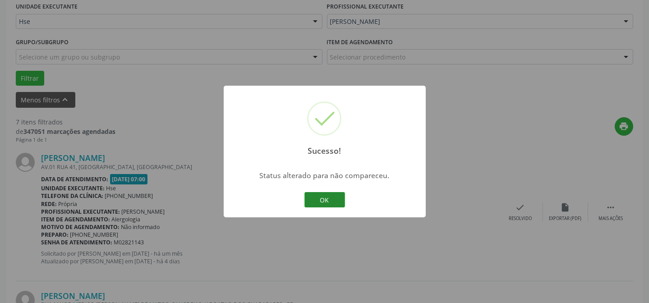
click at [323, 194] on button "OK" at bounding box center [324, 199] width 41 height 15
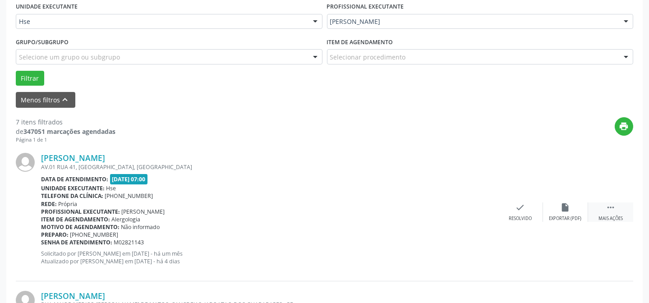
click at [608, 211] on icon "" at bounding box center [610, 207] width 10 height 10
click at [557, 210] on div "alarm_off Não compareceu" at bounding box center [565, 211] width 45 height 19
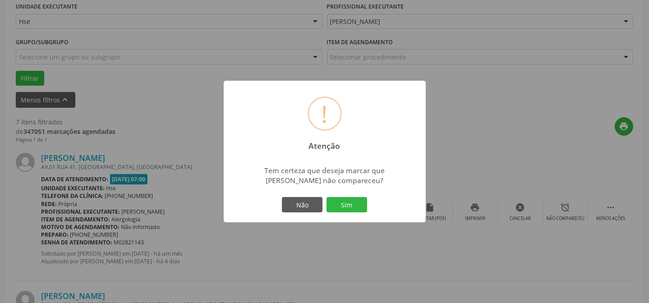
click at [337, 192] on div "! Atenção × Tem certeza que deseja marcar que Josefa Francisca da Silva não com…" at bounding box center [325, 152] width 202 height 142
click at [344, 203] on button "Sim" at bounding box center [346, 204] width 41 height 15
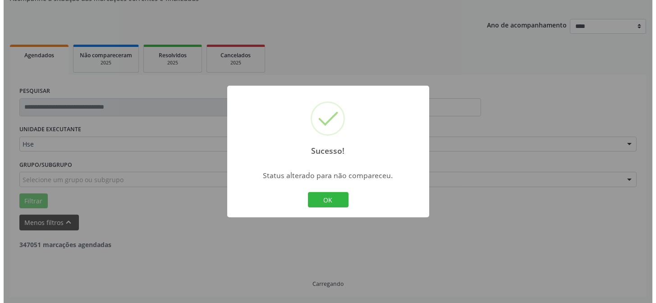
scroll to position [336, 0]
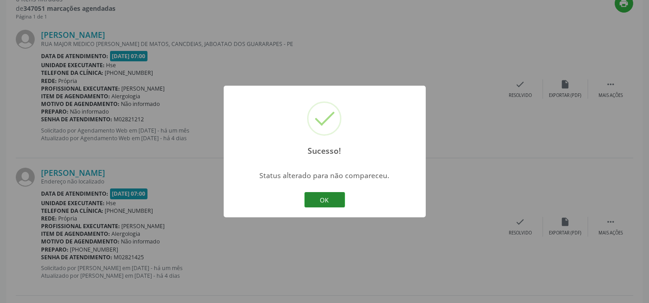
click at [333, 202] on button "OK" at bounding box center [324, 199] width 41 height 15
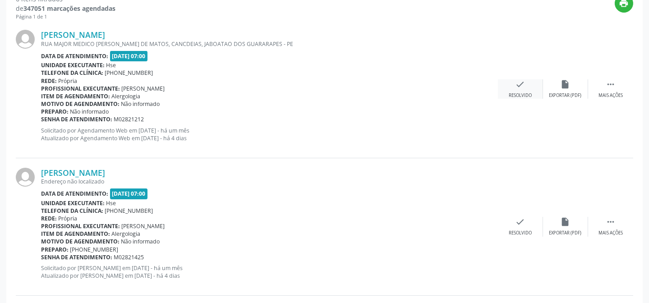
click at [525, 84] on div "check Resolvido" at bounding box center [520, 88] width 45 height 19
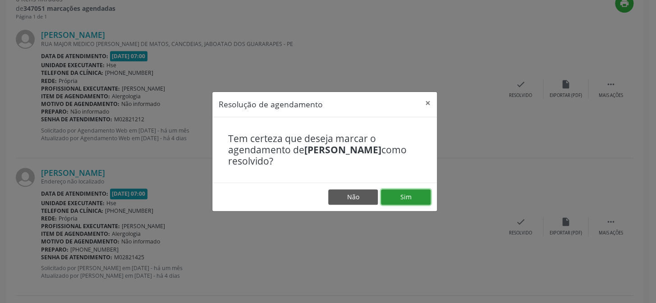
click at [402, 194] on button "Sim" at bounding box center [406, 196] width 50 height 15
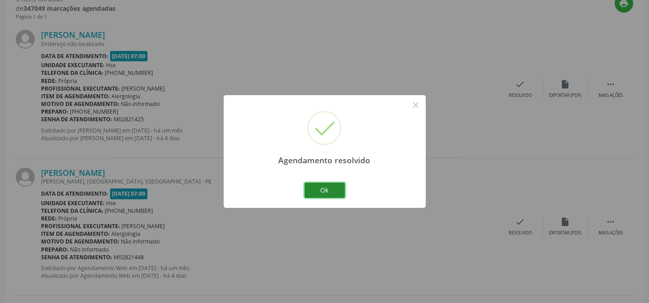
click at [337, 187] on button "Ok" at bounding box center [324, 190] width 41 height 15
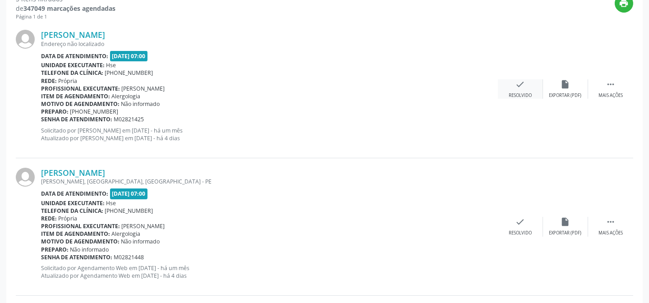
click at [509, 89] on div "check Resolvido" at bounding box center [520, 88] width 45 height 19
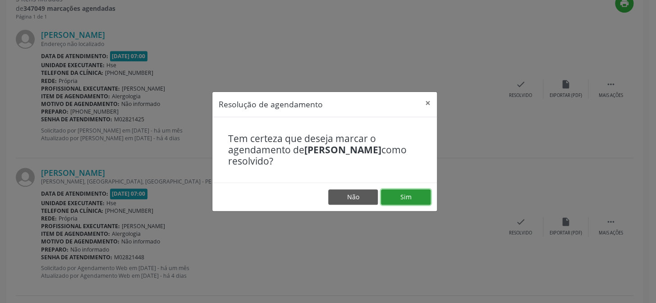
click at [409, 200] on button "Sim" at bounding box center [406, 196] width 50 height 15
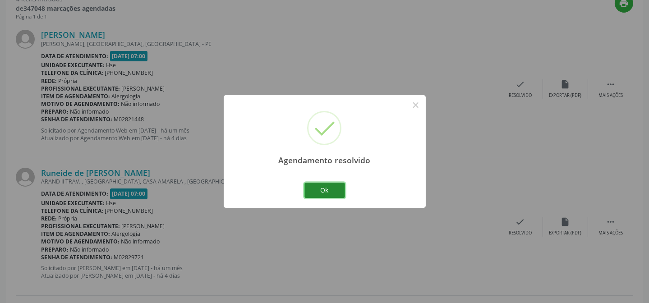
click at [325, 186] on button "Ok" at bounding box center [324, 190] width 41 height 15
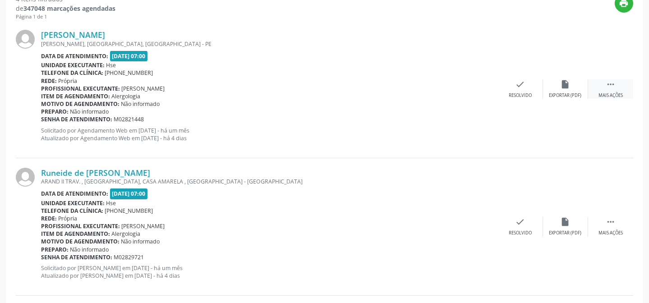
click at [602, 92] on div "Mais ações" at bounding box center [610, 95] width 24 height 6
click at [567, 93] on div "Não compareceu" at bounding box center [565, 95] width 38 height 6
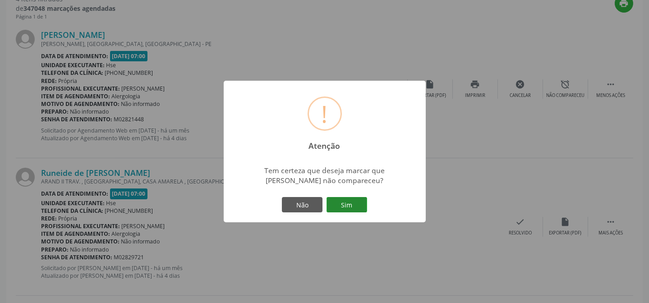
click at [362, 199] on button "Sim" at bounding box center [346, 204] width 41 height 15
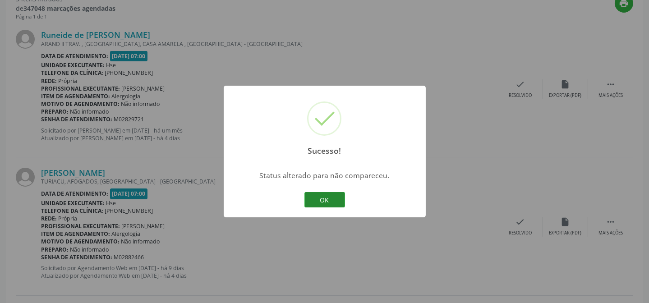
click at [334, 198] on button "OK" at bounding box center [324, 199] width 41 height 15
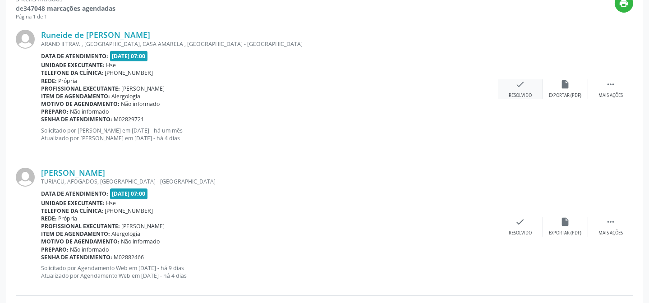
click at [516, 90] on div "check Resolvido" at bounding box center [520, 88] width 45 height 19
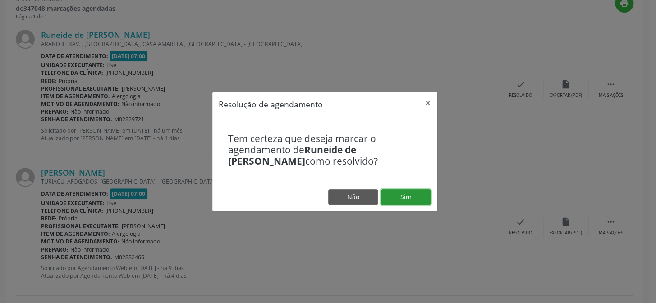
click at [414, 193] on button "Sim" at bounding box center [406, 196] width 50 height 15
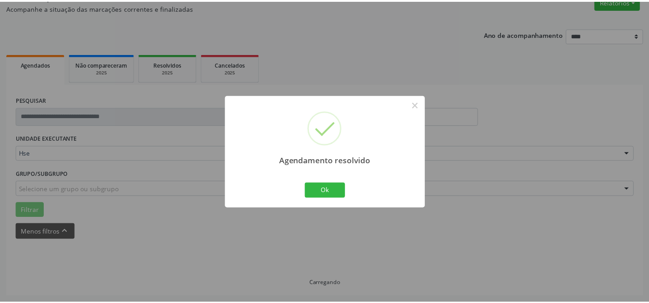
scroll to position [81, 0]
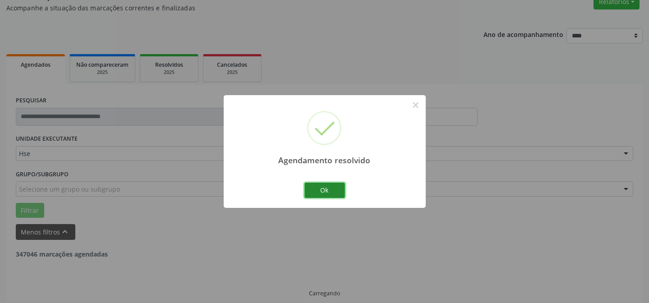
click at [339, 185] on button "Ok" at bounding box center [324, 190] width 41 height 15
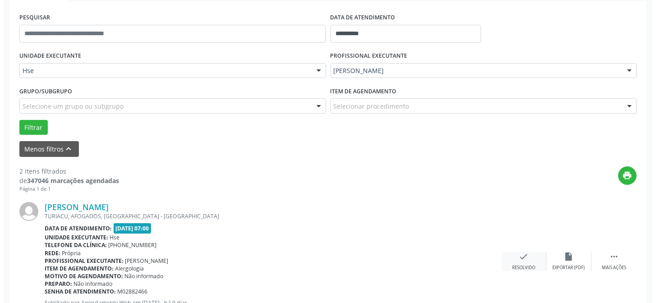
scroll to position [213, 0]
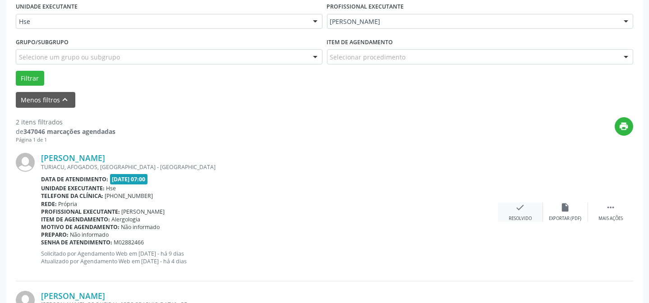
click at [522, 211] on icon "check" at bounding box center [520, 207] width 10 height 10
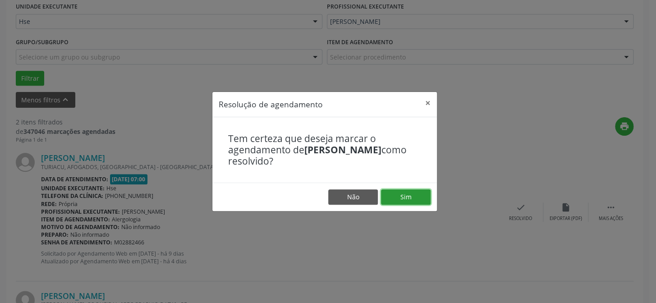
click at [416, 199] on button "Sim" at bounding box center [406, 196] width 50 height 15
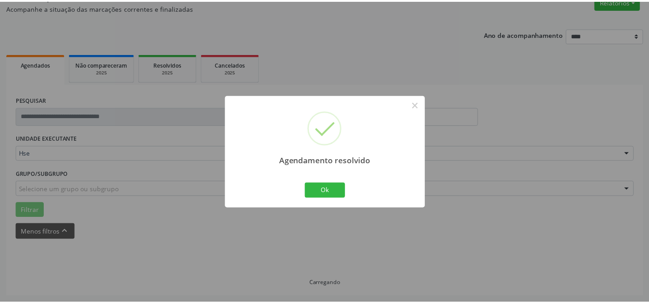
scroll to position [81, 0]
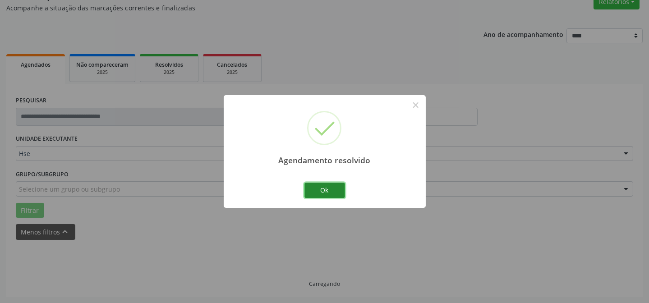
click at [326, 188] on button "Ok" at bounding box center [324, 190] width 41 height 15
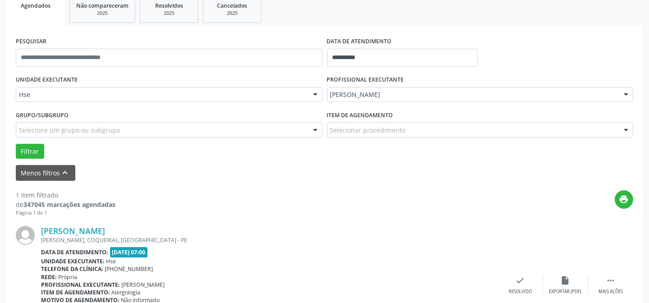
scroll to position [206, 0]
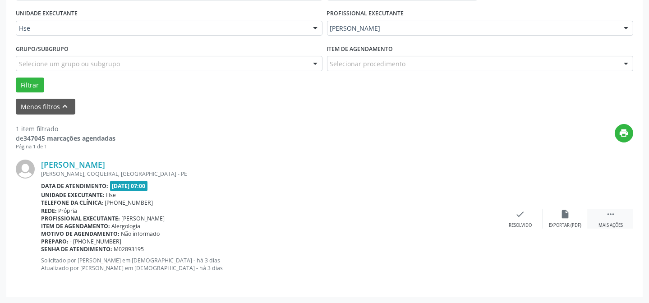
click at [615, 219] on div " Mais ações" at bounding box center [610, 218] width 45 height 19
click at [564, 216] on icon "alarm_off" at bounding box center [565, 214] width 10 height 10
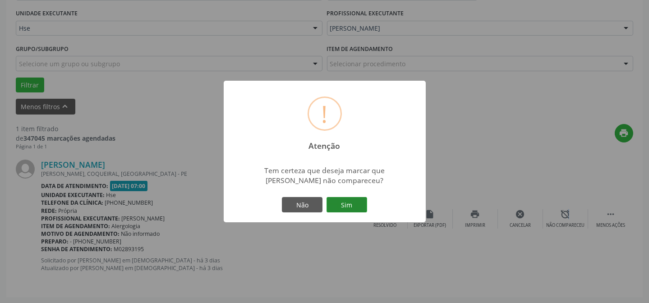
click at [347, 199] on button "Sim" at bounding box center [346, 204] width 41 height 15
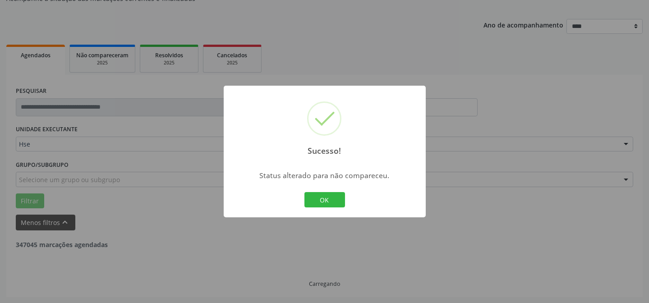
scroll to position [61, 0]
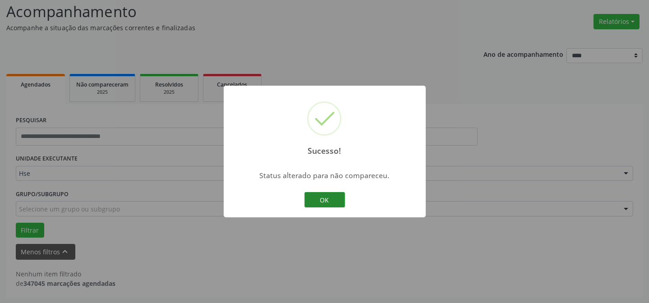
click at [321, 199] on button "OK" at bounding box center [324, 199] width 41 height 15
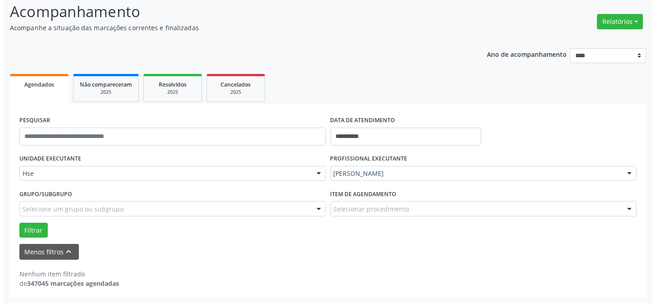
scroll to position [20, 0]
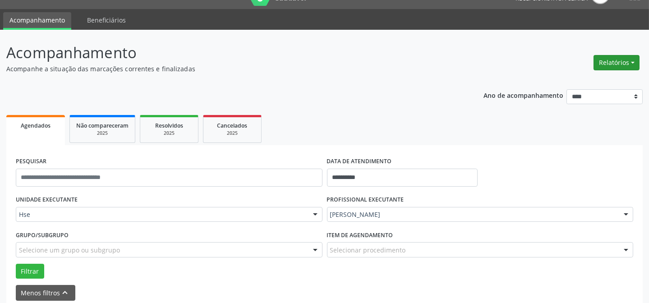
click at [600, 60] on button "Relatórios" at bounding box center [616, 62] width 46 height 15
click at [567, 81] on link "Agendamentos" at bounding box center [590, 81] width 97 height 13
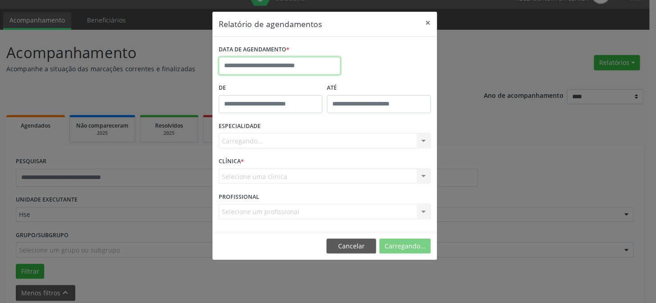
click at [246, 63] on input "text" at bounding box center [280, 66] width 122 height 18
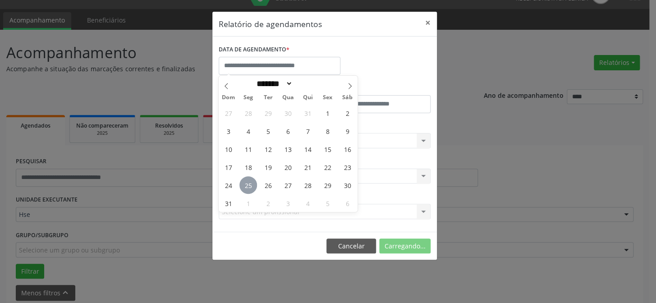
click at [249, 180] on span "25" at bounding box center [248, 185] width 18 height 18
type input "**********"
click at [249, 180] on span "25" at bounding box center [248, 185] width 18 height 18
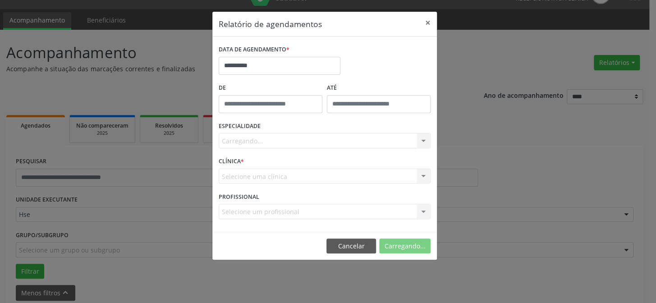
click at [267, 142] on div "Carregando... Todas as especialidades Alergologia Angiologia Arritmologia Cardi…" at bounding box center [325, 140] width 212 height 15
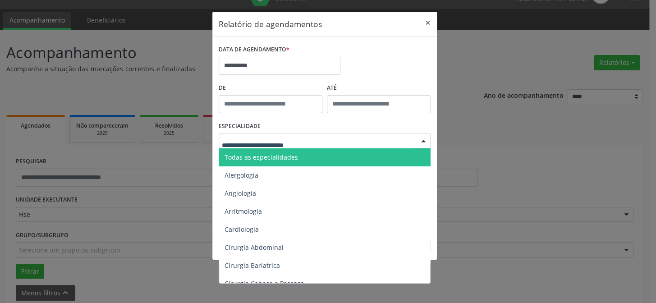
click at [314, 157] on span "Todas as especialidades" at bounding box center [325, 157] width 212 height 18
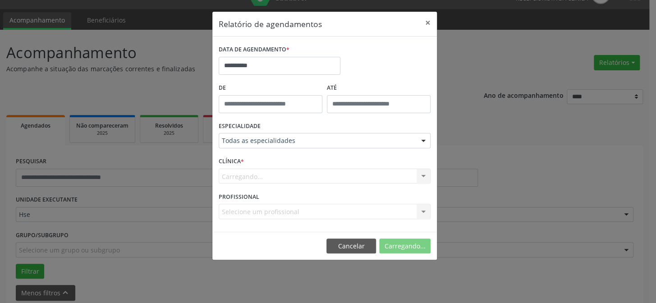
click at [315, 176] on div "Carregando... Hse Nenhum resultado encontrado para: " " Não há nenhuma opção pa…" at bounding box center [325, 176] width 212 height 15
click at [316, 176] on div "Carregando... Hse Nenhum resultado encontrado para: " " Não há nenhuma opção pa…" at bounding box center [325, 176] width 212 height 15
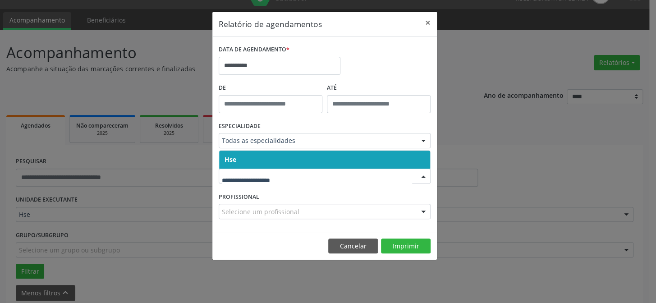
click at [316, 156] on span "Hse" at bounding box center [324, 160] width 211 height 18
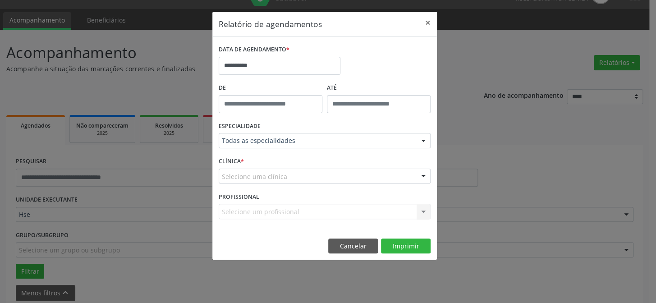
click at [409, 237] on footer "Cancelar Imprimir" at bounding box center [324, 246] width 224 height 28
click at [408, 243] on button "Imprimir" at bounding box center [406, 245] width 50 height 15
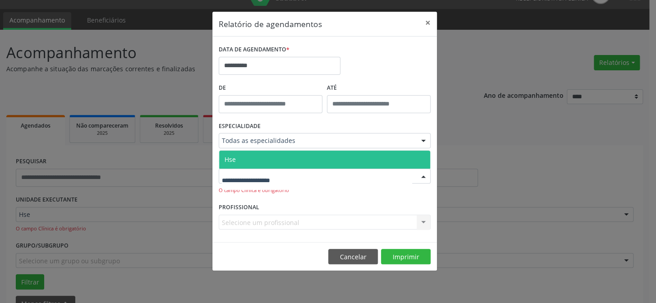
click at [275, 164] on span "Hse" at bounding box center [324, 160] width 211 height 18
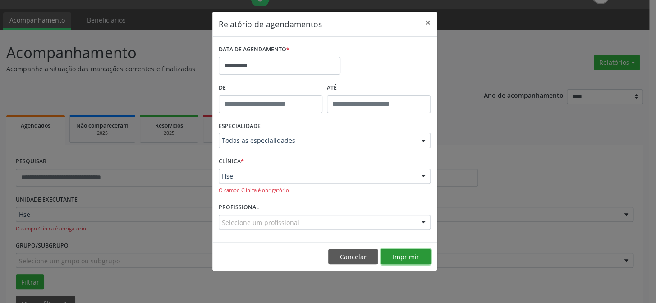
click at [401, 254] on button "Imprimir" at bounding box center [406, 256] width 50 height 15
